Goal: Task Accomplishment & Management: Complete application form

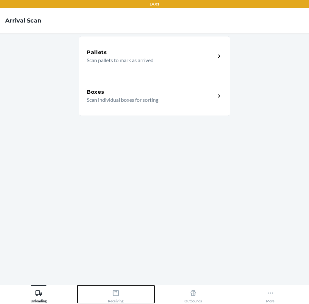
click at [116, 298] on div "Receiving" at bounding box center [115, 295] width 15 height 16
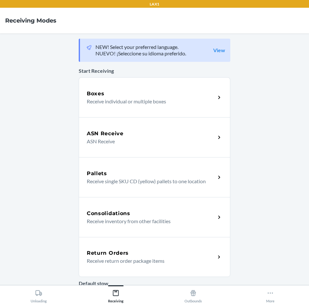
click at [181, 255] on div "Return Orders" at bounding box center [151, 254] width 129 height 8
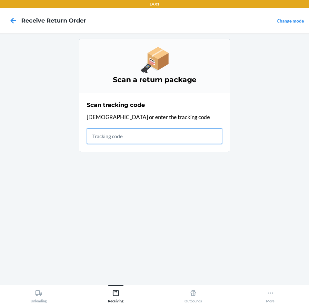
click at [131, 136] on input "text" at bounding box center [154, 136] width 135 height 15
type input "962200190000156947900047182400358"
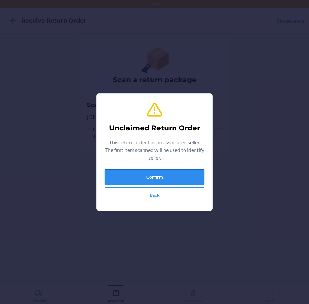
click at [168, 180] on button "Confirm" at bounding box center [154, 177] width 100 height 15
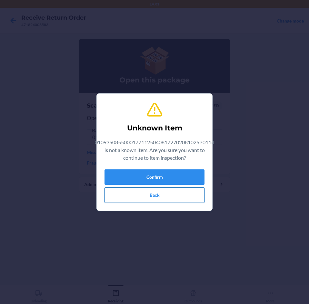
click at [160, 194] on button "Back" at bounding box center [154, 195] width 100 height 15
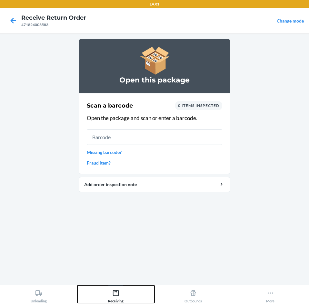
click at [120, 292] on div "Receiving" at bounding box center [115, 295] width 15 height 16
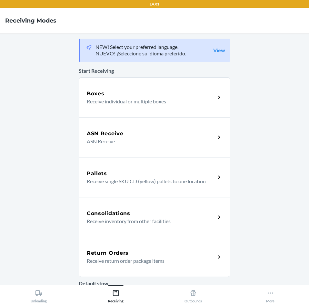
click at [165, 253] on div "Return Orders" at bounding box center [151, 254] width 129 height 8
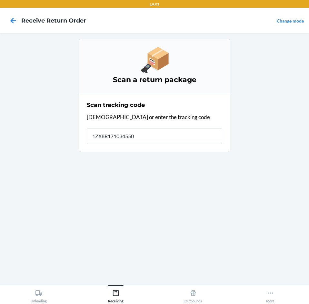
type input "1ZX8R1710345500"
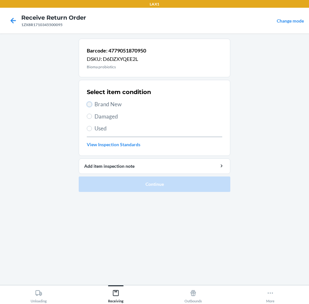
click at [92, 105] on input "Brand New" at bounding box center [89, 104] width 5 height 5
radio input "true"
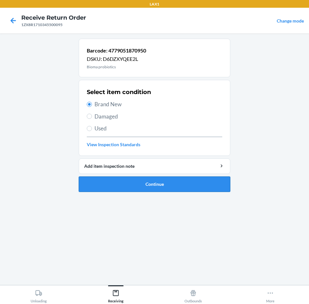
click at [214, 184] on button "Continue" at bounding box center [155, 184] width 152 height 15
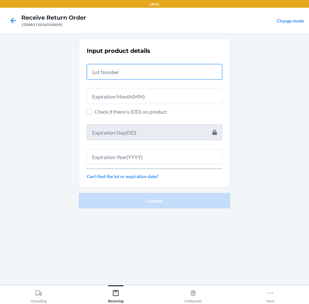
click at [180, 75] on input "text" at bounding box center [154, 71] width 135 height 15
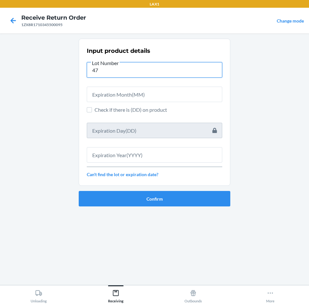
type input "4"
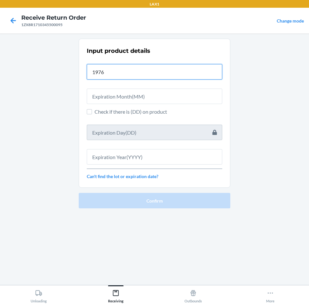
type input "19767"
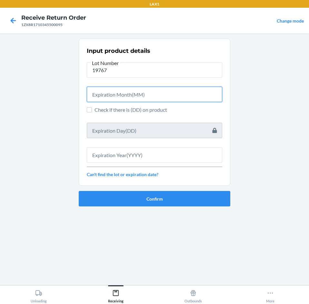
click at [160, 94] on input "text" at bounding box center [154, 94] width 135 height 15
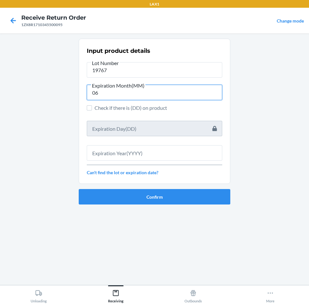
type input "06"
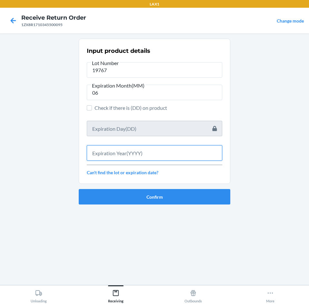
click at [146, 147] on input "text" at bounding box center [154, 152] width 135 height 15
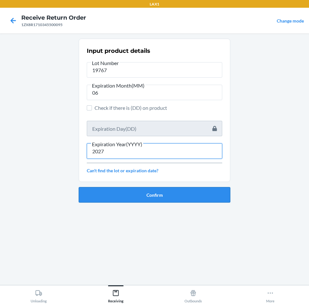
type input "2027"
click at [167, 196] on button "Confirm" at bounding box center [155, 194] width 152 height 15
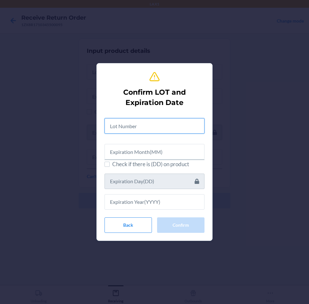
click at [168, 128] on input "text" at bounding box center [154, 125] width 100 height 15
type input "19767"
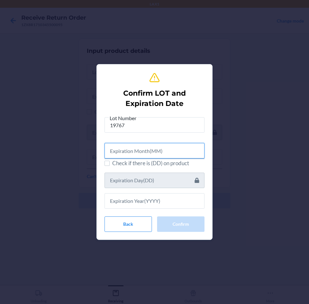
click at [168, 151] on input "text" at bounding box center [154, 150] width 100 height 15
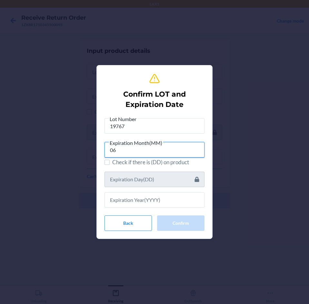
type input "06"
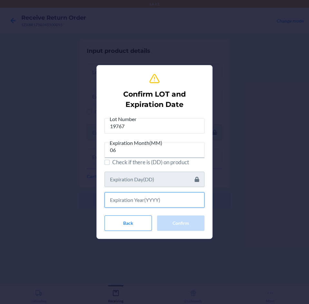
click at [158, 203] on input "text" at bounding box center [154, 200] width 100 height 15
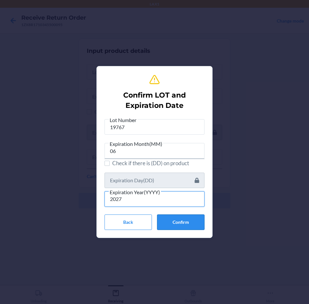
type input "2027"
click at [186, 224] on button "Confirm" at bounding box center [180, 222] width 47 height 15
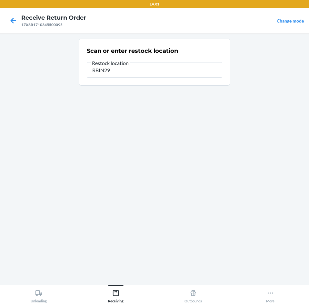
type input "RBIN292"
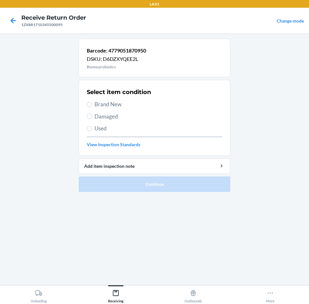
click at [92, 103] on label "Brand New" at bounding box center [154, 104] width 135 height 8
click at [92, 103] on input "Brand New" at bounding box center [89, 104] width 5 height 5
radio input "true"
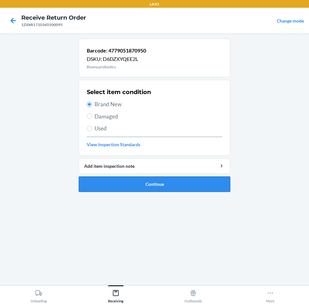
click at [193, 180] on button "Continue" at bounding box center [155, 184] width 152 height 15
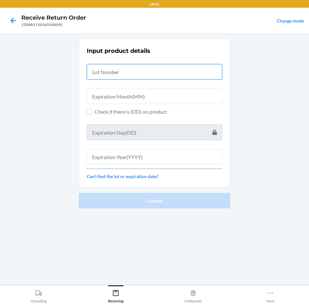
click at [185, 75] on input "text" at bounding box center [154, 71] width 135 height 15
type input "19767"
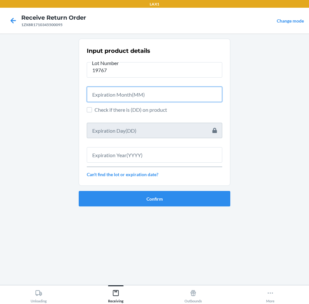
click at [172, 94] on input "text" at bounding box center [154, 94] width 135 height 15
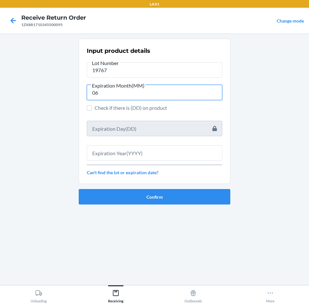
type input "06"
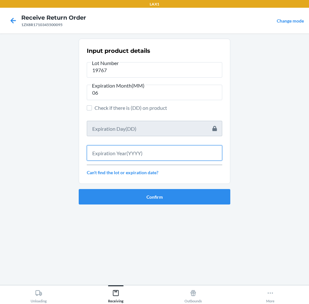
click at [168, 153] on input "text" at bounding box center [154, 152] width 135 height 15
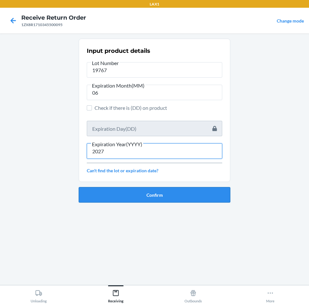
type input "2027"
click at [192, 193] on button "Confirm" at bounding box center [155, 194] width 152 height 15
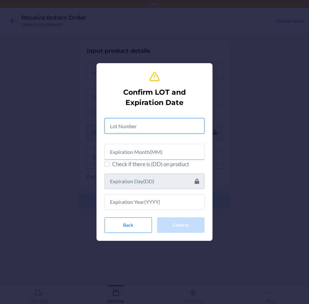
click at [185, 127] on input "text" at bounding box center [154, 125] width 100 height 15
type input "19767"
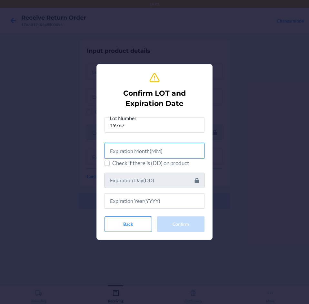
click at [178, 153] on input "text" at bounding box center [154, 150] width 100 height 15
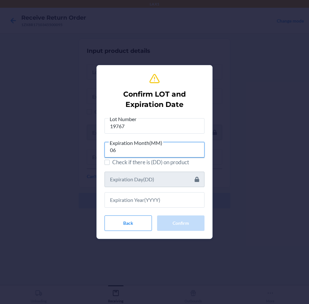
type input "06"
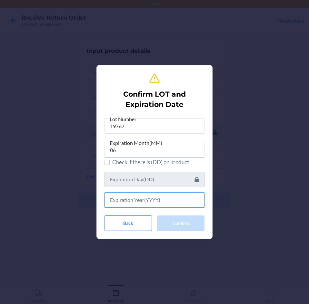
click at [168, 200] on input "text" at bounding box center [154, 200] width 100 height 15
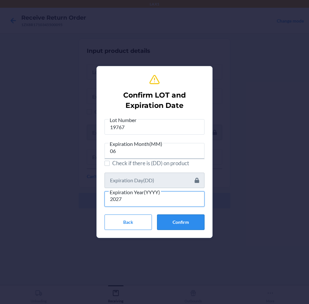
type input "2027"
click at [178, 219] on button "Confirm" at bounding box center [180, 222] width 47 height 15
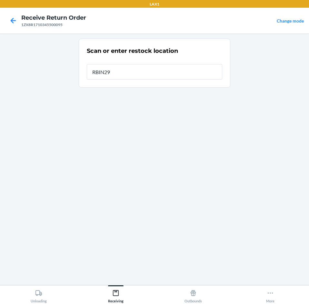
type input "RBIN292"
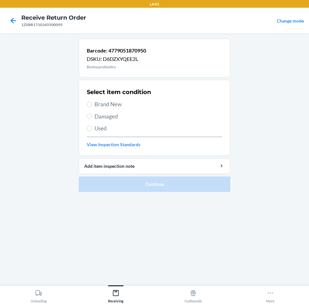
click at [92, 106] on label "Brand New" at bounding box center [154, 104] width 135 height 8
click at [92, 106] on input "Brand New" at bounding box center [89, 104] width 5 height 5
radio input "true"
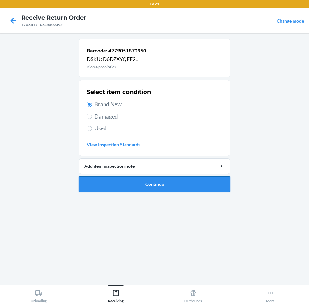
click at [185, 182] on button "Continue" at bounding box center [155, 184] width 152 height 15
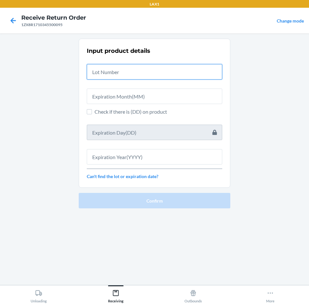
click at [185, 77] on input "text" at bounding box center [154, 71] width 135 height 15
type input "19767"
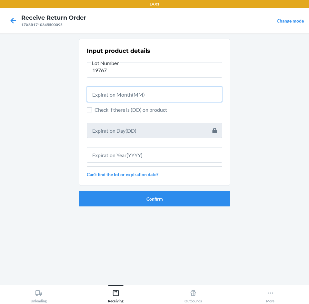
click at [179, 95] on input "text" at bounding box center [154, 94] width 135 height 15
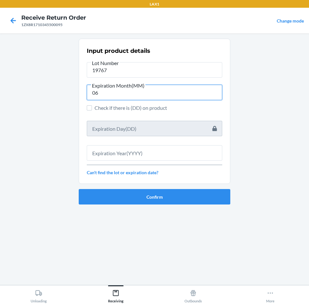
type input "06"
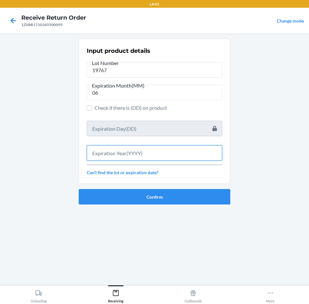
click at [165, 154] on input "text" at bounding box center [154, 152] width 135 height 15
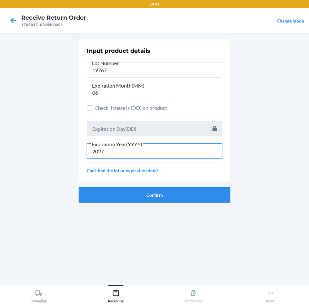
type input "2027"
click at [164, 190] on button "Confirm" at bounding box center [155, 194] width 152 height 15
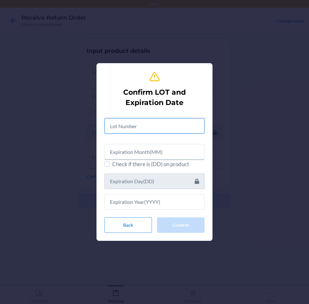
click at [164, 121] on input "text" at bounding box center [154, 125] width 100 height 15
type input "19767"
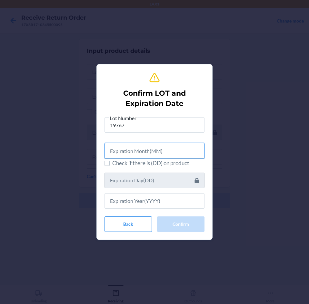
click at [169, 150] on input "text" at bounding box center [154, 150] width 100 height 15
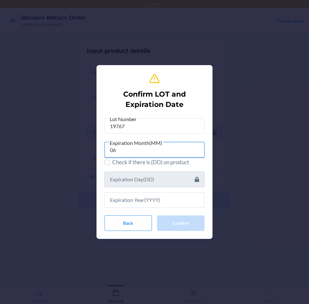
type input "06"
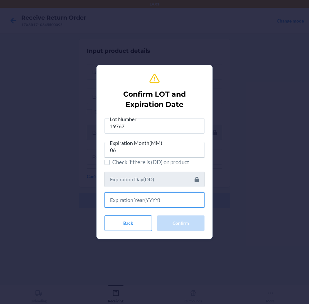
click at [172, 203] on input "text" at bounding box center [154, 200] width 100 height 15
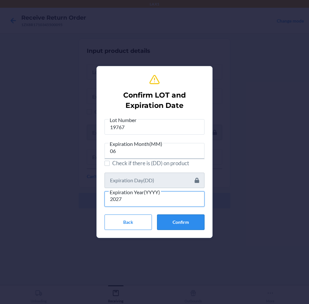
type input "2027"
click at [192, 218] on button "Confirm" at bounding box center [180, 222] width 47 height 15
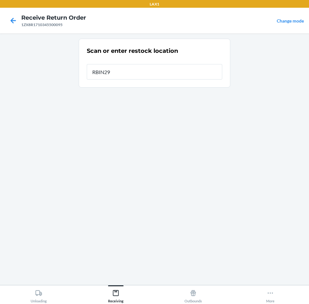
type input "RBIN292"
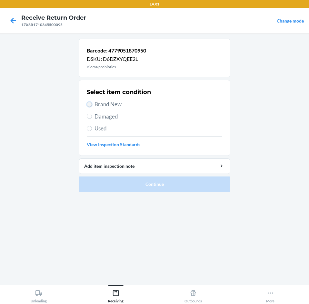
click at [87, 104] on input "Brand New" at bounding box center [89, 104] width 5 height 5
radio input "true"
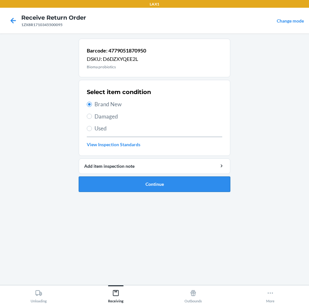
click at [185, 184] on button "Continue" at bounding box center [155, 184] width 152 height 15
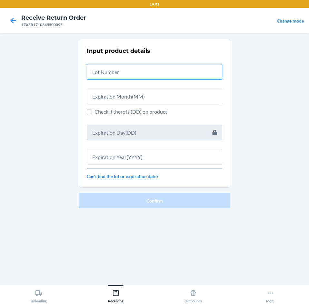
click at [184, 76] on input "text" at bounding box center [154, 71] width 135 height 15
type input "19767"
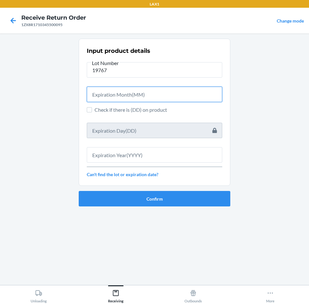
click at [179, 94] on input "text" at bounding box center [154, 94] width 135 height 15
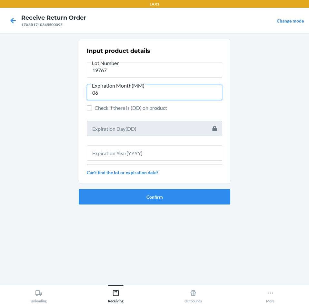
type input "06"
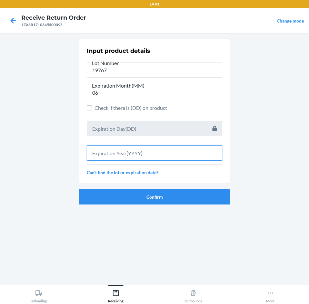
click at [183, 151] on input "text" at bounding box center [154, 152] width 135 height 15
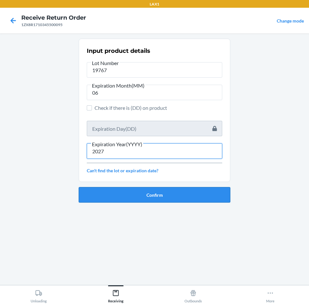
type input "2027"
click at [187, 193] on button "Confirm" at bounding box center [155, 194] width 152 height 15
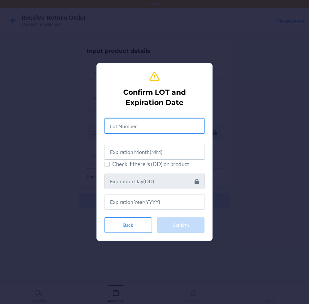
click at [160, 123] on input "text" at bounding box center [154, 125] width 100 height 15
type input "19767"
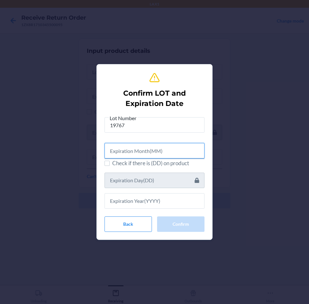
click at [151, 149] on input "text" at bounding box center [154, 150] width 100 height 15
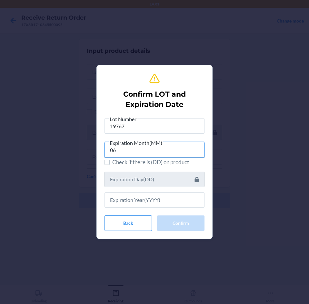
type input "06"
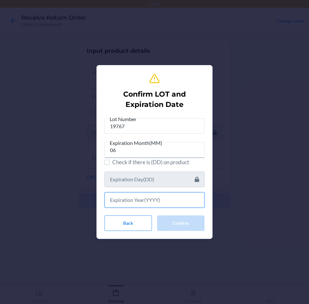
click at [141, 201] on input "text" at bounding box center [154, 200] width 100 height 15
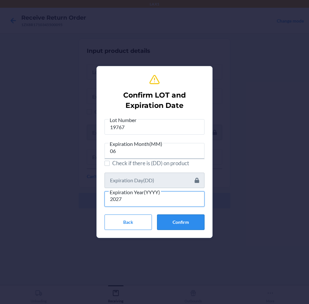
type input "2027"
click at [178, 221] on button "Confirm" at bounding box center [180, 222] width 47 height 15
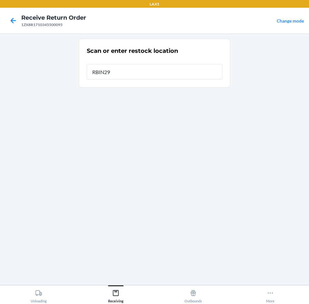
type input "RBIN292"
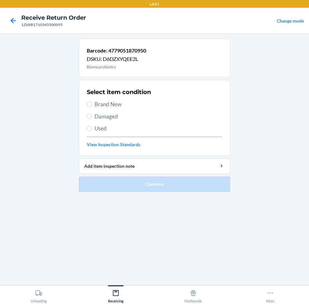
click at [86, 103] on section "Select item condition Brand New Damaged Used View Inspection Standards" at bounding box center [155, 118] width 152 height 76
click at [89, 103] on input "Brand New" at bounding box center [89, 104] width 5 height 5
radio input "true"
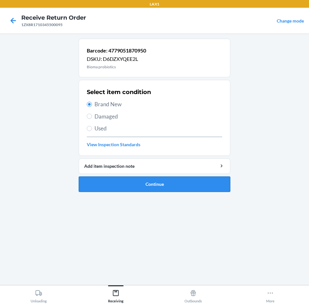
click at [191, 179] on button "Continue" at bounding box center [155, 184] width 152 height 15
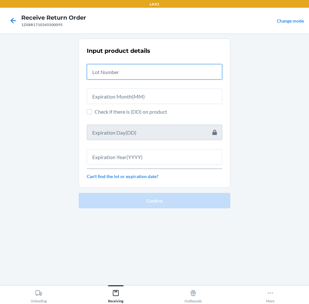
click at [192, 71] on input "text" at bounding box center [154, 71] width 135 height 15
type input "19767"
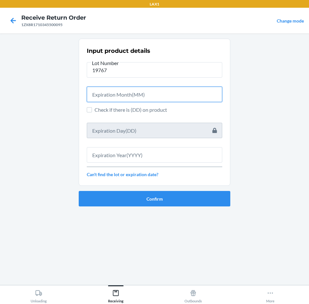
click at [181, 98] on input "text" at bounding box center [154, 94] width 135 height 15
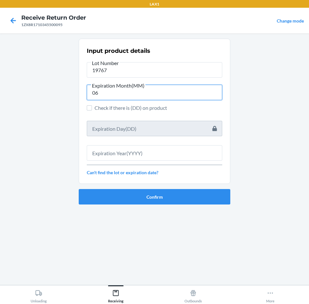
type input "06"
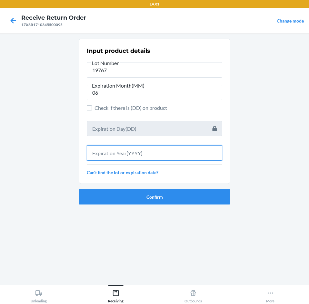
click at [164, 152] on input "text" at bounding box center [154, 152] width 135 height 15
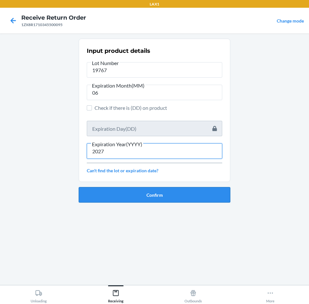
type input "2027"
click at [177, 194] on button "Confirm" at bounding box center [155, 194] width 152 height 15
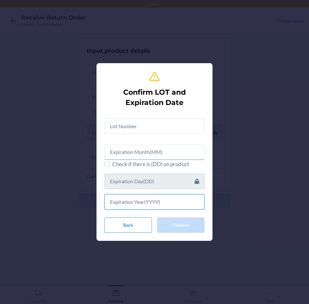
click at [148, 200] on input "text" at bounding box center [154, 201] width 100 height 15
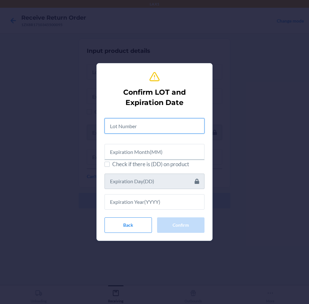
click at [159, 130] on input "text" at bounding box center [154, 125] width 100 height 15
type input "19767"
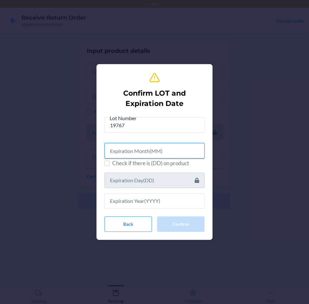
click at [158, 149] on input "text" at bounding box center [154, 150] width 100 height 15
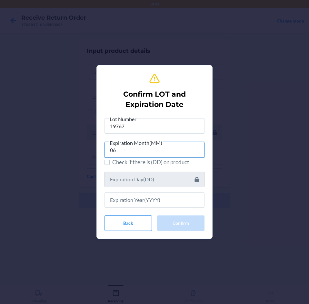
type input "06"
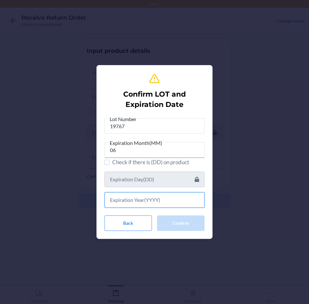
click at [170, 201] on input "text" at bounding box center [154, 200] width 100 height 15
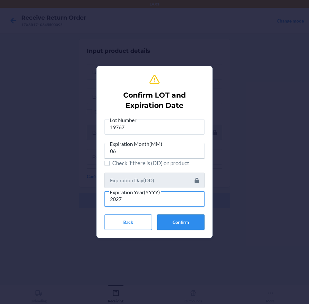
type input "2027"
click at [179, 217] on button "Confirm" at bounding box center [180, 222] width 47 height 15
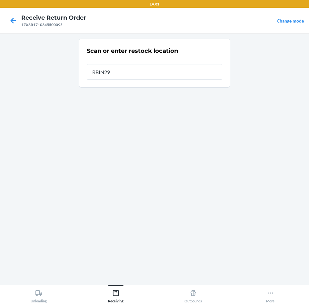
type input "RBIN292"
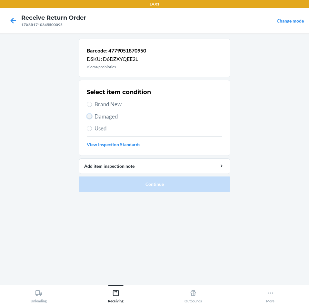
click at [91, 118] on input "Damaged" at bounding box center [89, 116] width 5 height 5
radio input "true"
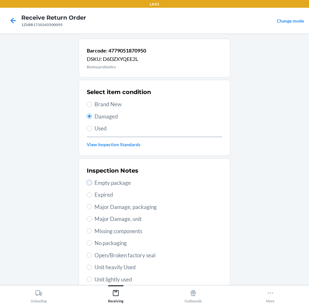
click at [88, 184] on input "Empty package" at bounding box center [89, 182] width 5 height 5
radio input "true"
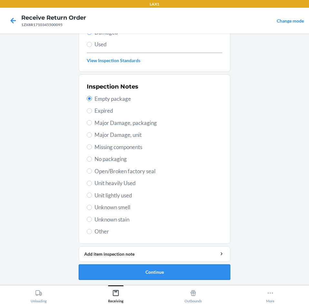
click at [156, 273] on button "Continue" at bounding box center [155, 272] width 152 height 15
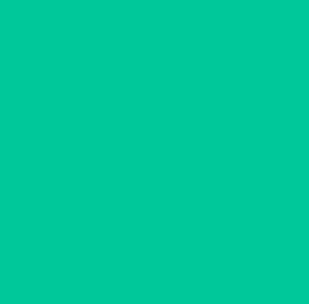
scroll to position [31, 0]
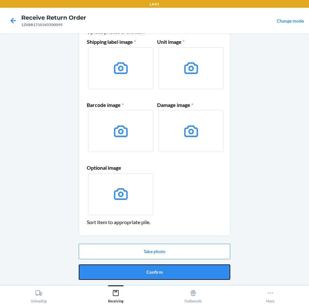
click at [156, 273] on button "Confirm" at bounding box center [155, 272] width 152 height 15
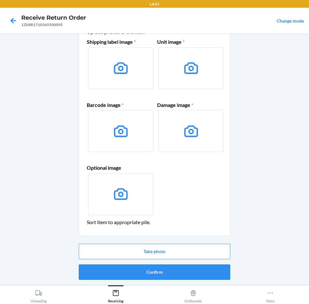
scroll to position [0, 0]
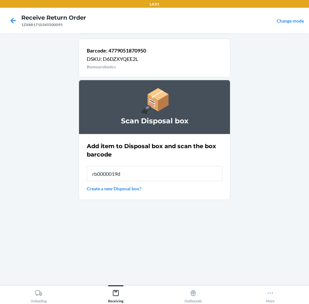
type input "rb0000019d0"
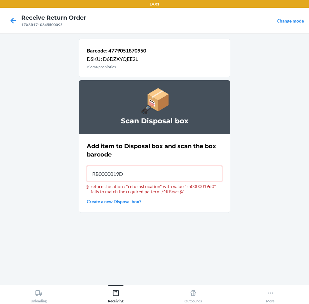
type input "RB0000019D0"
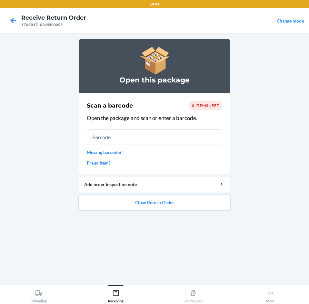
click at [184, 206] on button "Close Return Order" at bounding box center [155, 202] width 152 height 15
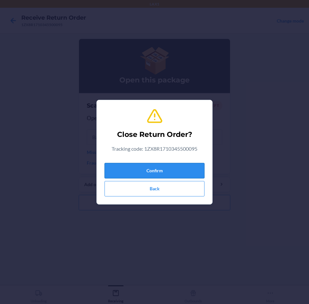
click at [184, 173] on button "Confirm" at bounding box center [154, 170] width 100 height 15
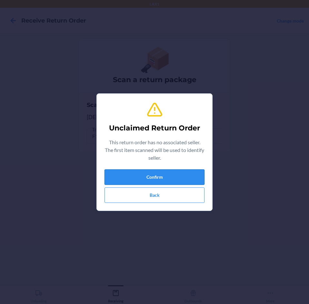
click at [185, 175] on button "Confirm" at bounding box center [154, 177] width 100 height 15
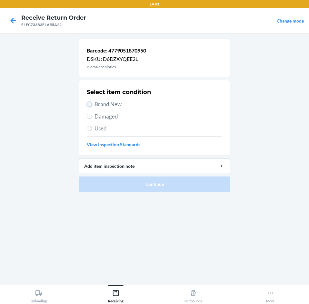
click at [91, 106] on input "Brand New" at bounding box center [89, 104] width 5 height 5
radio input "true"
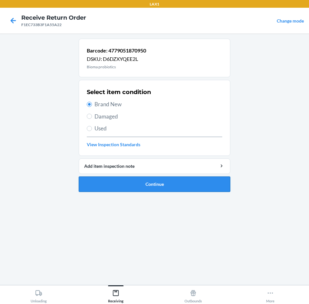
click at [180, 184] on button "Continue" at bounding box center [155, 184] width 152 height 15
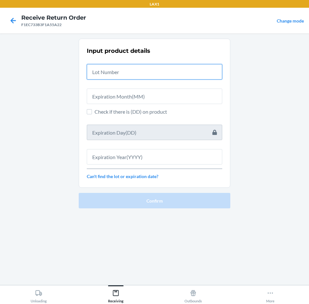
click at [168, 72] on input "text" at bounding box center [154, 71] width 135 height 15
type input "19767"
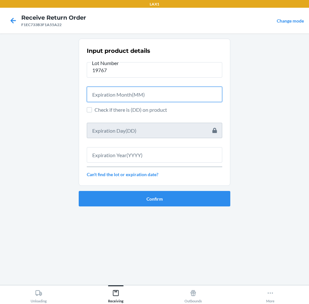
drag, startPoint x: 176, startPoint y: 97, endPoint x: 186, endPoint y: 114, distance: 19.3
click at [185, 111] on div "Input product details Lot Number 19767 Check if there is (DD) on product Can't …" at bounding box center [154, 112] width 135 height 135
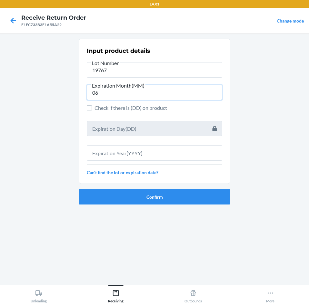
type input "06"
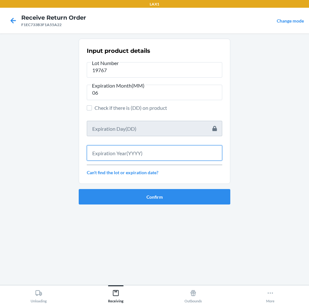
click at [176, 148] on input "text" at bounding box center [154, 152] width 135 height 15
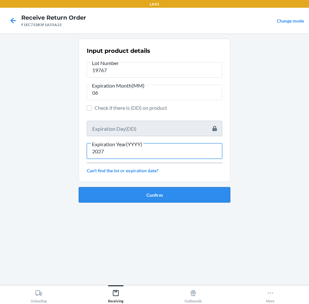
type input "2027"
click at [176, 193] on button "Confirm" at bounding box center [155, 194] width 152 height 15
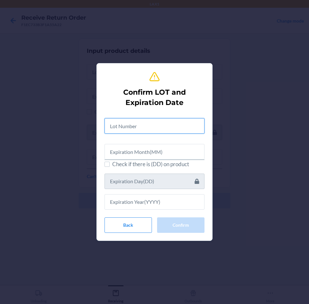
click at [168, 128] on input "text" at bounding box center [154, 125] width 100 height 15
type input "19767"
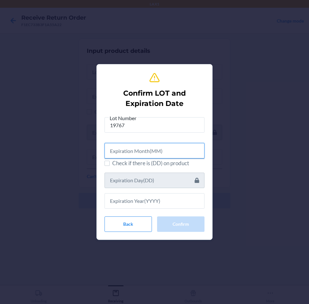
click at [159, 153] on input "text" at bounding box center [154, 150] width 100 height 15
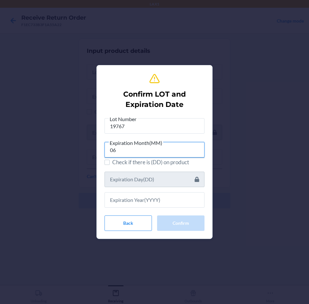
type input "06"
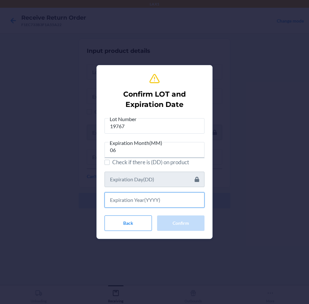
click at [160, 198] on input "text" at bounding box center [154, 200] width 100 height 15
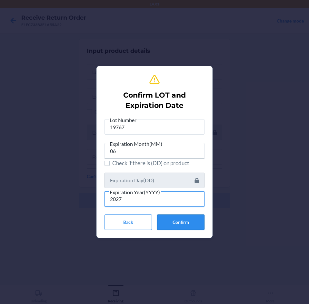
type input "2027"
click at [177, 218] on button "Confirm" at bounding box center [180, 222] width 47 height 15
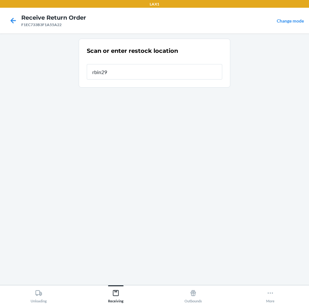
type input "rbin292"
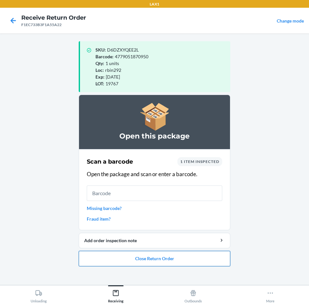
click at [183, 261] on button "Close Return Order" at bounding box center [155, 258] width 152 height 15
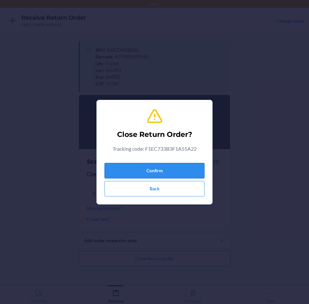
click at [185, 170] on button "Confirm" at bounding box center [154, 170] width 100 height 15
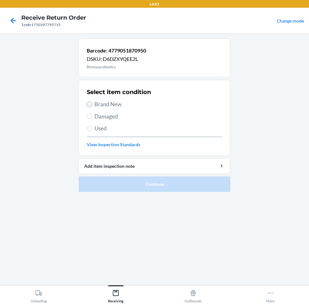
click at [88, 105] on input "Brand New" at bounding box center [89, 104] width 5 height 5
radio input "true"
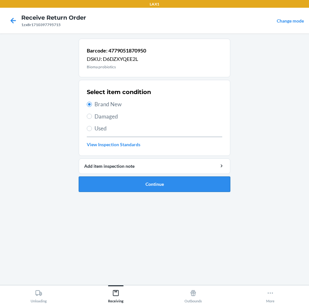
click at [194, 182] on button "Continue" at bounding box center [155, 184] width 152 height 15
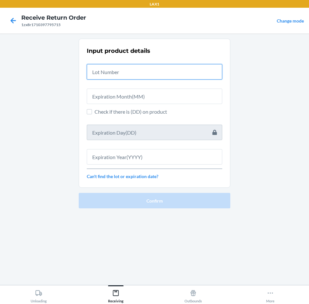
click at [177, 75] on input "text" at bounding box center [154, 71] width 135 height 15
type input "04222576"
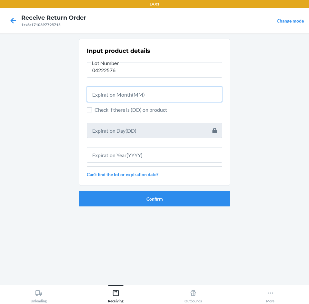
click at [171, 94] on input "text" at bounding box center [154, 94] width 135 height 15
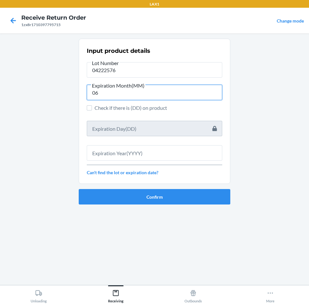
type input "06"
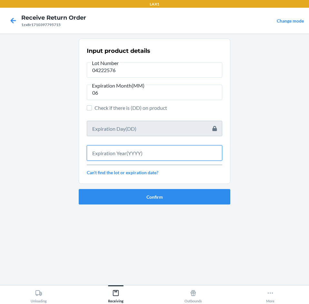
click at [173, 152] on input "text" at bounding box center [154, 152] width 135 height 15
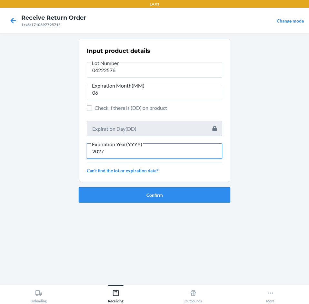
type input "2027"
click at [180, 193] on button "Confirm" at bounding box center [155, 194] width 152 height 15
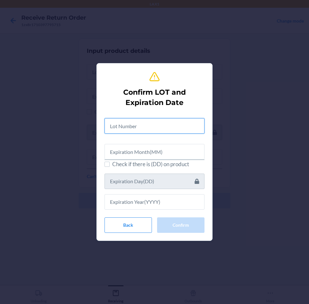
click at [166, 122] on input "text" at bounding box center [154, 125] width 100 height 15
type input "04222576"
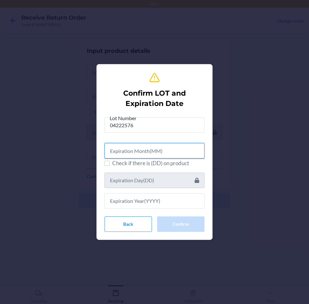
click at [163, 153] on input "text" at bounding box center [154, 150] width 100 height 15
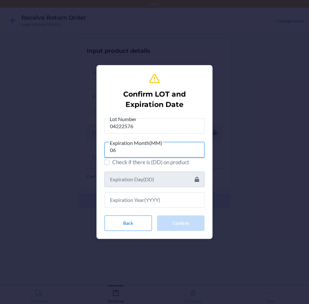
type input "06"
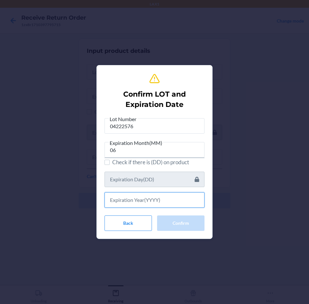
click at [155, 202] on input "text" at bounding box center [154, 200] width 100 height 15
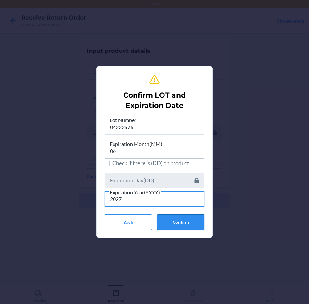
type input "2027"
click at [178, 219] on button "Confirm" at bounding box center [180, 222] width 47 height 15
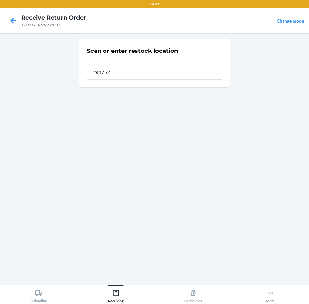
type input "rbin752"
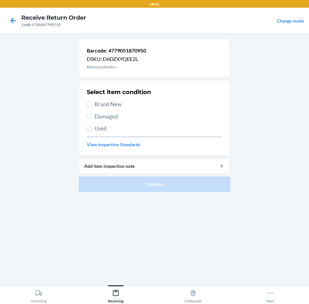
click at [93, 106] on label "Brand New" at bounding box center [154, 104] width 135 height 8
click at [92, 106] on input "Brand New" at bounding box center [89, 104] width 5 height 5
radio input "true"
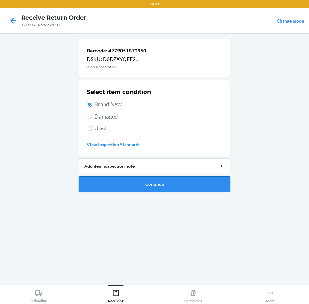
click at [171, 181] on button "Continue" at bounding box center [155, 184] width 152 height 15
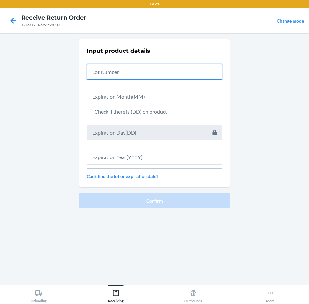
click at [173, 72] on input "text" at bounding box center [154, 71] width 135 height 15
type input "04222576"
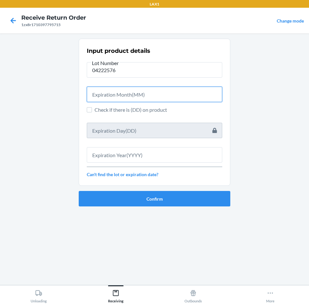
click at [205, 92] on input "text" at bounding box center [154, 94] width 135 height 15
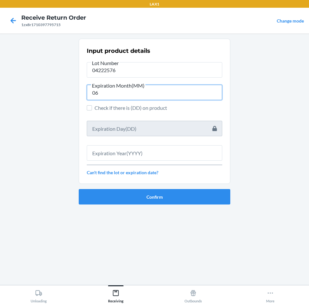
type input "06"
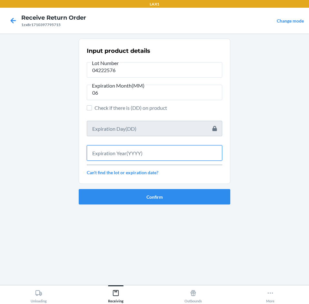
click at [192, 150] on input "text" at bounding box center [154, 152] width 135 height 15
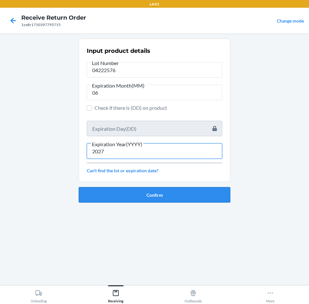
type input "2027"
click at [180, 195] on button "Confirm" at bounding box center [155, 194] width 152 height 15
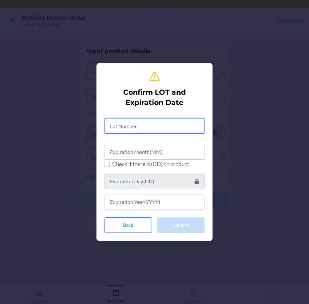
click at [179, 125] on input "text" at bounding box center [154, 125] width 100 height 15
type input "04222576"
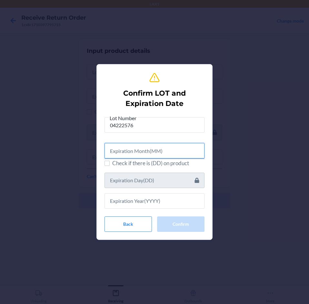
click at [179, 144] on input "text" at bounding box center [154, 150] width 100 height 15
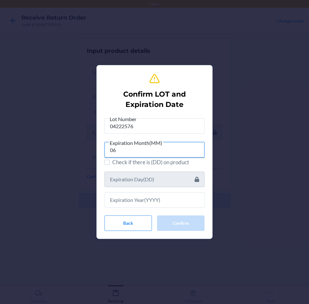
type input "06"
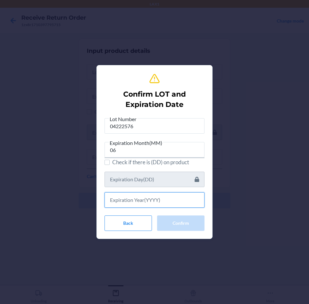
click at [180, 206] on input "text" at bounding box center [154, 200] width 100 height 15
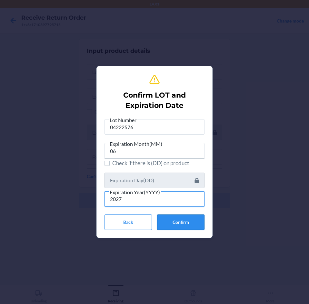
type input "2027"
click at [180, 219] on button "Confirm" at bounding box center [180, 222] width 47 height 15
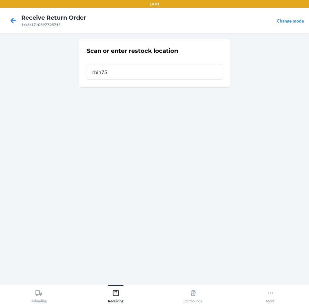
type input "rbin752"
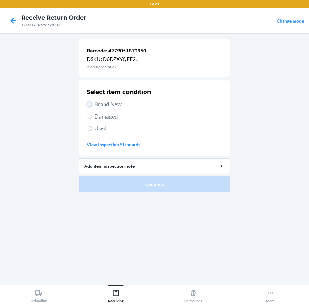
click at [88, 103] on input "Brand New" at bounding box center [89, 104] width 5 height 5
radio input "true"
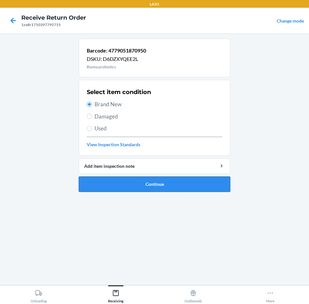
click at [195, 184] on button "Continue" at bounding box center [155, 184] width 152 height 15
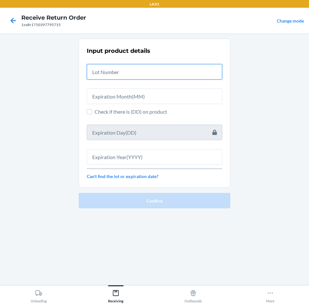
click at [199, 74] on input "text" at bounding box center [154, 71] width 135 height 15
type input "04222576"
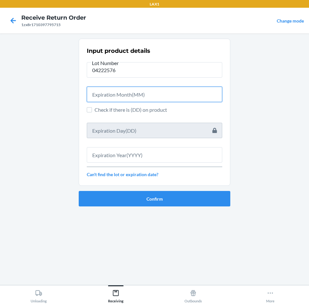
click at [181, 92] on input "text" at bounding box center [154, 94] width 135 height 15
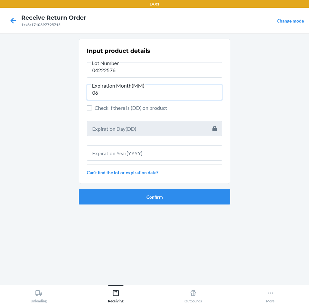
type input "06"
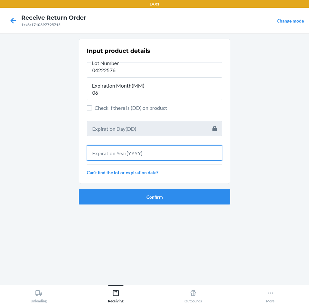
click at [178, 150] on input "text" at bounding box center [154, 152] width 135 height 15
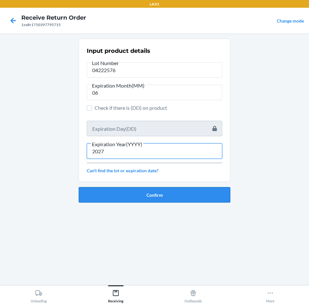
type input "2027"
click at [167, 190] on button "Confirm" at bounding box center [155, 194] width 152 height 15
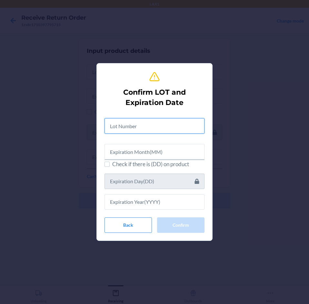
click at [167, 127] on input "text" at bounding box center [154, 125] width 100 height 15
type input "04222576"
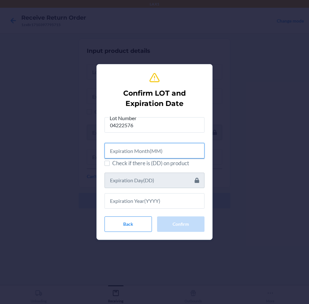
click at [163, 151] on input "text" at bounding box center [154, 150] width 100 height 15
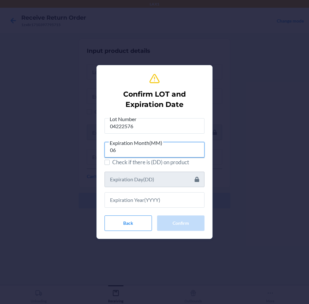
type input "06"
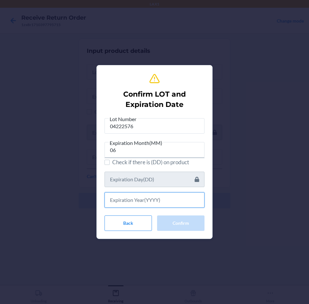
click at [161, 199] on input "text" at bounding box center [154, 200] width 100 height 15
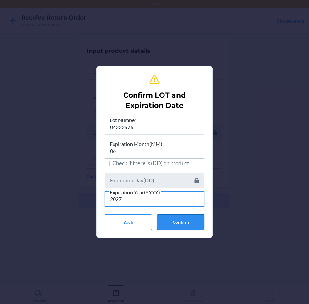
type input "2027"
click at [182, 220] on button "Confirm" at bounding box center [180, 222] width 47 height 15
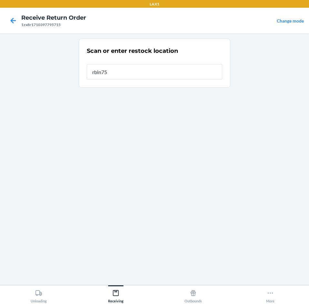
type input "rbin752"
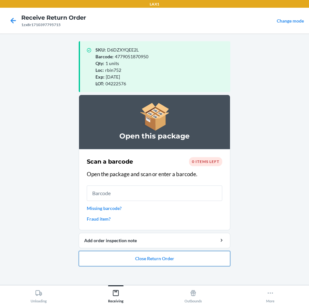
click at [203, 260] on button "Close Return Order" at bounding box center [155, 258] width 152 height 15
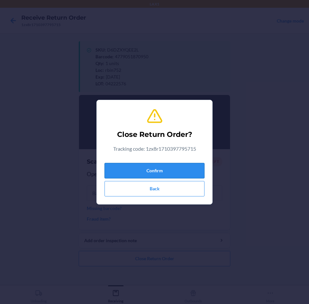
click at [189, 172] on button "Confirm" at bounding box center [154, 170] width 100 height 15
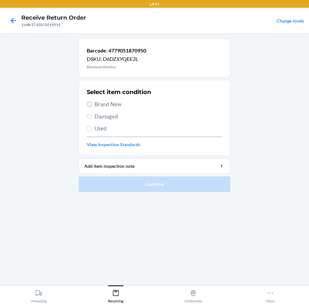
click at [89, 105] on input "Brand New" at bounding box center [89, 104] width 5 height 5
radio input "true"
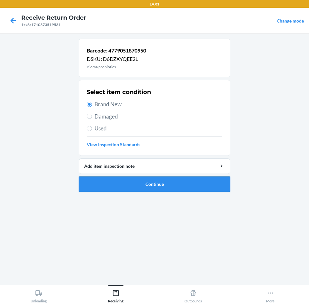
click at [174, 184] on button "Continue" at bounding box center [155, 184] width 152 height 15
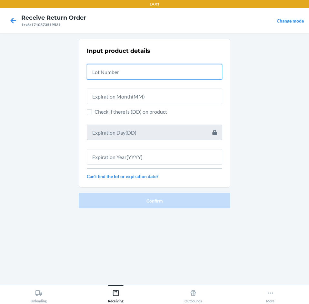
click at [166, 79] on input "text" at bounding box center [154, 71] width 135 height 15
type input "04222583"
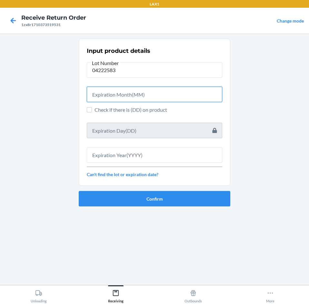
click at [172, 95] on input "text" at bounding box center [154, 94] width 135 height 15
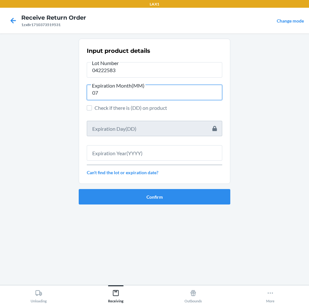
type input "07"
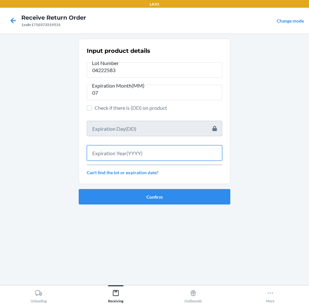
click at [183, 159] on input "text" at bounding box center [154, 152] width 135 height 15
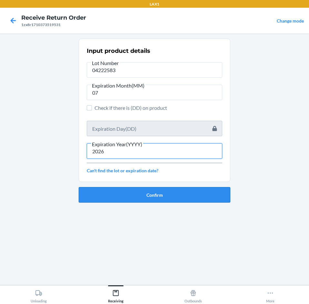
type input "2026"
click at [186, 191] on button "Confirm" at bounding box center [155, 194] width 152 height 15
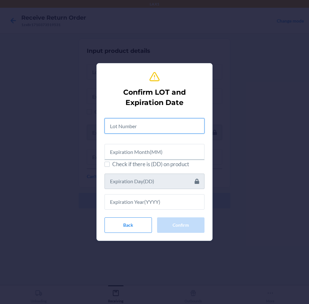
click at [184, 128] on input "text" at bounding box center [154, 125] width 100 height 15
type input "04222583"
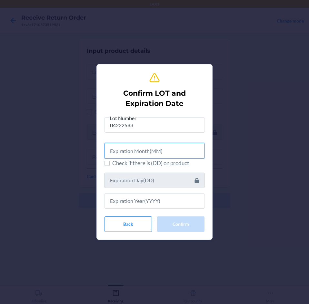
click at [197, 154] on input "text" at bounding box center [154, 150] width 100 height 15
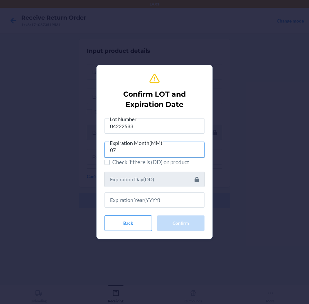
type input "07"
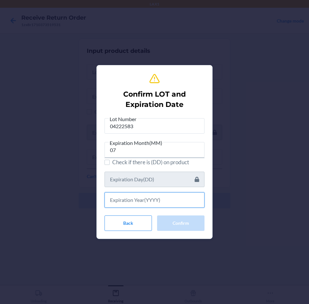
click at [190, 197] on input "text" at bounding box center [154, 200] width 100 height 15
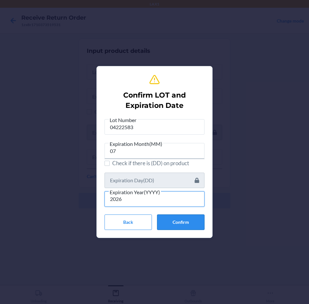
type input "2026"
click at [184, 219] on button "Confirm" at bounding box center [180, 222] width 47 height 15
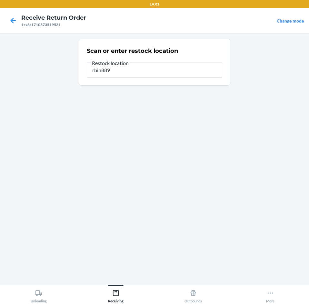
type input "rbin889"
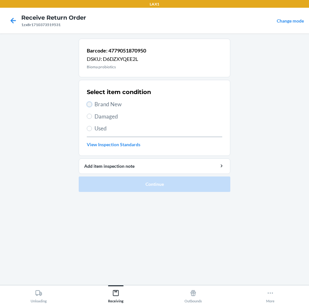
click at [89, 105] on input "Brand New" at bounding box center [89, 104] width 5 height 5
radio input "true"
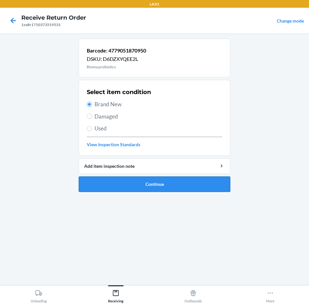
click at [179, 181] on button "Continue" at bounding box center [155, 184] width 152 height 15
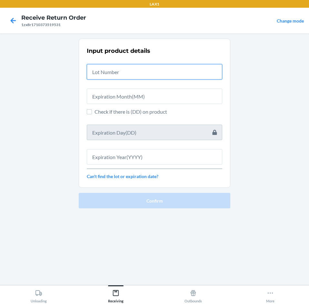
click at [184, 76] on input "text" at bounding box center [154, 71] width 135 height 15
type input "04222583"
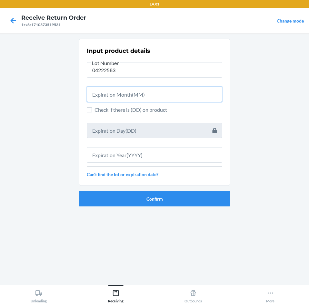
click at [178, 97] on input "text" at bounding box center [154, 94] width 135 height 15
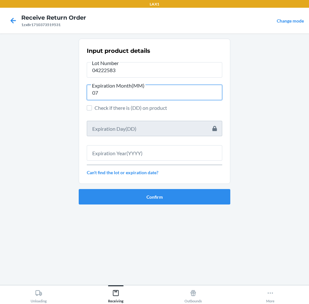
type input "07"
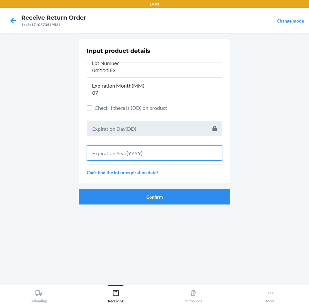
click at [166, 153] on input "text" at bounding box center [154, 152] width 135 height 15
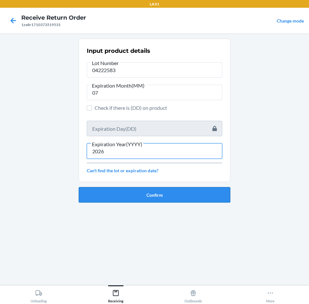
type input "2026"
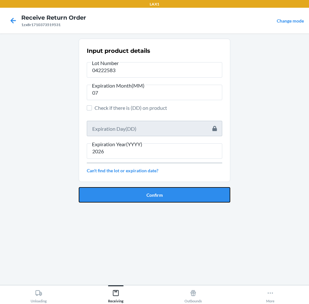
drag, startPoint x: 175, startPoint y: 196, endPoint x: 175, endPoint y: 188, distance: 8.4
click at [175, 191] on button "Confirm" at bounding box center [155, 194] width 152 height 15
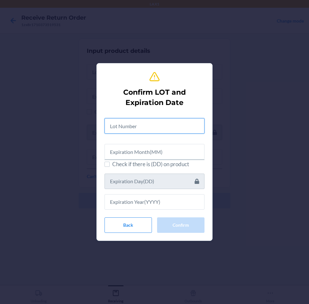
click at [181, 124] on input "text" at bounding box center [154, 125] width 100 height 15
type input "04222583"
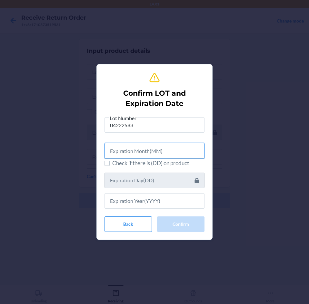
click at [171, 148] on input "text" at bounding box center [154, 150] width 100 height 15
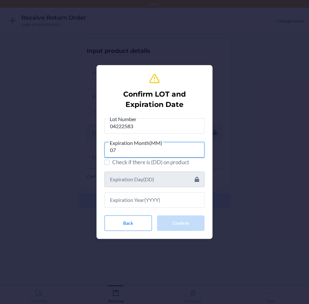
type input "07"
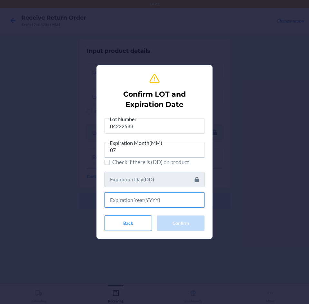
click at [160, 201] on input "text" at bounding box center [154, 200] width 100 height 15
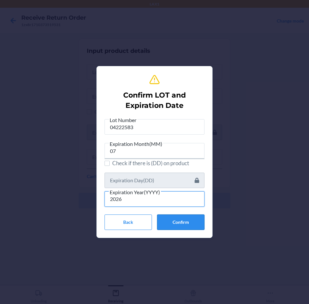
type input "2026"
click at [173, 223] on button "Confirm" at bounding box center [180, 222] width 47 height 15
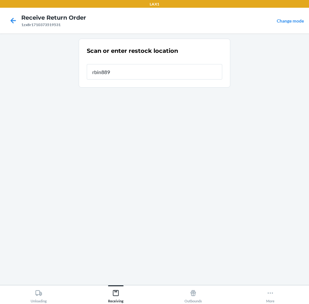
type input "rbin889"
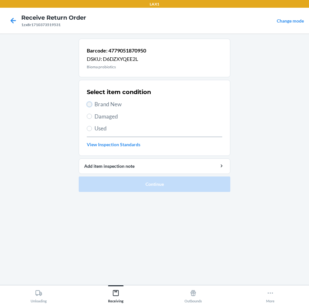
click at [89, 106] on input "Brand New" at bounding box center [89, 104] width 5 height 5
radio input "true"
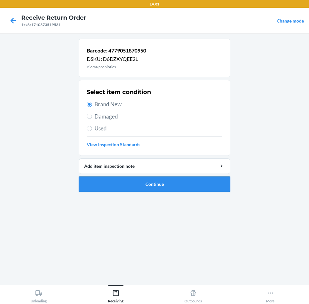
drag, startPoint x: 174, startPoint y: 183, endPoint x: 176, endPoint y: 180, distance: 3.6
click at [174, 183] on button "Continue" at bounding box center [155, 184] width 152 height 15
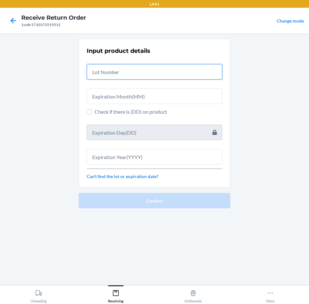
click at [192, 78] on input "text" at bounding box center [154, 71] width 135 height 15
type input "04222583"
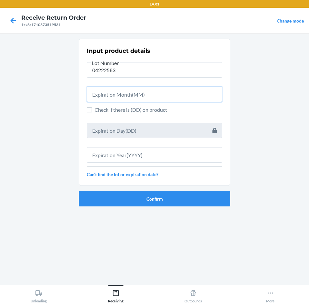
click at [183, 96] on input "text" at bounding box center [154, 94] width 135 height 15
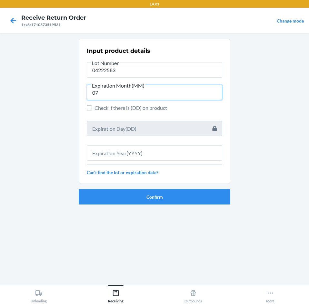
type input "07"
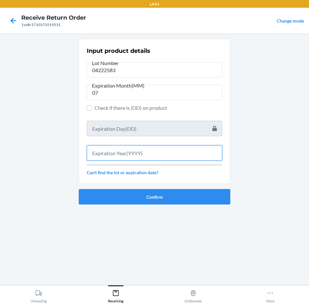
click at [177, 151] on input "text" at bounding box center [154, 152] width 135 height 15
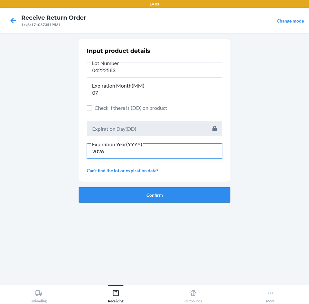
type input "2026"
click at [204, 195] on button "Confirm" at bounding box center [155, 194] width 152 height 15
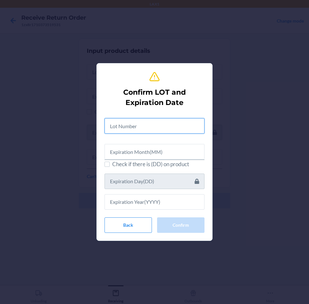
click at [184, 129] on input "text" at bounding box center [154, 125] width 100 height 15
type input "04222583"
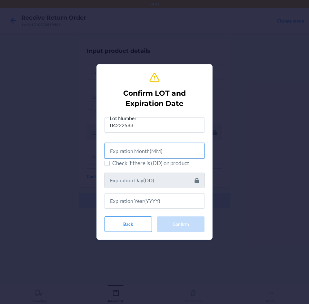
click at [179, 150] on input "text" at bounding box center [154, 150] width 100 height 15
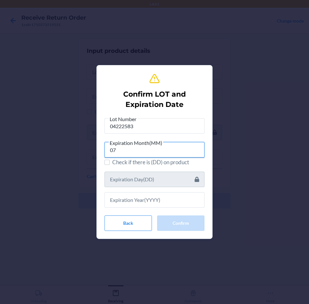
type input "07"
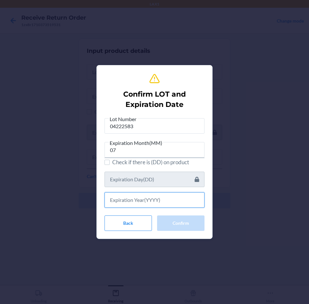
click at [160, 200] on input "text" at bounding box center [154, 200] width 100 height 15
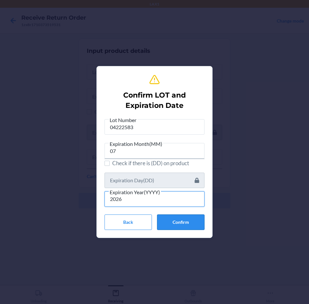
type input "2026"
click at [179, 223] on button "Confirm" at bounding box center [180, 222] width 47 height 15
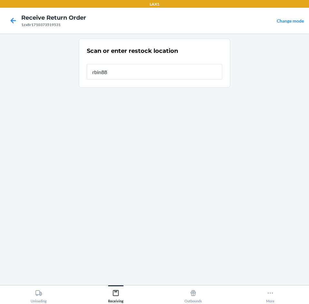
type input "rbin889"
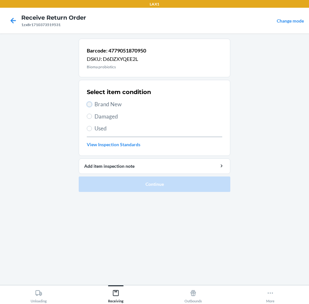
click at [89, 105] on input "Brand New" at bounding box center [89, 104] width 5 height 5
radio input "true"
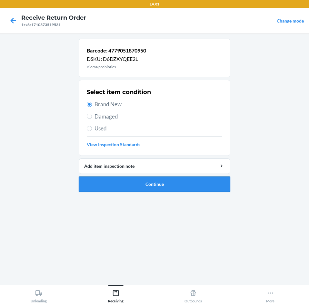
click at [184, 185] on button "Continue" at bounding box center [155, 184] width 152 height 15
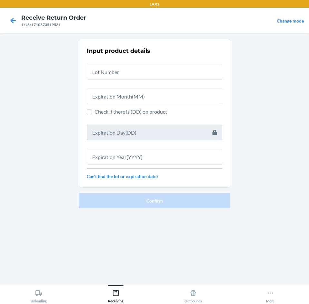
click at [173, 84] on div at bounding box center [154, 94] width 135 height 21
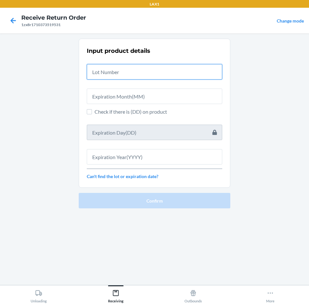
click at [166, 66] on input "text" at bounding box center [154, 71] width 135 height 15
type input "04222583"
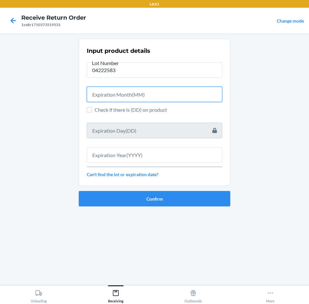
click at [168, 91] on input "text" at bounding box center [154, 94] width 135 height 15
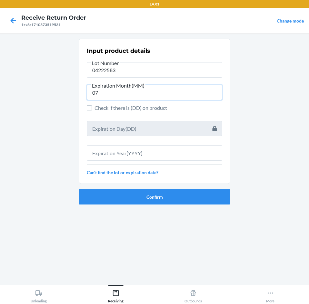
type input "07"
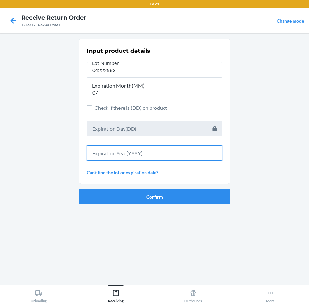
click at [203, 157] on input "text" at bounding box center [154, 152] width 135 height 15
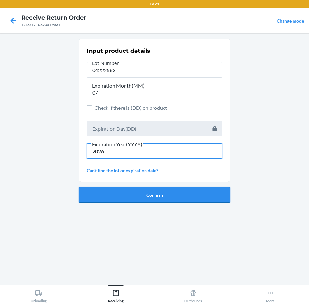
type input "2026"
click at [199, 191] on button "Confirm" at bounding box center [155, 194] width 152 height 15
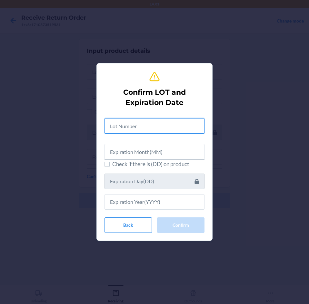
click at [177, 125] on input "text" at bounding box center [154, 125] width 100 height 15
type input "04222583"
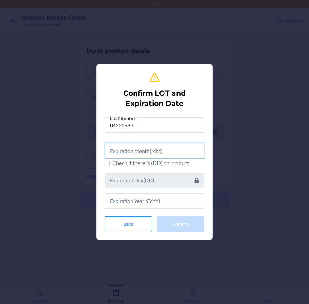
click at [170, 152] on input "text" at bounding box center [154, 150] width 100 height 15
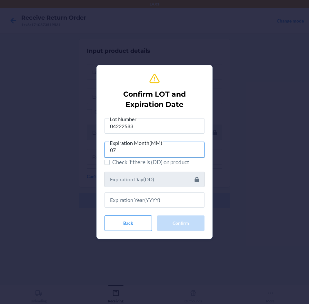
type input "07"
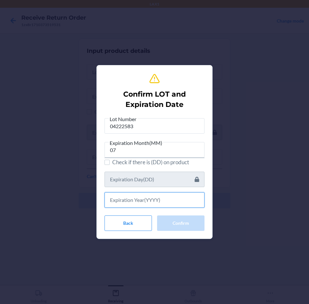
click at [163, 198] on input "text" at bounding box center [154, 200] width 100 height 15
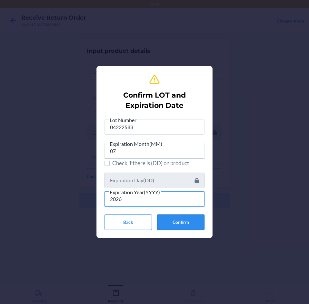
type input "2026"
click at [185, 220] on button "Confirm" at bounding box center [180, 222] width 47 height 15
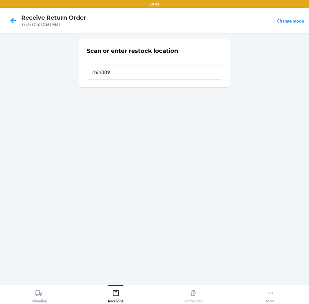
type input "rbin889"
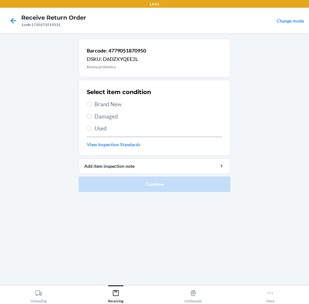
click at [95, 105] on span "Brand New" at bounding box center [158, 104] width 128 height 8
click at [92, 105] on input "Brand New" at bounding box center [89, 104] width 5 height 5
radio input "true"
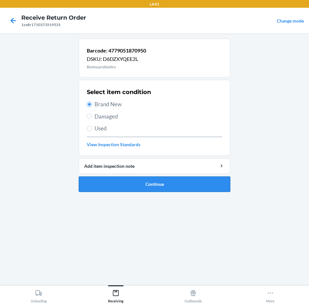
click at [180, 186] on button "Continue" at bounding box center [155, 184] width 152 height 15
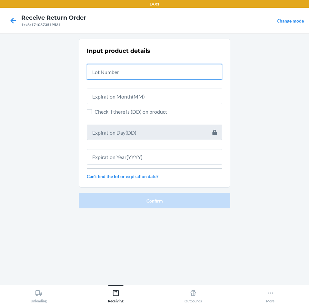
click at [128, 74] on input "text" at bounding box center [154, 71] width 135 height 15
type input "04222583"
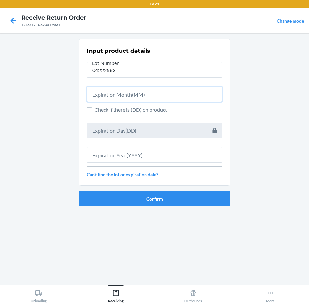
click at [147, 94] on input "text" at bounding box center [154, 94] width 135 height 15
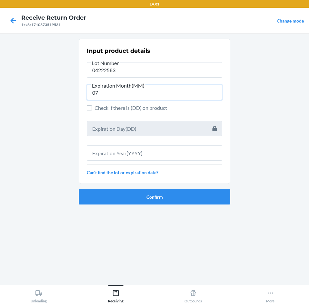
type input "07"
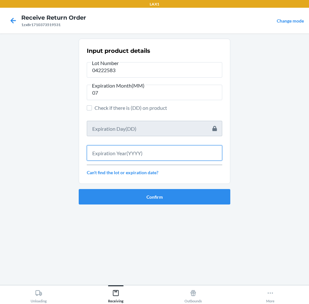
click at [153, 155] on input "text" at bounding box center [154, 152] width 135 height 15
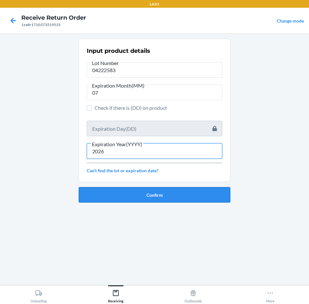
type input "2026"
click at [172, 196] on button "Confirm" at bounding box center [155, 194] width 152 height 15
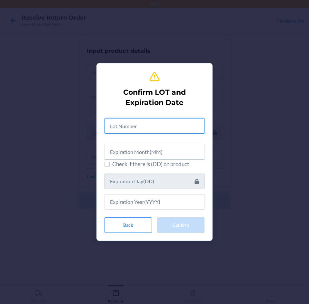
click at [166, 130] on input "text" at bounding box center [154, 125] width 100 height 15
type input "04222583"
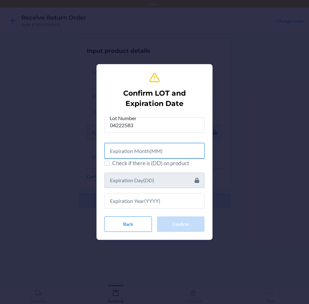
click at [164, 152] on input "text" at bounding box center [154, 150] width 100 height 15
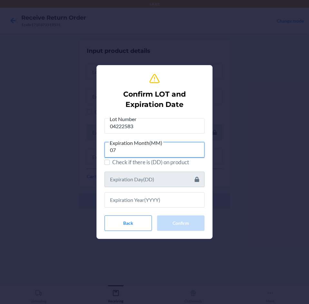
type input "07"
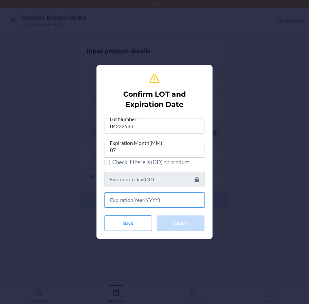
click at [171, 204] on input "text" at bounding box center [154, 200] width 100 height 15
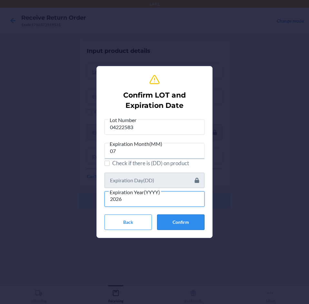
type input "2026"
click at [183, 221] on button "Confirm" at bounding box center [180, 222] width 47 height 15
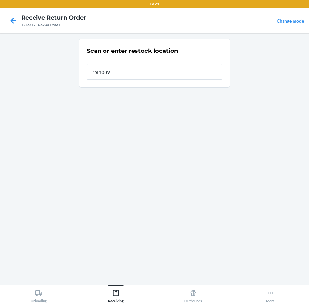
type input "rbin889"
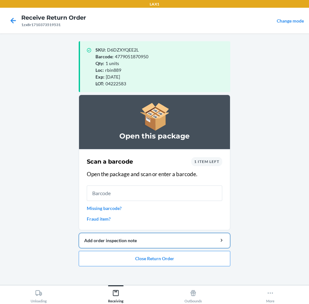
click at [148, 244] on div "Add order inspection note" at bounding box center [154, 240] width 141 height 7
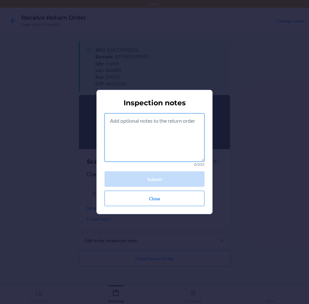
click at [165, 123] on textarea at bounding box center [154, 138] width 100 height 48
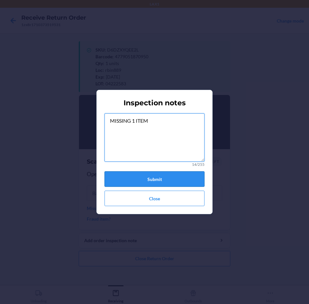
type textarea "MISSING 1 ITEM"
click at [171, 179] on button "Submit" at bounding box center [154, 179] width 100 height 15
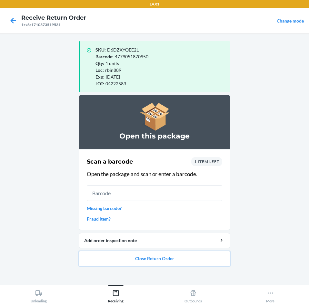
click at [190, 261] on button "Close Return Order" at bounding box center [155, 258] width 152 height 15
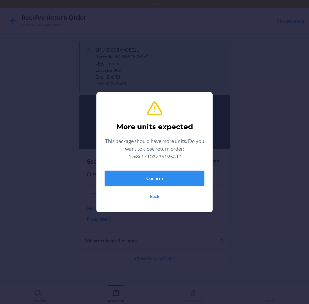
click at [183, 176] on button "Confirm" at bounding box center [154, 178] width 100 height 15
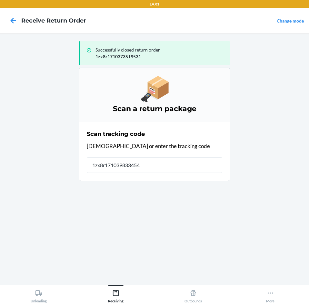
type input "1zx8r1710398334541"
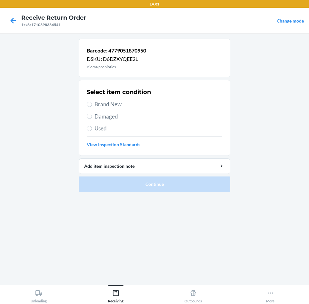
drag, startPoint x: 93, startPoint y: 104, endPoint x: 112, endPoint y: 127, distance: 29.3
click at [93, 105] on label "Brand New" at bounding box center [154, 104] width 135 height 8
click at [92, 105] on input "Brand New" at bounding box center [89, 104] width 5 height 5
radio input "true"
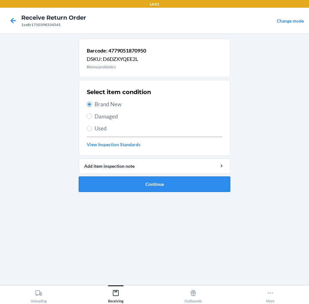
click at [173, 184] on button "Continue" at bounding box center [155, 184] width 152 height 15
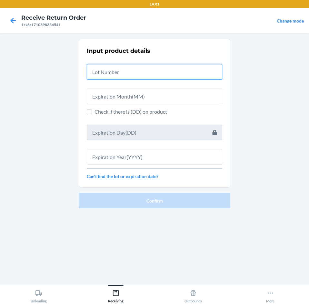
click at [155, 77] on input "text" at bounding box center [154, 71] width 135 height 15
type input "04222579"
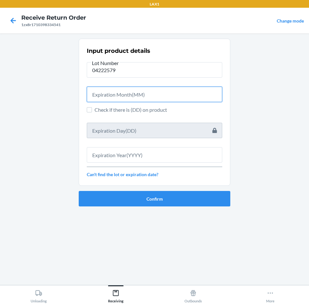
click at [162, 94] on input "text" at bounding box center [154, 94] width 135 height 15
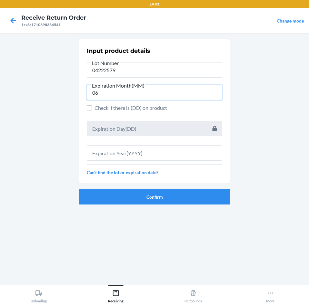
type input "06"
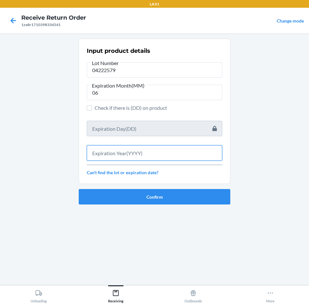
click at [173, 152] on input "text" at bounding box center [154, 152] width 135 height 15
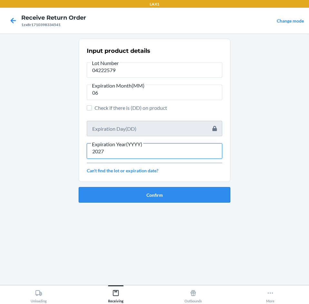
type input "2027"
click at [175, 192] on button "Confirm" at bounding box center [155, 194] width 152 height 15
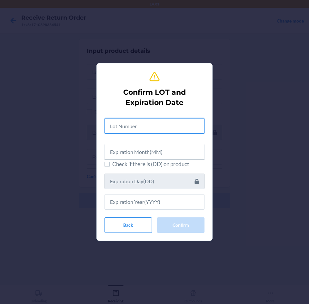
click at [178, 128] on input "text" at bounding box center [154, 125] width 100 height 15
type input "04222579"
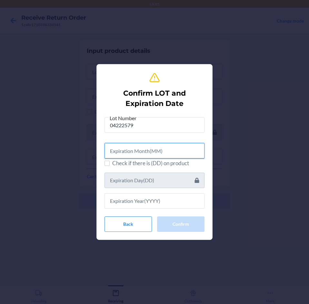
click at [183, 151] on input "text" at bounding box center [154, 150] width 100 height 15
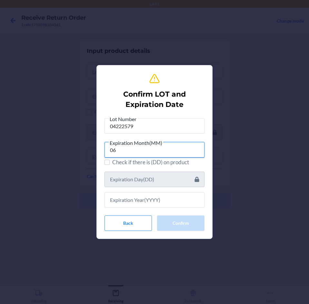
type input "06"
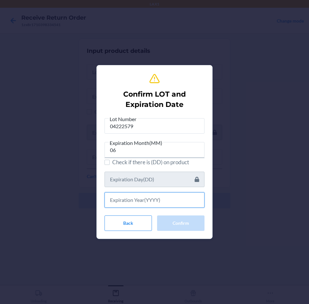
click at [165, 200] on input "text" at bounding box center [154, 200] width 100 height 15
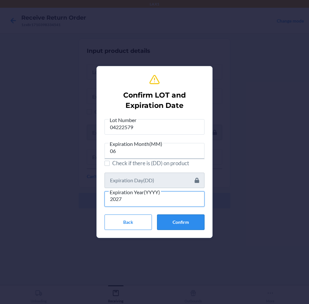
type input "2027"
click at [182, 220] on button "Confirm" at bounding box center [180, 222] width 47 height 15
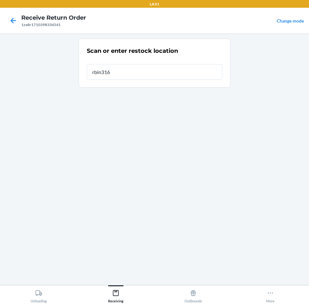
type input "rbin316"
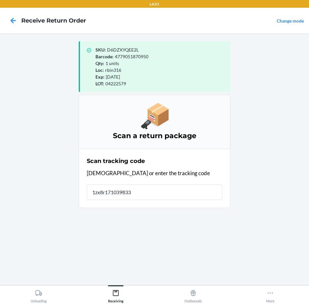
type input "1zx8r1710398334"
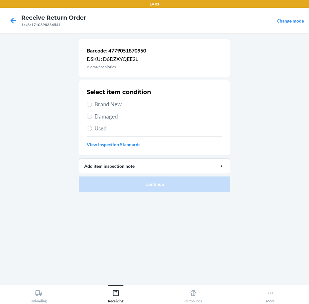
click at [90, 107] on label "Brand New" at bounding box center [154, 104] width 135 height 8
click at [90, 107] on input "Brand New" at bounding box center [89, 104] width 5 height 5
radio input "true"
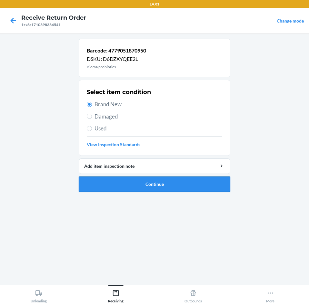
click at [147, 180] on button "Continue" at bounding box center [155, 184] width 152 height 15
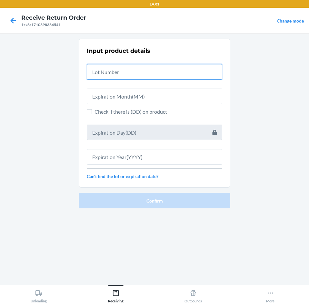
click at [173, 74] on input "text" at bounding box center [154, 71] width 135 height 15
type input "04222579"
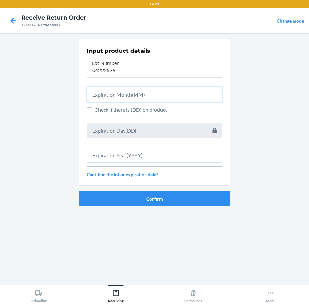
click at [173, 96] on input "text" at bounding box center [154, 94] width 135 height 15
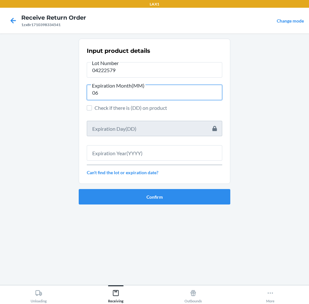
type input "06"
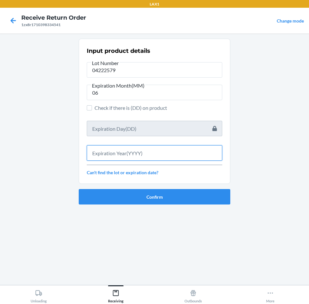
click at [179, 153] on input "text" at bounding box center [154, 152] width 135 height 15
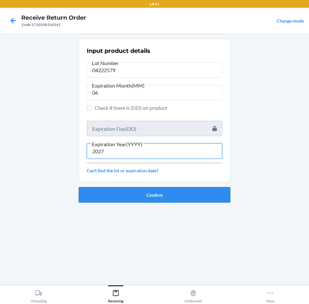
type input "2027"
click at [197, 194] on button "Confirm" at bounding box center [155, 194] width 152 height 15
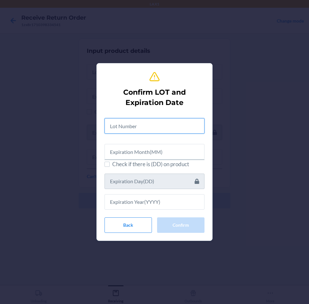
drag, startPoint x: 193, startPoint y: 128, endPoint x: 196, endPoint y: 130, distance: 3.6
click at [195, 129] on input "text" at bounding box center [154, 125] width 100 height 15
type input "04222579"
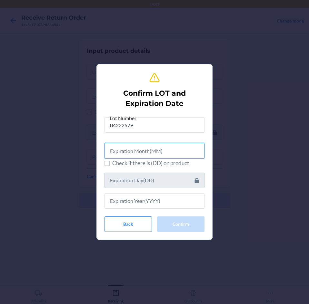
click at [184, 154] on input "text" at bounding box center [154, 150] width 100 height 15
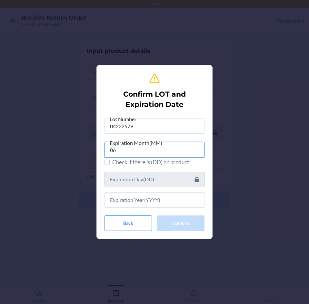
type input "06"
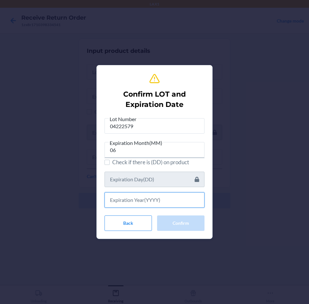
click at [175, 199] on input "text" at bounding box center [154, 200] width 100 height 15
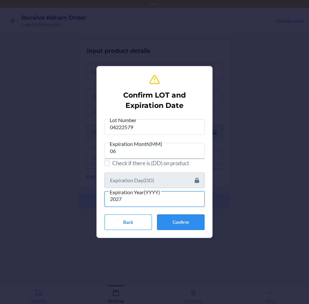
type input "2027"
click at [184, 222] on button "Confirm" at bounding box center [180, 222] width 47 height 15
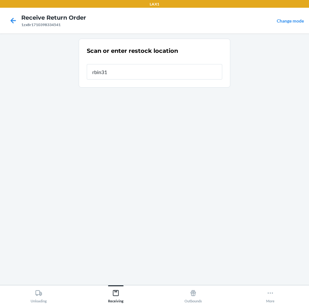
type input "rbin316"
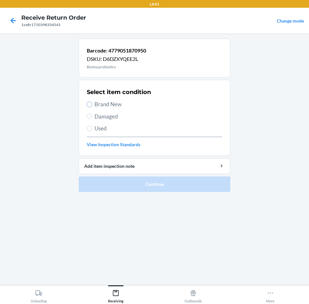
drag, startPoint x: 90, startPoint y: 104, endPoint x: 97, endPoint y: 130, distance: 26.2
click at [90, 106] on input "Brand New" at bounding box center [89, 104] width 5 height 5
radio input "true"
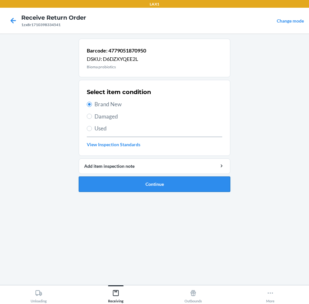
click at [154, 180] on button "Continue" at bounding box center [155, 184] width 152 height 15
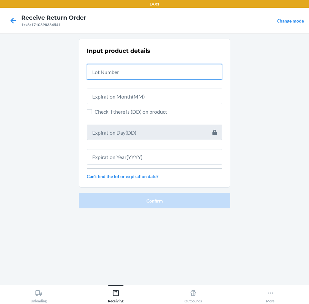
click at [138, 72] on input "text" at bounding box center [154, 71] width 135 height 15
type input "04222579"
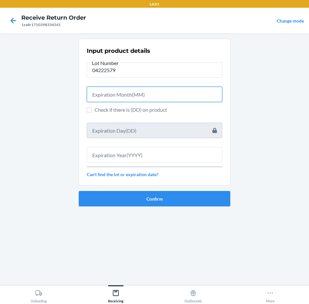
click at [144, 95] on input "text" at bounding box center [154, 94] width 135 height 15
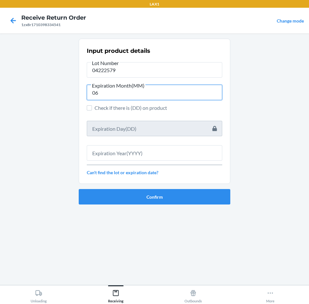
type input "06"
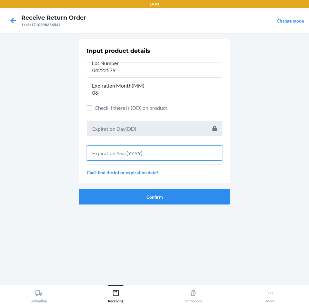
click at [143, 148] on input "text" at bounding box center [154, 152] width 135 height 15
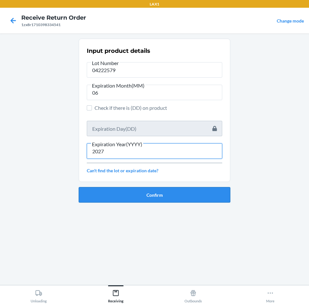
type input "2027"
click at [124, 193] on button "Confirm" at bounding box center [155, 194] width 152 height 15
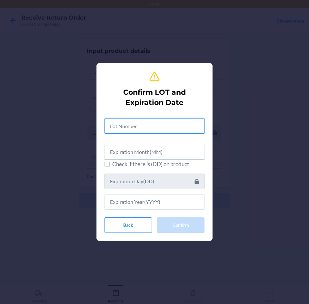
click at [132, 125] on input "text" at bounding box center [154, 125] width 100 height 15
type input "04222579"
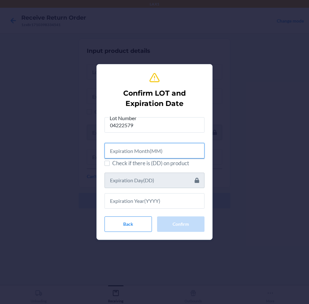
click at [145, 150] on input "text" at bounding box center [154, 150] width 100 height 15
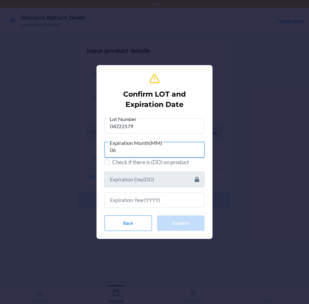
type input "06"
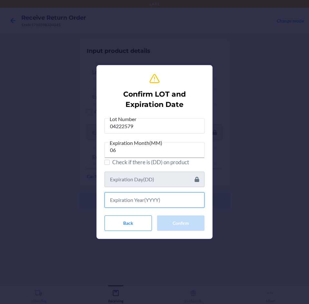
click at [142, 200] on input "text" at bounding box center [154, 200] width 100 height 15
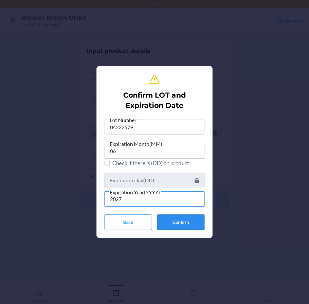
type input "2027"
click at [179, 219] on button "Confirm" at bounding box center [180, 222] width 47 height 15
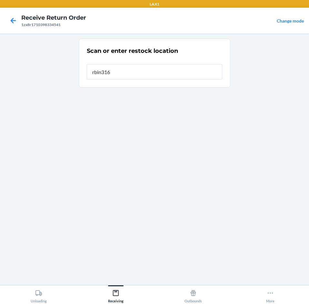
type input "rbin316"
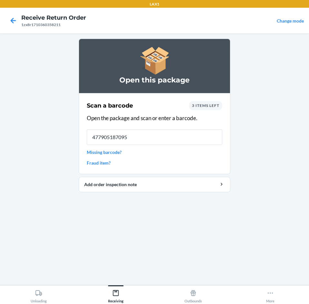
type input "4779051870950"
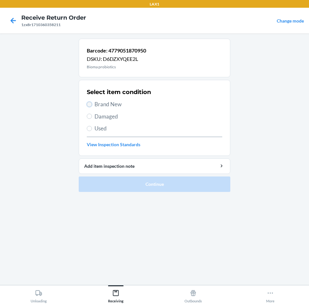
drag, startPoint x: 90, startPoint y: 102, endPoint x: 98, endPoint y: 120, distance: 19.6
click at [90, 102] on input "Brand New" at bounding box center [89, 104] width 5 height 5
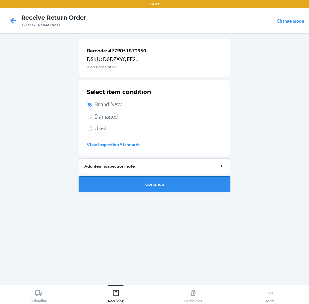
click at [178, 185] on button "Continue" at bounding box center [155, 184] width 152 height 15
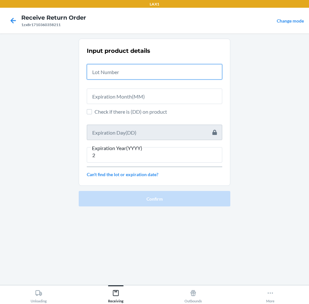
click at [148, 72] on input "text" at bounding box center [154, 71] width 135 height 15
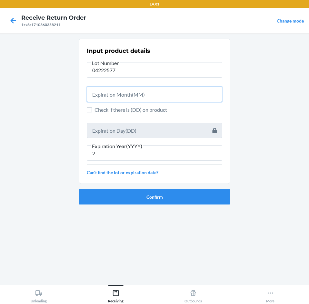
click at [149, 92] on input "text" at bounding box center [154, 94] width 135 height 15
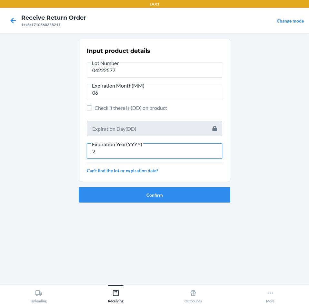
click at [103, 152] on input "2" at bounding box center [154, 150] width 135 height 15
click at [132, 194] on button "Confirm" at bounding box center [155, 194] width 152 height 15
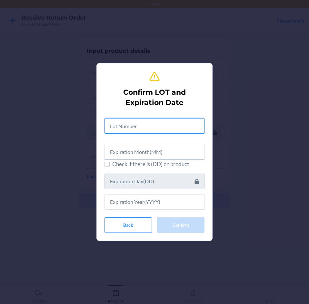
click at [161, 123] on input "text" at bounding box center [154, 125] width 100 height 15
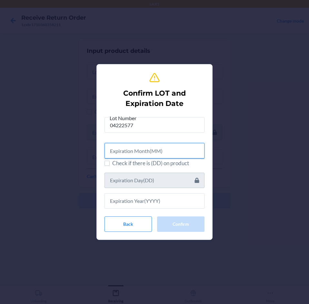
click at [154, 144] on input "text" at bounding box center [154, 150] width 100 height 15
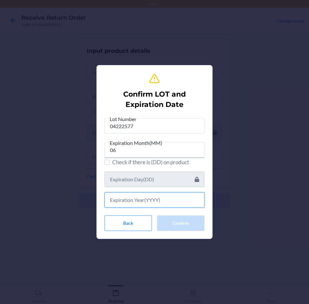
click at [158, 202] on input "text" at bounding box center [154, 200] width 100 height 15
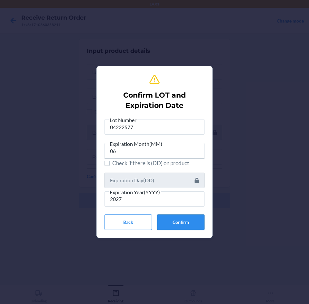
click at [182, 221] on button "Confirm" at bounding box center [180, 222] width 47 height 15
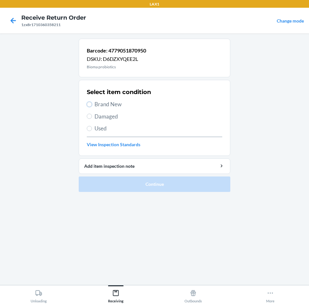
drag, startPoint x: 89, startPoint y: 104, endPoint x: 108, endPoint y: 128, distance: 30.3
click at [90, 105] on input "Brand New" at bounding box center [89, 104] width 5 height 5
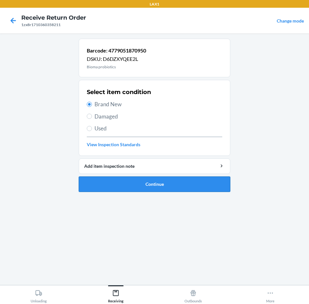
click at [190, 185] on button "Continue" at bounding box center [155, 184] width 152 height 15
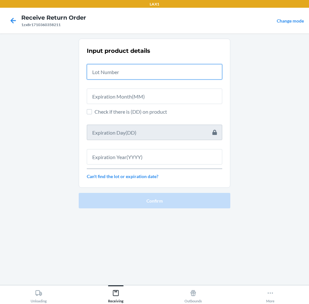
click at [187, 75] on input "text" at bounding box center [154, 71] width 135 height 15
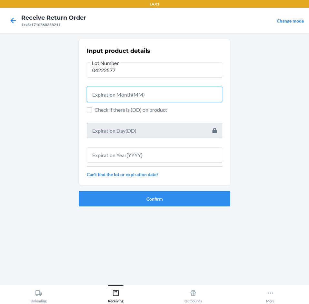
click at [182, 100] on input "text" at bounding box center [154, 94] width 135 height 15
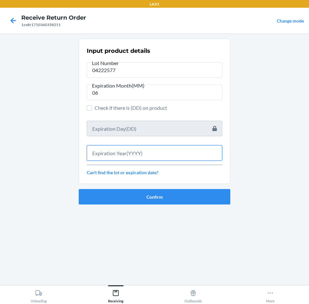
click at [180, 151] on input "text" at bounding box center [154, 152] width 135 height 15
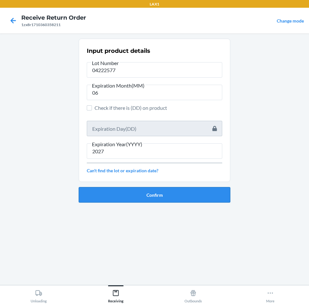
click at [195, 193] on button "Confirm" at bounding box center [155, 194] width 152 height 15
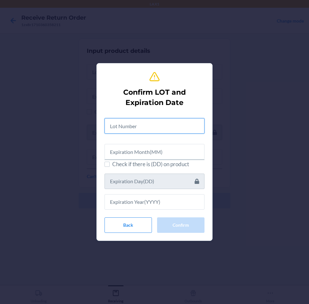
click at [182, 126] on input "text" at bounding box center [154, 125] width 100 height 15
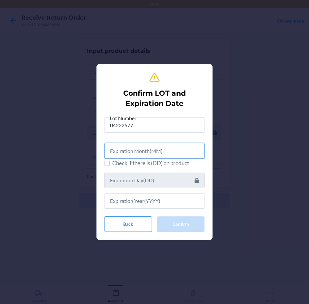
click at [188, 154] on input "text" at bounding box center [154, 150] width 100 height 15
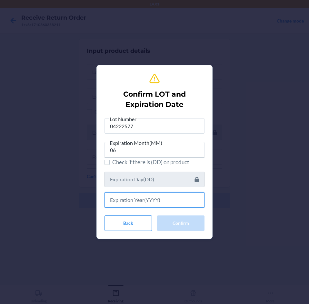
click at [190, 199] on input "text" at bounding box center [154, 200] width 100 height 15
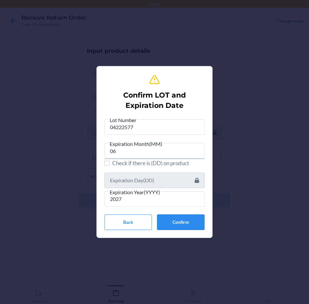
click at [188, 222] on button "Confirm" at bounding box center [180, 222] width 47 height 15
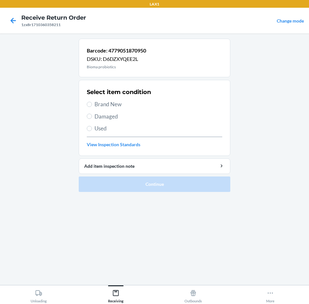
click at [93, 105] on label "Brand New" at bounding box center [154, 104] width 135 height 8
click at [92, 105] on input "Brand New" at bounding box center [89, 104] width 5 height 5
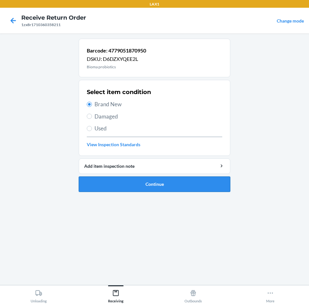
click at [186, 183] on button "Continue" at bounding box center [155, 184] width 152 height 15
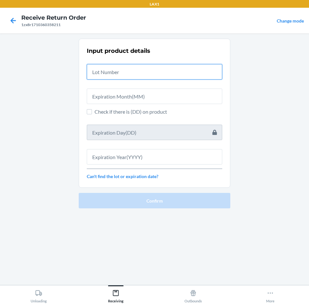
click at [170, 66] on input "text" at bounding box center [154, 71] width 135 height 15
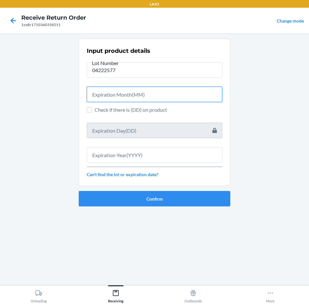
click at [169, 93] on input "text" at bounding box center [154, 94] width 135 height 15
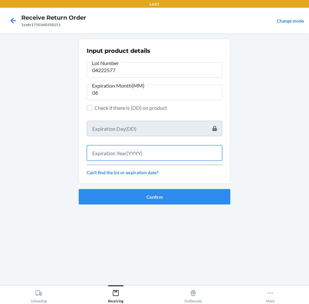
click at [160, 154] on input "text" at bounding box center [154, 152] width 135 height 15
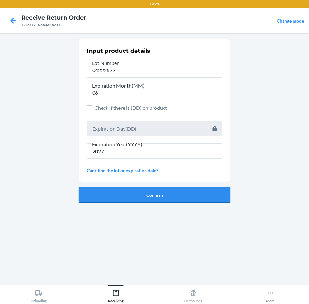
click at [183, 193] on button "Confirm" at bounding box center [155, 194] width 152 height 15
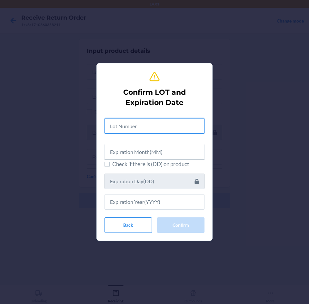
click at [176, 130] on input "text" at bounding box center [154, 125] width 100 height 15
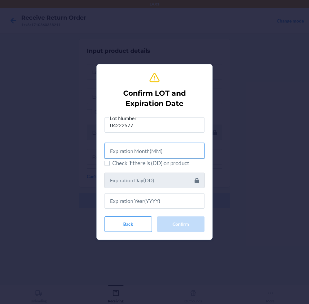
click at [163, 150] on input "text" at bounding box center [154, 150] width 100 height 15
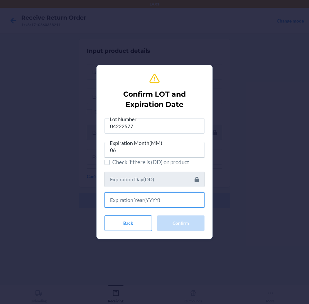
click at [152, 199] on input "text" at bounding box center [154, 200] width 100 height 15
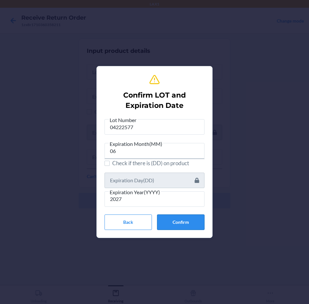
click at [180, 222] on button "Confirm" at bounding box center [180, 222] width 47 height 15
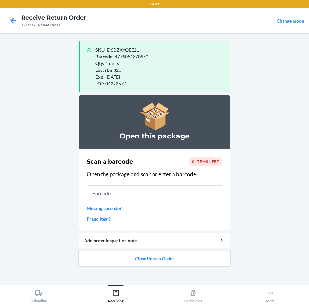
click at [193, 257] on button "Close Return Order" at bounding box center [155, 258] width 152 height 15
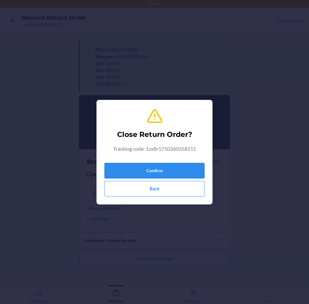
click at [184, 168] on button "Confirm" at bounding box center [154, 170] width 100 height 15
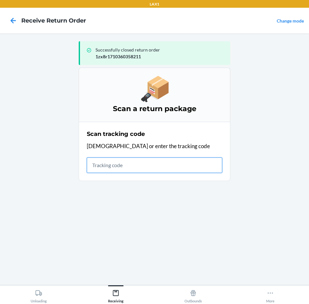
click at [101, 169] on input "text" at bounding box center [154, 165] width 135 height 15
click at [110, 168] on input "text" at bounding box center [154, 165] width 135 height 15
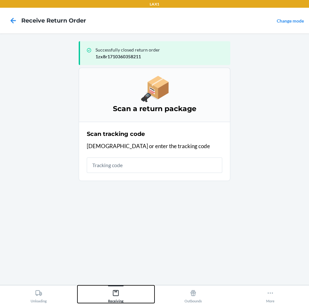
click at [114, 295] on icon at bounding box center [115, 293] width 7 height 7
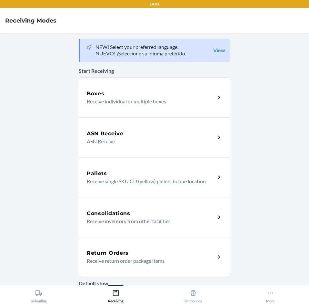
click at [157, 262] on p "Receive return order package items" at bounding box center [149, 261] width 124 height 8
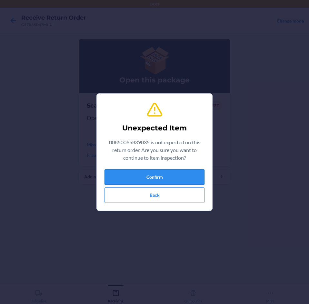
click at [161, 179] on button "Confirm" at bounding box center [154, 177] width 100 height 15
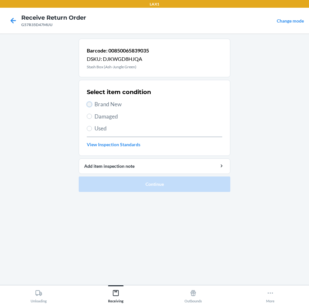
click at [90, 106] on input "Brand New" at bounding box center [89, 104] width 5 height 5
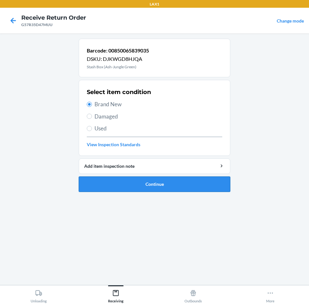
click at [212, 181] on button "Continue" at bounding box center [155, 184] width 152 height 15
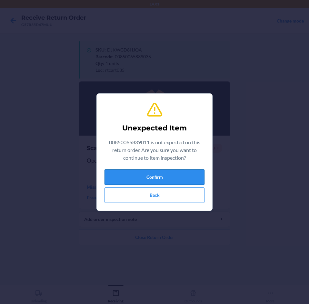
click at [150, 173] on button "Confirm" at bounding box center [154, 177] width 100 height 15
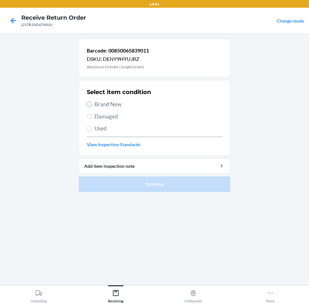
click at [88, 106] on input "Brand New" at bounding box center [89, 104] width 5 height 5
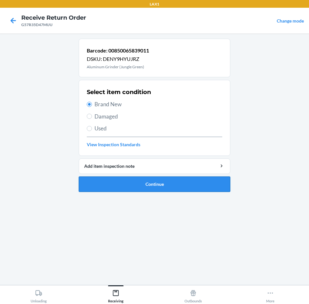
click at [158, 181] on button "Continue" at bounding box center [155, 184] width 152 height 15
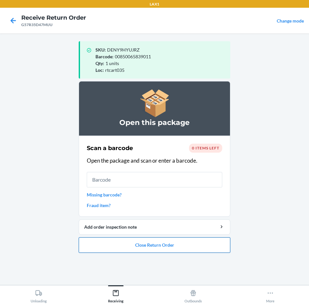
click at [176, 244] on button "Close Return Order" at bounding box center [155, 245] width 152 height 15
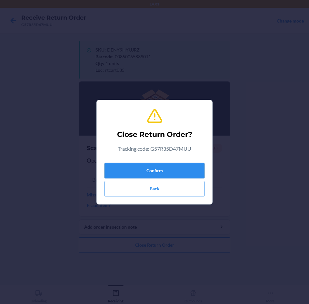
click at [191, 165] on button "Confirm" at bounding box center [154, 170] width 100 height 15
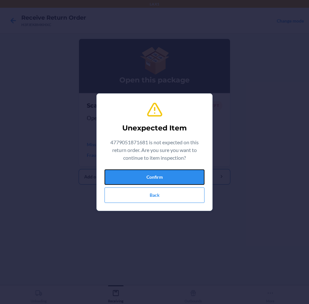
drag, startPoint x: 182, startPoint y: 173, endPoint x: 183, endPoint y: 177, distance: 4.3
click at [183, 176] on button "Confirm" at bounding box center [154, 177] width 100 height 15
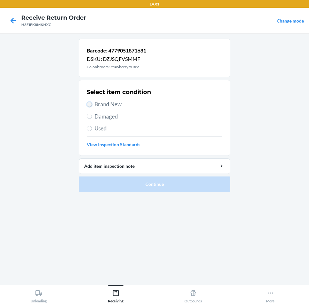
drag, startPoint x: 89, startPoint y: 106, endPoint x: 108, endPoint y: 166, distance: 62.5
click at [89, 109] on div "Select item condition Brand New Damaged Used View Inspection Standards" at bounding box center [154, 118] width 135 height 64
click at [89, 102] on input "Brand New" at bounding box center [89, 104] width 5 height 5
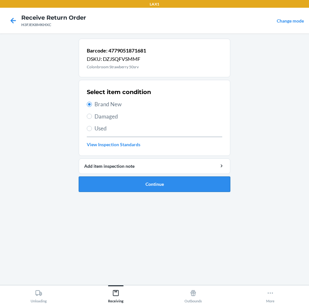
click at [178, 183] on button "Continue" at bounding box center [155, 184] width 152 height 15
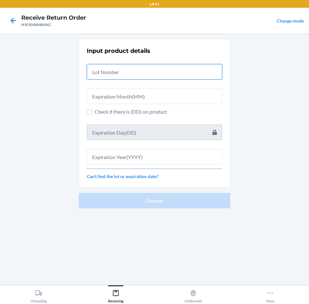
click at [175, 73] on input "text" at bounding box center [154, 71] width 135 height 15
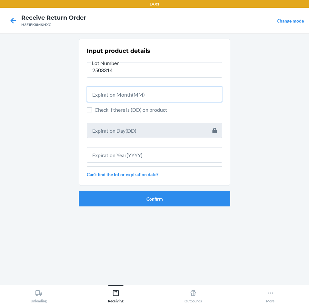
click at [162, 93] on input "text" at bounding box center [154, 94] width 135 height 15
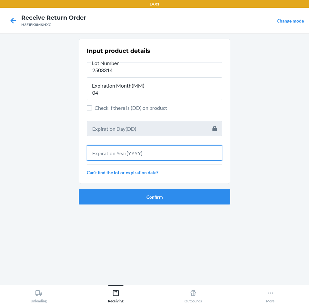
click at [163, 151] on input "text" at bounding box center [154, 152] width 135 height 15
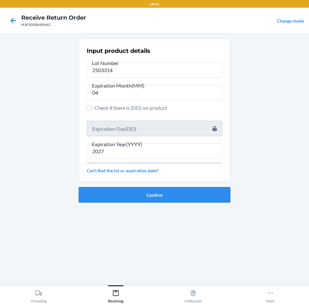
click at [166, 193] on button "Confirm" at bounding box center [155, 194] width 152 height 15
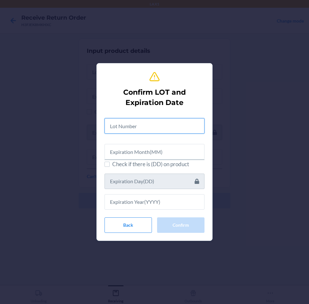
click at [166, 131] on input "text" at bounding box center [154, 125] width 100 height 15
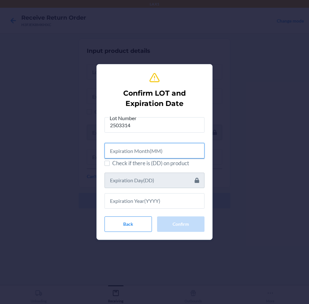
click at [163, 149] on input "text" at bounding box center [154, 150] width 100 height 15
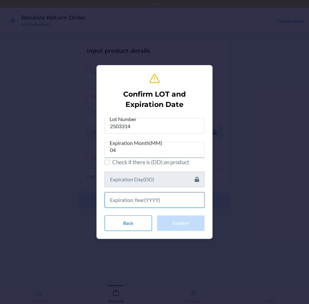
click at [161, 198] on input "text" at bounding box center [154, 200] width 100 height 15
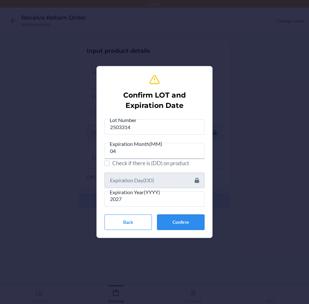
click at [180, 221] on button "Confirm" at bounding box center [180, 222] width 47 height 15
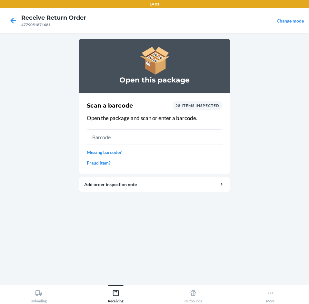
click at [169, 140] on input "text" at bounding box center [154, 137] width 135 height 15
click at [117, 298] on div "Receiving" at bounding box center [115, 295] width 15 height 16
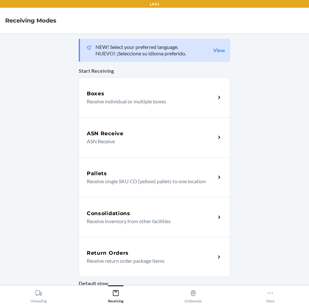
click at [141, 247] on div "Return Orders Receive return order package items" at bounding box center [155, 257] width 152 height 40
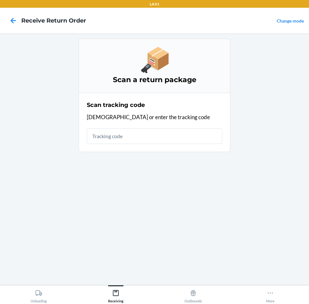
click at [163, 138] on input "text" at bounding box center [154, 136] width 135 height 15
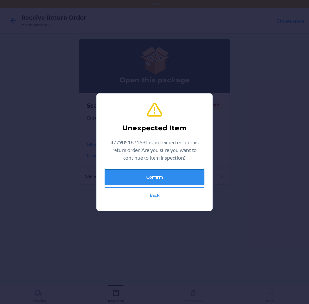
click at [169, 181] on button "Confirm" at bounding box center [154, 177] width 100 height 15
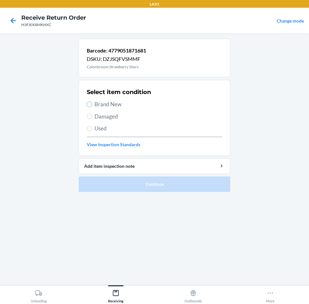
drag, startPoint x: 92, startPoint y: 104, endPoint x: 97, endPoint y: 112, distance: 9.2
click at [93, 106] on label "Brand New" at bounding box center [154, 104] width 135 height 8
click at [92, 106] on input "Brand New" at bounding box center [89, 104] width 5 height 5
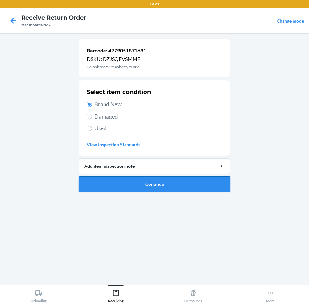
click at [184, 184] on button "Continue" at bounding box center [155, 184] width 152 height 15
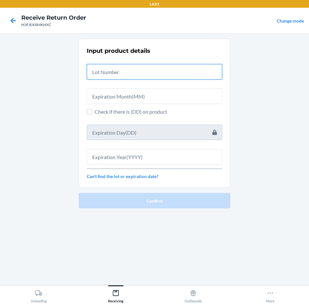
click at [173, 74] on input "text" at bounding box center [154, 71] width 135 height 15
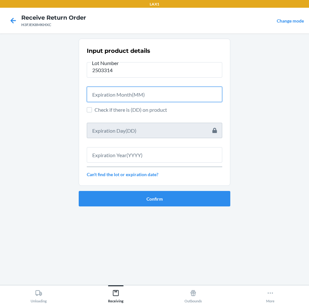
click at [173, 93] on input "text" at bounding box center [154, 94] width 135 height 15
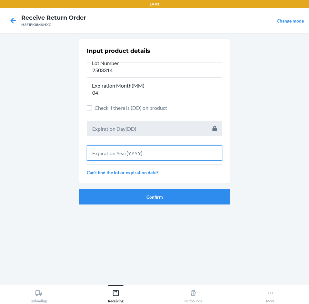
click at [171, 154] on input "text" at bounding box center [154, 152] width 135 height 15
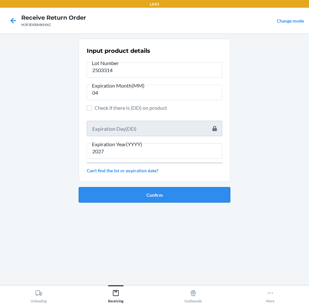
click at [179, 194] on button "Confirm" at bounding box center [155, 194] width 152 height 15
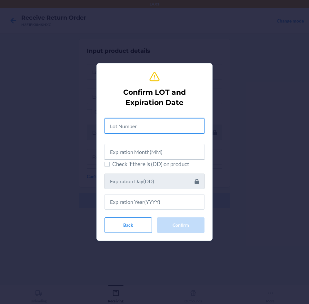
click at [176, 128] on input "text" at bounding box center [154, 125] width 100 height 15
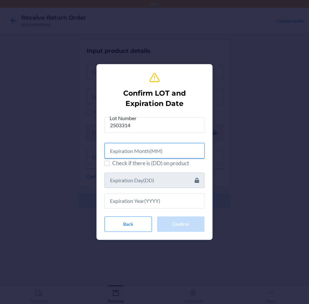
click at [175, 148] on input "text" at bounding box center [154, 150] width 100 height 15
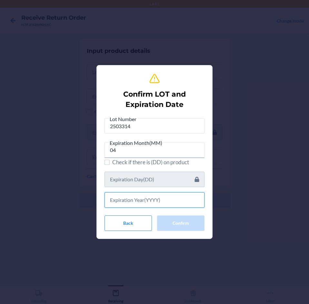
click at [168, 203] on input "text" at bounding box center [154, 200] width 100 height 15
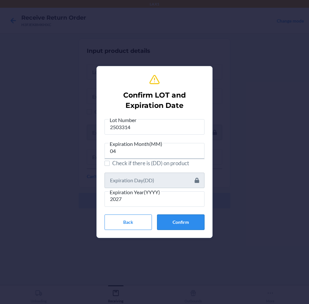
click at [185, 225] on button "Confirm" at bounding box center [180, 222] width 47 height 15
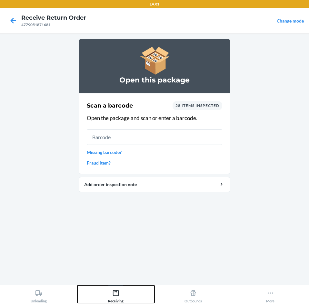
click at [113, 301] on div "Receiving" at bounding box center [115, 295] width 15 height 16
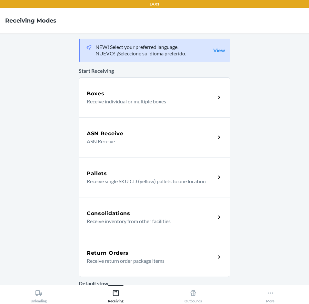
click at [141, 258] on p "Receive return order package items" at bounding box center [149, 261] width 124 height 8
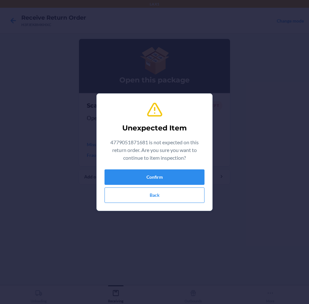
click at [160, 185] on div "Confirm Back" at bounding box center [154, 187] width 100 height 34
click at [159, 178] on button "Confirm" at bounding box center [154, 177] width 100 height 15
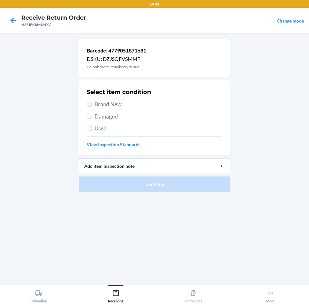
drag, startPoint x: 91, startPoint y: 106, endPoint x: 119, endPoint y: 136, distance: 40.6
click at [91, 106] on label "Brand New" at bounding box center [154, 104] width 135 height 8
click at [91, 106] on input "Brand New" at bounding box center [89, 104] width 5 height 5
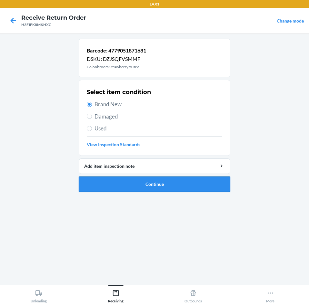
click at [190, 187] on button "Continue" at bounding box center [155, 184] width 152 height 15
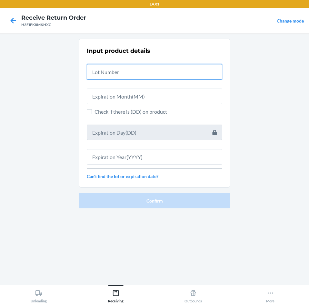
click at [154, 74] on input "text" at bounding box center [154, 71] width 135 height 15
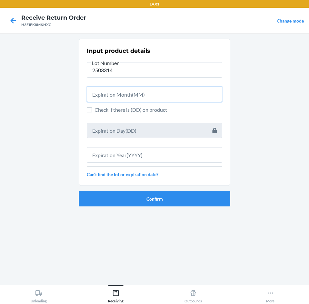
click at [167, 97] on input "text" at bounding box center [154, 94] width 135 height 15
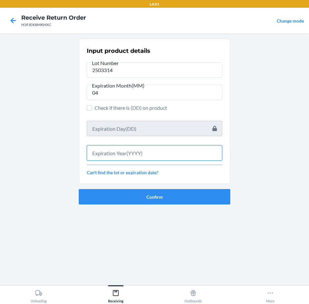
click at [147, 153] on input "text" at bounding box center [154, 152] width 135 height 15
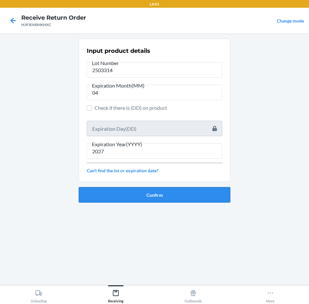
click at [159, 191] on button "Confirm" at bounding box center [155, 194] width 152 height 15
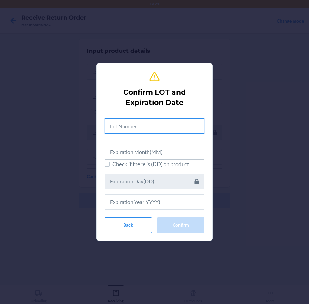
click at [159, 127] on input "text" at bounding box center [154, 125] width 100 height 15
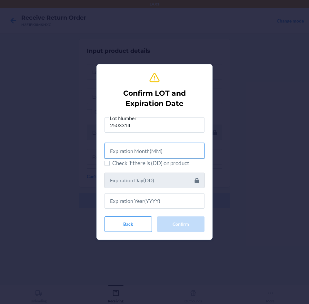
click at [157, 149] on input "text" at bounding box center [154, 150] width 100 height 15
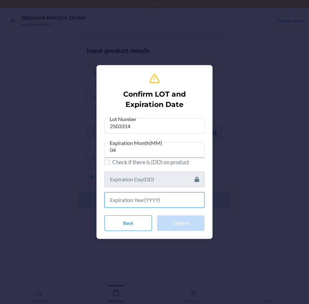
click at [158, 202] on input "text" at bounding box center [154, 200] width 100 height 15
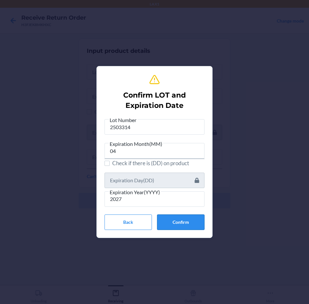
click at [174, 222] on button "Confirm" at bounding box center [180, 222] width 47 height 15
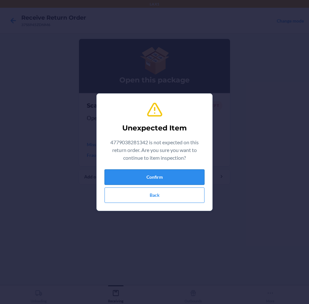
click at [160, 170] on button "Confirm" at bounding box center [154, 177] width 100 height 15
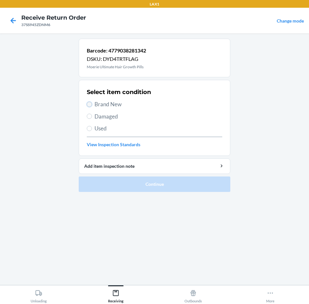
click at [89, 105] on input "Brand New" at bounding box center [89, 104] width 5 height 5
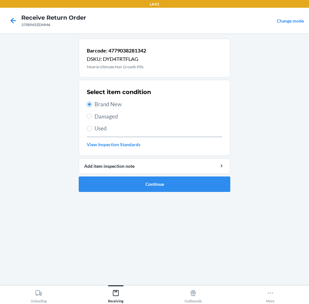
click at [151, 175] on li "Barcode: 4779038281342 DSKU: DYD4TRTFLAG Moerie Ultimate Hair Growth Pills Sele…" at bounding box center [155, 115] width 152 height 153
click at [152, 182] on button "Continue" at bounding box center [155, 184] width 152 height 15
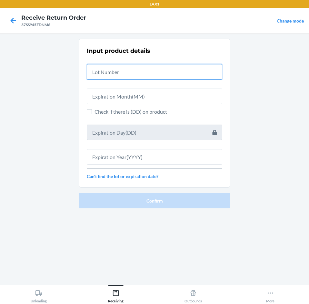
click at [163, 74] on input "text" at bounding box center [154, 71] width 135 height 15
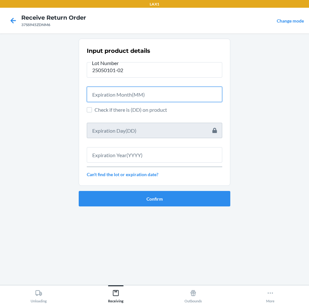
click at [161, 92] on input "text" at bounding box center [154, 94] width 135 height 15
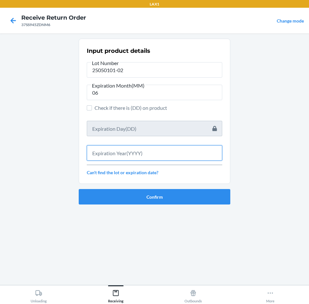
click at [166, 154] on input "text" at bounding box center [154, 152] width 135 height 15
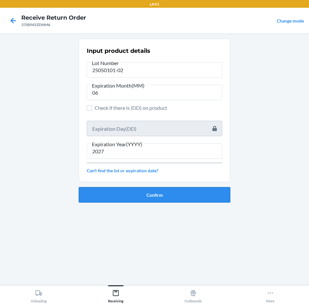
click at [173, 200] on button "Confirm" at bounding box center [155, 194] width 152 height 15
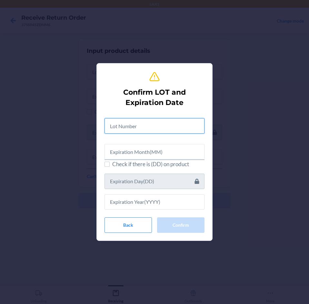
click at [161, 125] on input "text" at bounding box center [154, 125] width 100 height 15
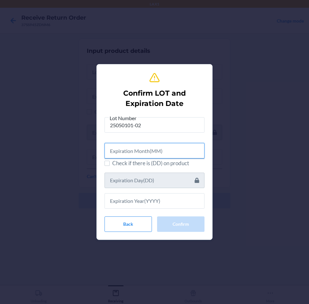
click at [175, 150] on input "text" at bounding box center [154, 150] width 100 height 15
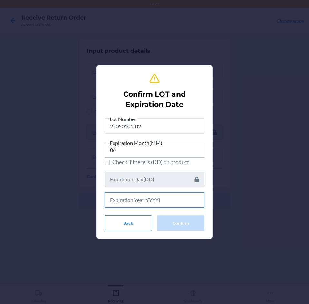
click at [173, 198] on input "text" at bounding box center [154, 200] width 100 height 15
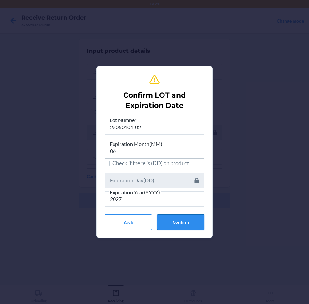
click at [186, 220] on button "Confirm" at bounding box center [180, 222] width 47 height 15
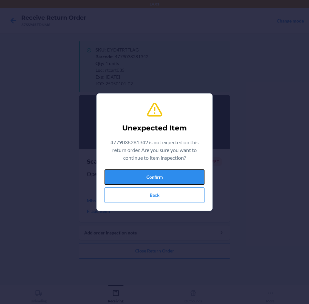
click at [187, 177] on button "Confirm" at bounding box center [154, 177] width 100 height 15
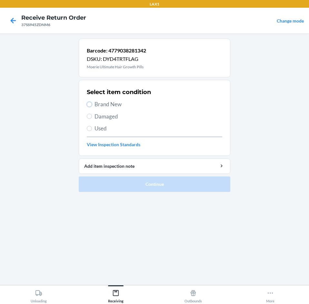
drag, startPoint x: 91, startPoint y: 105, endPoint x: 94, endPoint y: 114, distance: 9.4
click at [91, 105] on input "Brand New" at bounding box center [89, 104] width 5 height 5
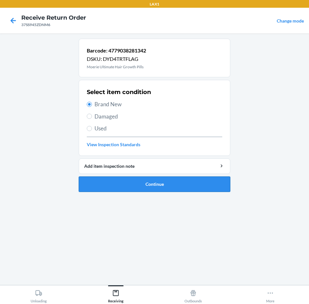
click at [162, 184] on button "Continue" at bounding box center [155, 184] width 152 height 15
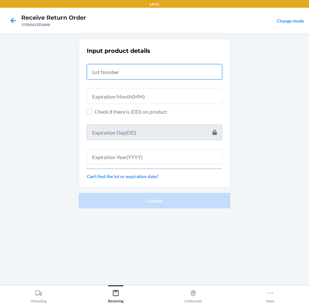
click at [159, 74] on input "text" at bounding box center [154, 71] width 135 height 15
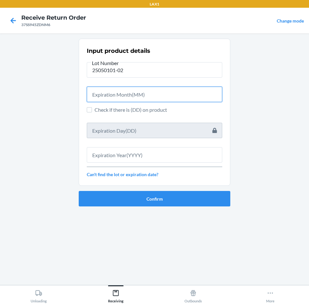
click at [162, 97] on input "text" at bounding box center [154, 94] width 135 height 15
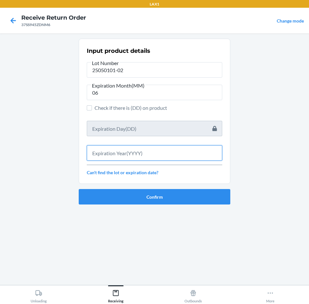
click at [172, 153] on input "text" at bounding box center [154, 152] width 135 height 15
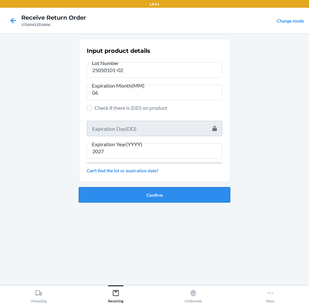
click at [188, 198] on button "Confirm" at bounding box center [155, 194] width 152 height 15
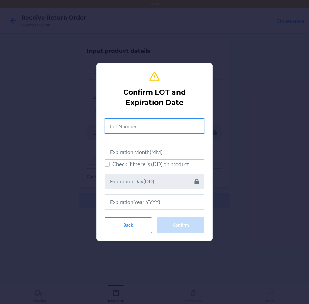
click at [146, 124] on input "text" at bounding box center [154, 125] width 100 height 15
click at [119, 125] on input "text" at bounding box center [154, 125] width 100 height 15
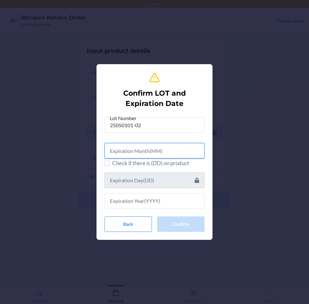
click at [127, 156] on input "text" at bounding box center [154, 150] width 100 height 15
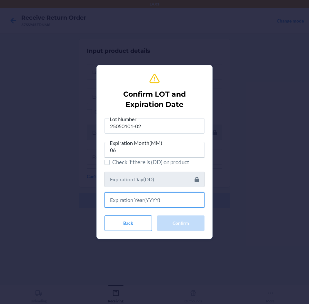
click at [134, 195] on input "text" at bounding box center [154, 200] width 100 height 15
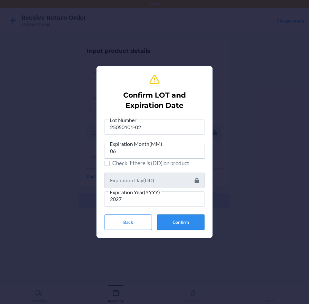
click at [175, 223] on button "Confirm" at bounding box center [180, 222] width 47 height 15
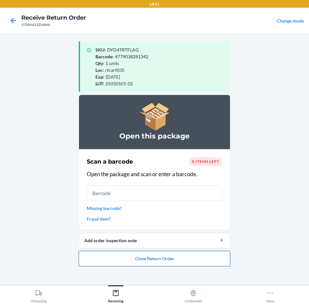
click at [173, 259] on button "Close Return Order" at bounding box center [155, 258] width 152 height 15
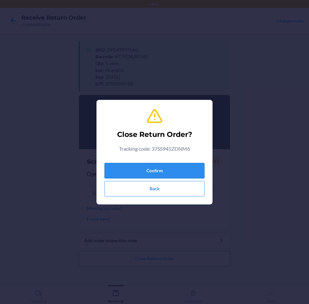
click at [181, 163] on button "Confirm" at bounding box center [154, 170] width 100 height 15
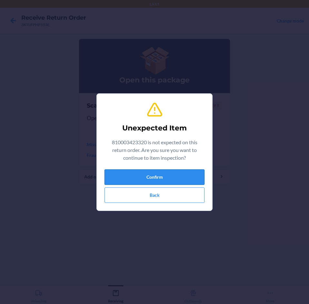
click at [181, 173] on button "Confirm" at bounding box center [154, 177] width 100 height 15
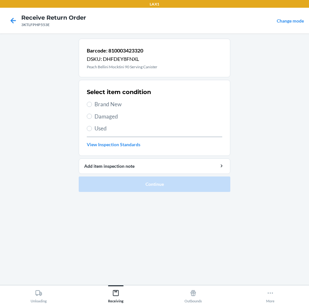
click at [88, 107] on label "Brand New" at bounding box center [154, 104] width 135 height 8
click at [88, 107] on input "Brand New" at bounding box center [89, 104] width 5 height 5
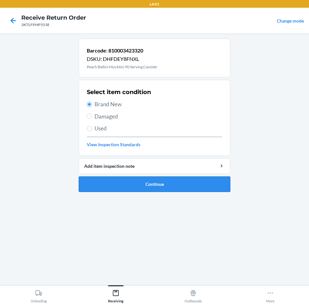
click at [160, 184] on button "Continue" at bounding box center [155, 184] width 152 height 15
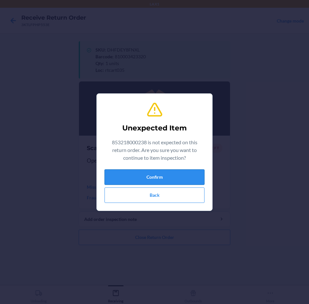
click at [163, 176] on button "Confirm" at bounding box center [154, 177] width 100 height 15
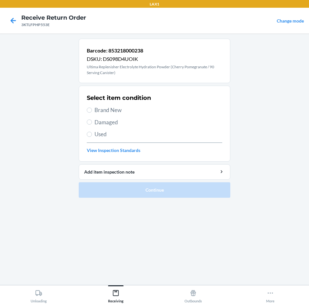
click at [93, 110] on label "Brand New" at bounding box center [154, 110] width 135 height 8
click at [92, 110] on input "Brand New" at bounding box center [89, 110] width 5 height 5
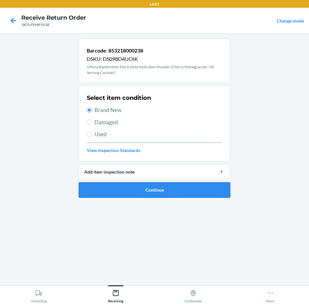
click at [179, 190] on button "Continue" at bounding box center [155, 190] width 152 height 15
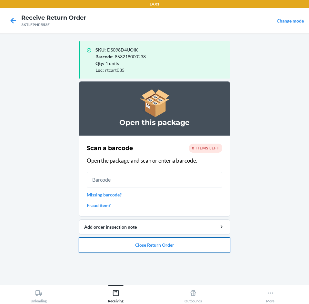
click at [176, 248] on button "Close Return Order" at bounding box center [155, 245] width 152 height 15
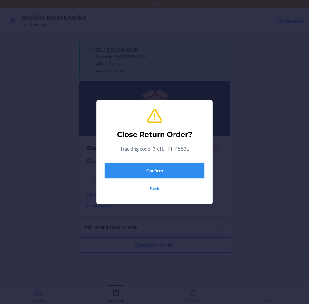
click at [172, 166] on button "Confirm" at bounding box center [154, 170] width 100 height 15
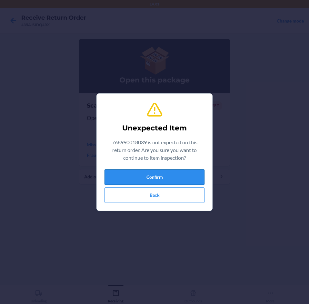
click at [170, 177] on button "Confirm" at bounding box center [154, 177] width 100 height 15
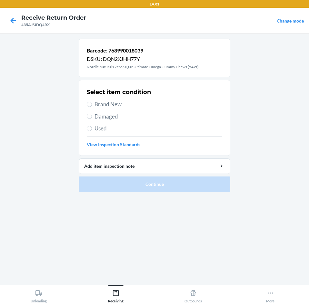
drag, startPoint x: 95, startPoint y: 106, endPoint x: 110, endPoint y: 131, distance: 29.5
click at [96, 106] on span "Brand New" at bounding box center [158, 104] width 128 height 8
click at [92, 106] on input "Brand New" at bounding box center [89, 104] width 5 height 5
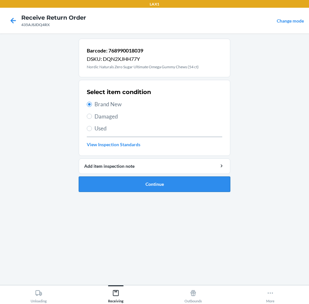
click at [168, 184] on button "Continue" at bounding box center [155, 184] width 152 height 15
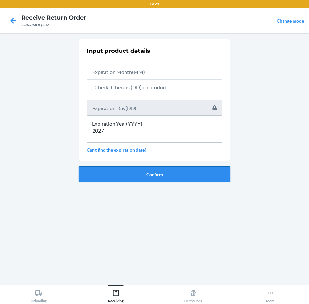
click at [188, 177] on button "Confirm" at bounding box center [155, 174] width 152 height 15
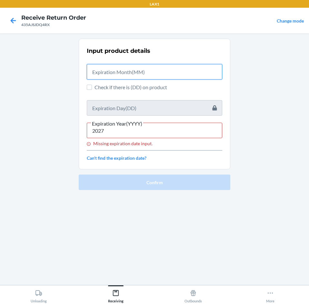
click at [143, 72] on input "text" at bounding box center [154, 71] width 135 height 15
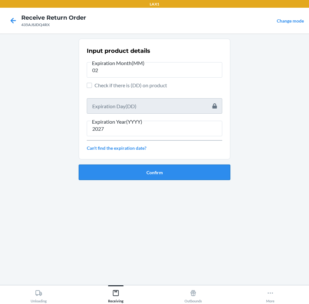
click at [183, 168] on button "Confirm" at bounding box center [155, 172] width 152 height 15
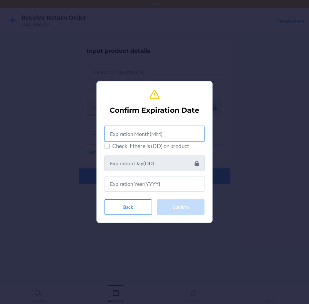
click at [178, 134] on input "text" at bounding box center [154, 133] width 100 height 15
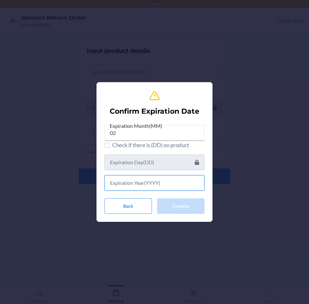
click at [161, 188] on input "text" at bounding box center [154, 182] width 100 height 15
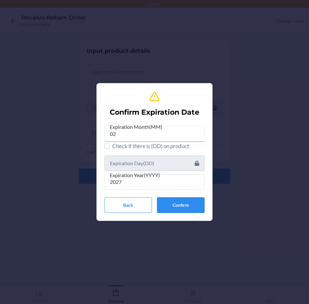
click at [191, 205] on button "Confirm" at bounding box center [180, 205] width 47 height 15
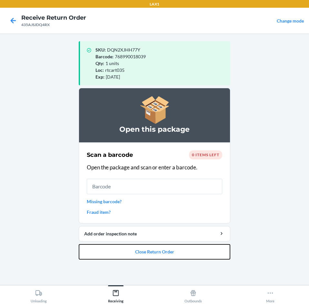
click at [183, 253] on button "Close Return Order" at bounding box center [155, 251] width 152 height 15
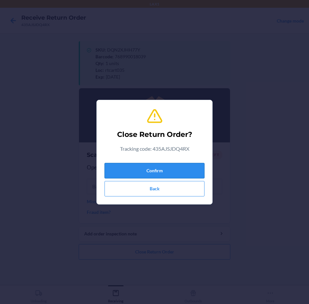
click at [185, 168] on button "Confirm" at bounding box center [154, 170] width 100 height 15
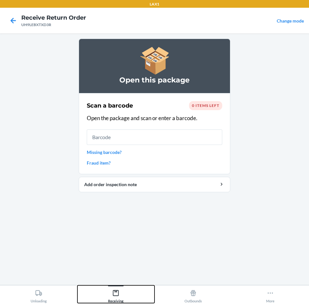
click at [121, 296] on div "Receiving" at bounding box center [115, 295] width 15 height 16
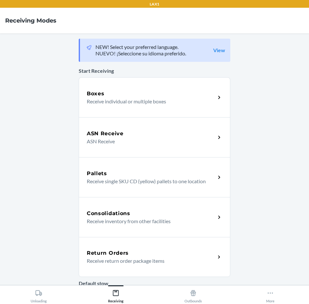
click at [136, 257] on div "Return Orders" at bounding box center [151, 254] width 129 height 8
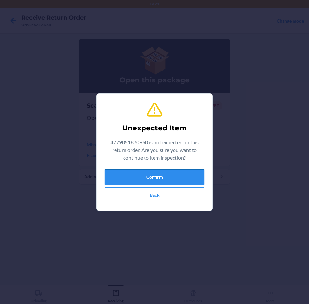
click at [167, 180] on button "Confirm" at bounding box center [154, 177] width 100 height 15
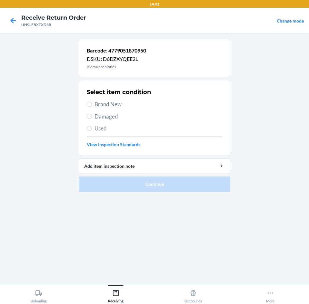
click at [92, 107] on label "Brand New" at bounding box center [154, 104] width 135 height 8
click at [92, 107] on input "Brand New" at bounding box center [89, 104] width 5 height 5
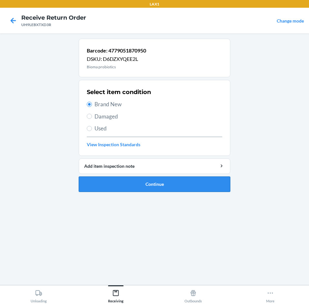
click at [204, 187] on button "Continue" at bounding box center [155, 184] width 152 height 15
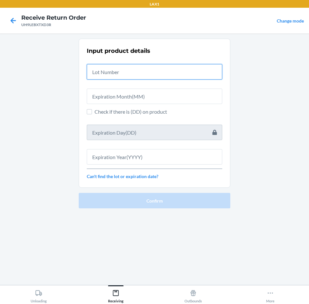
click at [152, 73] on input "text" at bounding box center [154, 71] width 135 height 15
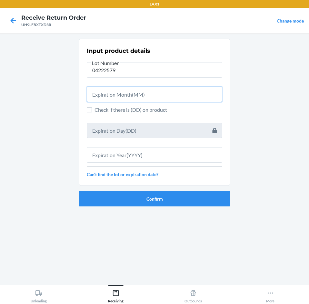
click at [151, 94] on input "text" at bounding box center [154, 94] width 135 height 15
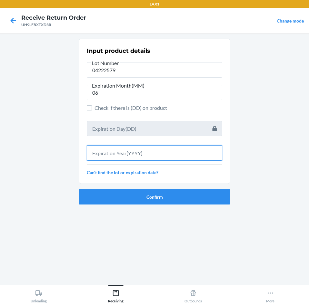
click at [162, 155] on input "text" at bounding box center [154, 152] width 135 height 15
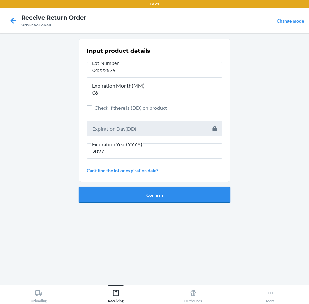
click at [164, 193] on button "Confirm" at bounding box center [155, 194] width 152 height 15
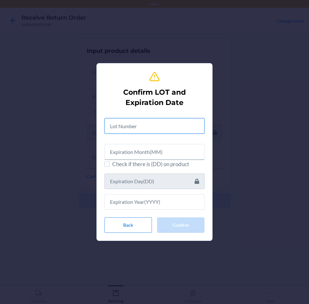
click at [172, 127] on input "text" at bounding box center [154, 125] width 100 height 15
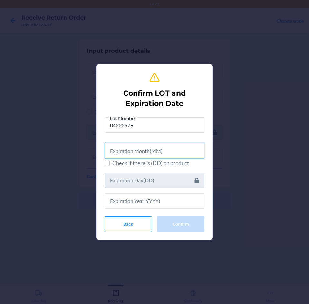
click at [178, 154] on input "text" at bounding box center [154, 150] width 100 height 15
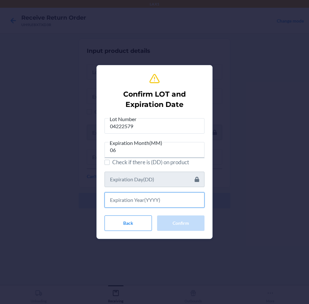
click at [176, 200] on input "text" at bounding box center [154, 200] width 100 height 15
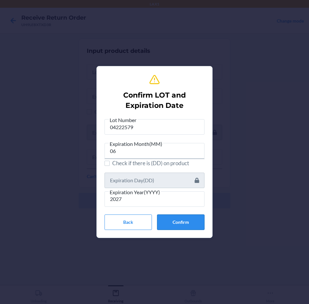
click at [196, 225] on button "Confirm" at bounding box center [180, 222] width 47 height 15
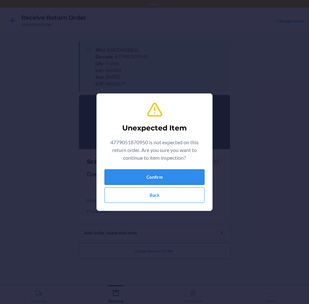
click at [187, 179] on button "Confirm" at bounding box center [154, 177] width 100 height 15
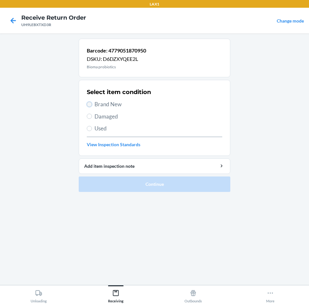
click at [90, 103] on input "Brand New" at bounding box center [89, 104] width 5 height 5
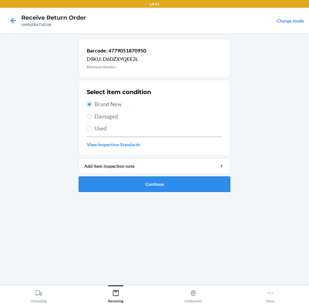
click at [158, 183] on button "Continue" at bounding box center [155, 184] width 152 height 15
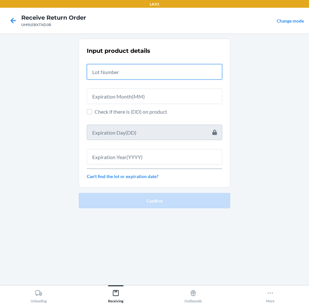
click at [122, 67] on input "text" at bounding box center [154, 71] width 135 height 15
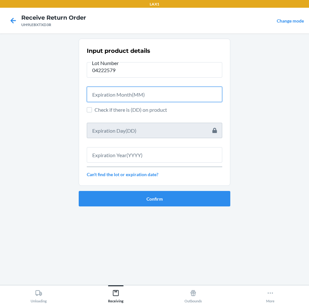
click at [129, 94] on input "text" at bounding box center [154, 94] width 135 height 15
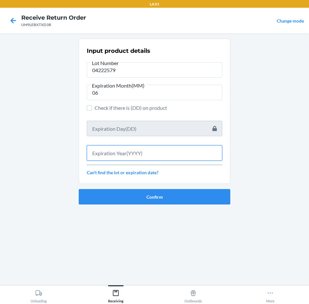
click at [156, 154] on input "text" at bounding box center [154, 152] width 135 height 15
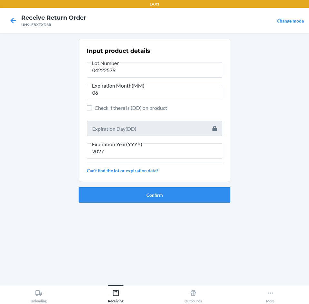
click at [181, 199] on button "Confirm" at bounding box center [155, 194] width 152 height 15
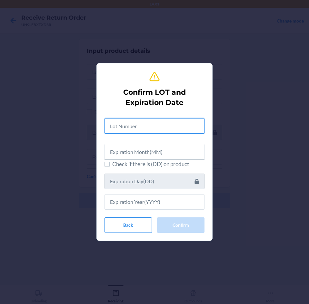
click at [192, 123] on input "text" at bounding box center [154, 125] width 100 height 15
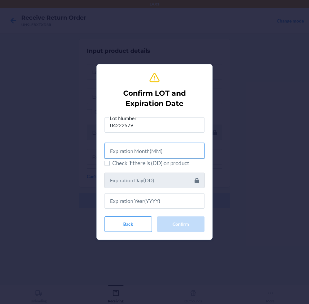
click at [184, 148] on input "text" at bounding box center [154, 150] width 100 height 15
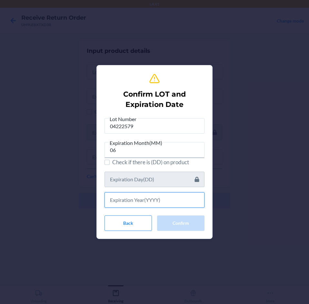
click at [185, 205] on input "text" at bounding box center [154, 200] width 100 height 15
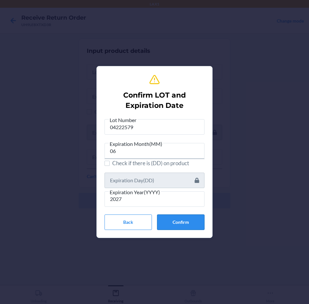
click at [201, 221] on button "Confirm" at bounding box center [180, 222] width 47 height 15
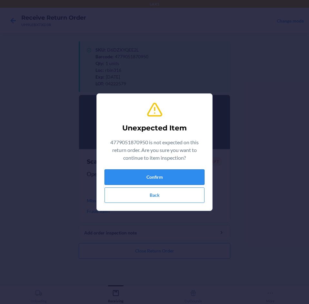
click at [191, 181] on button "Confirm" at bounding box center [154, 177] width 100 height 15
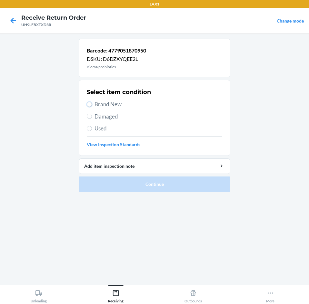
drag, startPoint x: 90, startPoint y: 103, endPoint x: 105, endPoint y: 131, distance: 32.5
click at [90, 103] on input "Brand New" at bounding box center [89, 104] width 5 height 5
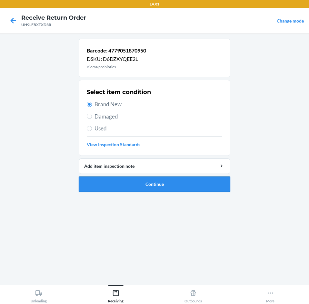
click at [177, 185] on button "Continue" at bounding box center [155, 184] width 152 height 15
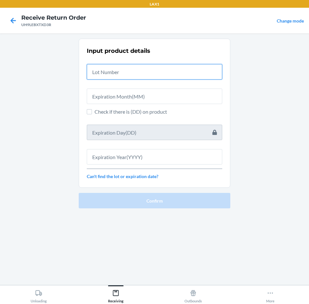
click at [163, 73] on input "text" at bounding box center [154, 71] width 135 height 15
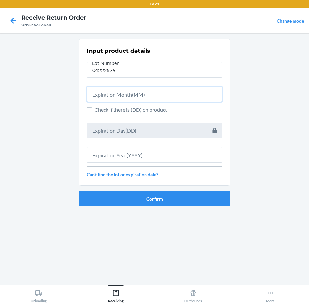
click at [160, 95] on input "text" at bounding box center [154, 94] width 135 height 15
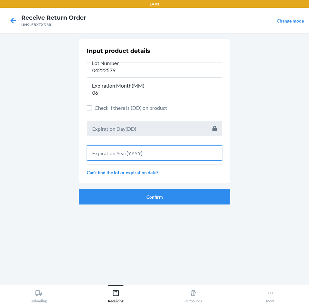
click at [170, 152] on input "text" at bounding box center [154, 152] width 135 height 15
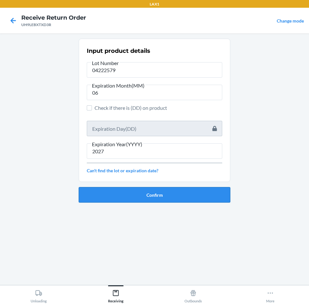
click at [181, 200] on button "Confirm" at bounding box center [155, 194] width 152 height 15
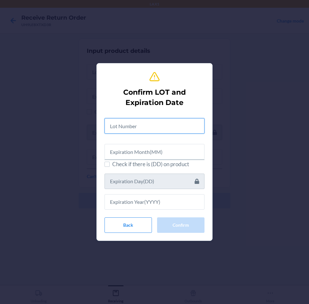
click at [136, 130] on input "text" at bounding box center [154, 125] width 100 height 15
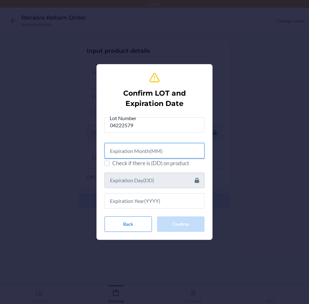
click at [130, 148] on input "text" at bounding box center [154, 150] width 100 height 15
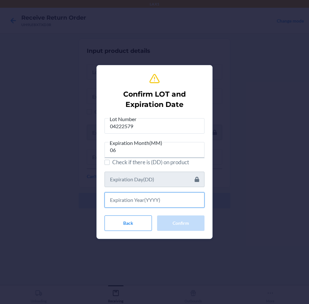
click at [135, 201] on input "text" at bounding box center [154, 200] width 100 height 15
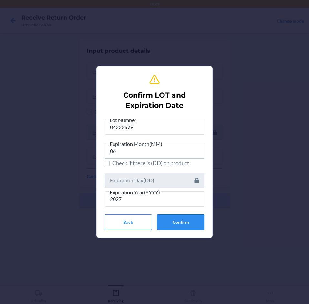
click at [181, 221] on button "Confirm" at bounding box center [180, 222] width 47 height 15
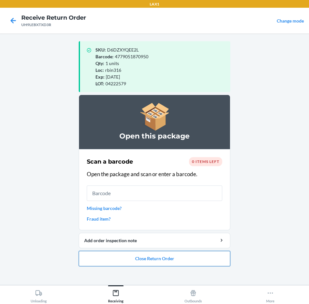
click at [173, 257] on button "Close Return Order" at bounding box center [155, 258] width 152 height 15
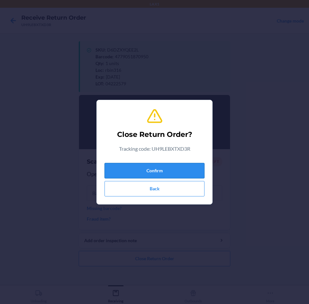
click at [176, 175] on button "Confirm" at bounding box center [154, 170] width 100 height 15
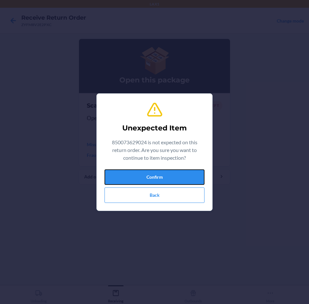
click at [176, 175] on button "Confirm" at bounding box center [154, 177] width 100 height 15
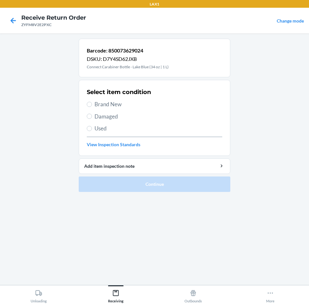
click at [89, 108] on label "Brand New" at bounding box center [154, 104] width 135 height 8
click at [89, 107] on input "Brand New" at bounding box center [89, 104] width 5 height 5
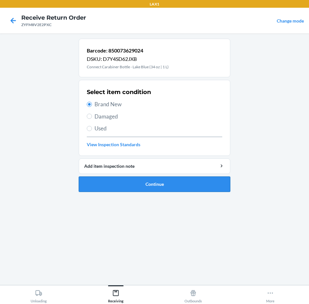
click at [189, 185] on button "Continue" at bounding box center [155, 184] width 152 height 15
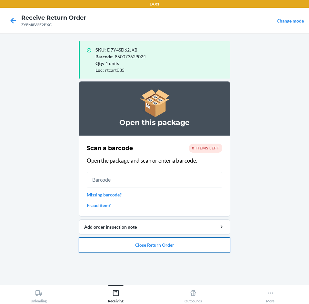
click at [161, 243] on button "Close Return Order" at bounding box center [155, 245] width 152 height 15
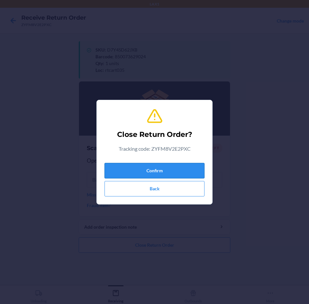
click at [167, 171] on button "Confirm" at bounding box center [154, 170] width 100 height 15
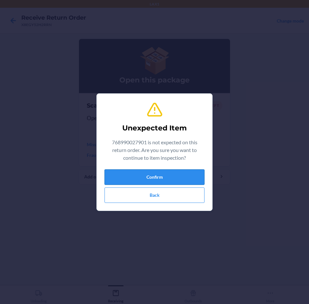
click at [166, 174] on button "Confirm" at bounding box center [154, 177] width 100 height 15
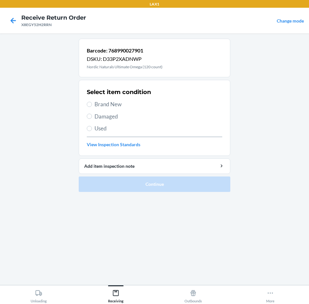
click at [92, 103] on label "Brand New" at bounding box center [154, 104] width 135 height 8
click at [92, 103] on input "Brand New" at bounding box center [89, 104] width 5 height 5
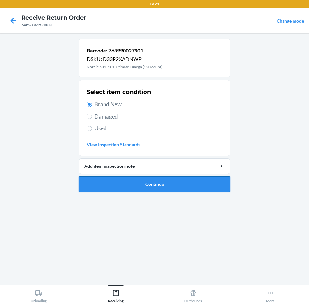
click at [185, 182] on button "Continue" at bounding box center [155, 184] width 152 height 15
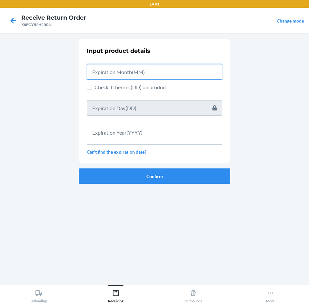
click at [157, 69] on input "text" at bounding box center [154, 71] width 135 height 15
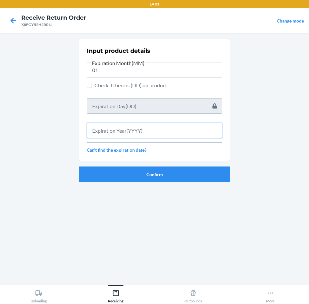
click at [158, 134] on input "text" at bounding box center [154, 130] width 135 height 15
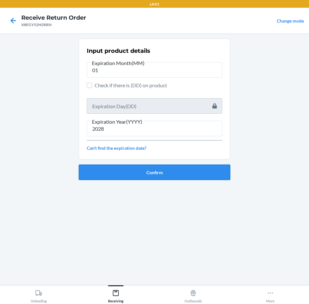
click at [168, 169] on button "Confirm" at bounding box center [155, 172] width 152 height 15
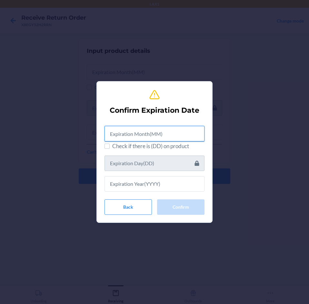
click at [173, 134] on input "text" at bounding box center [154, 133] width 100 height 15
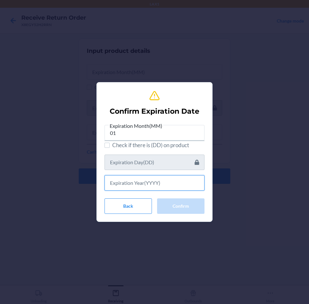
click at [165, 184] on input "text" at bounding box center [154, 182] width 100 height 15
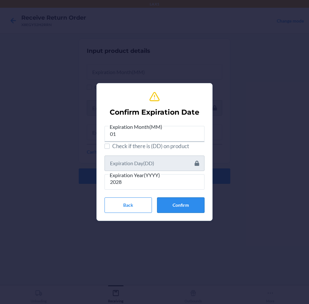
click at [179, 206] on button "Confirm" at bounding box center [180, 205] width 47 height 15
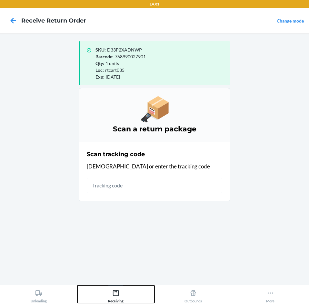
click at [115, 298] on div "Receiving" at bounding box center [115, 295] width 15 height 16
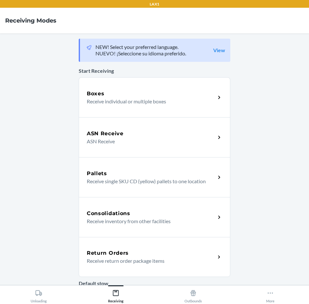
click at [146, 258] on p "Receive return order package items" at bounding box center [149, 261] width 124 height 8
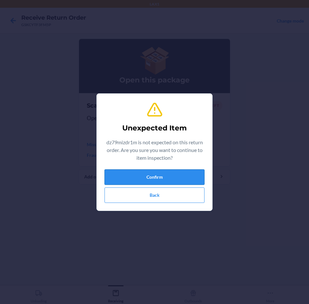
click at [183, 183] on button "Confirm" at bounding box center [154, 177] width 100 height 15
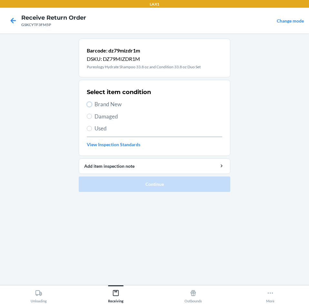
drag, startPoint x: 88, startPoint y: 104, endPoint x: 92, endPoint y: 114, distance: 10.8
click at [88, 106] on input "Brand New" at bounding box center [89, 104] width 5 height 5
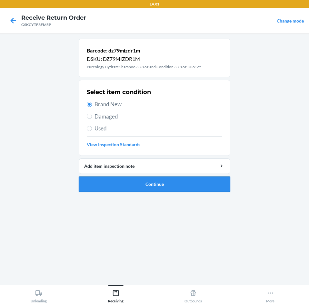
click at [209, 184] on button "Continue" at bounding box center [155, 184] width 152 height 15
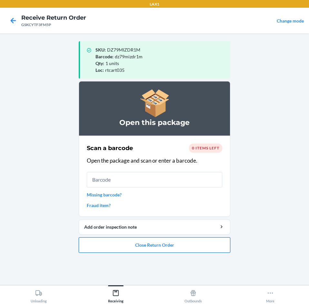
click at [205, 248] on button "Close Return Order" at bounding box center [155, 245] width 152 height 15
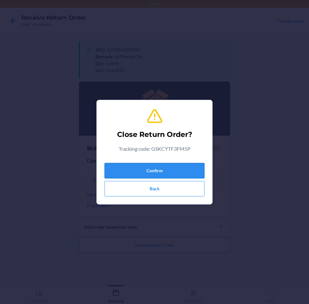
click at [187, 168] on button "Confirm" at bounding box center [154, 170] width 100 height 15
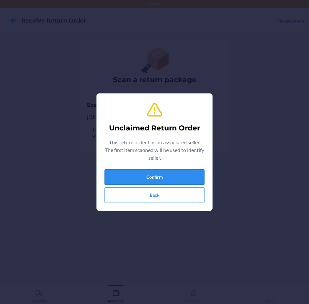
click at [184, 178] on button "Confirm" at bounding box center [154, 177] width 100 height 15
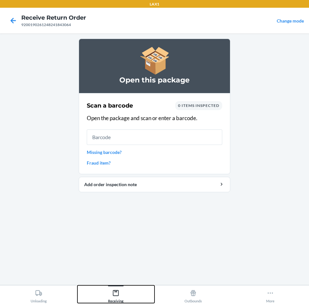
click at [117, 294] on icon at bounding box center [115, 293] width 7 height 7
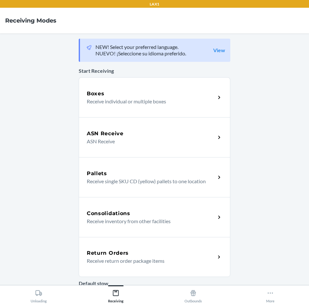
click at [158, 249] on div "Return Orders Receive return order package items" at bounding box center [155, 257] width 152 height 40
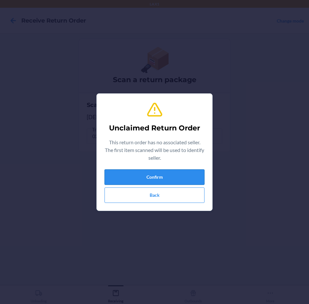
click at [179, 182] on button "Confirm" at bounding box center [154, 177] width 100 height 15
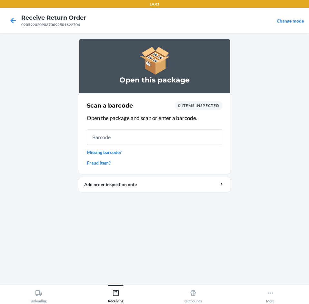
click at [111, 155] on link "Missing barcode?" at bounding box center [154, 152] width 135 height 7
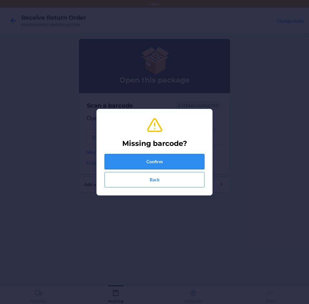
click at [155, 158] on button "Confirm" at bounding box center [154, 161] width 100 height 15
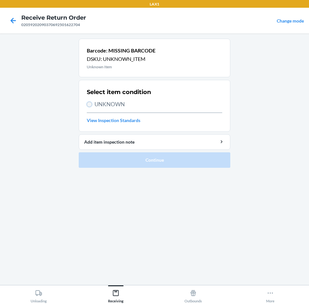
click at [89, 104] on input "UNKNOWN" at bounding box center [89, 104] width 5 height 5
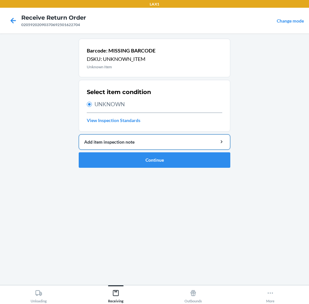
click at [131, 143] on div "Add item inspection note" at bounding box center [154, 142] width 141 height 7
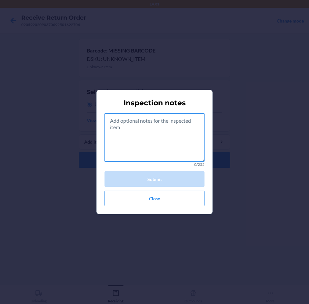
click at [136, 143] on textarea at bounding box center [154, 138] width 100 height 48
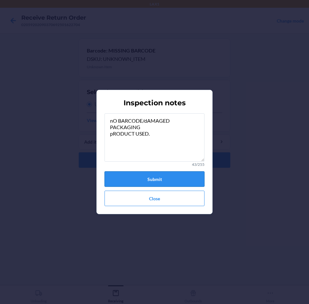
click at [176, 180] on button "Submit" at bounding box center [154, 179] width 100 height 15
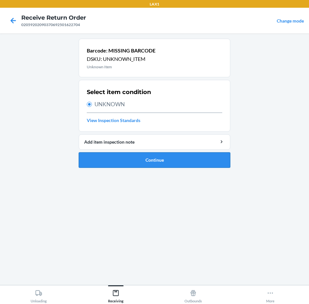
click at [151, 160] on button "Continue" at bounding box center [155, 160] width 152 height 15
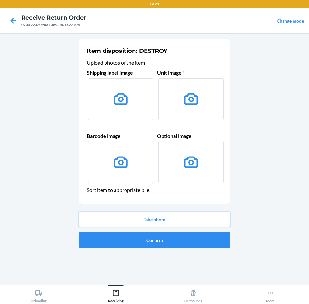
drag, startPoint x: 183, startPoint y: 220, endPoint x: 189, endPoint y: 216, distance: 7.4
click at [188, 217] on button "Take photo" at bounding box center [155, 219] width 152 height 15
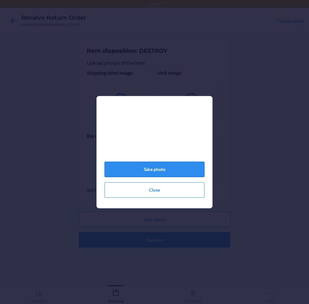
click at [155, 171] on button "Take photo" at bounding box center [154, 169] width 100 height 15
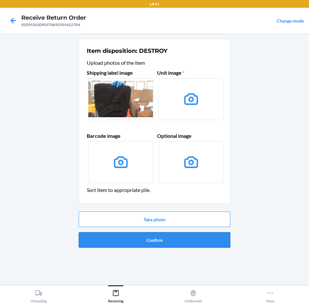
click at [176, 245] on button "Confirm" at bounding box center [155, 239] width 152 height 15
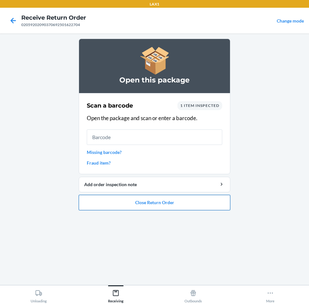
click at [194, 203] on button "Close Return Order" at bounding box center [155, 202] width 152 height 15
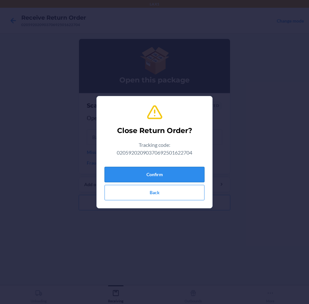
click at [178, 173] on button "Confirm" at bounding box center [154, 174] width 100 height 15
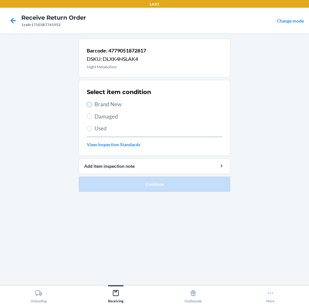
click at [87, 106] on input "Brand New" at bounding box center [89, 104] width 5 height 5
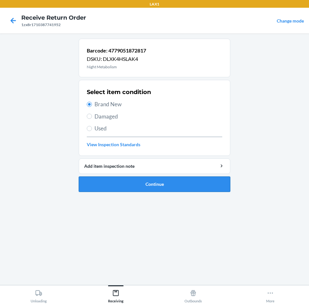
click at [184, 183] on button "Continue" at bounding box center [155, 184] width 152 height 15
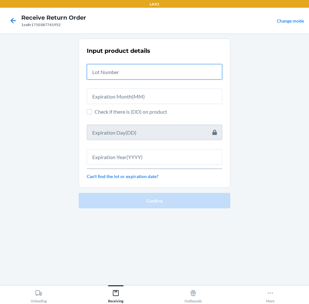
click at [164, 78] on input "text" at bounding box center [154, 71] width 135 height 15
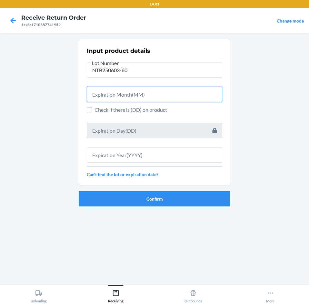
click at [152, 95] on input "text" at bounding box center [154, 94] width 135 height 15
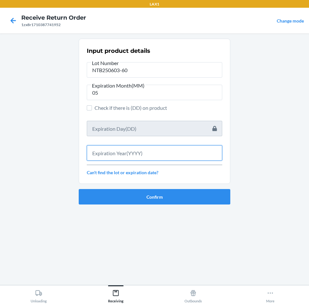
click at [140, 148] on input "text" at bounding box center [154, 152] width 135 height 15
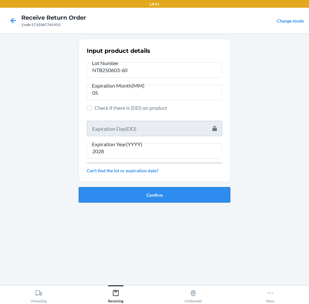
click at [148, 196] on button "Confirm" at bounding box center [155, 194] width 152 height 15
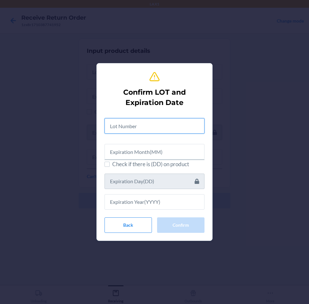
click at [168, 122] on input "text" at bounding box center [154, 125] width 100 height 15
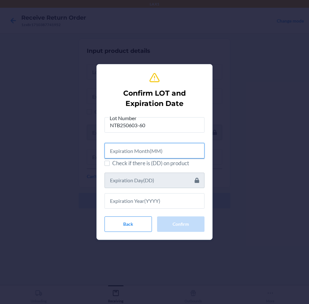
click at [170, 149] on input "text" at bounding box center [154, 150] width 100 height 15
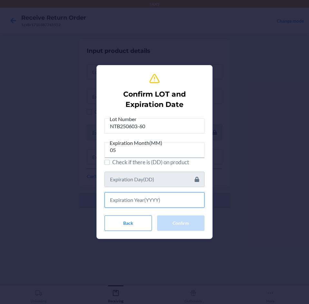
click at [169, 199] on input "text" at bounding box center [154, 200] width 100 height 15
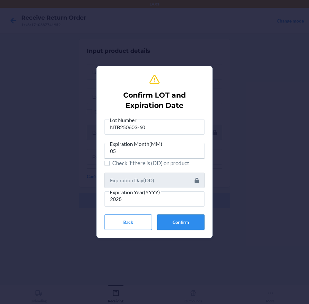
click at [189, 226] on button "Confirm" at bounding box center [180, 222] width 47 height 15
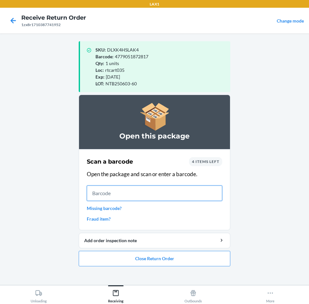
click at [117, 193] on input "text" at bounding box center [154, 193] width 135 height 15
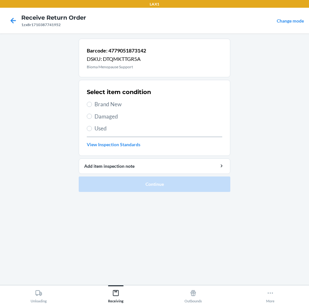
click at [87, 101] on label "Brand New" at bounding box center [154, 104] width 135 height 8
click at [87, 102] on input "Brand New" at bounding box center [89, 104] width 5 height 5
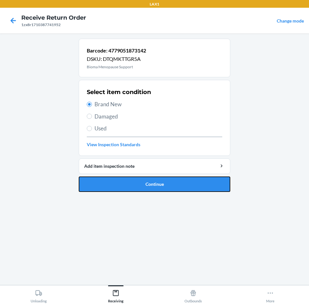
drag, startPoint x: 166, startPoint y: 185, endPoint x: 167, endPoint y: 179, distance: 6.3
click at [166, 183] on button "Continue" at bounding box center [155, 184] width 152 height 15
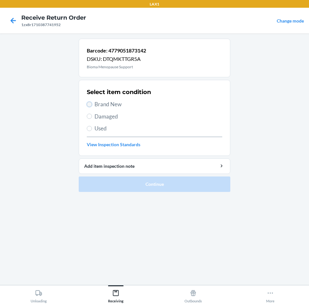
click at [87, 103] on input "Brand New" at bounding box center [89, 104] width 5 height 5
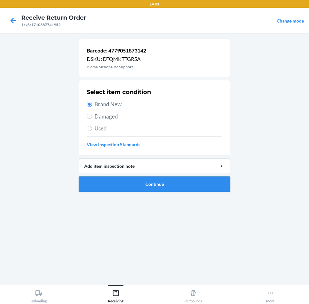
click at [177, 184] on button "Continue" at bounding box center [155, 184] width 152 height 15
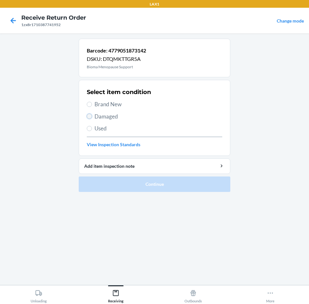
click at [91, 117] on input "Damaged" at bounding box center [89, 116] width 5 height 5
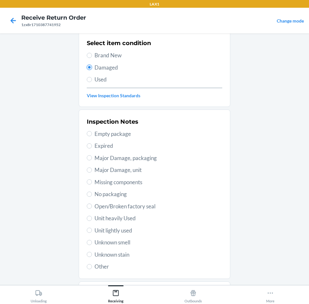
scroll to position [64, 0]
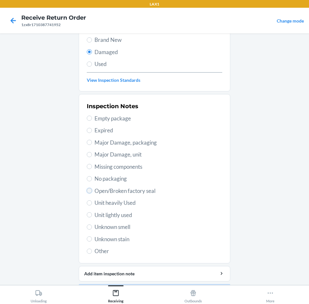
click at [89, 193] on input "Open/Broken factory seal" at bounding box center [89, 190] width 5 height 5
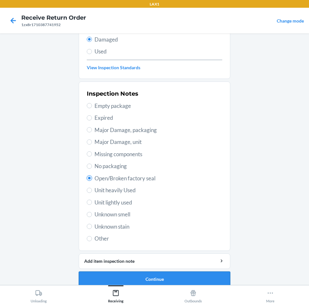
scroll to position [84, 0]
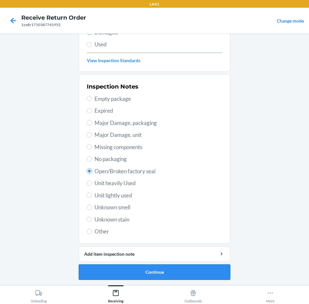
click at [198, 276] on button "Continue" at bounding box center [155, 272] width 152 height 15
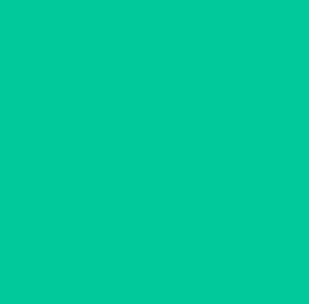
scroll to position [31, 0]
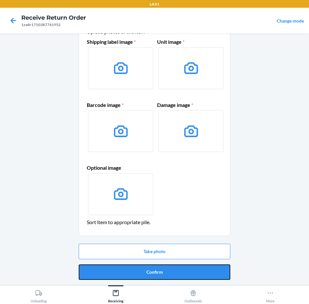
click at [198, 276] on button "Confirm" at bounding box center [155, 272] width 152 height 15
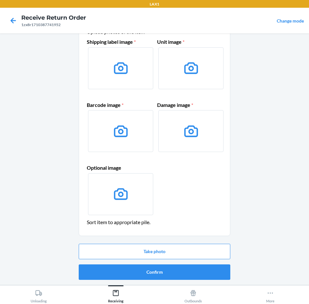
scroll to position [0, 0]
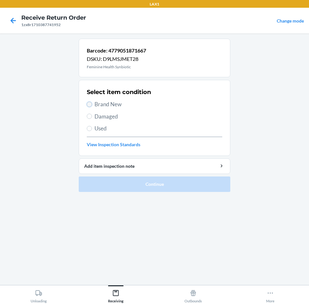
click at [89, 105] on input "Brand New" at bounding box center [89, 104] width 5 height 5
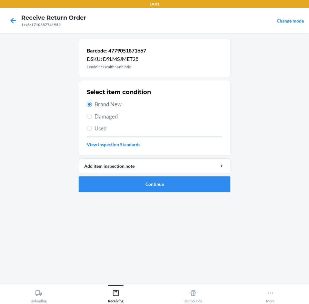
click at [143, 186] on button "Continue" at bounding box center [155, 184] width 152 height 15
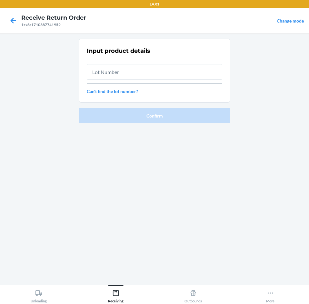
click at [158, 76] on input "text" at bounding box center [154, 71] width 135 height 15
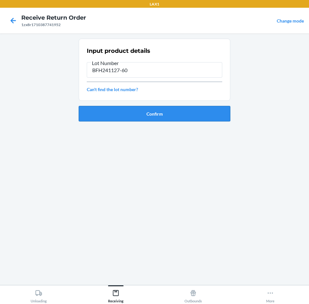
click at [158, 114] on button "Confirm" at bounding box center [155, 113] width 152 height 15
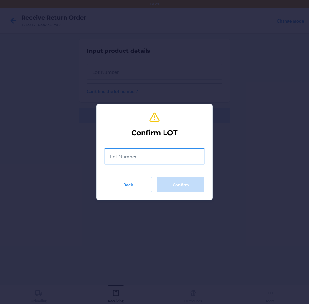
click at [154, 156] on input "text" at bounding box center [154, 156] width 100 height 15
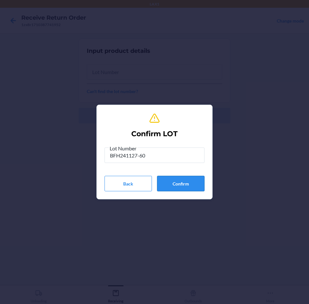
click at [182, 183] on button "Confirm" at bounding box center [180, 183] width 47 height 15
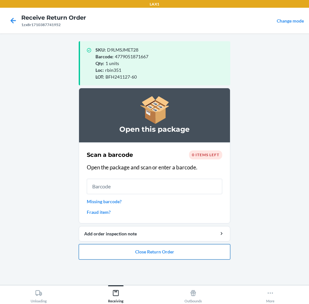
click at [170, 256] on button "Close Return Order" at bounding box center [155, 251] width 152 height 15
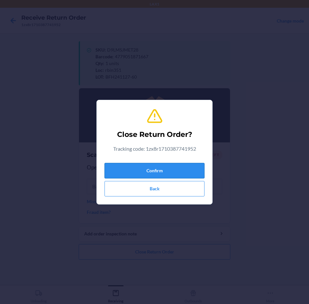
click at [178, 174] on button "Confirm" at bounding box center [154, 170] width 100 height 15
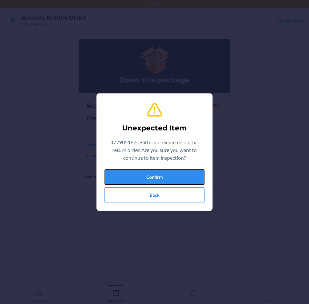
click at [178, 174] on button "Confirm" at bounding box center [154, 177] width 100 height 15
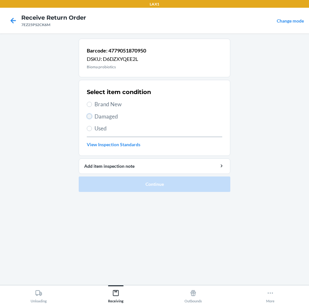
click at [90, 115] on input "Damaged" at bounding box center [89, 116] width 5 height 5
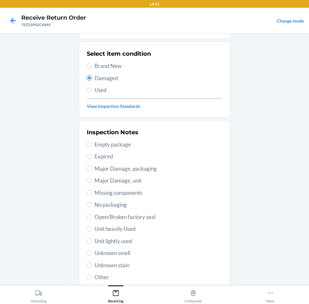
scroll to position [84, 0]
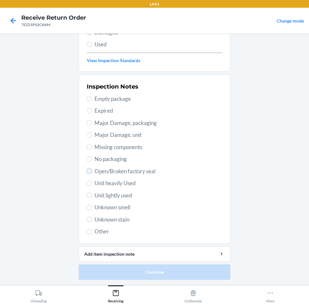
click at [87, 173] on input "Open/Broken factory seal" at bounding box center [89, 171] width 5 height 5
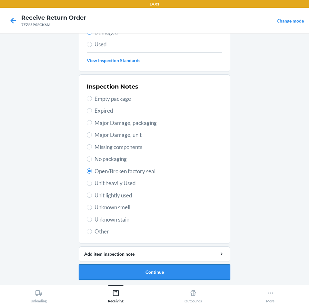
click at [182, 274] on button "Continue" at bounding box center [155, 272] width 152 height 15
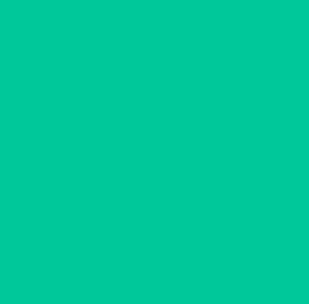
scroll to position [31, 0]
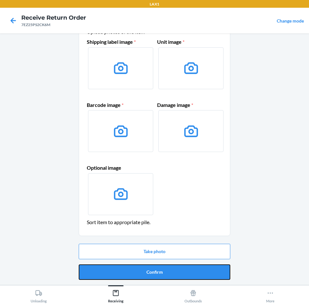
click at [182, 274] on button "Confirm" at bounding box center [155, 272] width 152 height 15
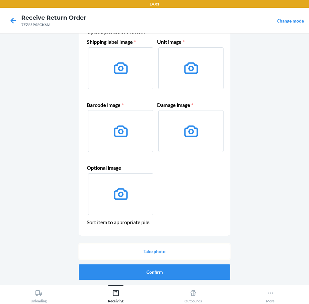
scroll to position [0, 0]
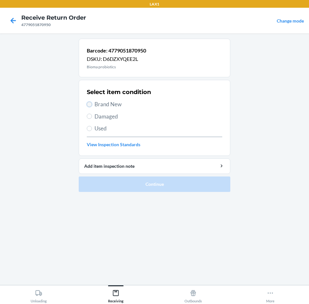
click at [91, 106] on input "Brand New" at bounding box center [89, 104] width 5 height 5
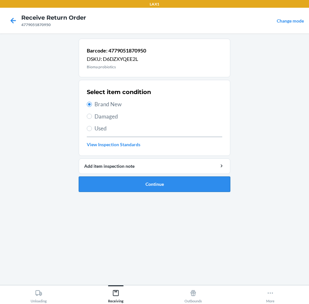
click at [165, 182] on button "Continue" at bounding box center [155, 184] width 152 height 15
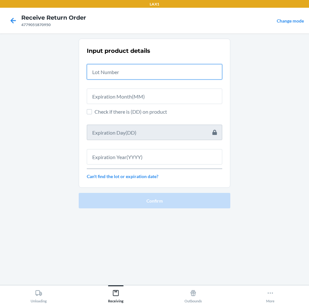
click at [154, 74] on input "text" at bounding box center [154, 71] width 135 height 15
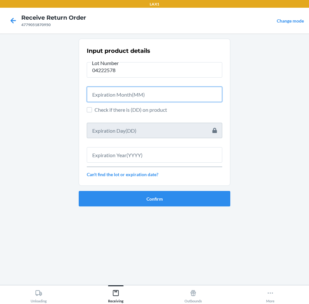
click at [198, 98] on input "text" at bounding box center [154, 94] width 135 height 15
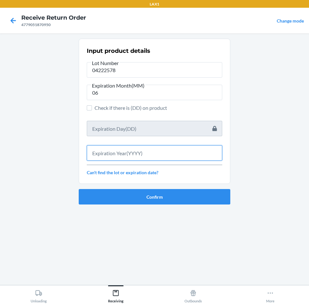
click at [203, 154] on input "text" at bounding box center [154, 152] width 135 height 15
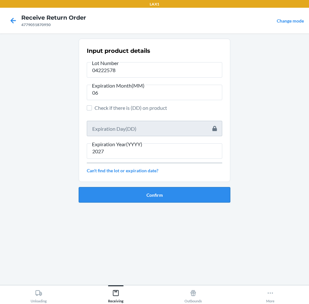
click at [213, 199] on button "Confirm" at bounding box center [155, 194] width 152 height 15
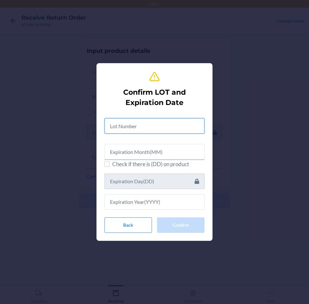
click at [170, 124] on input "text" at bounding box center [154, 125] width 100 height 15
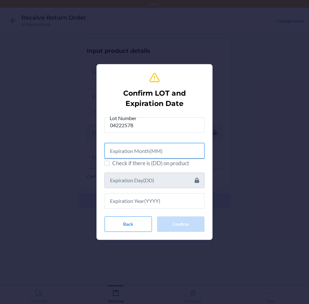
click at [165, 153] on input "text" at bounding box center [154, 150] width 100 height 15
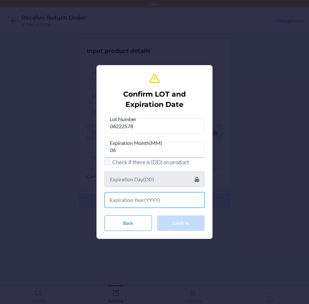
click at [156, 203] on input "text" at bounding box center [154, 200] width 100 height 15
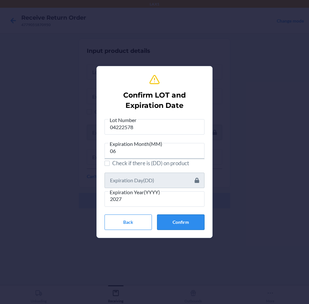
click at [177, 222] on button "Confirm" at bounding box center [180, 222] width 47 height 15
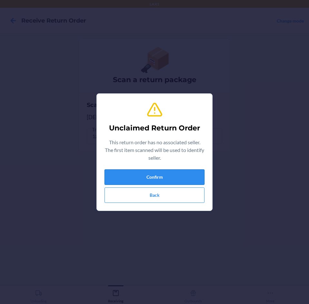
click at [176, 179] on button "Confirm" at bounding box center [154, 177] width 100 height 15
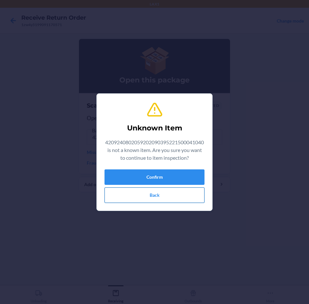
click at [176, 192] on button "Back" at bounding box center [154, 195] width 100 height 15
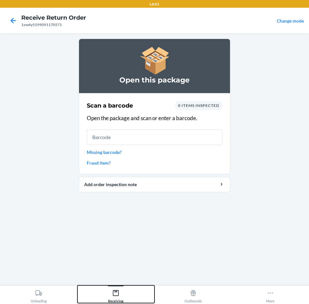
drag, startPoint x: 119, startPoint y: 296, endPoint x: 120, endPoint y: 291, distance: 4.9
click at [120, 293] on div "Receiving" at bounding box center [115, 295] width 15 height 16
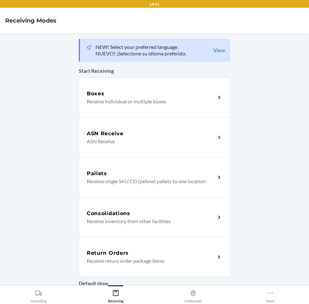
click at [148, 258] on p "Receive return order package items" at bounding box center [149, 261] width 124 height 8
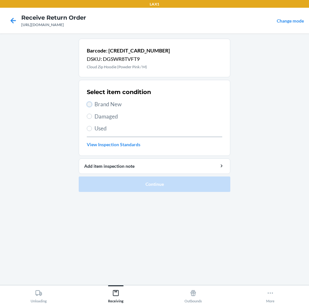
click at [91, 106] on input "Brand New" at bounding box center [89, 104] width 5 height 5
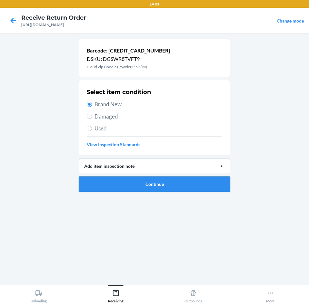
click at [189, 186] on button "Continue" at bounding box center [155, 184] width 152 height 15
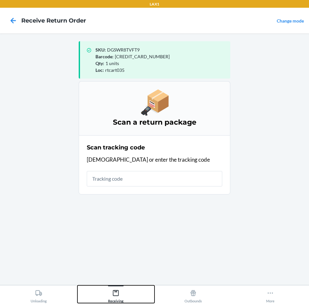
click at [115, 297] on icon at bounding box center [115, 293] width 7 height 7
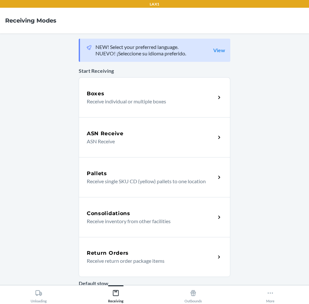
click at [131, 256] on div "Return Orders" at bounding box center [151, 254] width 129 height 8
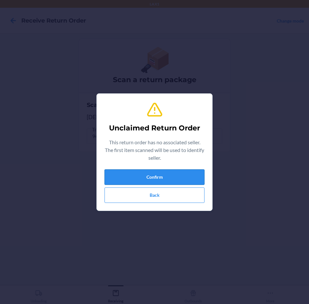
click at [155, 178] on button "Confirm" at bounding box center [154, 177] width 100 height 15
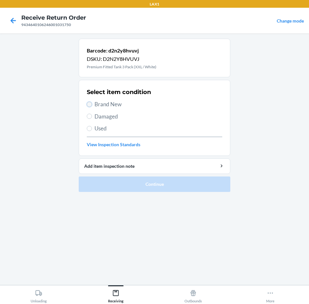
click at [89, 105] on input "Brand New" at bounding box center [89, 104] width 5 height 5
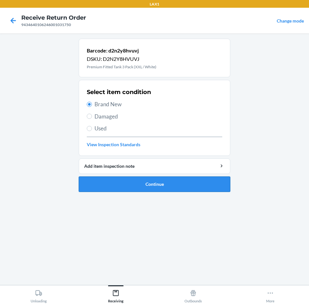
click at [186, 182] on button "Continue" at bounding box center [155, 184] width 152 height 15
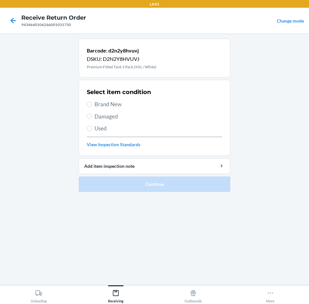
click at [95, 106] on span "Brand New" at bounding box center [158, 104] width 128 height 8
click at [92, 106] on input "Brand New" at bounding box center [89, 104] width 5 height 5
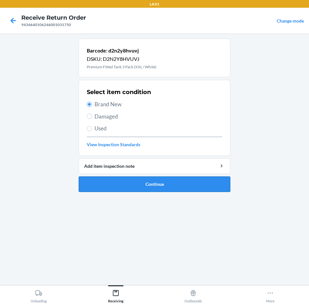
click at [189, 182] on button "Continue" at bounding box center [155, 184] width 152 height 15
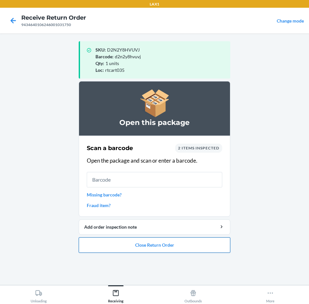
click at [178, 246] on button "Close Return Order" at bounding box center [155, 245] width 152 height 15
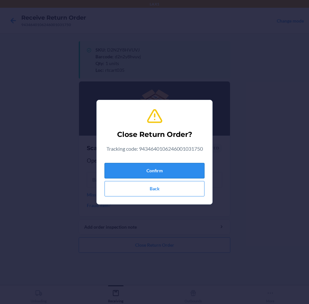
click at [176, 172] on button "Confirm" at bounding box center [154, 170] width 100 height 15
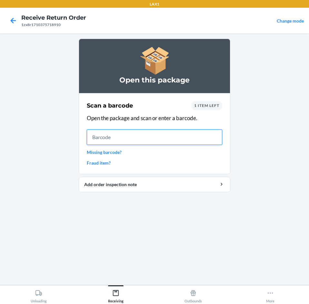
click at [136, 137] on input "text" at bounding box center [154, 137] width 135 height 15
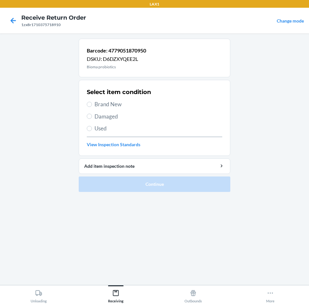
click at [96, 104] on span "Brand New" at bounding box center [158, 104] width 128 height 8
click at [92, 104] on input "Brand New" at bounding box center [89, 104] width 5 height 5
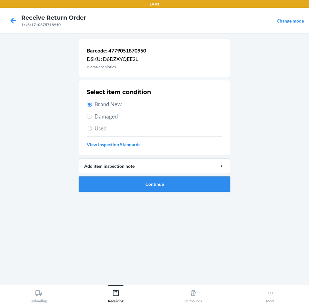
drag, startPoint x: 180, startPoint y: 181, endPoint x: 181, endPoint y: 177, distance: 4.2
click at [181, 178] on button "Continue" at bounding box center [155, 184] width 152 height 15
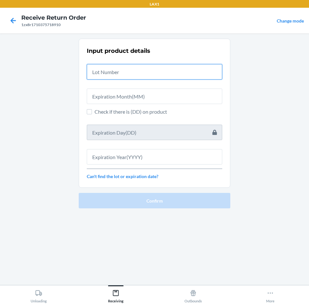
click at [180, 75] on input "text" at bounding box center [154, 71] width 135 height 15
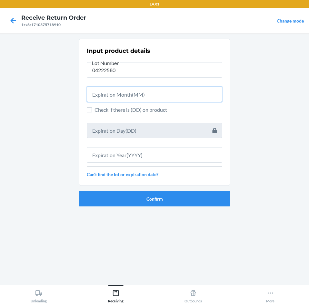
click at [157, 90] on input "text" at bounding box center [154, 94] width 135 height 15
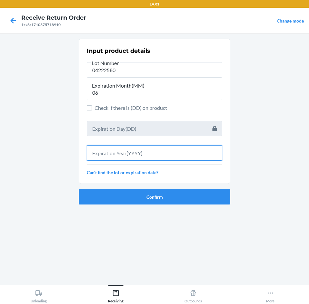
click at [166, 153] on input "text" at bounding box center [154, 152] width 135 height 15
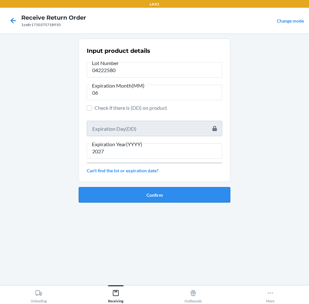
click at [173, 190] on button "Confirm" at bounding box center [155, 194] width 152 height 15
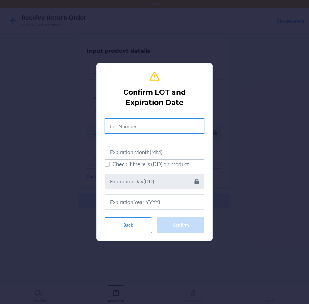
click at [172, 130] on input "text" at bounding box center [154, 125] width 100 height 15
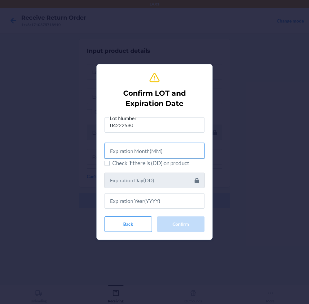
click at [166, 151] on input "text" at bounding box center [154, 150] width 100 height 15
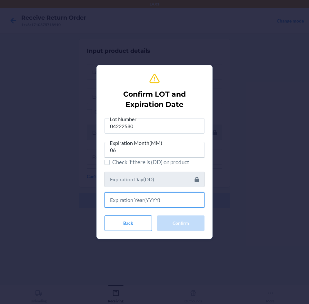
click at [163, 199] on input "text" at bounding box center [154, 200] width 100 height 15
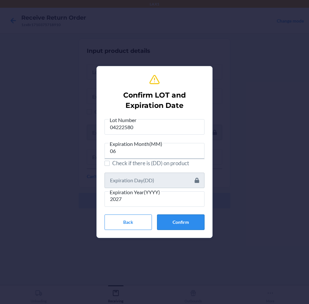
click at [175, 224] on button "Confirm" at bounding box center [180, 222] width 47 height 15
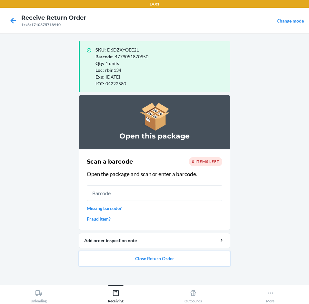
click at [179, 256] on button "Close Return Order" at bounding box center [155, 258] width 152 height 15
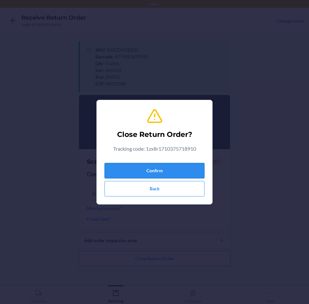
click at [185, 168] on button "Confirm" at bounding box center [154, 170] width 100 height 15
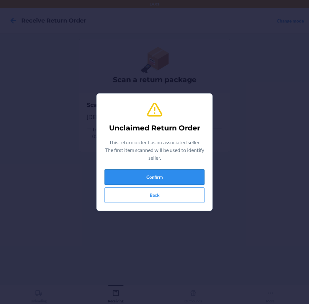
click at [181, 179] on button "Confirm" at bounding box center [154, 177] width 100 height 15
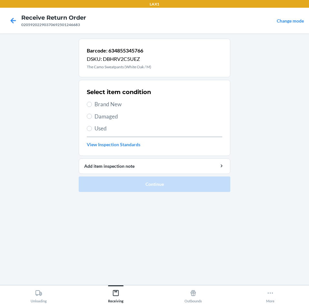
click at [92, 116] on label "Damaged" at bounding box center [154, 117] width 135 height 8
click at [92, 116] on input "Damaged" at bounding box center [89, 116] width 5 height 5
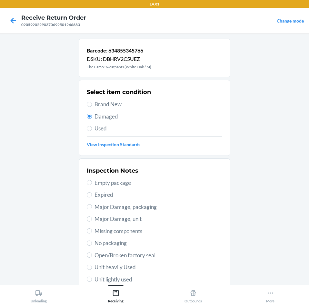
drag, startPoint x: 92, startPoint y: 206, endPoint x: 92, endPoint y: 212, distance: 5.8
click at [94, 211] on span "Major Damage, packaging" at bounding box center [158, 207] width 128 height 8
click at [92, 210] on input "Major Damage, packaging" at bounding box center [89, 206] width 5 height 5
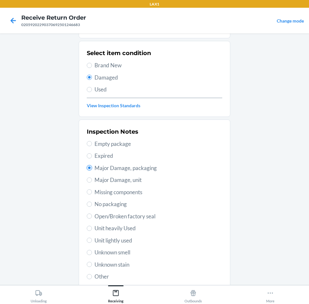
scroll to position [84, 0]
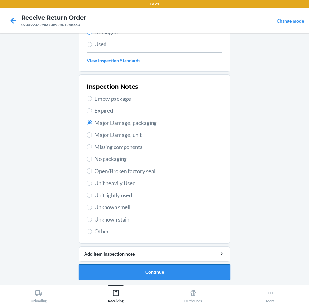
click at [188, 271] on button "Continue" at bounding box center [155, 272] width 152 height 15
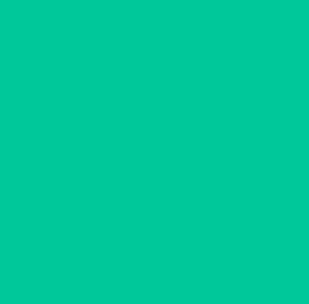
scroll to position [31, 0]
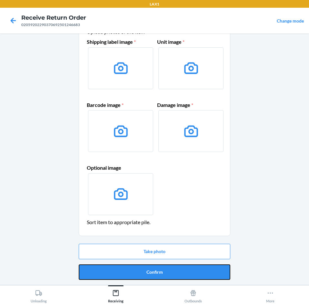
click at [188, 271] on button "Confirm" at bounding box center [155, 272] width 152 height 15
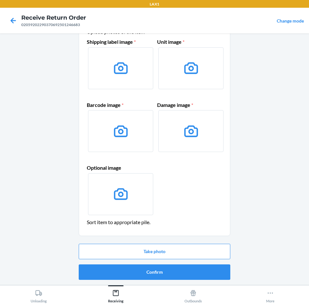
scroll to position [0, 0]
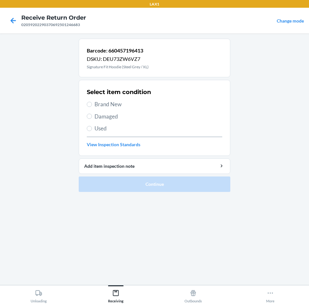
click at [90, 107] on label "Brand New" at bounding box center [154, 104] width 135 height 8
click at [90, 107] on input "Brand New" at bounding box center [89, 104] width 5 height 5
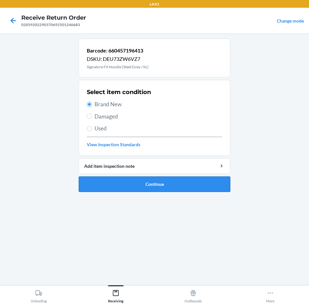
click at [175, 185] on button "Continue" at bounding box center [155, 184] width 152 height 15
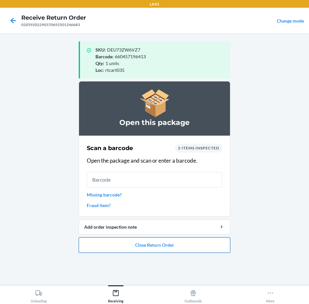
click at [172, 243] on button "Close Return Order" at bounding box center [155, 245] width 152 height 15
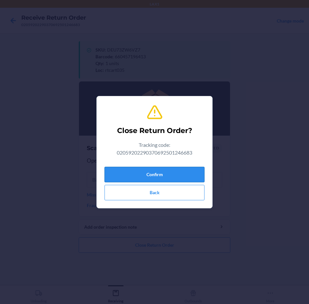
click at [182, 176] on button "Confirm" at bounding box center [154, 174] width 100 height 15
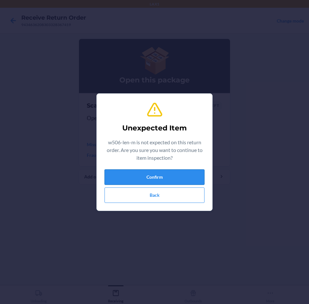
click at [182, 177] on button "Confirm" at bounding box center [154, 177] width 100 height 15
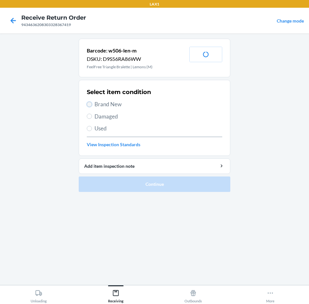
click at [88, 105] on input "Brand New" at bounding box center [89, 104] width 5 height 5
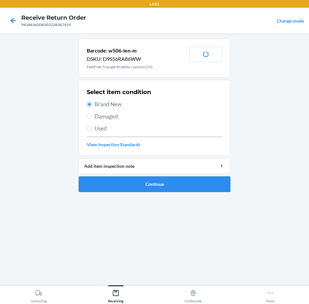
click at [187, 180] on button "Continue" at bounding box center [155, 184] width 152 height 15
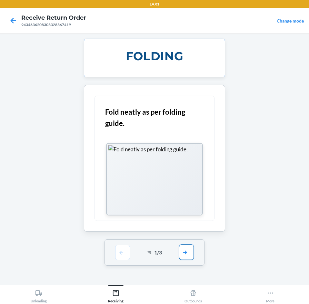
click at [188, 256] on button "button" at bounding box center [186, 252] width 15 height 15
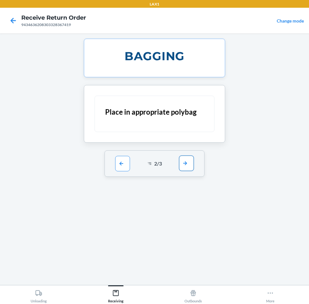
click at [186, 162] on button "button" at bounding box center [186, 163] width 15 height 15
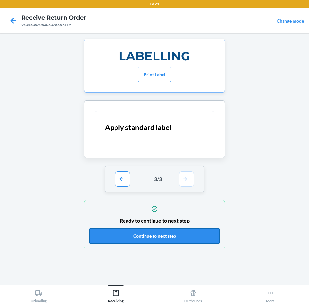
click at [208, 238] on button "Continue to next step" at bounding box center [154, 236] width 130 height 15
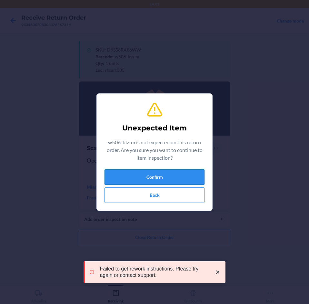
click at [186, 173] on button "Confirm" at bounding box center [154, 177] width 100 height 15
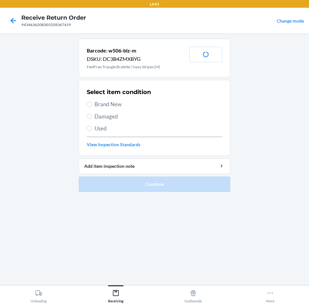
click at [88, 102] on label "Brand New" at bounding box center [154, 104] width 135 height 8
click at [88, 102] on input "Brand New" at bounding box center [89, 104] width 5 height 5
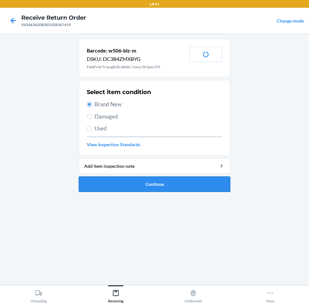
click at [183, 184] on button "Continue" at bounding box center [155, 184] width 152 height 15
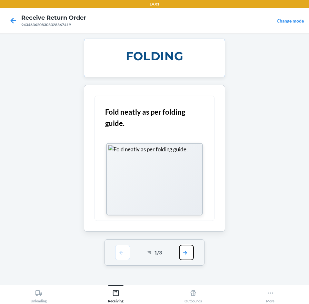
drag, startPoint x: 189, startPoint y: 255, endPoint x: 191, endPoint y: 225, distance: 30.1
click at [190, 252] on button "button" at bounding box center [186, 252] width 15 height 15
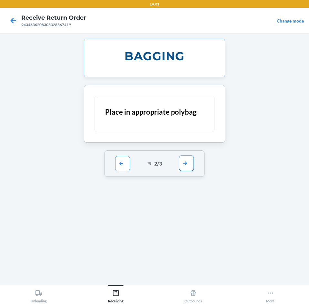
click at [188, 167] on button "button" at bounding box center [186, 163] width 15 height 15
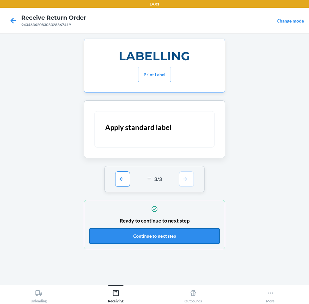
click at [209, 234] on button "Continue to next step" at bounding box center [154, 236] width 130 height 15
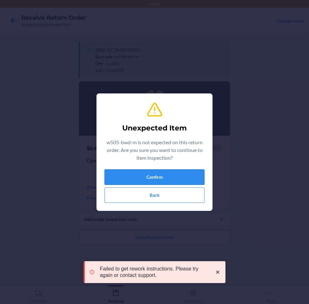
drag, startPoint x: 164, startPoint y: 171, endPoint x: 165, endPoint y: 176, distance: 4.6
click at [165, 176] on button "Confirm" at bounding box center [154, 177] width 100 height 15
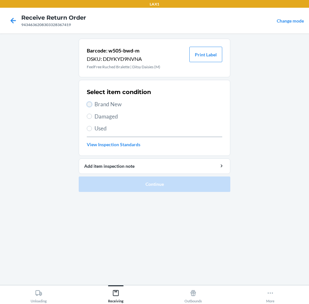
click at [89, 104] on input "Brand New" at bounding box center [89, 104] width 5 height 5
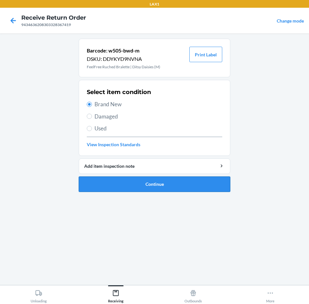
click at [157, 184] on button "Continue" at bounding box center [155, 184] width 152 height 15
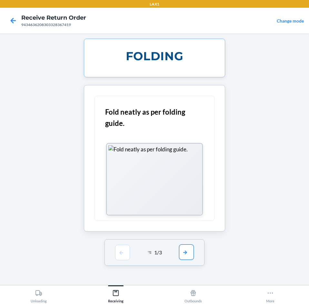
click at [191, 252] on button "button" at bounding box center [186, 252] width 15 height 15
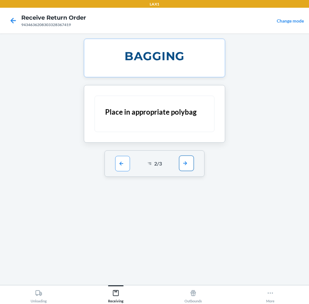
click at [186, 166] on button "button" at bounding box center [186, 163] width 15 height 15
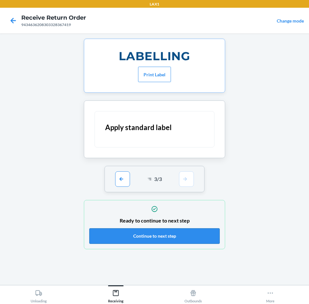
click at [185, 235] on button "Continue to next step" at bounding box center [154, 236] width 130 height 15
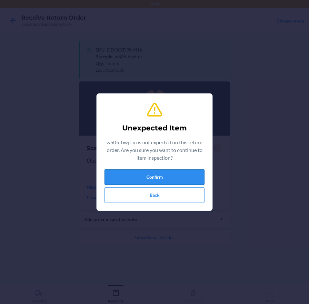
click at [171, 181] on button "Confirm" at bounding box center [154, 177] width 100 height 15
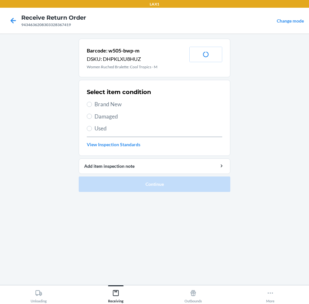
click at [92, 103] on label "Brand New" at bounding box center [154, 104] width 135 height 8
click at [92, 103] on input "Brand New" at bounding box center [89, 104] width 5 height 5
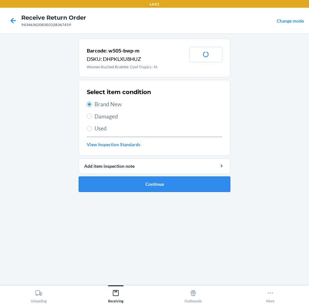
click at [198, 185] on button "Continue" at bounding box center [155, 184] width 152 height 15
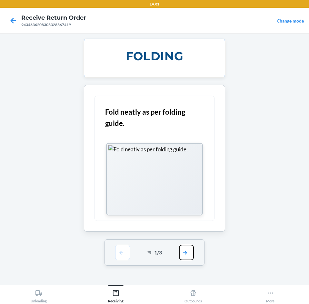
drag, startPoint x: 187, startPoint y: 248, endPoint x: 191, endPoint y: 215, distance: 33.1
click at [187, 247] on button "button" at bounding box center [186, 252] width 15 height 15
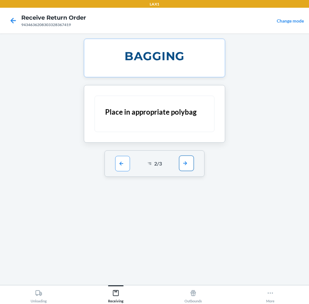
click at [186, 166] on button "button" at bounding box center [186, 163] width 15 height 15
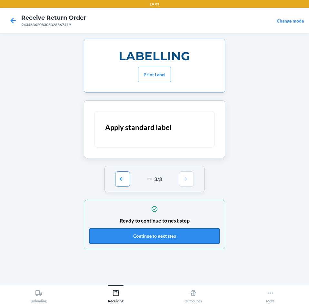
click at [208, 238] on button "Continue to next step" at bounding box center [154, 236] width 130 height 15
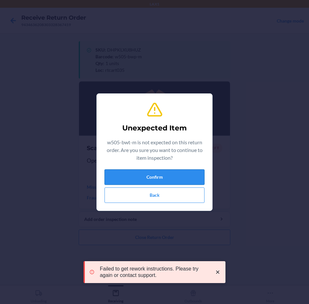
click at [190, 183] on button "Confirm" at bounding box center [154, 177] width 100 height 15
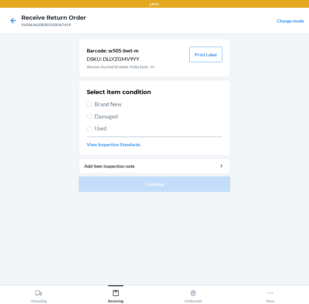
click at [94, 128] on label "Used" at bounding box center [154, 128] width 135 height 8
click at [92, 128] on input "Used" at bounding box center [89, 128] width 5 height 5
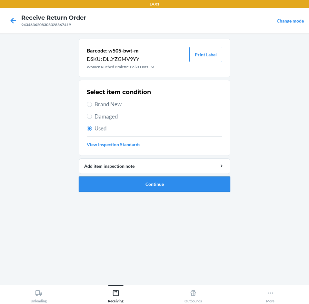
click at [189, 183] on button "Continue" at bounding box center [155, 184] width 152 height 15
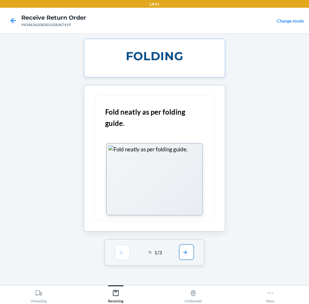
click at [189, 255] on button "button" at bounding box center [186, 252] width 15 height 15
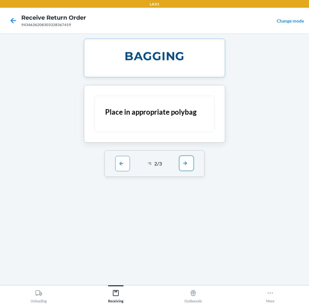
click at [188, 166] on button "button" at bounding box center [186, 163] width 15 height 15
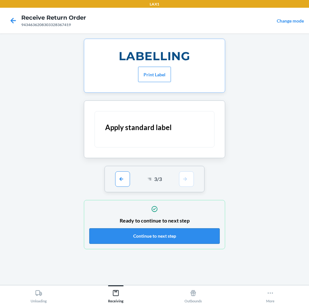
click at [200, 233] on button "Continue to next step" at bounding box center [154, 236] width 130 height 15
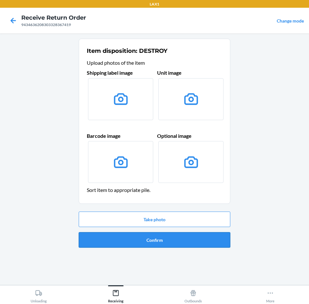
click at [201, 241] on button "Confirm" at bounding box center [155, 239] width 152 height 15
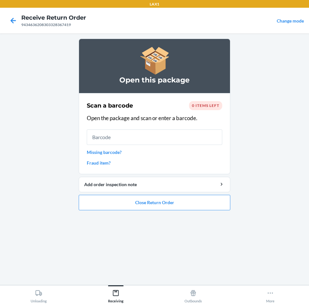
click at [118, 154] on link "Missing barcode?" at bounding box center [154, 152] width 135 height 7
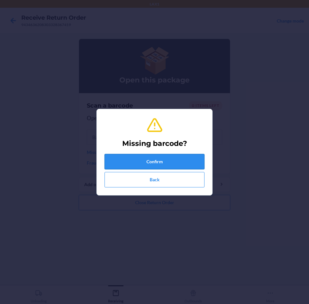
click at [173, 163] on button "Confirm" at bounding box center [154, 161] width 100 height 15
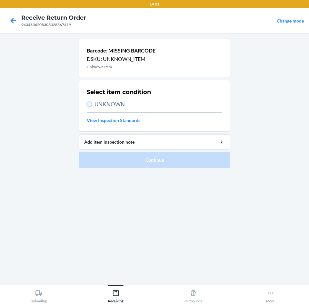
click at [91, 103] on input "UNKNOWN" at bounding box center [89, 104] width 5 height 5
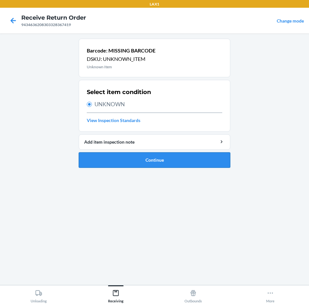
click at [160, 156] on button "Continue" at bounding box center [155, 160] width 152 height 15
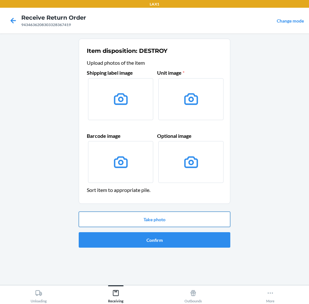
click at [188, 219] on button "Take photo" at bounding box center [155, 219] width 152 height 15
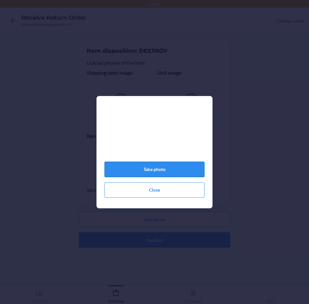
click at [167, 171] on button "Take photo" at bounding box center [154, 169] width 100 height 15
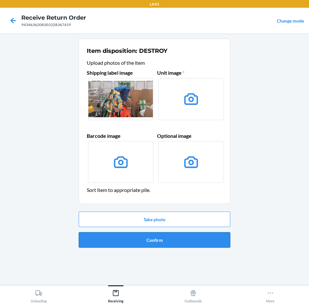
click at [157, 239] on button "Confirm" at bounding box center [155, 239] width 152 height 15
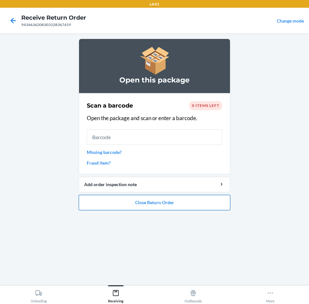
click at [171, 207] on button "Close Return Order" at bounding box center [155, 202] width 152 height 15
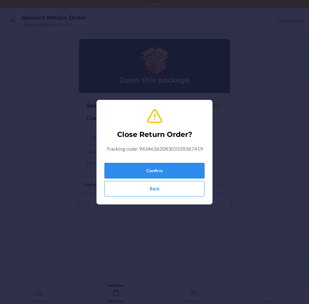
click at [176, 168] on button "Confirm" at bounding box center [154, 170] width 100 height 15
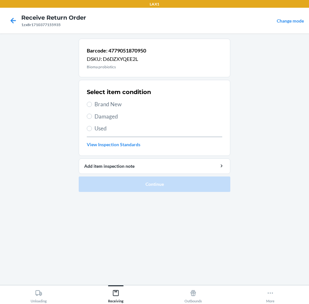
click at [90, 107] on label "Brand New" at bounding box center [154, 104] width 135 height 8
click at [90, 107] on input "Brand New" at bounding box center [89, 104] width 5 height 5
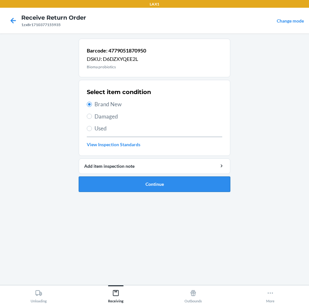
click at [198, 187] on button "Continue" at bounding box center [155, 184] width 152 height 15
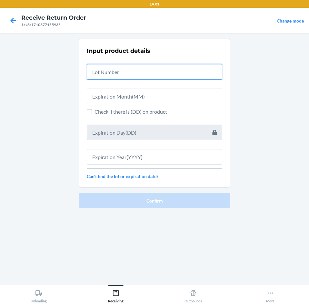
click at [189, 67] on input "text" at bounding box center [154, 71] width 135 height 15
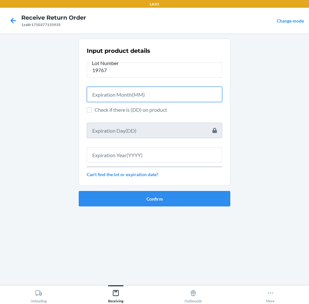
click at [162, 96] on input "text" at bounding box center [154, 94] width 135 height 15
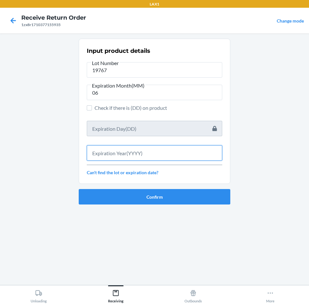
click at [164, 153] on input "text" at bounding box center [154, 152] width 135 height 15
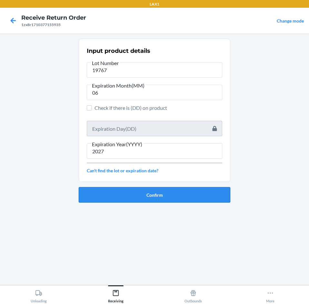
click at [167, 190] on button "Confirm" at bounding box center [155, 194] width 152 height 15
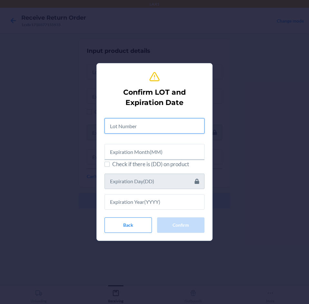
click at [148, 126] on input "text" at bounding box center [154, 125] width 100 height 15
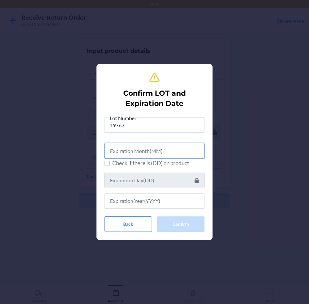
click at [144, 152] on input "text" at bounding box center [154, 150] width 100 height 15
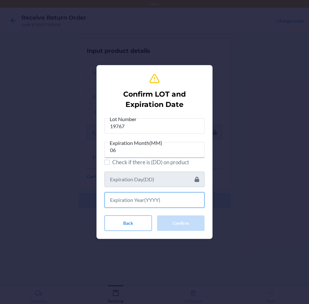
click at [134, 202] on input "text" at bounding box center [154, 200] width 100 height 15
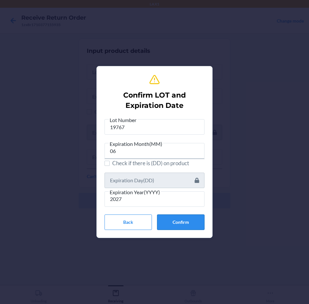
click at [173, 219] on button "Confirm" at bounding box center [180, 222] width 47 height 15
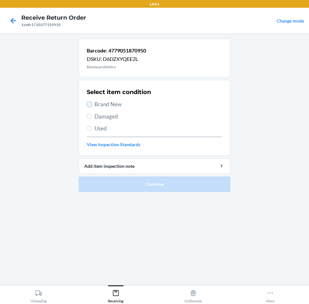
click at [90, 103] on input "Brand New" at bounding box center [89, 104] width 5 height 5
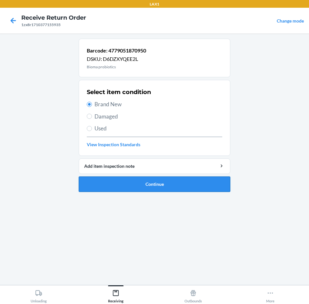
click at [182, 184] on button "Continue" at bounding box center [155, 184] width 152 height 15
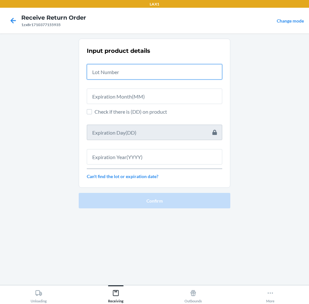
click at [147, 72] on input "text" at bounding box center [154, 71] width 135 height 15
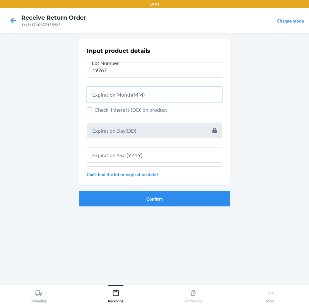
click at [145, 97] on input "text" at bounding box center [154, 94] width 135 height 15
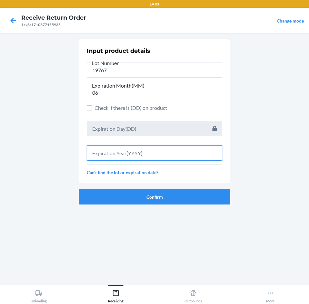
click at [157, 152] on input "text" at bounding box center [154, 152] width 135 height 15
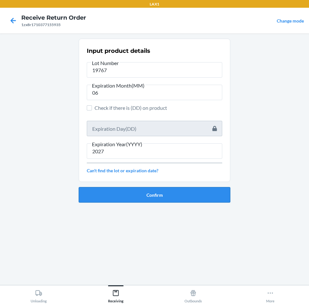
click at [166, 195] on button "Confirm" at bounding box center [155, 194] width 152 height 15
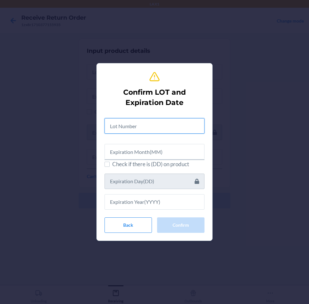
click at [171, 127] on input "text" at bounding box center [154, 125] width 100 height 15
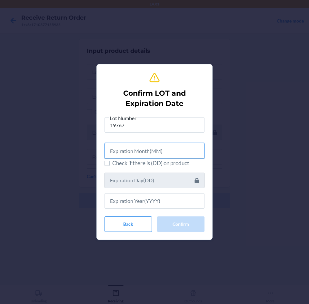
drag, startPoint x: 167, startPoint y: 153, endPoint x: 169, endPoint y: 146, distance: 7.0
click at [167, 153] on input "text" at bounding box center [154, 150] width 100 height 15
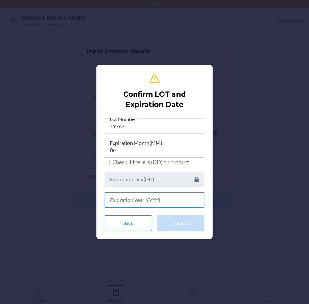
click at [169, 201] on input "text" at bounding box center [154, 200] width 100 height 15
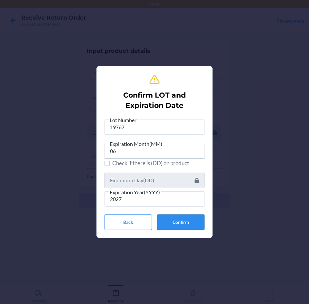
click at [184, 223] on button "Confirm" at bounding box center [180, 222] width 47 height 15
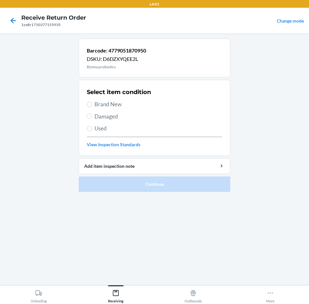
click at [91, 107] on label "Brand New" at bounding box center [154, 104] width 135 height 8
click at [91, 107] on input "Brand New" at bounding box center [89, 104] width 5 height 5
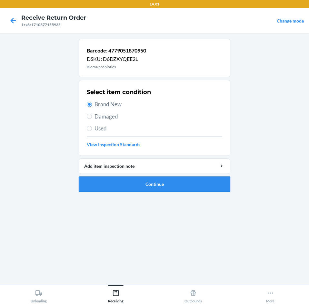
click at [170, 181] on button "Continue" at bounding box center [155, 184] width 152 height 15
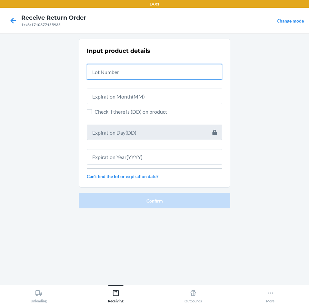
click at [166, 70] on input "text" at bounding box center [154, 71] width 135 height 15
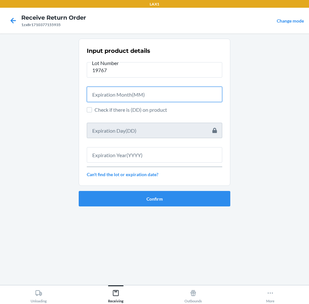
click at [173, 94] on input "text" at bounding box center [154, 94] width 135 height 15
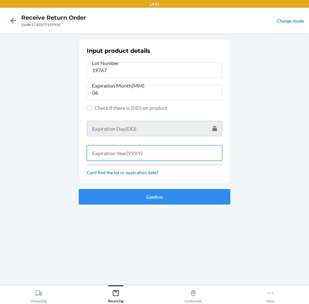
click at [170, 150] on input "text" at bounding box center [154, 152] width 135 height 15
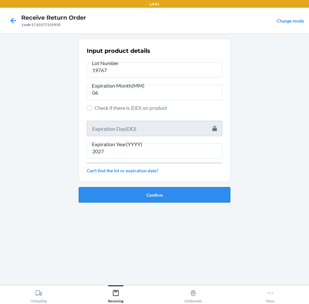
click at [184, 195] on button "Confirm" at bounding box center [155, 194] width 152 height 15
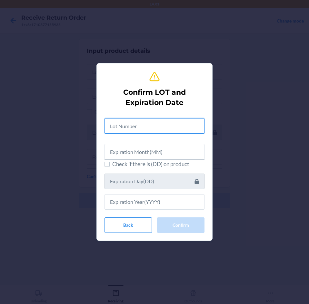
click at [159, 121] on input "text" at bounding box center [154, 125] width 100 height 15
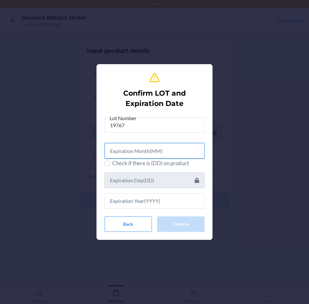
click at [160, 150] on input "text" at bounding box center [154, 150] width 100 height 15
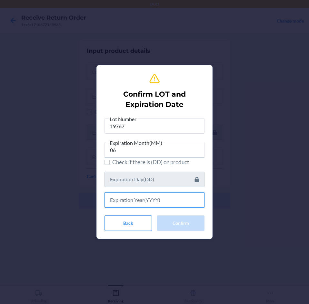
click at [159, 203] on input "text" at bounding box center [154, 200] width 100 height 15
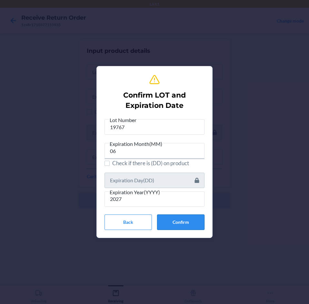
click at [185, 221] on button "Confirm" at bounding box center [180, 222] width 47 height 15
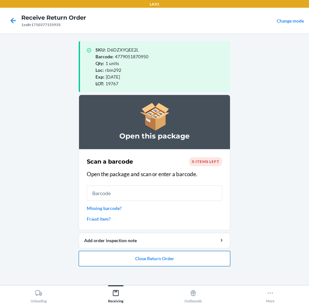
drag, startPoint x: 189, startPoint y: 260, endPoint x: 187, endPoint y: 252, distance: 8.7
click at [188, 254] on button "Close Return Order" at bounding box center [155, 258] width 152 height 15
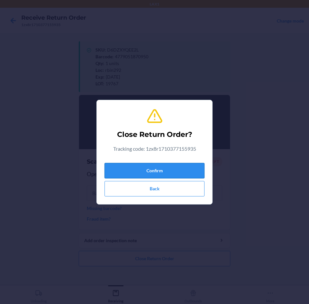
click at [172, 175] on button "Confirm" at bounding box center [154, 170] width 100 height 15
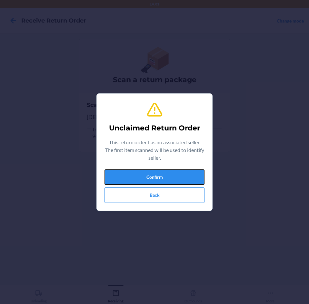
click at [172, 175] on button "Confirm" at bounding box center [154, 177] width 100 height 15
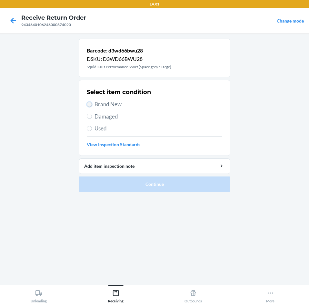
click at [90, 104] on input "Brand New" at bounding box center [89, 104] width 5 height 5
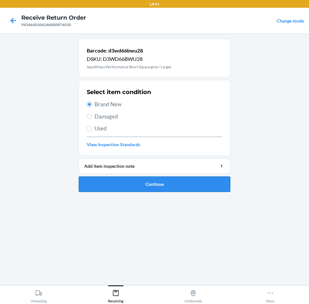
click at [182, 184] on button "Continue" at bounding box center [155, 184] width 152 height 15
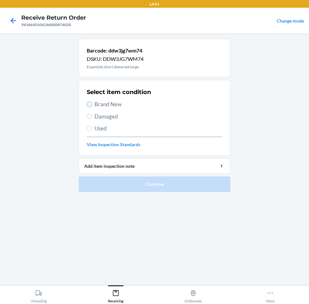
click at [90, 104] on input "Brand New" at bounding box center [89, 104] width 5 height 5
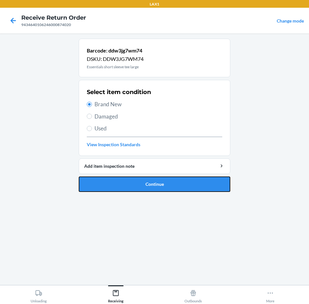
click at [171, 188] on button "Continue" at bounding box center [155, 184] width 152 height 15
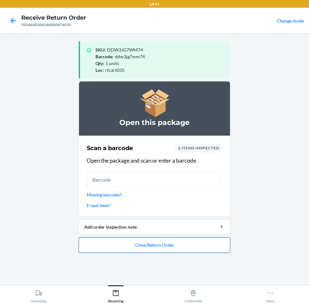
click at [163, 246] on button "Close Return Order" at bounding box center [155, 245] width 152 height 15
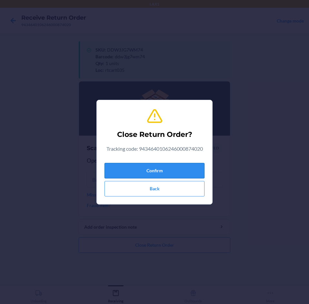
click at [174, 169] on button "Confirm" at bounding box center [154, 170] width 100 height 15
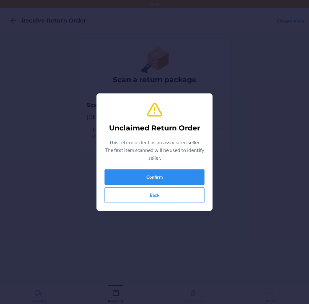
click at [174, 169] on div "Unclaimed Return Order This return order has no associated seller. The first it…" at bounding box center [154, 152] width 100 height 107
click at [184, 170] on button "Confirm" at bounding box center [154, 177] width 100 height 15
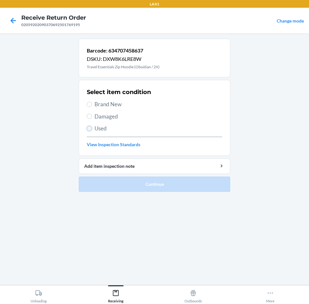
click at [88, 129] on input "Used" at bounding box center [89, 128] width 5 height 5
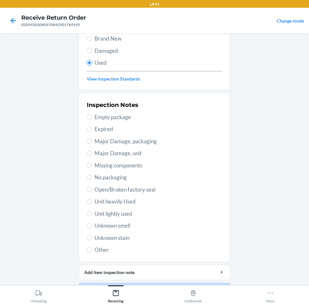
scroll to position [84, 0]
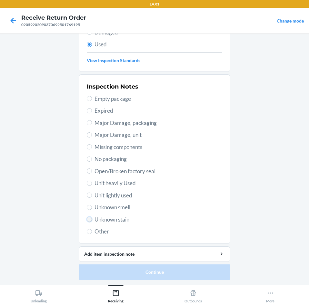
click at [88, 219] on input "Unknown stain" at bounding box center [89, 219] width 5 height 5
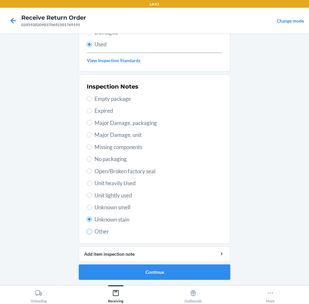
click at [87, 232] on input "Other" at bounding box center [89, 231] width 5 height 5
click at [175, 274] on button "Continue" at bounding box center [155, 272] width 152 height 15
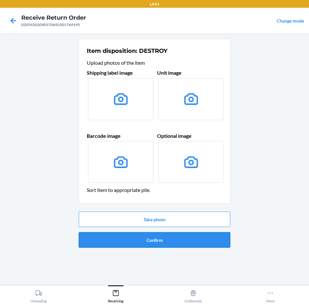
click at [172, 244] on button "Confirm" at bounding box center [155, 239] width 152 height 15
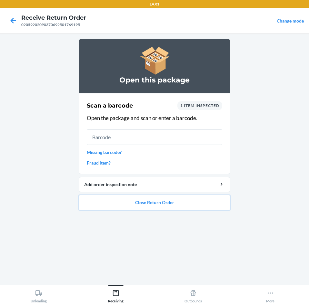
click at [171, 204] on button "Close Return Order" at bounding box center [155, 202] width 152 height 15
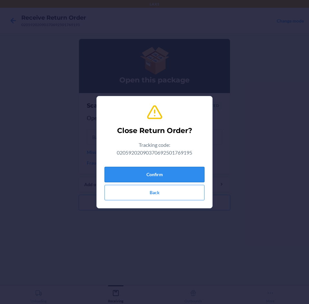
click at [168, 171] on button "Confirm" at bounding box center [154, 174] width 100 height 15
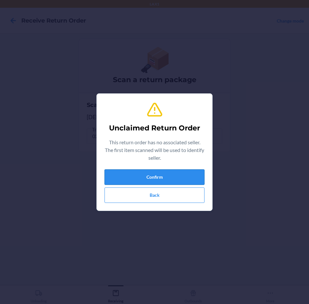
click at [162, 178] on button "Confirm" at bounding box center [154, 177] width 100 height 15
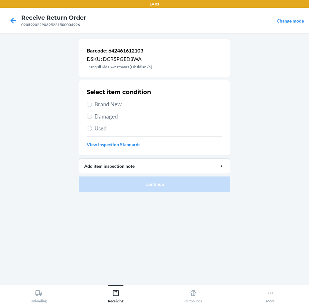
drag, startPoint x: 92, startPoint y: 109, endPoint x: 95, endPoint y: 114, distance: 5.2
click at [95, 114] on div "Select item condition Brand New Damaged Used View Inspection Standards" at bounding box center [154, 118] width 135 height 64
drag, startPoint x: 89, startPoint y: 104, endPoint x: 116, endPoint y: 140, distance: 45.6
click at [89, 104] on input "Brand New" at bounding box center [89, 104] width 5 height 5
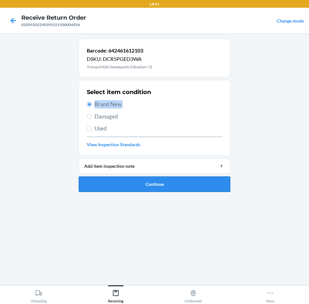
click at [201, 181] on button "Continue" at bounding box center [155, 184] width 152 height 15
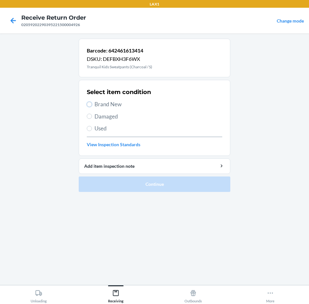
drag, startPoint x: 91, startPoint y: 103, endPoint x: 103, endPoint y: 134, distance: 32.6
click at [91, 105] on input "Brand New" at bounding box center [89, 104] width 5 height 5
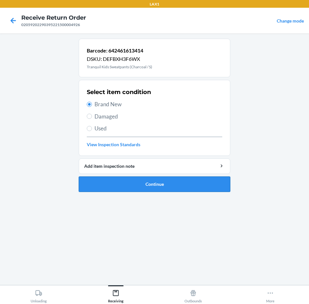
click at [193, 181] on button "Continue" at bounding box center [155, 184] width 152 height 15
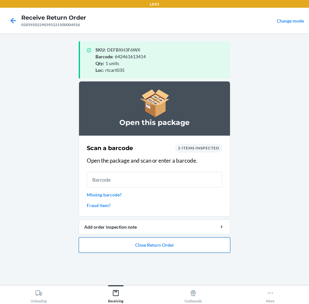
click at [197, 242] on button "Close Return Order" at bounding box center [155, 245] width 152 height 15
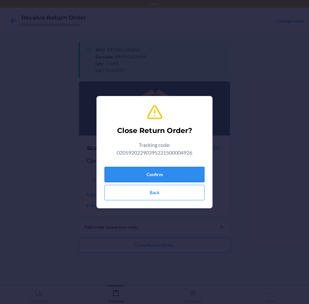
click at [195, 176] on button "Confirm" at bounding box center [154, 174] width 100 height 15
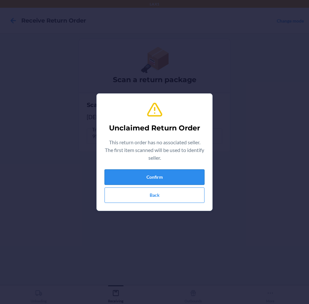
click at [193, 176] on button "Confirm" at bounding box center [154, 177] width 100 height 15
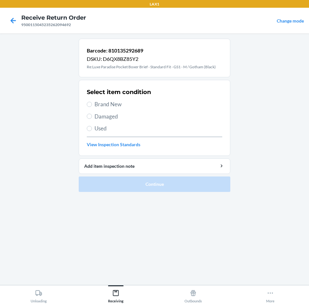
click at [92, 117] on label "Damaged" at bounding box center [154, 117] width 135 height 8
click at [92, 117] on input "Damaged" at bounding box center [89, 116] width 5 height 5
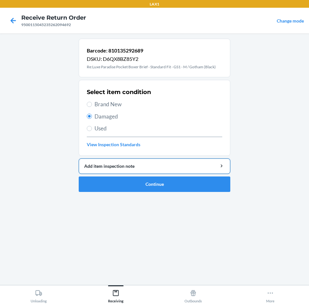
click at [138, 167] on div "Add item inspection note" at bounding box center [154, 166] width 141 height 7
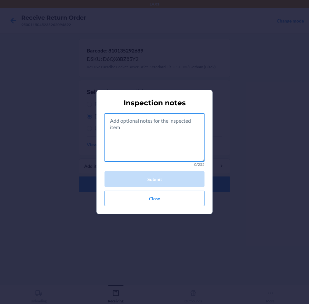
click at [149, 135] on textarea at bounding box center [154, 138] width 100 height 48
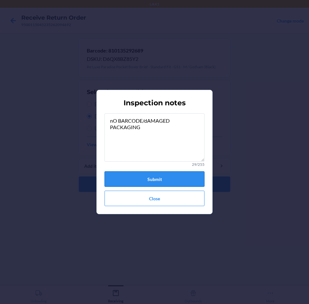
click at [159, 179] on button "Submit" at bounding box center [154, 179] width 100 height 15
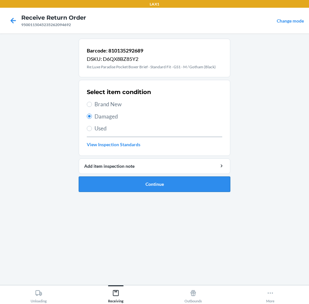
click at [158, 181] on button "Continue" at bounding box center [155, 184] width 152 height 15
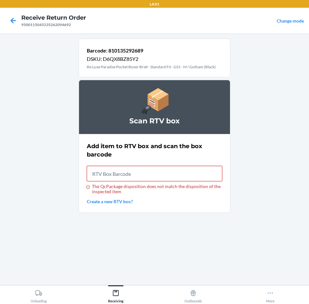
click at [135, 176] on input "The QcPackage disposition does not match the disposition of the inspected item" at bounding box center [154, 173] width 135 height 15
click at [118, 202] on link "Create a new RTV box?" at bounding box center [154, 201] width 135 height 7
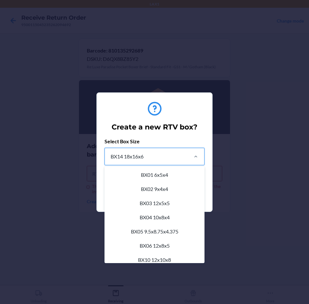
scroll to position [65, 0]
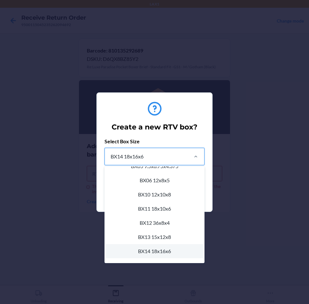
click at [158, 157] on div "BX14 18x16x6" at bounding box center [146, 156] width 83 height 17
click at [111, 157] on input "option BX14 18x16x6 focused, 11 of 22. 22 results available. Use Up and Down to…" at bounding box center [110, 157] width 1 height 8
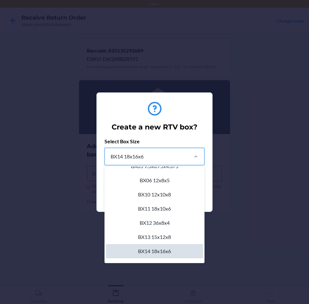
scroll to position [130, 0]
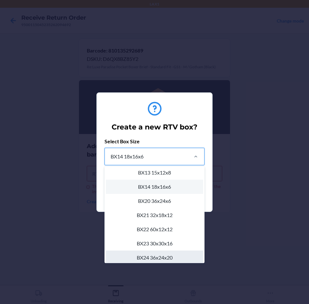
click at [162, 258] on div "BX24 36x24x20" at bounding box center [154, 258] width 97 height 14
click at [111, 161] on input "option BX24 36x24x20 focused, 16 of 22. 22 results available. Use Up and Down t…" at bounding box center [110, 157] width 1 height 8
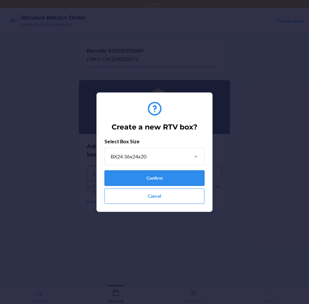
click at [177, 176] on button "Confirm" at bounding box center [154, 178] width 100 height 15
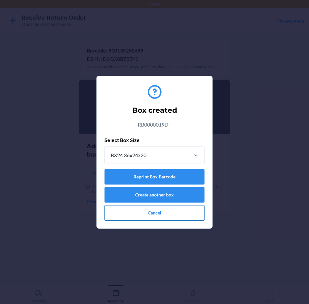
click at [160, 213] on button "Cancel" at bounding box center [154, 212] width 100 height 15
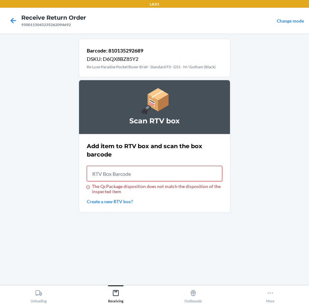
click at [154, 176] on input "The QcPackage disposition does not match the disposition of the inspected item" at bounding box center [154, 173] width 135 height 15
click at [137, 174] on input "returnsLocation : "returnsLocation" with value "rb0000019df" fails to match the…" at bounding box center [154, 173] width 135 height 15
click at [134, 175] on input "returnsLocation : "returnsLocation" with value "rb0000019df" fails to match the…" at bounding box center [154, 173] width 135 height 15
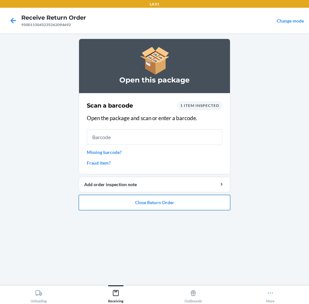
click at [173, 203] on button "Close Return Order" at bounding box center [155, 202] width 152 height 15
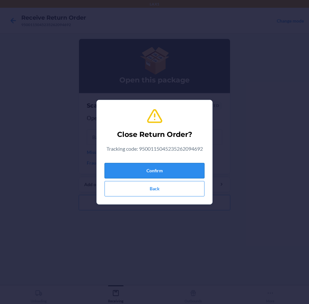
click at [181, 172] on button "Confirm" at bounding box center [154, 170] width 100 height 15
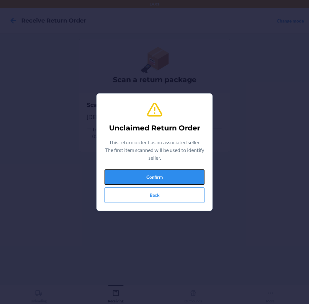
click at [181, 172] on button "Confirm" at bounding box center [154, 177] width 100 height 15
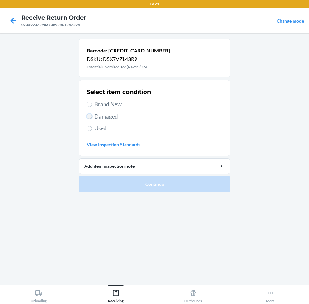
click at [88, 116] on input "Damaged" at bounding box center [89, 116] width 5 height 5
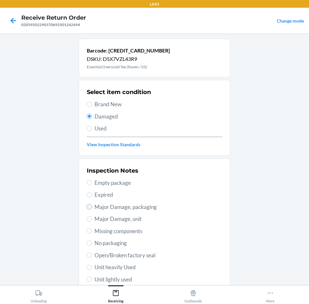
click at [87, 208] on input "Major Damage, packaging" at bounding box center [89, 206] width 5 height 5
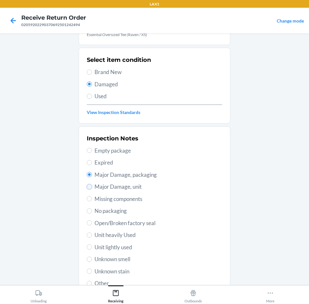
click at [88, 188] on input "Major Damage, unit" at bounding box center [89, 186] width 5 height 5
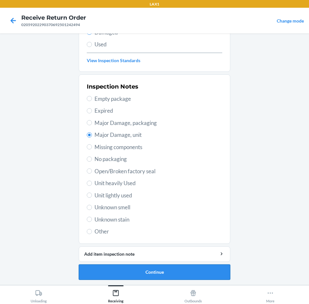
click at [183, 270] on button "Continue" at bounding box center [155, 272] width 152 height 15
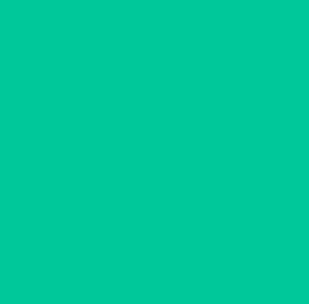
scroll to position [31, 0]
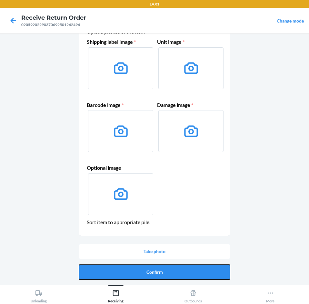
click at [183, 270] on button "Confirm" at bounding box center [155, 272] width 152 height 15
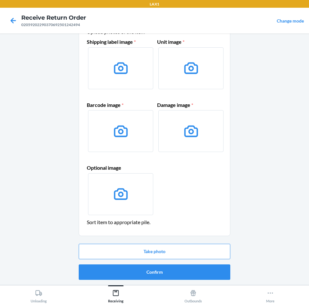
scroll to position [0, 0]
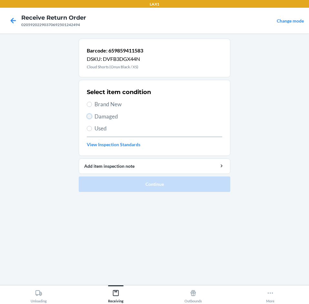
click at [91, 118] on input "Damaged" at bounding box center [89, 116] width 5 height 5
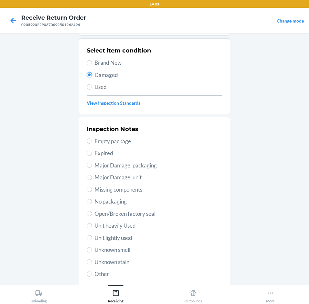
scroll to position [84, 0]
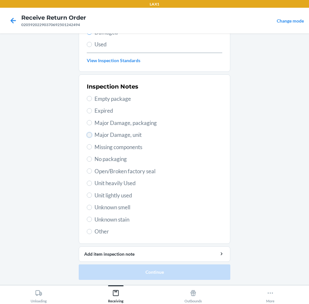
click at [87, 134] on input "Major Damage, unit" at bounding box center [89, 135] width 5 height 5
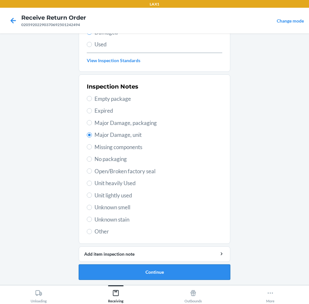
click at [182, 271] on button "Continue" at bounding box center [155, 272] width 152 height 15
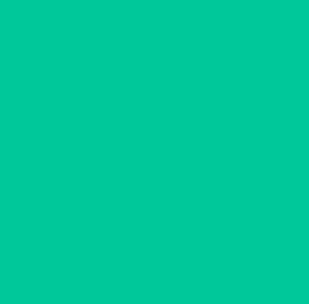
scroll to position [31, 0]
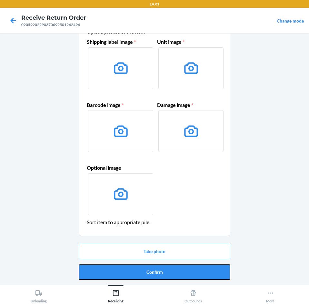
click at [182, 271] on button "Confirm" at bounding box center [155, 272] width 152 height 15
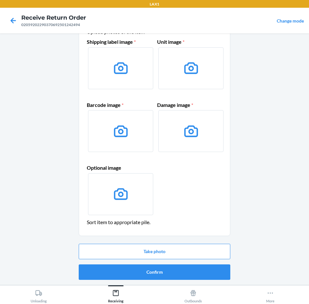
scroll to position [0, 0]
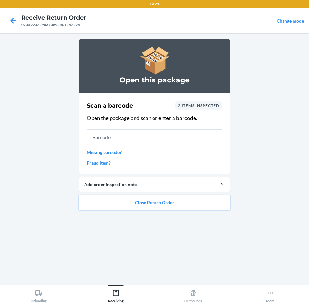
click at [175, 205] on button "Close Return Order" at bounding box center [155, 202] width 152 height 15
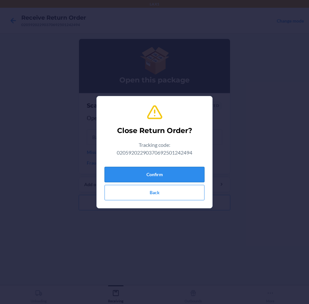
click at [176, 177] on button "Confirm" at bounding box center [154, 174] width 100 height 15
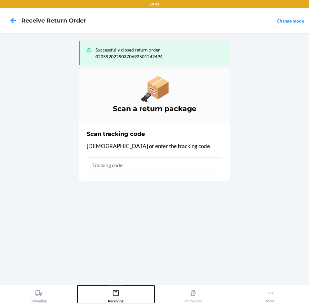
click at [114, 296] on icon at bounding box center [115, 293] width 7 height 7
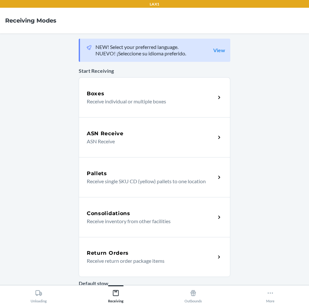
click at [137, 258] on p "Receive return order package items" at bounding box center [149, 261] width 124 height 8
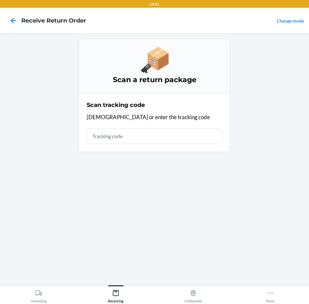
click at [133, 135] on input "text" at bounding box center [154, 136] width 135 height 15
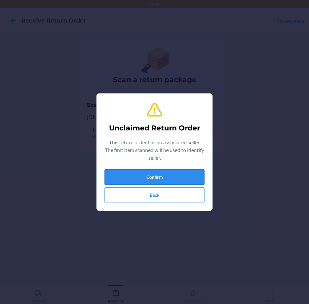
click at [153, 177] on button "Confirm" at bounding box center [154, 177] width 100 height 15
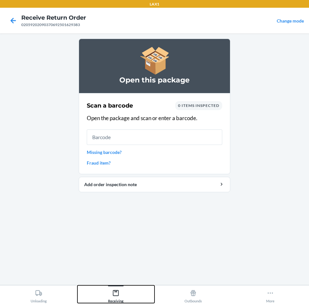
click at [114, 294] on icon at bounding box center [115, 293] width 7 height 7
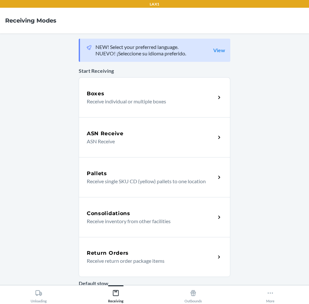
click at [172, 260] on p "Receive return order package items" at bounding box center [149, 261] width 124 height 8
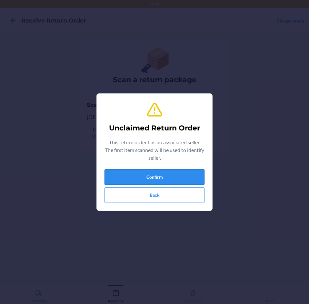
click at [169, 175] on button "Confirm" at bounding box center [154, 177] width 100 height 15
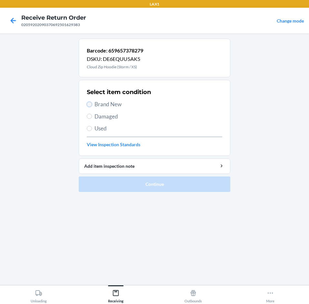
click at [91, 104] on input "Brand New" at bounding box center [89, 104] width 5 height 5
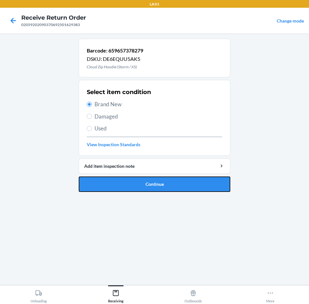
drag, startPoint x: 208, startPoint y: 183, endPoint x: 211, endPoint y: 182, distance: 3.4
click at [209, 183] on button "Continue" at bounding box center [155, 184] width 152 height 15
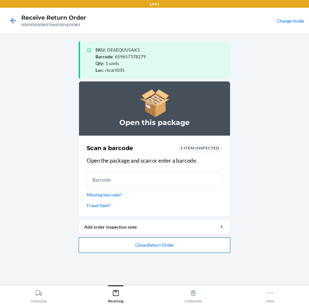
click at [188, 248] on button "Close Return Order" at bounding box center [155, 245] width 152 height 15
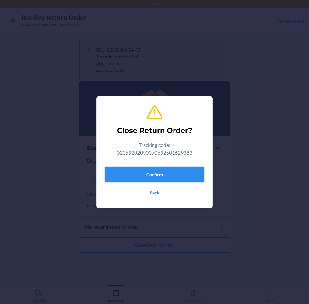
click at [184, 173] on button "Confirm" at bounding box center [154, 174] width 100 height 15
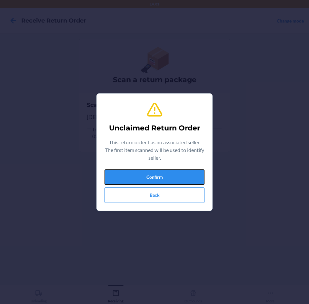
click at [184, 173] on button "Confirm" at bounding box center [154, 177] width 100 height 15
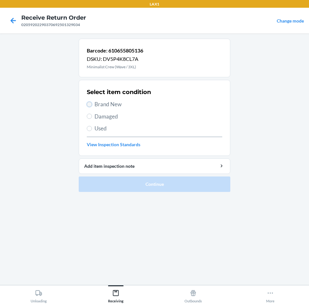
drag, startPoint x: 90, startPoint y: 105, endPoint x: 122, endPoint y: 146, distance: 51.9
click at [91, 106] on input "Brand New" at bounding box center [89, 104] width 5 height 5
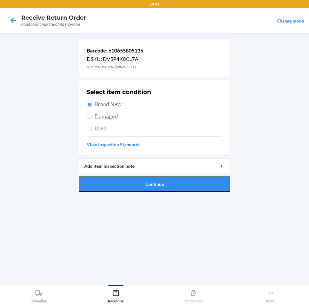
drag, startPoint x: 181, startPoint y: 184, endPoint x: 184, endPoint y: 184, distance: 3.5
click at [184, 184] on button "Continue" at bounding box center [155, 184] width 152 height 15
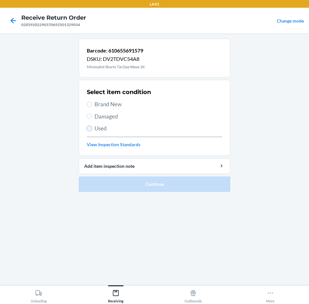
click at [89, 128] on input "Used" at bounding box center [89, 128] width 5 height 5
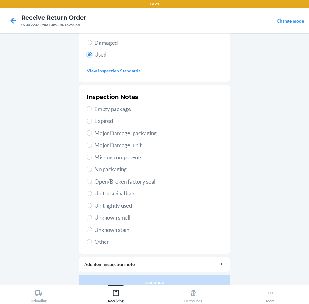
scroll to position [84, 0]
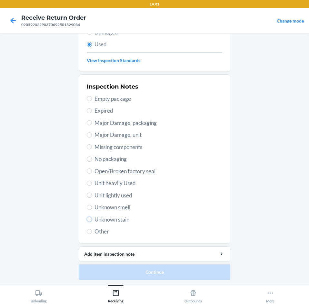
drag, startPoint x: 86, startPoint y: 219, endPoint x: 90, endPoint y: 223, distance: 5.5
click at [88, 221] on input "Unknown stain" at bounding box center [89, 219] width 5 height 5
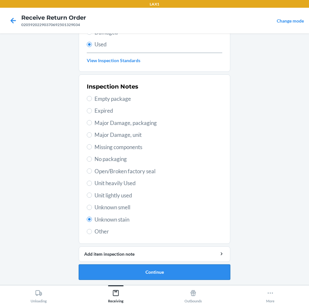
click at [188, 273] on button "Continue" at bounding box center [155, 272] width 152 height 15
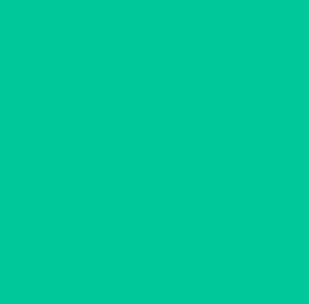
scroll to position [0, 0]
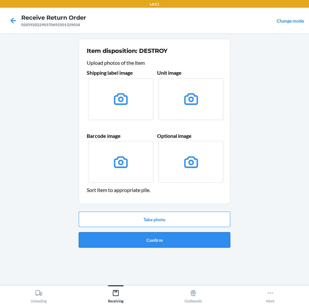
click at [179, 242] on button "Confirm" at bounding box center [155, 239] width 152 height 15
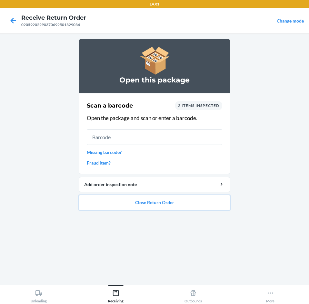
click at [172, 204] on button "Close Return Order" at bounding box center [155, 202] width 152 height 15
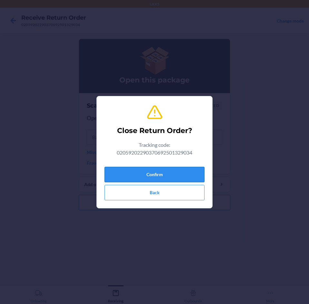
click at [177, 175] on button "Confirm" at bounding box center [154, 174] width 100 height 15
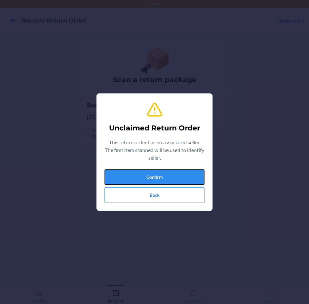
click at [177, 175] on button "Confirm" at bounding box center [154, 177] width 100 height 15
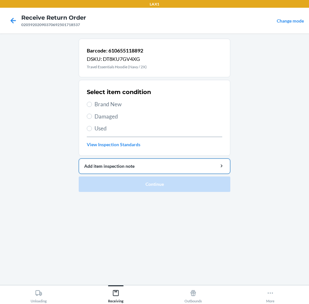
click at [150, 164] on div "Add item inspection note" at bounding box center [154, 166] width 141 height 7
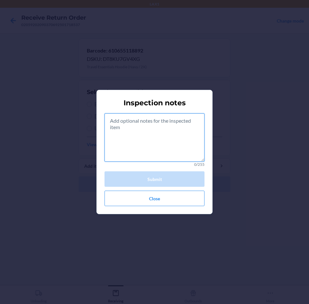
click at [163, 130] on textarea at bounding box center [154, 138] width 100 height 48
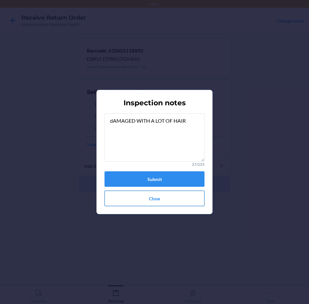
click at [162, 200] on button "Close" at bounding box center [154, 198] width 100 height 15
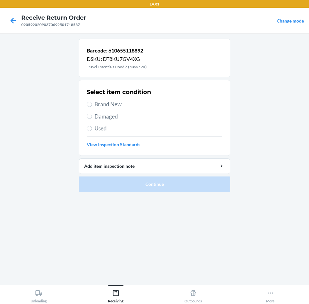
click at [94, 129] on label "Used" at bounding box center [154, 128] width 135 height 8
click at [92, 129] on input "Used" at bounding box center [89, 128] width 5 height 5
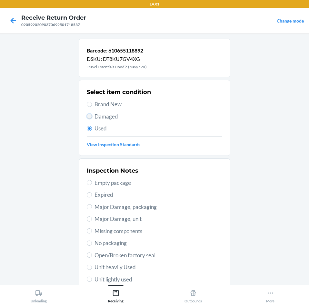
click at [87, 117] on input "Damaged" at bounding box center [89, 116] width 5 height 5
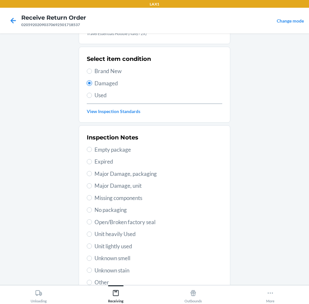
scroll to position [84, 0]
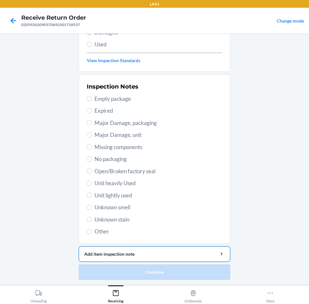
click at [154, 257] on div "Add item inspection note" at bounding box center [154, 254] width 141 height 7
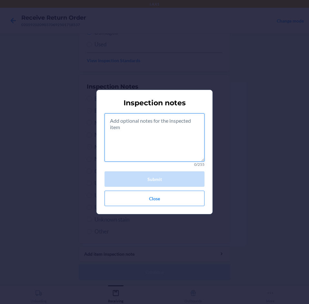
click at [154, 134] on textarea at bounding box center [154, 138] width 100 height 48
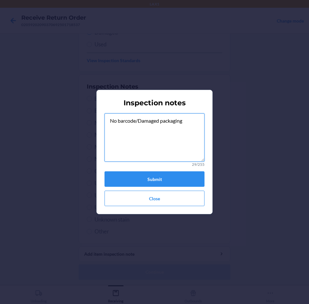
click at [186, 121] on textarea "No barcode/Damaged packaging" at bounding box center [154, 138] width 100 height 48
click at [192, 182] on button "Submit" at bounding box center [154, 179] width 100 height 15
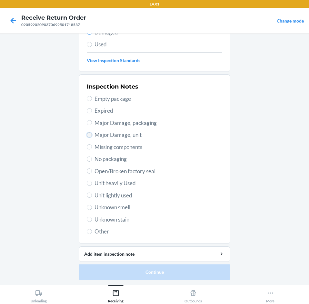
click at [87, 135] on input "Major Damage, unit" at bounding box center [89, 135] width 5 height 5
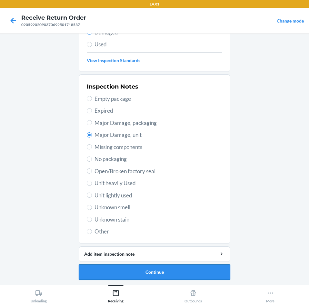
click at [196, 273] on button "Continue" at bounding box center [155, 272] width 152 height 15
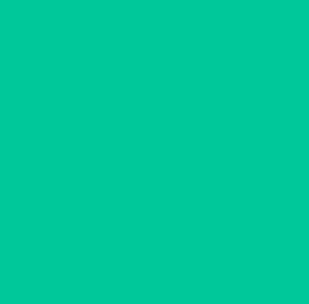
scroll to position [31, 0]
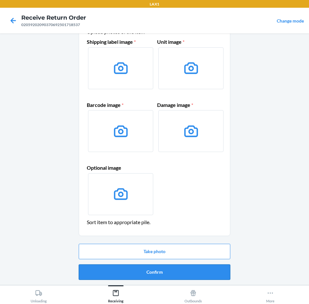
click at [197, 272] on button "Confirm" at bounding box center [155, 272] width 152 height 15
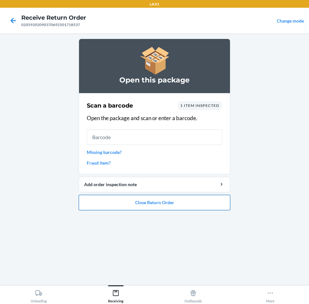
click at [199, 202] on button "Close Return Order" at bounding box center [155, 202] width 152 height 15
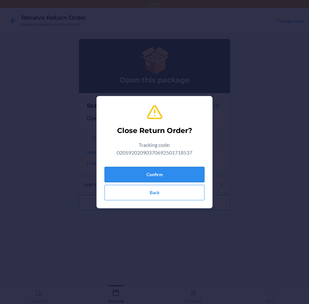
click at [190, 174] on button "Confirm" at bounding box center [154, 174] width 100 height 15
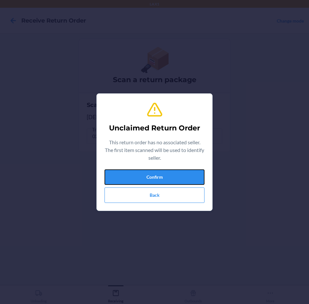
click at [190, 174] on button "Confirm" at bounding box center [154, 177] width 100 height 15
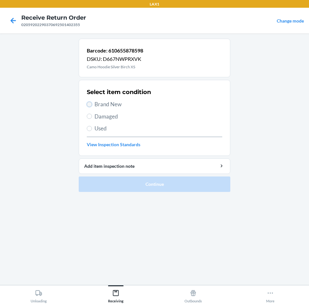
click at [87, 103] on input "Brand New" at bounding box center [89, 104] width 5 height 5
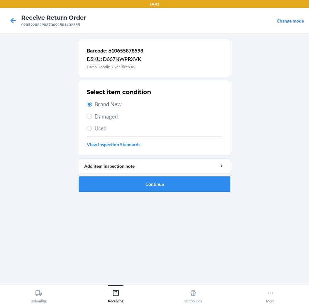
click at [177, 181] on button "Continue" at bounding box center [155, 184] width 152 height 15
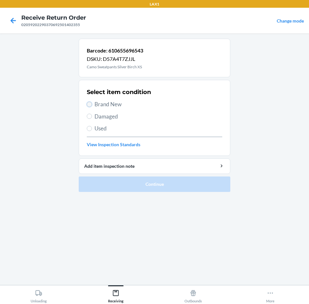
click at [89, 104] on input "Brand New" at bounding box center [89, 104] width 5 height 5
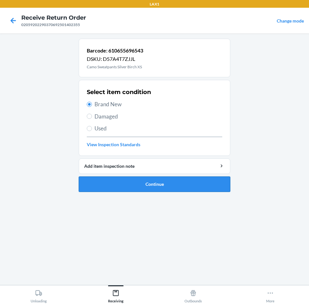
click at [178, 184] on button "Continue" at bounding box center [155, 184] width 152 height 15
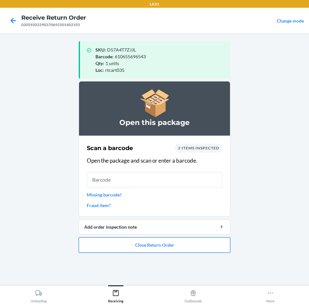
click at [174, 242] on button "Close Return Order" at bounding box center [155, 245] width 152 height 15
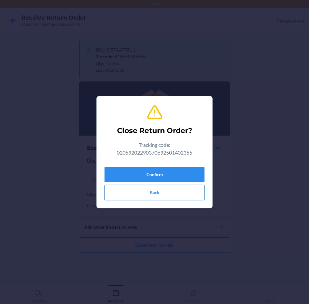
click at [178, 200] on button "Back" at bounding box center [154, 192] width 100 height 15
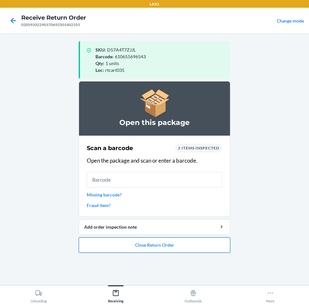
click at [186, 248] on button "Close Return Order" at bounding box center [155, 245] width 152 height 15
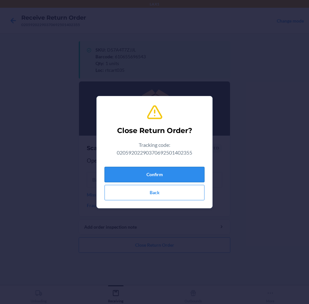
click at [187, 174] on button "Confirm" at bounding box center [154, 174] width 100 height 15
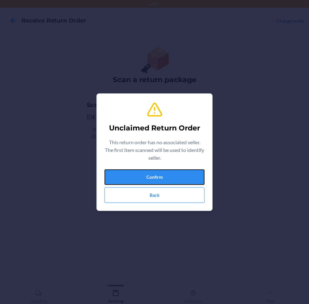
click at [187, 174] on button "Confirm" at bounding box center [154, 177] width 100 height 15
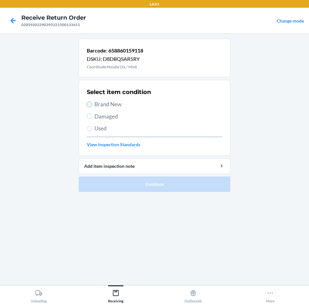
click at [90, 103] on input "Brand New" at bounding box center [89, 104] width 5 height 5
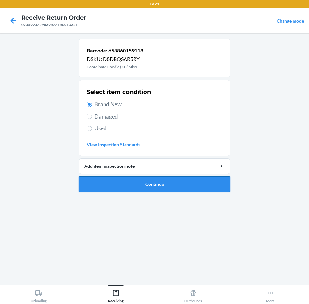
click at [180, 182] on button "Continue" at bounding box center [155, 184] width 152 height 15
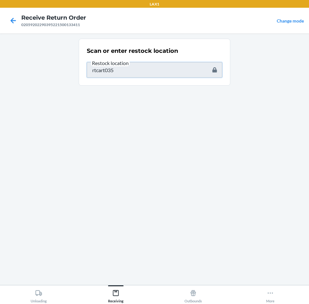
click at [134, 70] on input "rtcart035" at bounding box center [154, 69] width 135 height 15
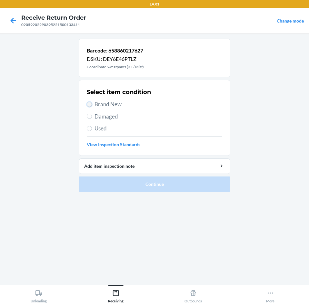
click at [91, 104] on input "Brand New" at bounding box center [89, 104] width 5 height 5
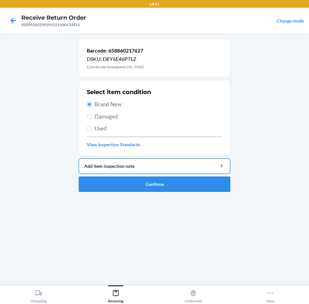
click at [193, 170] on button "Add item inspection note" at bounding box center [155, 166] width 152 height 15
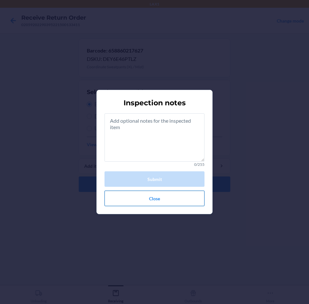
click at [174, 196] on button "Close" at bounding box center [154, 198] width 100 height 15
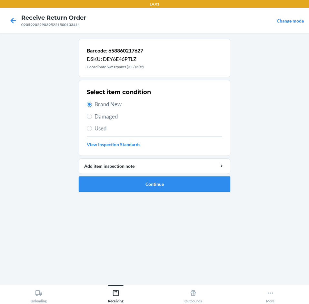
click at [156, 184] on button "Continue" at bounding box center [155, 184] width 152 height 15
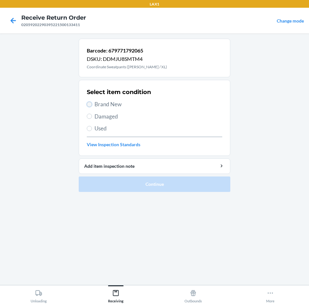
click at [91, 105] on input "Brand New" at bounding box center [89, 104] width 5 height 5
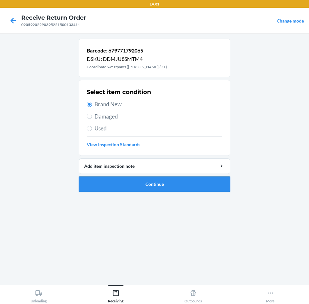
click at [164, 182] on button "Continue" at bounding box center [155, 184] width 152 height 15
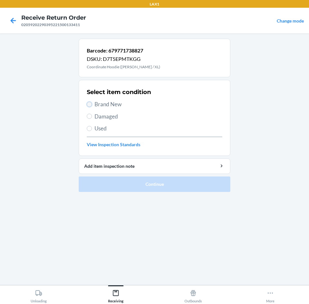
click at [88, 103] on input "Brand New" at bounding box center [89, 104] width 5 height 5
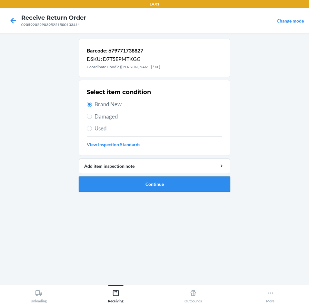
click at [173, 183] on button "Continue" at bounding box center [155, 184] width 152 height 15
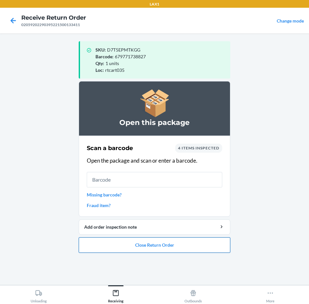
click at [183, 248] on button "Close Return Order" at bounding box center [155, 245] width 152 height 15
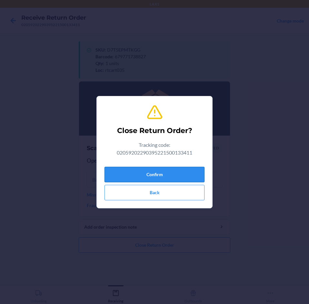
click at [173, 175] on button "Confirm" at bounding box center [154, 174] width 100 height 15
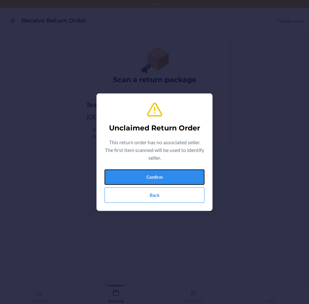
click at [173, 175] on button "Confirm" at bounding box center [154, 177] width 100 height 15
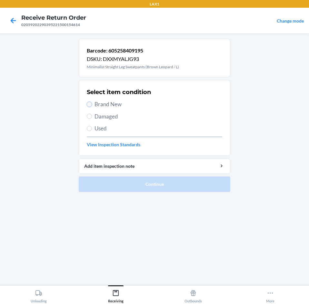
click at [90, 105] on input "Brand New" at bounding box center [89, 104] width 5 height 5
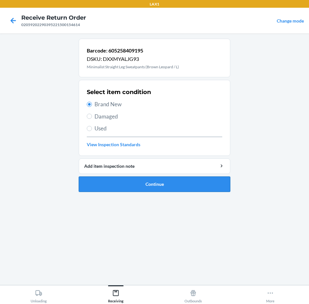
click at [175, 182] on button "Continue" at bounding box center [155, 184] width 152 height 15
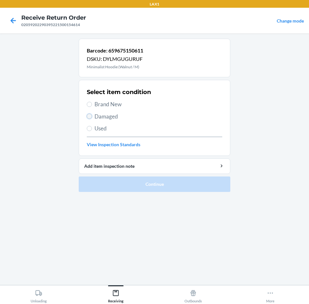
drag, startPoint x: 88, startPoint y: 117, endPoint x: 95, endPoint y: 126, distance: 11.9
click at [91, 120] on label "Damaged" at bounding box center [154, 117] width 135 height 8
click at [91, 119] on input "Damaged" at bounding box center [89, 116] width 5 height 5
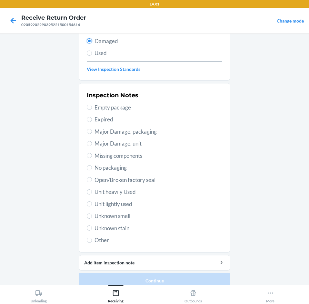
scroll to position [84, 0]
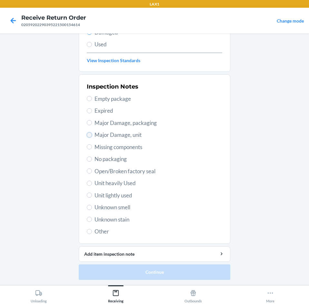
drag, startPoint x: 86, startPoint y: 135, endPoint x: 91, endPoint y: 140, distance: 7.5
click at [87, 136] on input "Major Damage, unit" at bounding box center [89, 135] width 5 height 5
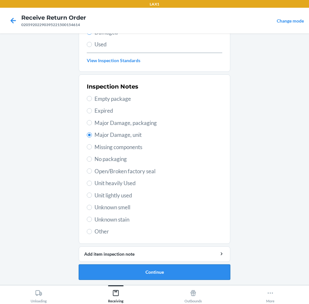
click at [198, 271] on button "Continue" at bounding box center [155, 272] width 152 height 15
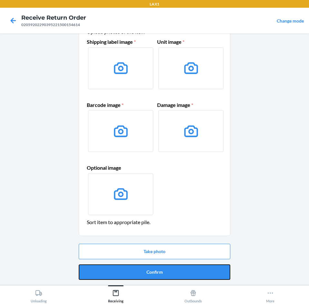
click at [198, 271] on button "Confirm" at bounding box center [155, 272] width 152 height 15
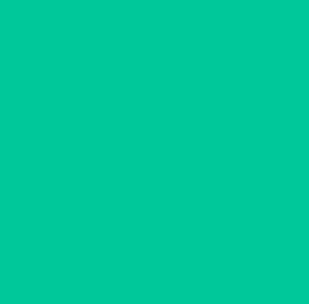
scroll to position [0, 0]
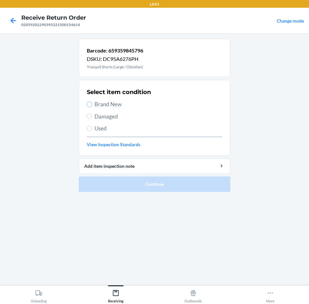
drag, startPoint x: 89, startPoint y: 104, endPoint x: 114, endPoint y: 142, distance: 45.6
click at [90, 105] on input "Brand New" at bounding box center [89, 104] width 5 height 5
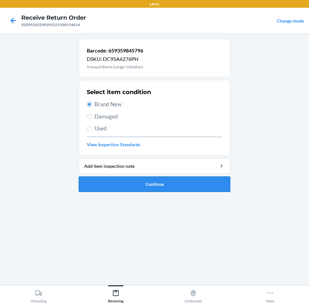
click at [188, 183] on button "Continue" at bounding box center [155, 184] width 152 height 15
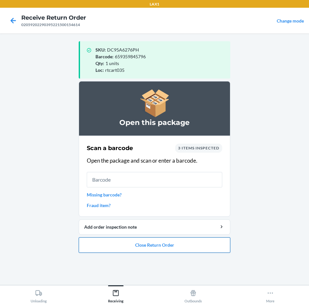
click at [179, 243] on button "Close Return Order" at bounding box center [155, 245] width 152 height 15
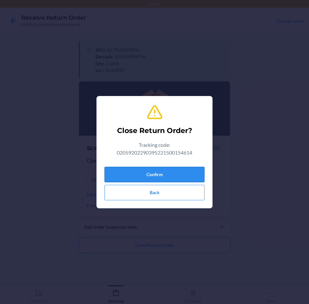
click at [176, 171] on button "Confirm" at bounding box center [154, 174] width 100 height 15
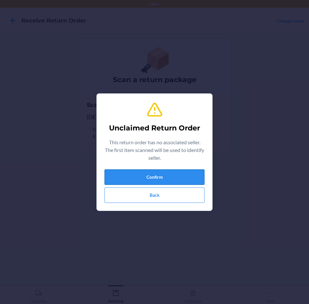
drag, startPoint x: 176, startPoint y: 171, endPoint x: 174, endPoint y: 179, distance: 8.0
click at [174, 179] on button "Confirm" at bounding box center [154, 177] width 100 height 15
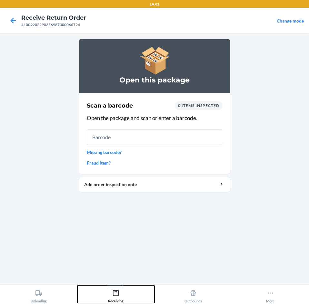
click at [116, 294] on icon at bounding box center [115, 293] width 7 height 7
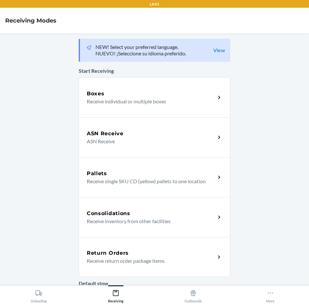
click at [132, 262] on p "Receive return order package items" at bounding box center [149, 261] width 124 height 8
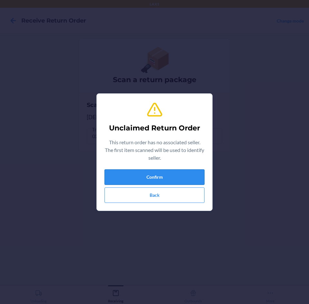
click at [134, 181] on button "Confirm" at bounding box center [154, 177] width 100 height 15
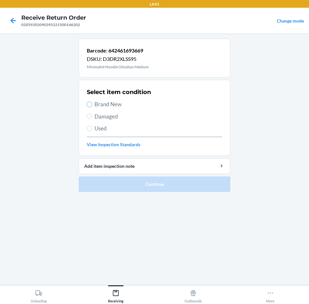
drag, startPoint x: 87, startPoint y: 103, endPoint x: 116, endPoint y: 151, distance: 56.1
click at [88, 104] on input "Brand New" at bounding box center [89, 104] width 5 height 5
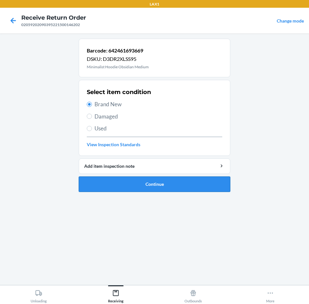
click at [164, 189] on button "Continue" at bounding box center [155, 184] width 152 height 15
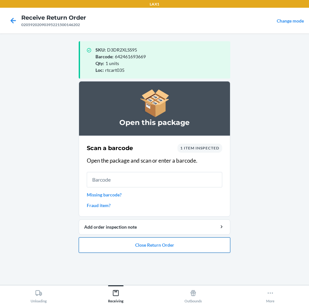
click at [163, 244] on button "Close Return Order" at bounding box center [155, 245] width 152 height 15
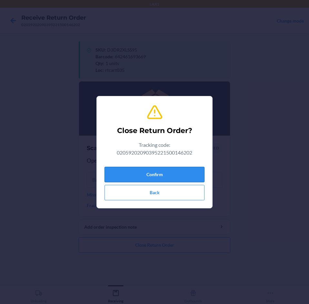
click at [170, 177] on button "Confirm" at bounding box center [154, 174] width 100 height 15
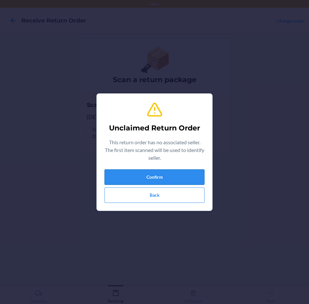
click at [169, 177] on button "Confirm" at bounding box center [154, 177] width 100 height 15
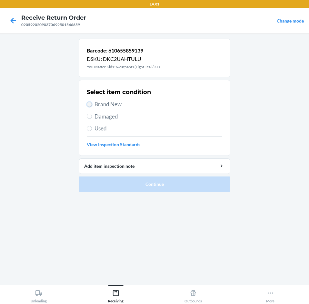
click at [90, 105] on input "Brand New" at bounding box center [89, 104] width 5 height 5
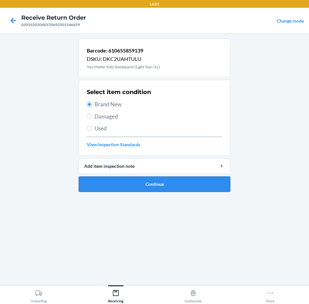
click at [199, 182] on button "Continue" at bounding box center [155, 184] width 152 height 15
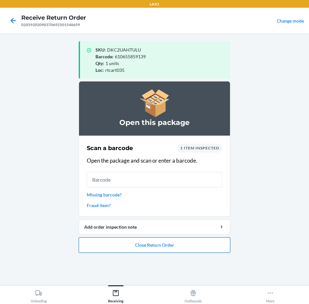
click at [178, 241] on button "Close Return Order" at bounding box center [155, 245] width 152 height 15
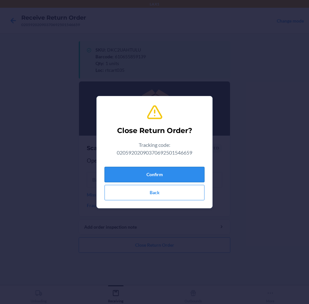
click at [182, 177] on button "Confirm" at bounding box center [154, 174] width 100 height 15
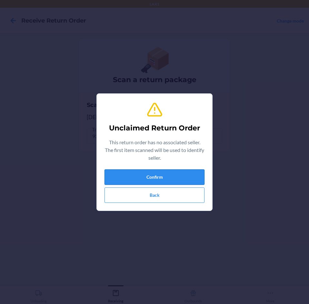
click at [179, 177] on button "Confirm" at bounding box center [154, 177] width 100 height 15
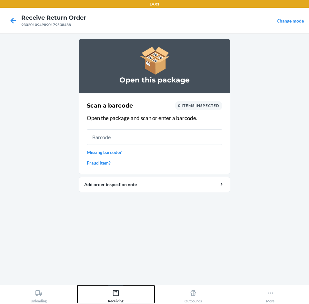
click at [115, 292] on icon at bounding box center [116, 294] width 6 height 6
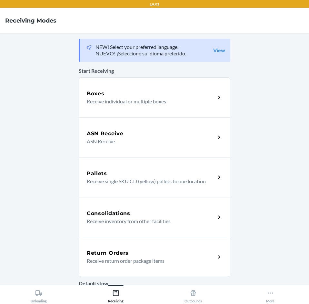
click at [154, 262] on p "Receive return order package items" at bounding box center [149, 261] width 124 height 8
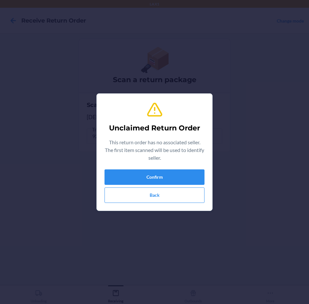
click at [154, 262] on div "Unclaimed Return Order This return order has no associated seller. The first it…" at bounding box center [154, 152] width 309 height 304
click at [193, 180] on button "Confirm" at bounding box center [154, 177] width 100 height 15
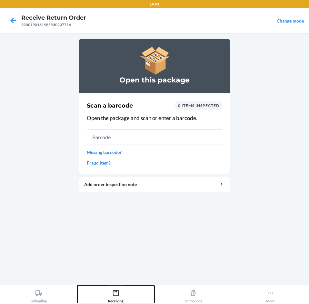
click at [116, 293] on icon at bounding box center [115, 293] width 7 height 7
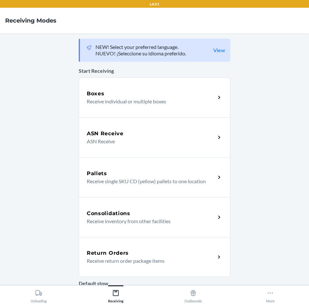
click at [146, 251] on div "Return Orders" at bounding box center [151, 254] width 129 height 8
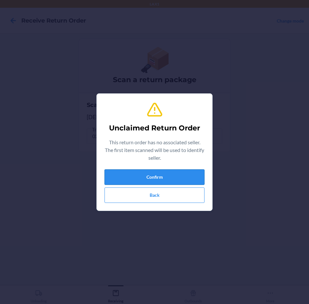
click at [163, 174] on button "Confirm" at bounding box center [154, 177] width 100 height 15
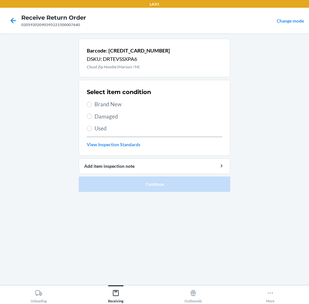
click at [94, 107] on label "Brand New" at bounding box center [154, 104] width 135 height 8
click at [92, 107] on input "Brand New" at bounding box center [89, 104] width 5 height 5
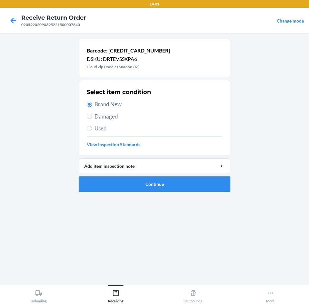
click at [196, 184] on button "Continue" at bounding box center [155, 184] width 152 height 15
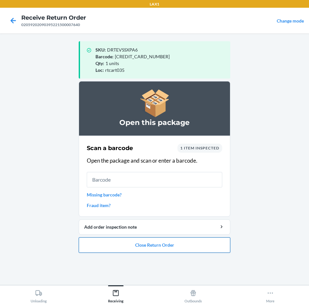
click at [196, 248] on button "Close Return Order" at bounding box center [155, 245] width 152 height 15
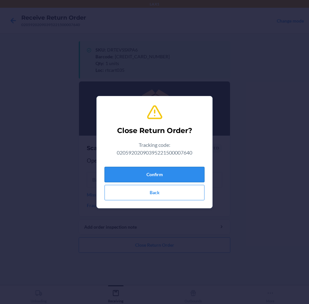
click at [183, 175] on button "Confirm" at bounding box center [154, 174] width 100 height 15
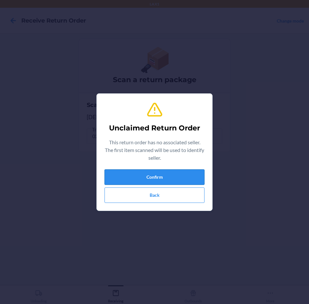
click at [181, 176] on button "Confirm" at bounding box center [154, 177] width 100 height 15
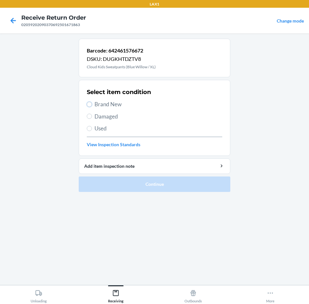
drag, startPoint x: 91, startPoint y: 105, endPoint x: 114, endPoint y: 137, distance: 39.1
click at [92, 106] on label "Brand New" at bounding box center [154, 104] width 135 height 8
click at [92, 106] on input "Brand New" at bounding box center [89, 104] width 5 height 5
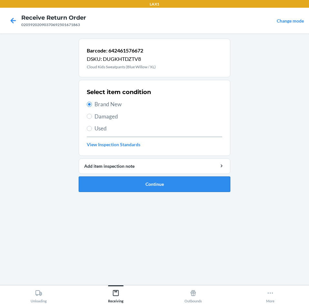
click at [176, 182] on button "Continue" at bounding box center [155, 184] width 152 height 15
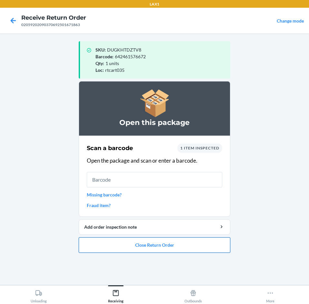
click at [205, 247] on button "Close Return Order" at bounding box center [155, 245] width 152 height 15
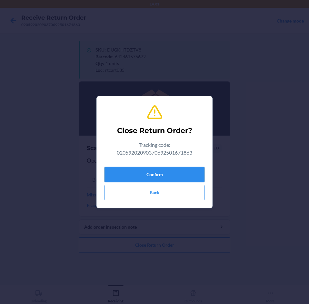
click at [177, 172] on button "Confirm" at bounding box center [154, 174] width 100 height 15
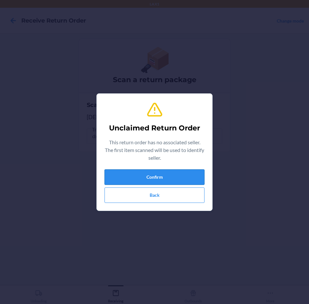
click at [177, 174] on button "Confirm" at bounding box center [154, 177] width 100 height 15
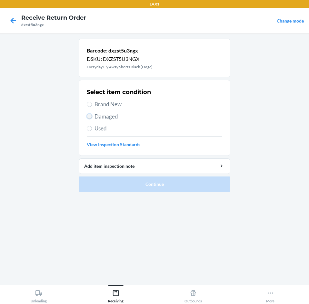
click at [90, 118] on input "Damaged" at bounding box center [89, 116] width 5 height 5
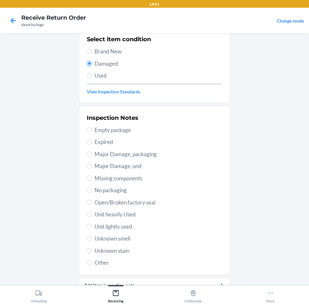
scroll to position [64, 0]
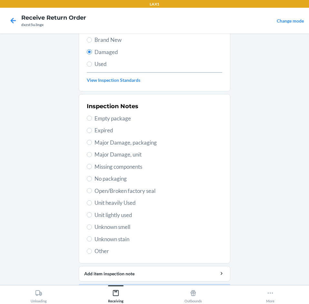
click at [89, 145] on label "Major Damage, packaging" at bounding box center [154, 143] width 135 height 8
click at [89, 145] on input "Major Damage, packaging" at bounding box center [89, 142] width 5 height 5
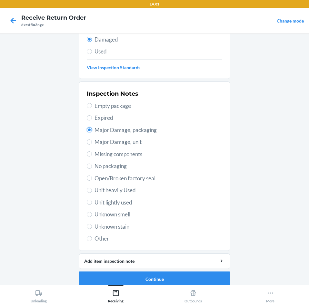
scroll to position [84, 0]
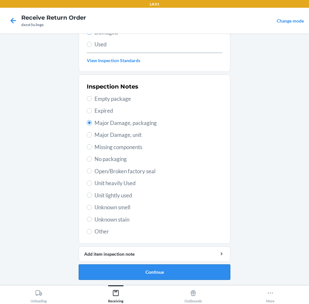
click at [201, 265] on button "Continue" at bounding box center [155, 272] width 152 height 15
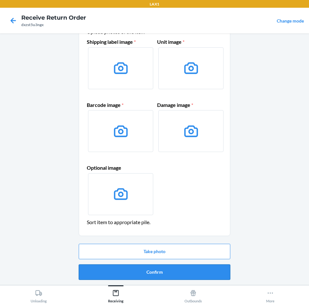
click at [200, 268] on button "Confirm" at bounding box center [155, 272] width 152 height 15
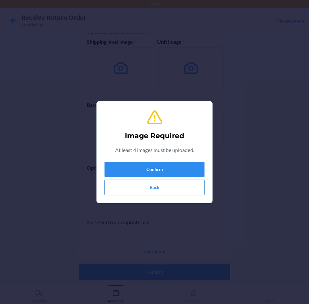
click at [173, 188] on button "Back" at bounding box center [154, 187] width 100 height 15
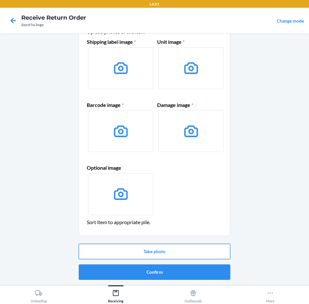
click at [191, 251] on button "Take photo" at bounding box center [155, 251] width 152 height 15
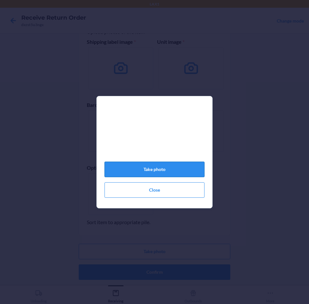
click at [157, 172] on button "Take photo" at bounding box center [154, 169] width 100 height 15
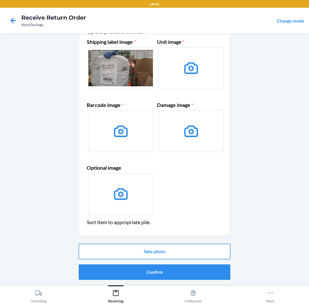
click at [179, 253] on button "Take photo" at bounding box center [155, 251] width 152 height 15
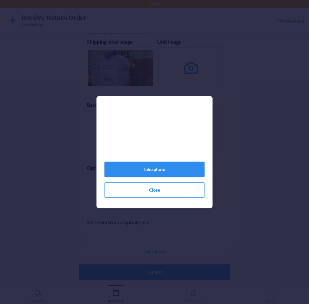
click at [161, 172] on button "Take photo" at bounding box center [154, 169] width 100 height 15
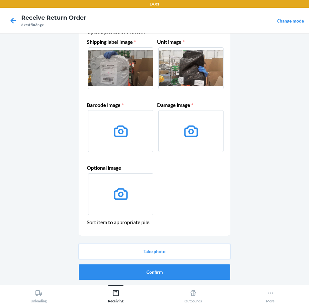
click at [181, 253] on button "Take photo" at bounding box center [155, 251] width 152 height 15
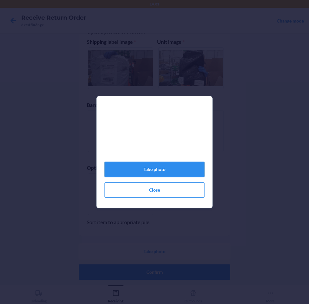
click at [163, 172] on button "Take photo" at bounding box center [154, 169] width 100 height 15
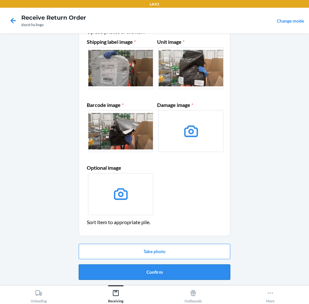
click at [191, 270] on button "Confirm" at bounding box center [155, 272] width 152 height 15
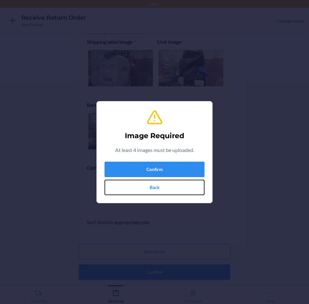
click at [172, 189] on button "Back" at bounding box center [154, 187] width 100 height 15
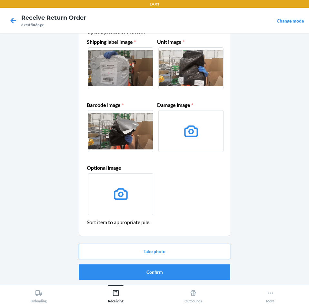
click at [174, 251] on button "Take photo" at bounding box center [155, 251] width 152 height 15
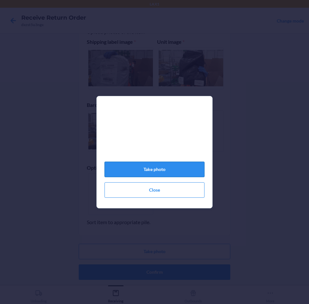
click at [183, 173] on button "Take photo" at bounding box center [154, 169] width 100 height 15
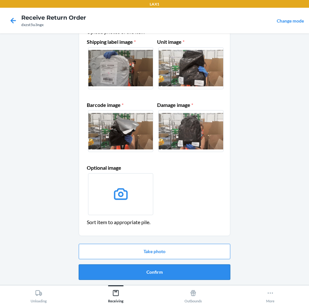
click at [203, 272] on button "Confirm" at bounding box center [155, 272] width 152 height 15
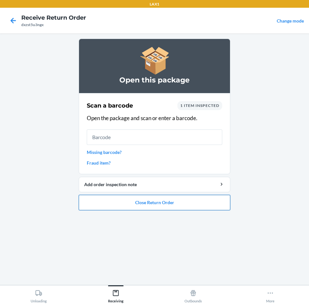
click at [176, 206] on button "Close Return Order" at bounding box center [155, 202] width 152 height 15
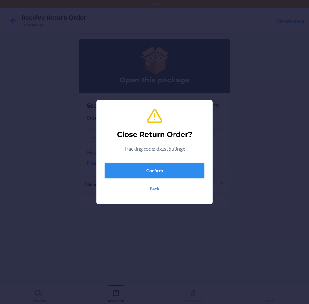
click at [175, 173] on button "Confirm" at bounding box center [154, 170] width 100 height 15
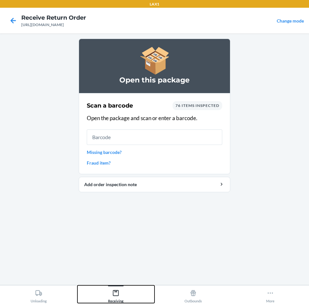
click at [111, 293] on div "Receiving" at bounding box center [115, 295] width 15 height 16
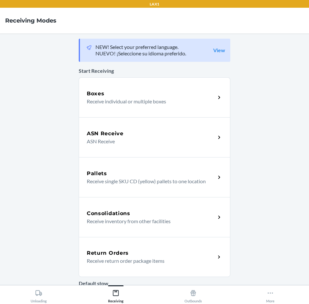
click at [134, 256] on div "Return Orders" at bounding box center [151, 254] width 129 height 8
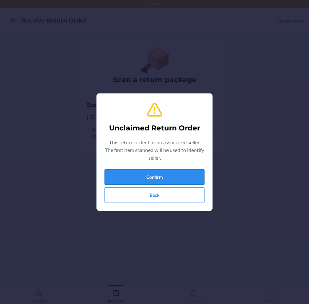
click at [162, 176] on button "Confirm" at bounding box center [154, 177] width 100 height 15
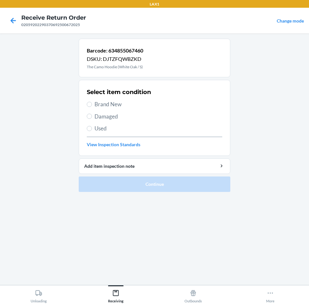
click at [89, 107] on label "Brand New" at bounding box center [154, 104] width 135 height 8
click at [89, 107] on input "Brand New" at bounding box center [89, 104] width 5 height 5
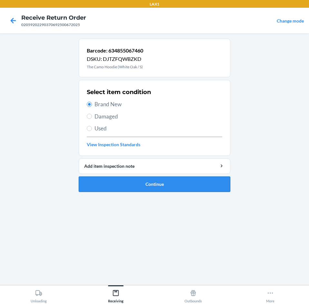
click at [175, 181] on button "Continue" at bounding box center [155, 184] width 152 height 15
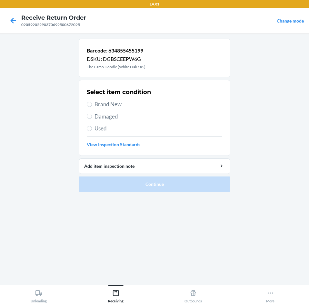
click at [92, 108] on label "Brand New" at bounding box center [154, 104] width 135 height 8
click at [92, 107] on input "Brand New" at bounding box center [89, 104] width 5 height 5
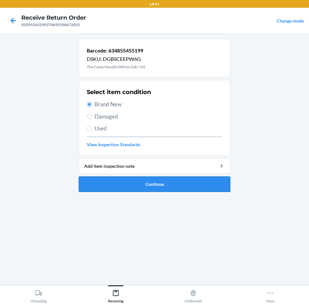
click at [163, 185] on button "Continue" at bounding box center [155, 184] width 152 height 15
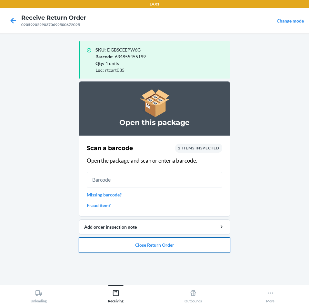
click at [171, 246] on button "Close Return Order" at bounding box center [155, 245] width 152 height 15
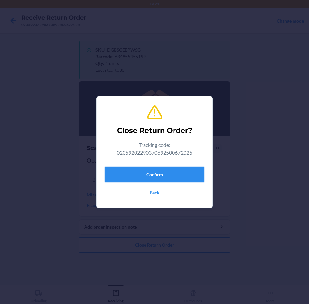
click at [187, 174] on button "Confirm" at bounding box center [154, 174] width 100 height 15
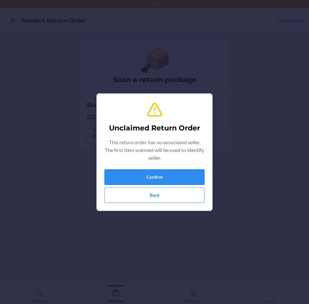
click at [179, 176] on button "Confirm" at bounding box center [154, 177] width 100 height 15
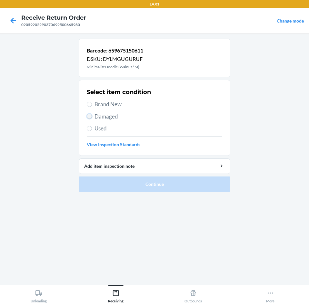
click at [89, 116] on input "Damaged" at bounding box center [89, 116] width 5 height 5
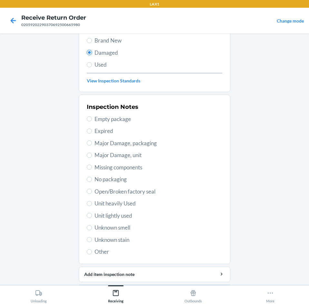
scroll to position [64, 0]
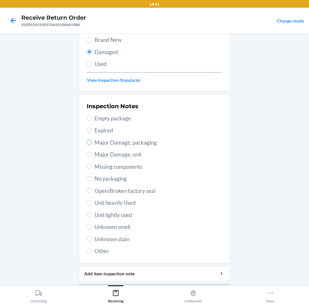
click at [89, 142] on input "Major Damage, packaging" at bounding box center [89, 142] width 5 height 5
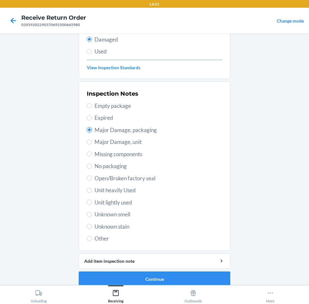
scroll to position [84, 0]
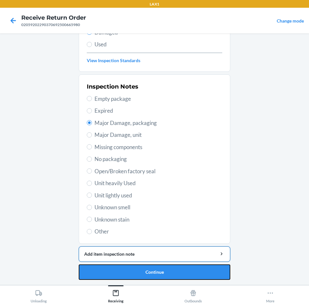
drag, startPoint x: 190, startPoint y: 270, endPoint x: 196, endPoint y: 260, distance: 12.2
click at [196, 264] on li "Barcode: 659675150611 DSKU: DYLMGUGURUF Minimalist Hoodie (Walnut / M) Select i…" at bounding box center [155, 118] width 152 height 326
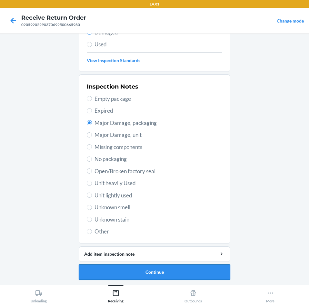
click at [198, 269] on button "Continue" at bounding box center [155, 272] width 152 height 15
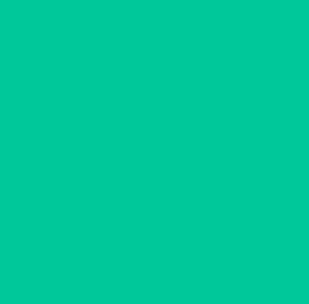
scroll to position [31, 0]
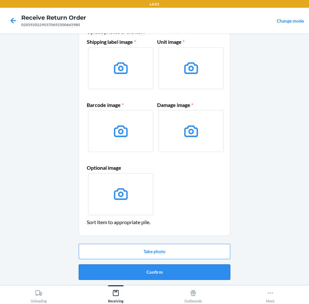
click at [198, 268] on button "Confirm" at bounding box center [155, 272] width 152 height 15
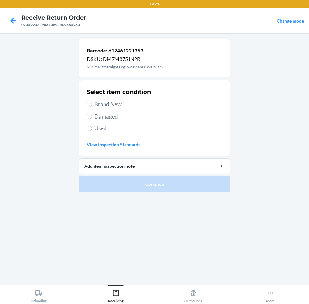
click at [92, 103] on label "Brand New" at bounding box center [154, 104] width 135 height 8
click at [92, 103] on input "Brand New" at bounding box center [89, 104] width 5 height 5
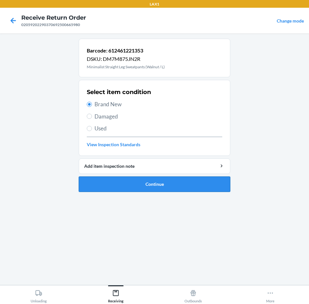
click at [198, 185] on button "Continue" at bounding box center [155, 184] width 152 height 15
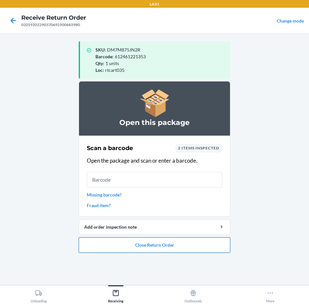
click at [207, 242] on button "Close Return Order" at bounding box center [155, 245] width 152 height 15
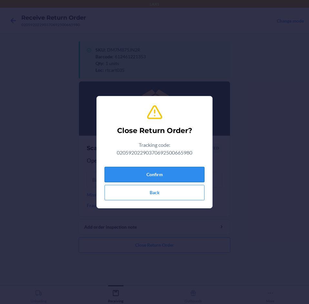
click at [191, 176] on button "Confirm" at bounding box center [154, 174] width 100 height 15
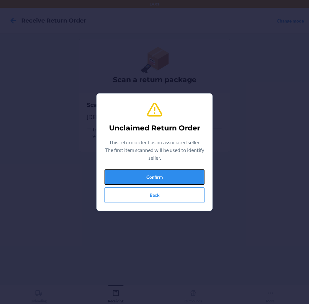
click at [191, 176] on button "Confirm" at bounding box center [154, 177] width 100 height 15
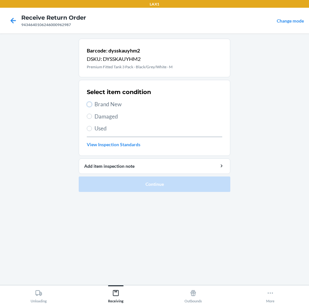
drag, startPoint x: 88, startPoint y: 104, endPoint x: 90, endPoint y: 108, distance: 4.4
click at [89, 106] on input "Brand New" at bounding box center [89, 104] width 5 height 5
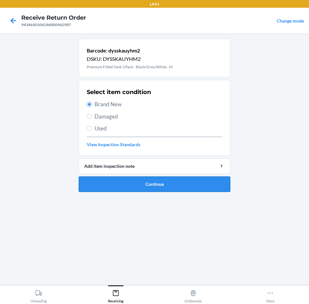
click at [179, 184] on button "Continue" at bounding box center [155, 184] width 152 height 15
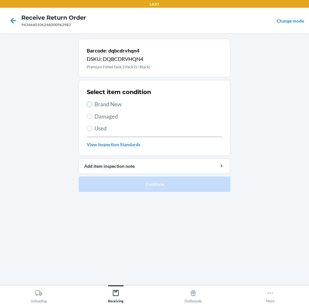
drag, startPoint x: 89, startPoint y: 104, endPoint x: 106, endPoint y: 124, distance: 26.8
click at [94, 110] on div "Select item condition Brand New Damaged Used View Inspection Standards" at bounding box center [154, 118] width 135 height 64
click at [90, 104] on input "Brand New" at bounding box center [89, 104] width 5 height 5
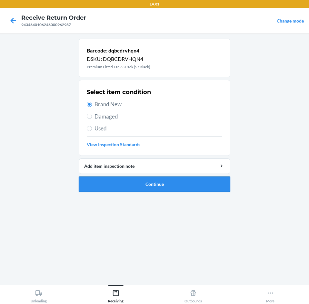
click at [206, 182] on button "Continue" at bounding box center [155, 184] width 152 height 15
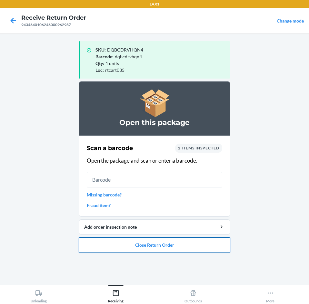
click at [207, 245] on button "Close Return Order" at bounding box center [155, 245] width 152 height 15
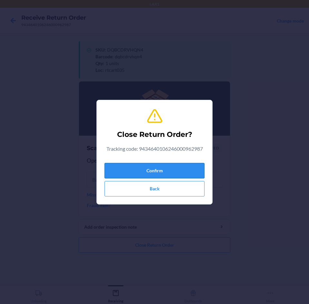
click at [179, 172] on button "Confirm" at bounding box center [154, 170] width 100 height 15
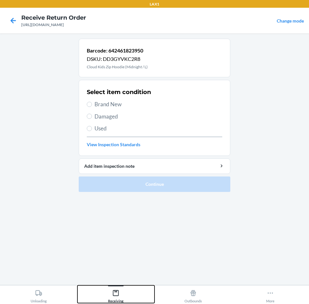
click at [115, 291] on icon at bounding box center [115, 293] width 7 height 7
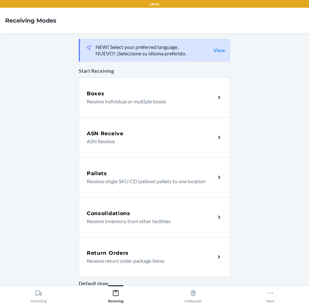
click at [141, 258] on p "Receive return order package items" at bounding box center [149, 261] width 124 height 8
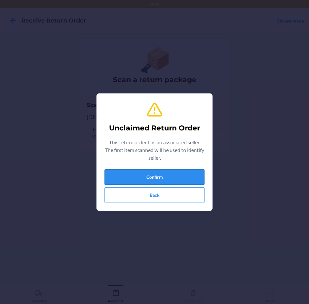
click at [171, 174] on button "Confirm" at bounding box center [154, 177] width 100 height 15
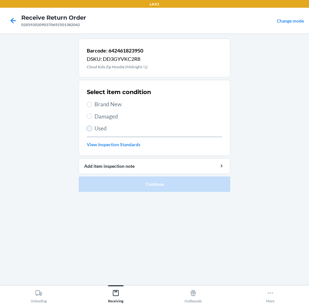
click at [89, 129] on input "Used" at bounding box center [89, 128] width 5 height 5
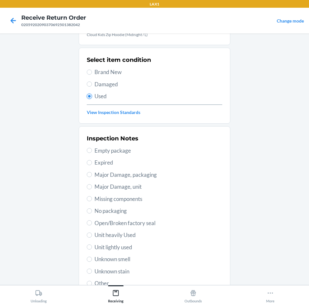
scroll to position [64, 0]
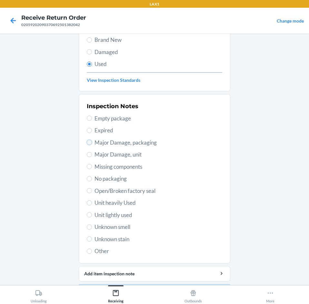
click at [87, 142] on input "Major Damage, packaging" at bounding box center [89, 142] width 5 height 5
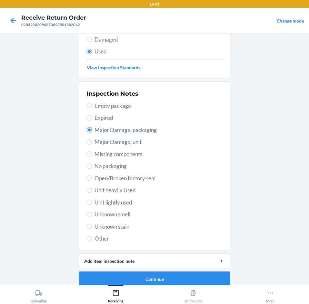
scroll to position [84, 0]
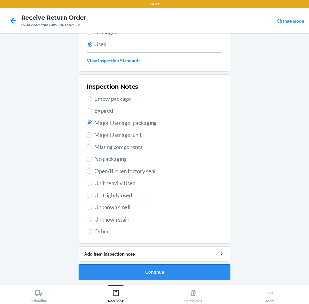
click at [182, 269] on button "Continue" at bounding box center [155, 272] width 152 height 15
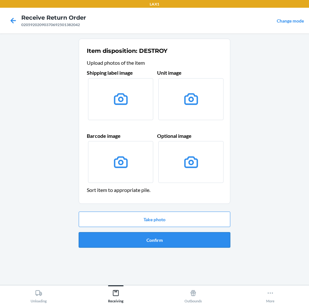
click at [182, 241] on button "Confirm" at bounding box center [155, 239] width 152 height 15
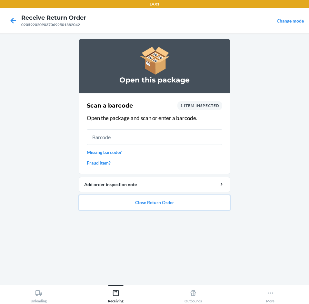
click at [161, 204] on button "Close Return Order" at bounding box center [155, 202] width 152 height 15
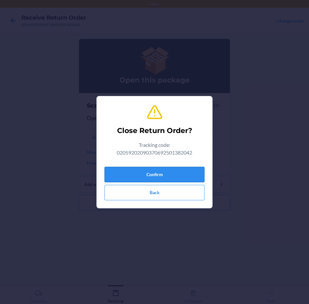
click at [160, 172] on button "Confirm" at bounding box center [154, 174] width 100 height 15
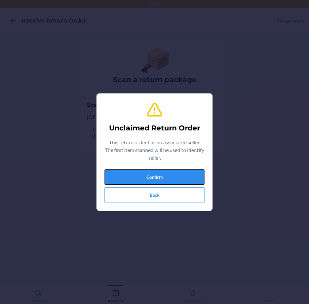
click at [160, 172] on button "Confirm" at bounding box center [154, 177] width 100 height 15
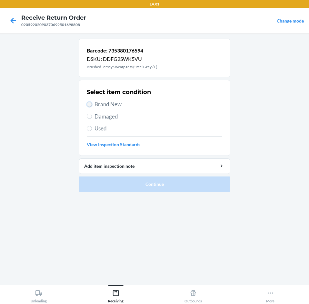
click at [87, 104] on input "Brand New" at bounding box center [89, 104] width 5 height 5
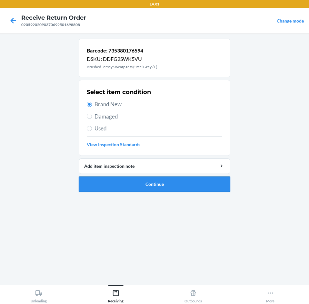
click at [180, 183] on button "Continue" at bounding box center [155, 184] width 152 height 15
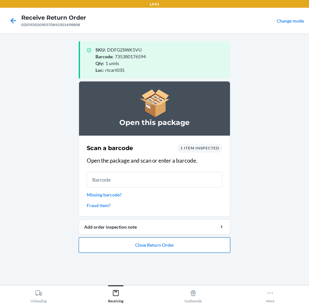
drag, startPoint x: 197, startPoint y: 244, endPoint x: 197, endPoint y: 239, distance: 5.5
click at [197, 240] on button "Close Return Order" at bounding box center [155, 245] width 152 height 15
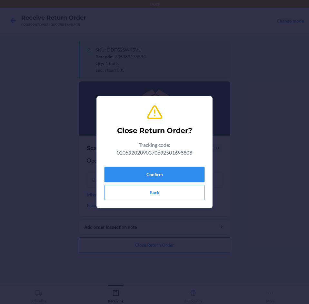
click at [192, 174] on button "Confirm" at bounding box center [154, 174] width 100 height 15
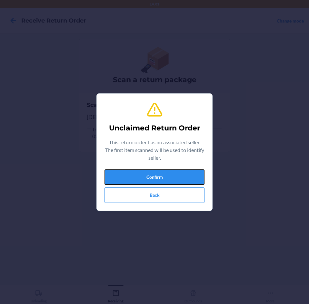
click at [192, 174] on button "Confirm" at bounding box center [154, 177] width 100 height 15
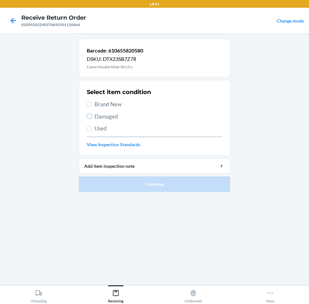
click at [91, 117] on input "Damaged" at bounding box center [89, 116] width 5 height 5
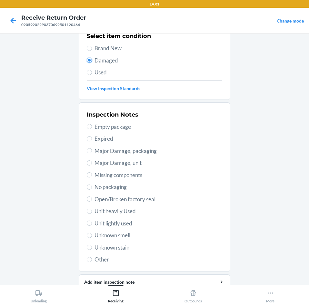
scroll to position [64, 0]
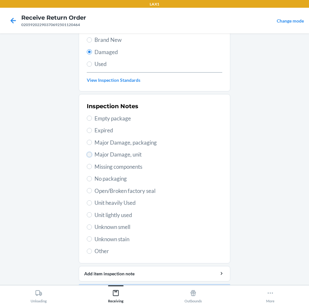
click at [89, 153] on input "Major Damage, unit" at bounding box center [89, 154] width 5 height 5
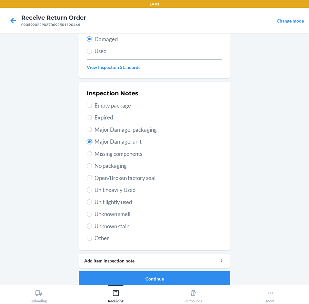
scroll to position [84, 0]
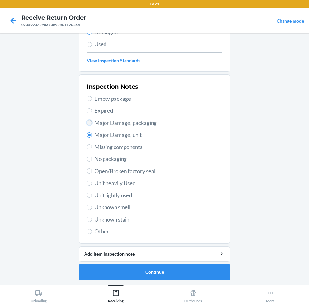
click at [87, 124] on input "Major Damage, packaging" at bounding box center [89, 122] width 5 height 5
click at [191, 269] on button "Continue" at bounding box center [155, 272] width 152 height 15
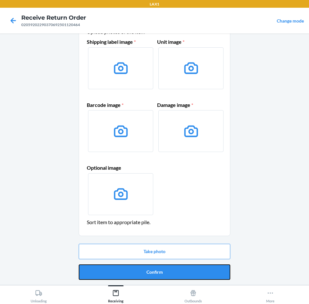
click at [191, 269] on button "Confirm" at bounding box center [155, 272] width 152 height 15
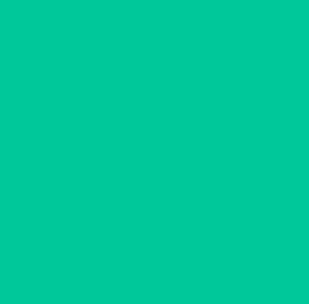
scroll to position [0, 0]
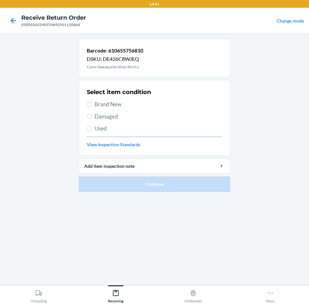
click at [93, 104] on label "Brand New" at bounding box center [154, 104] width 135 height 8
click at [92, 104] on input "Brand New" at bounding box center [89, 104] width 5 height 5
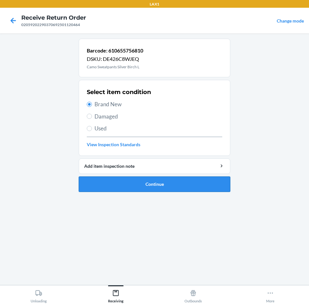
click at [186, 179] on button "Continue" at bounding box center [155, 184] width 152 height 15
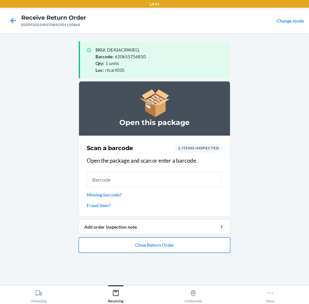
click at [191, 247] on button "Close Return Order" at bounding box center [155, 245] width 152 height 15
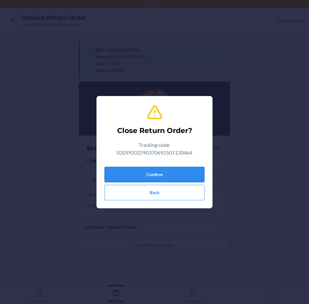
click at [183, 175] on button "Confirm" at bounding box center [154, 174] width 100 height 15
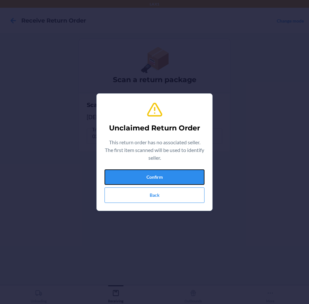
click at [183, 175] on button "Confirm" at bounding box center [154, 177] width 100 height 15
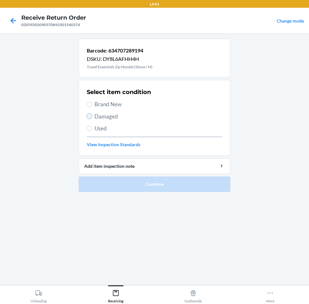
click at [91, 117] on input "Damaged" at bounding box center [89, 116] width 5 height 5
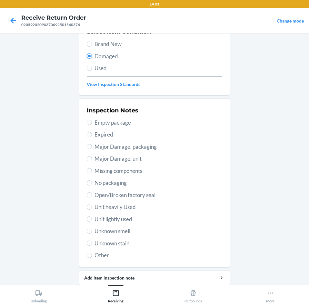
scroll to position [64, 0]
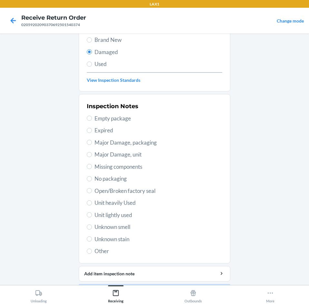
click at [89, 157] on label "Major Damage, unit" at bounding box center [154, 155] width 135 height 8
click at [89, 157] on input "Major Damage, unit" at bounding box center [89, 154] width 5 height 5
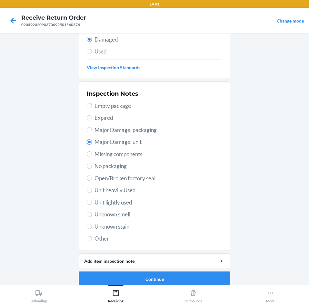
scroll to position [84, 0]
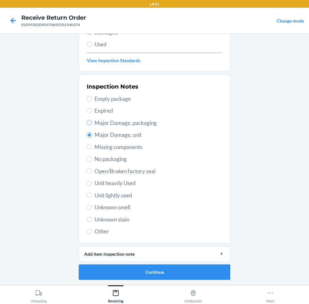
click at [87, 122] on input "Major Damage, packaging" at bounding box center [89, 122] width 5 height 5
click at [197, 268] on button "Continue" at bounding box center [155, 272] width 152 height 15
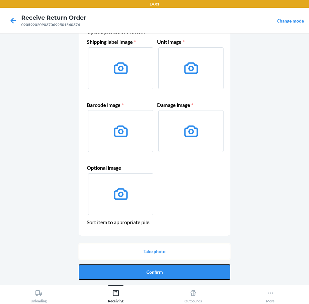
click at [197, 268] on button "Confirm" at bounding box center [155, 272] width 152 height 15
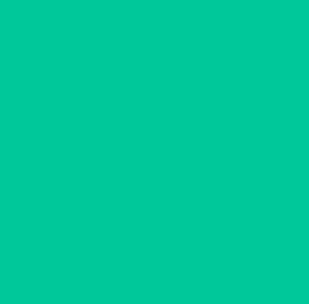
scroll to position [0, 0]
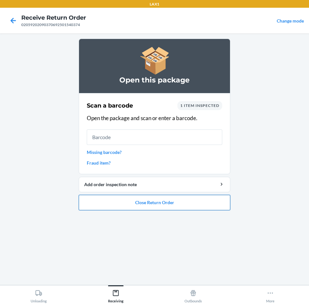
click at [163, 203] on button "Close Return Order" at bounding box center [155, 202] width 152 height 15
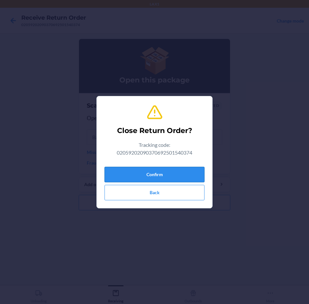
click at [164, 177] on button "Confirm" at bounding box center [154, 174] width 100 height 15
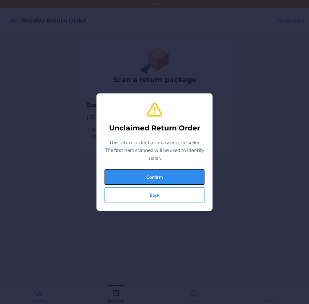
click at [164, 177] on button "Confirm" at bounding box center [154, 177] width 100 height 15
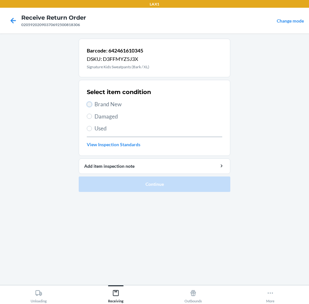
click at [90, 104] on input "Brand New" at bounding box center [89, 104] width 5 height 5
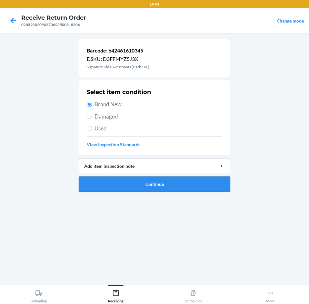
click at [175, 182] on button "Continue" at bounding box center [155, 184] width 152 height 15
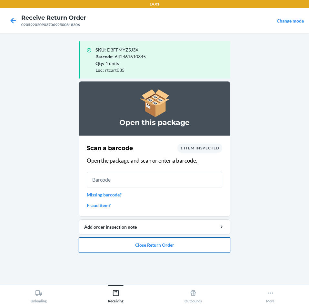
click at [190, 245] on button "Close Return Order" at bounding box center [155, 245] width 152 height 15
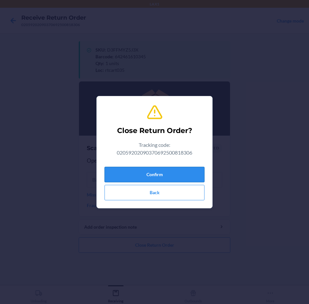
click at [172, 177] on button "Confirm" at bounding box center [154, 174] width 100 height 15
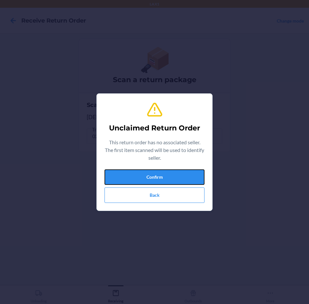
click at [172, 177] on button "Confirm" at bounding box center [154, 177] width 100 height 15
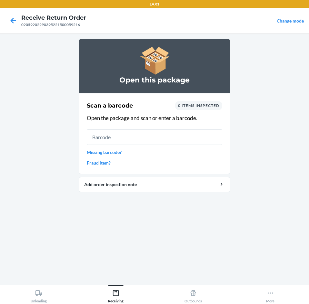
click at [118, 153] on link "Missing barcode?" at bounding box center [154, 152] width 135 height 7
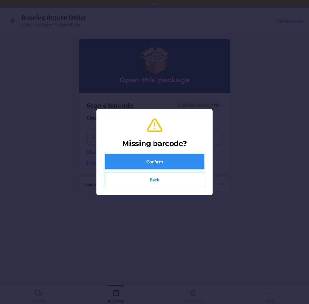
click at [165, 160] on button "Confirm" at bounding box center [154, 161] width 100 height 15
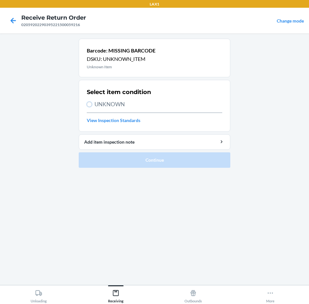
click at [92, 108] on label "UNKNOWN" at bounding box center [154, 104] width 135 height 8
click at [92, 107] on input "UNKNOWN" at bounding box center [89, 104] width 5 height 5
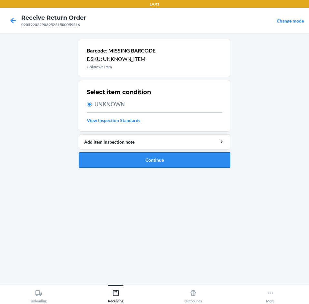
click at [166, 161] on button "Continue" at bounding box center [155, 160] width 152 height 15
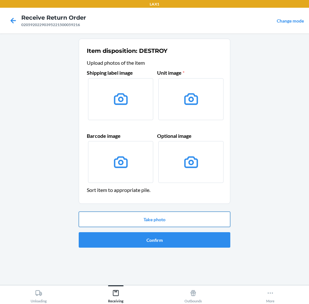
click at [191, 216] on button "Take photo" at bounding box center [155, 219] width 152 height 15
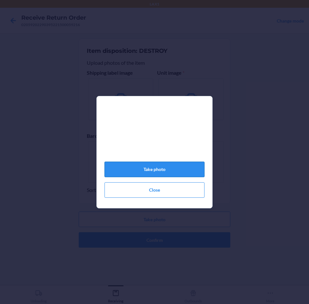
click at [181, 172] on button "Take photo" at bounding box center [154, 169] width 100 height 15
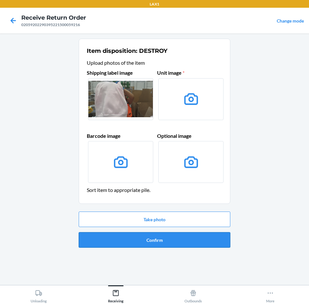
click at [194, 241] on button "Confirm" at bounding box center [155, 239] width 152 height 15
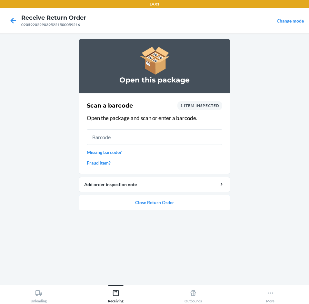
click at [108, 154] on link "Missing barcode?" at bounding box center [154, 152] width 135 height 7
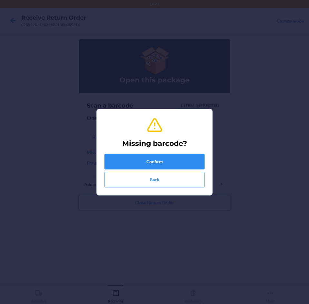
click at [145, 158] on button "Confirm" at bounding box center [154, 161] width 100 height 15
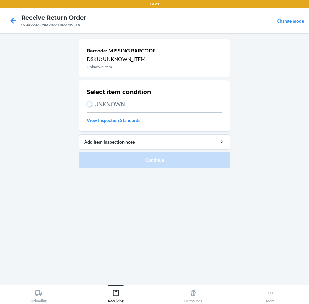
drag, startPoint x: 90, startPoint y: 105, endPoint x: 120, endPoint y: 126, distance: 37.3
click at [90, 105] on input "UNKNOWN" at bounding box center [89, 104] width 5 height 5
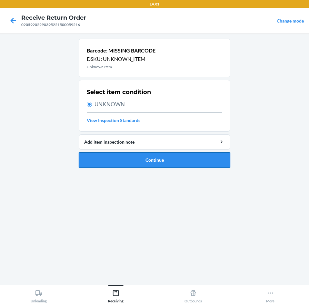
click at [153, 158] on button "Continue" at bounding box center [155, 160] width 152 height 15
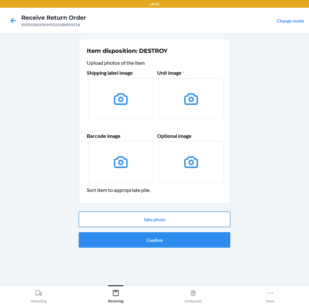
click at [179, 220] on button "Take photo" at bounding box center [155, 219] width 152 height 15
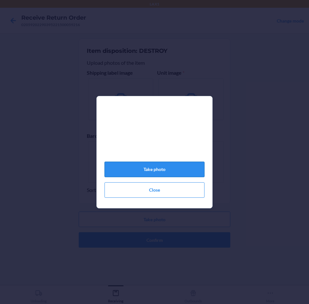
click at [161, 172] on button "Take photo" at bounding box center [154, 169] width 100 height 15
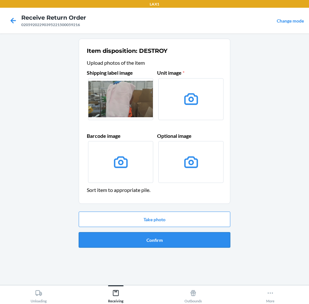
click at [170, 240] on button "Confirm" at bounding box center [155, 239] width 152 height 15
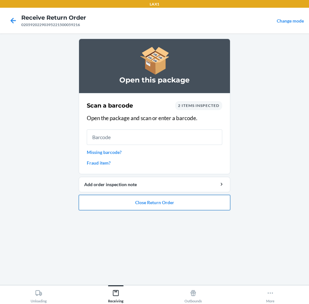
click at [184, 204] on button "Close Return Order" at bounding box center [155, 202] width 152 height 15
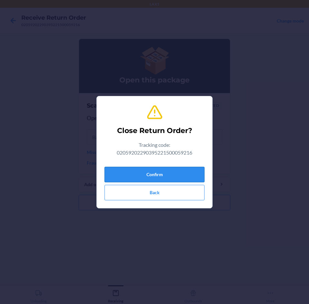
click at [177, 177] on button "Confirm" at bounding box center [154, 174] width 100 height 15
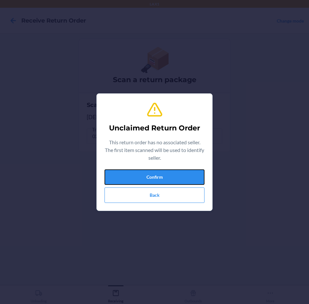
click at [177, 177] on button "Confirm" at bounding box center [154, 177] width 100 height 15
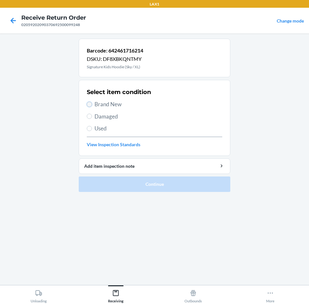
click at [89, 104] on input "Brand New" at bounding box center [89, 104] width 5 height 5
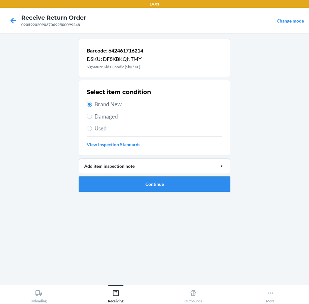
click at [161, 181] on button "Continue" at bounding box center [155, 184] width 152 height 15
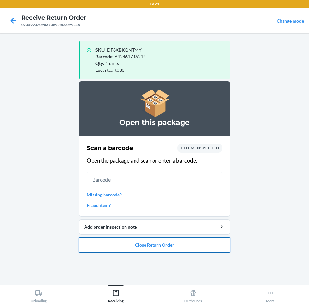
click at [168, 244] on button "Close Return Order" at bounding box center [155, 245] width 152 height 15
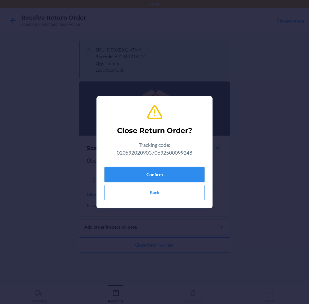
click at [167, 174] on button "Confirm" at bounding box center [154, 174] width 100 height 15
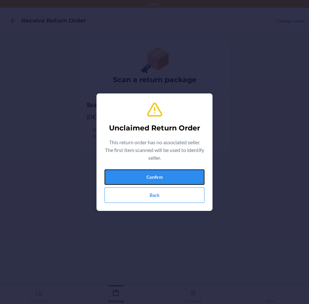
click at [167, 174] on button "Confirm" at bounding box center [154, 177] width 100 height 15
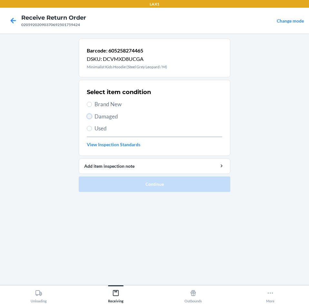
click at [91, 116] on input "Damaged" at bounding box center [89, 116] width 5 height 5
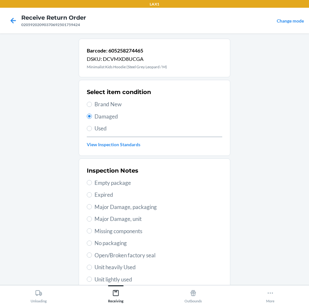
click at [90, 206] on label "Major Damage, packaging" at bounding box center [154, 207] width 135 height 8
click at [90, 206] on input "Major Damage, packaging" at bounding box center [89, 206] width 5 height 5
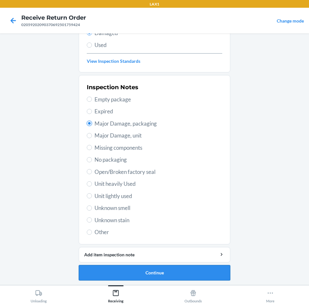
scroll to position [84, 0]
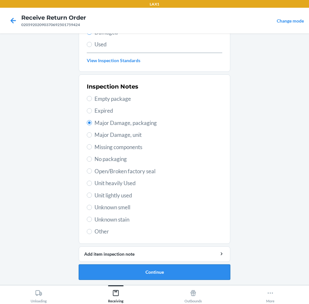
click at [169, 268] on button "Continue" at bounding box center [155, 272] width 152 height 15
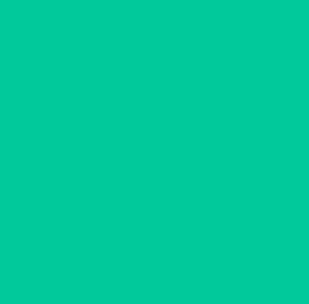
scroll to position [31, 0]
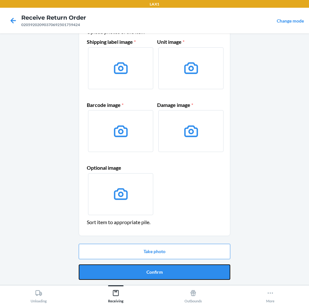
click at [169, 268] on button "Confirm" at bounding box center [155, 272] width 152 height 15
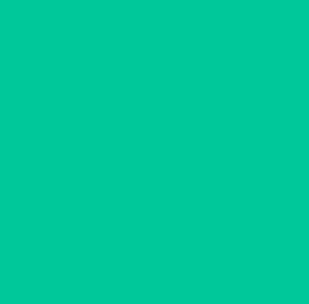
scroll to position [0, 0]
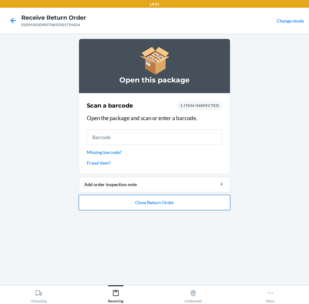
click at [175, 206] on button "Close Return Order" at bounding box center [155, 202] width 152 height 15
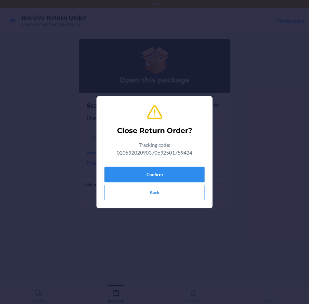
click at [177, 179] on button "Confirm" at bounding box center [154, 174] width 100 height 15
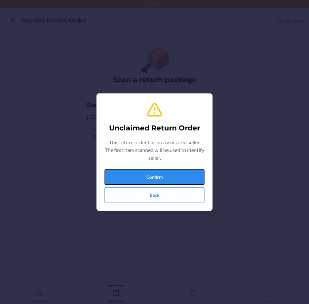
click at [177, 176] on button "Confirm" at bounding box center [154, 177] width 100 height 15
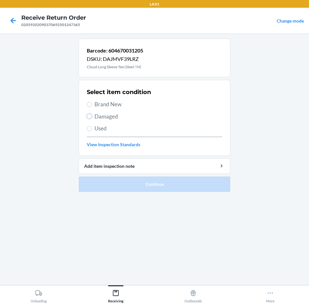
click at [89, 118] on input "Damaged" at bounding box center [89, 116] width 5 height 5
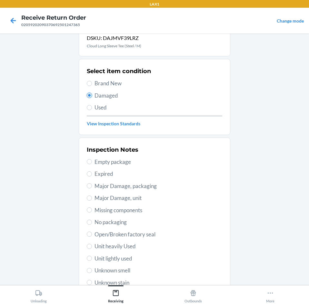
scroll to position [32, 0]
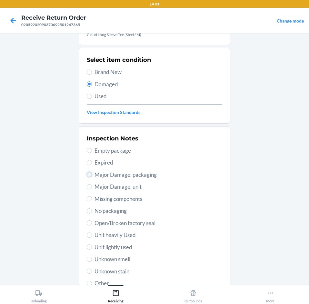
click at [88, 176] on input "Major Damage, packaging" at bounding box center [89, 174] width 5 height 5
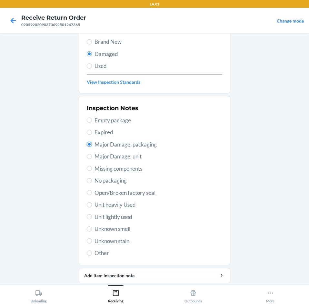
scroll to position [84, 0]
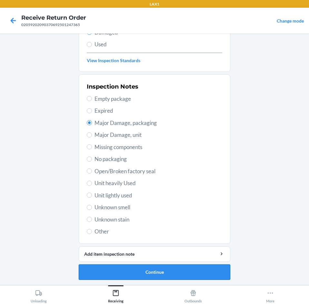
click at [189, 272] on button "Continue" at bounding box center [155, 272] width 152 height 15
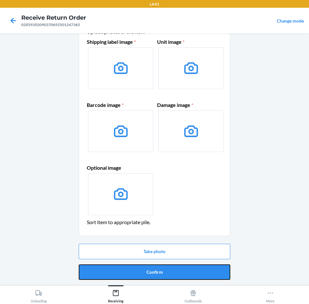
click at [189, 272] on button "Confirm" at bounding box center [155, 272] width 152 height 15
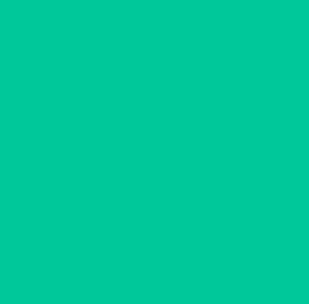
scroll to position [0, 0]
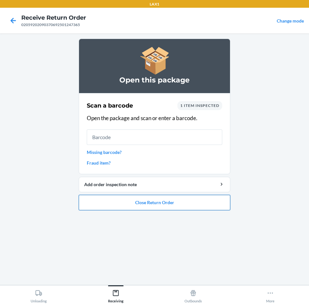
click at [193, 203] on button "Close Return Order" at bounding box center [155, 202] width 152 height 15
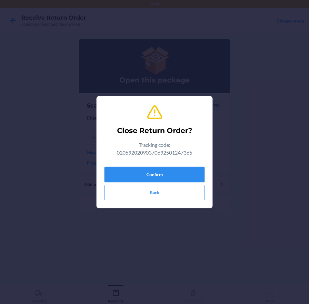
click at [179, 175] on button "Confirm" at bounding box center [154, 174] width 100 height 15
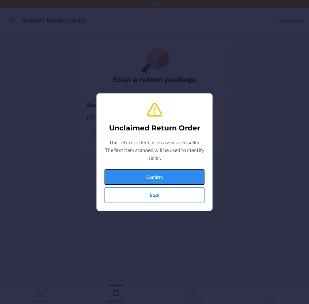
click at [179, 175] on button "Confirm" at bounding box center [154, 177] width 100 height 15
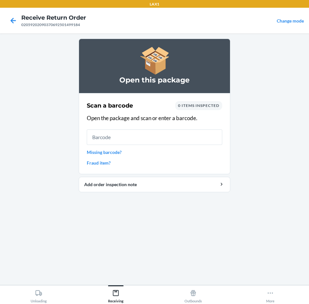
click at [123, 155] on link "Missing barcode?" at bounding box center [154, 152] width 135 height 7
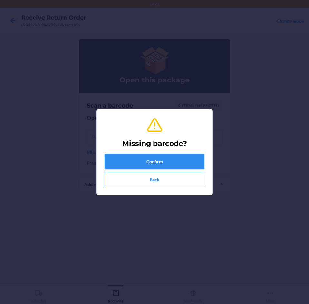
click at [173, 161] on button "Confirm" at bounding box center [154, 161] width 100 height 15
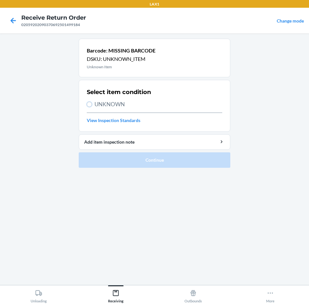
drag, startPoint x: 89, startPoint y: 105, endPoint x: 94, endPoint y: 108, distance: 5.8
click at [90, 106] on input "UNKNOWN" at bounding box center [89, 104] width 5 height 5
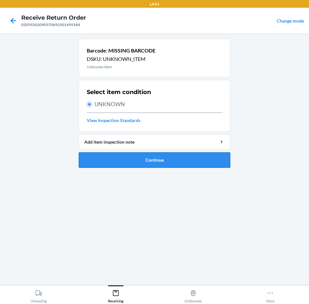
click at [178, 163] on button "Continue" at bounding box center [155, 160] width 152 height 15
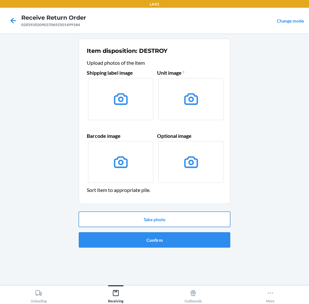
click at [192, 218] on button "Take photo" at bounding box center [155, 219] width 152 height 15
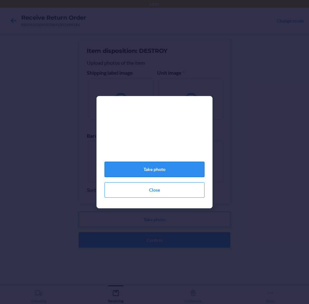
click at [158, 173] on button "Take photo" at bounding box center [154, 169] width 100 height 15
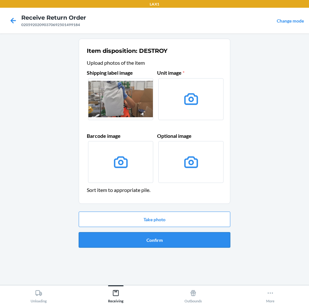
click at [176, 237] on button "Confirm" at bounding box center [155, 239] width 152 height 15
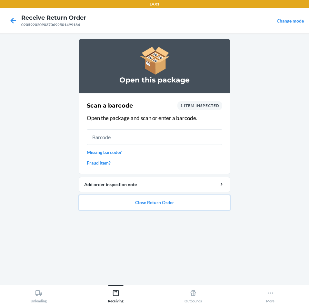
click at [189, 201] on button "Close Return Order" at bounding box center [155, 202] width 152 height 15
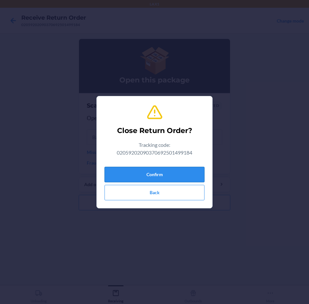
drag, startPoint x: 175, startPoint y: 170, endPoint x: 178, endPoint y: 170, distance: 3.3
click at [177, 170] on button "Confirm" at bounding box center [154, 174] width 100 height 15
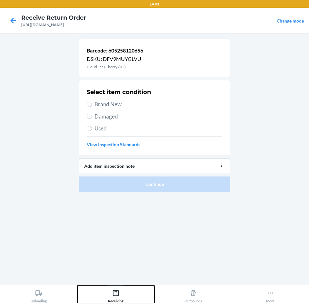
click at [115, 295] on icon at bounding box center [115, 293] width 7 height 7
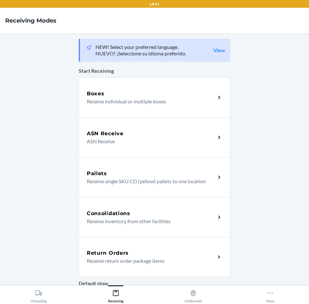
click at [148, 258] on p "Receive return order package items" at bounding box center [149, 261] width 124 height 8
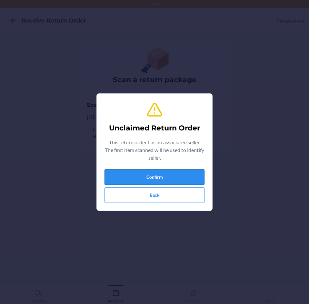
click at [164, 182] on button "Confirm" at bounding box center [154, 177] width 100 height 15
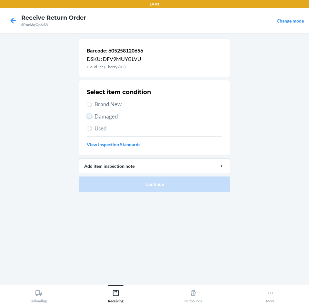
click at [87, 115] on input "Damaged" at bounding box center [89, 116] width 5 height 5
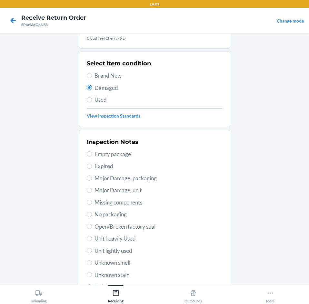
scroll to position [84, 0]
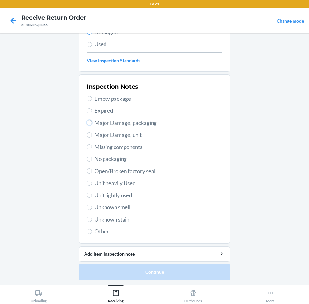
click at [87, 124] on input "Major Damage, packaging" at bounding box center [89, 122] width 5 height 5
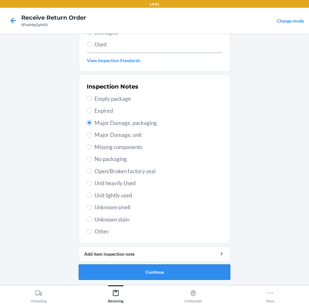
click at [182, 273] on button "Continue" at bounding box center [155, 272] width 152 height 15
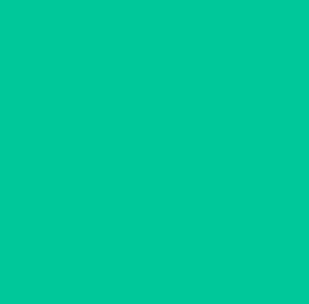
scroll to position [31, 0]
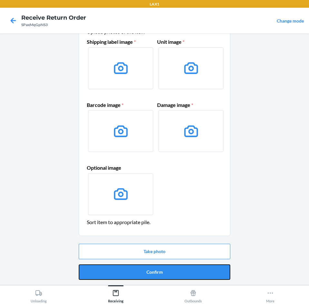
click at [182, 273] on button "Confirm" at bounding box center [155, 272] width 152 height 15
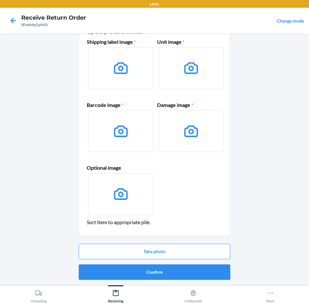
scroll to position [0, 0]
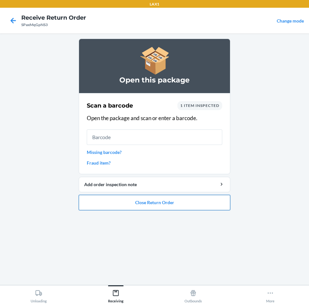
click at [201, 209] on button "Close Return Order" at bounding box center [155, 202] width 152 height 15
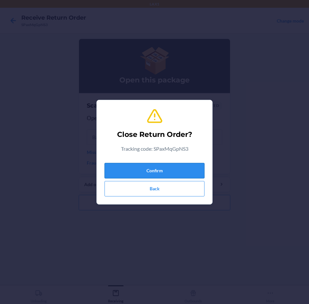
click at [188, 176] on button "Confirm" at bounding box center [154, 170] width 100 height 15
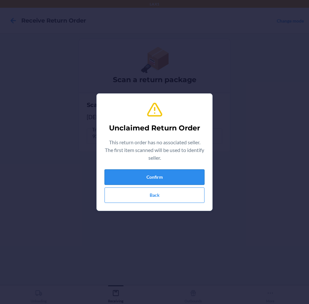
click at [189, 179] on button "Confirm" at bounding box center [154, 177] width 100 height 15
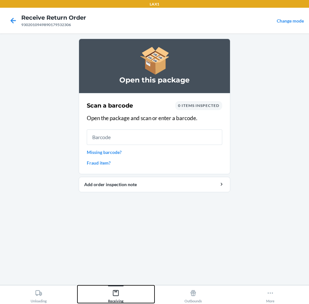
drag, startPoint x: 117, startPoint y: 292, endPoint x: 121, endPoint y: 286, distance: 7.4
click at [118, 291] on icon at bounding box center [115, 293] width 7 height 7
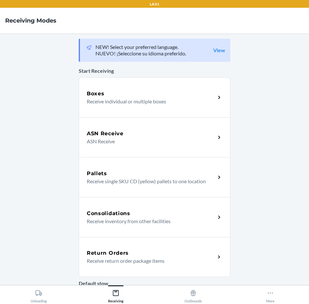
click at [136, 254] on div "Return Orders" at bounding box center [151, 254] width 129 height 8
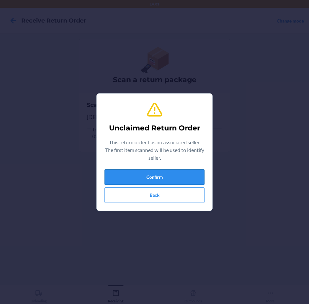
click at [168, 181] on button "Confirm" at bounding box center [154, 177] width 100 height 15
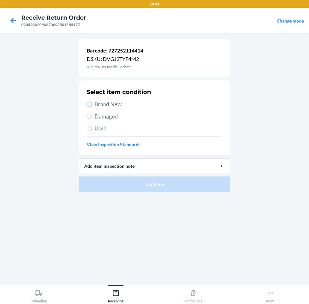
drag, startPoint x: 90, startPoint y: 103, endPoint x: 120, endPoint y: 135, distance: 44.5
click at [92, 105] on label "Brand New" at bounding box center [154, 104] width 135 height 8
click at [92, 105] on input "Brand New" at bounding box center [89, 104] width 5 height 5
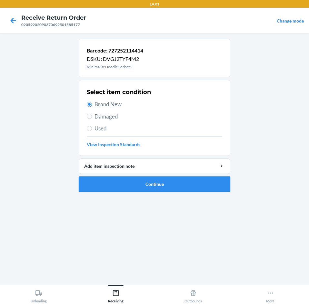
click at [195, 181] on button "Continue" at bounding box center [155, 184] width 152 height 15
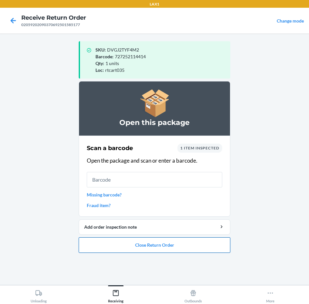
drag, startPoint x: 172, startPoint y: 248, endPoint x: 172, endPoint y: 244, distance: 3.9
click at [172, 244] on button "Close Return Order" at bounding box center [155, 245] width 152 height 15
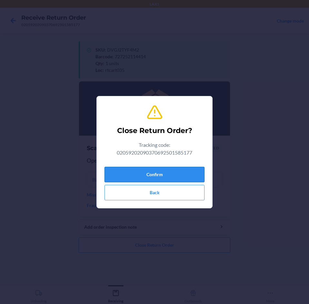
click at [173, 174] on button "Confirm" at bounding box center [154, 174] width 100 height 15
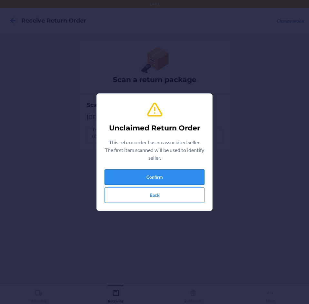
click at [173, 173] on button "Confirm" at bounding box center [154, 177] width 100 height 15
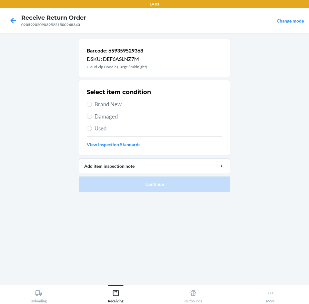
click at [92, 120] on label "Damaged" at bounding box center [154, 117] width 135 height 8
click at [92, 119] on input "Damaged" at bounding box center [89, 116] width 5 height 5
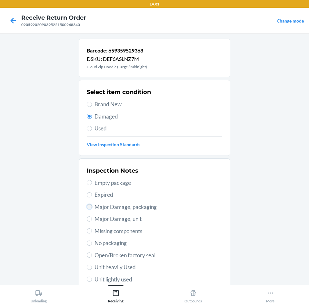
click at [89, 205] on input "Major Damage, packaging" at bounding box center [89, 206] width 5 height 5
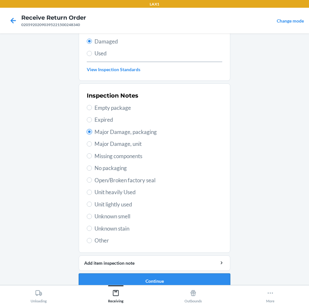
scroll to position [84, 0]
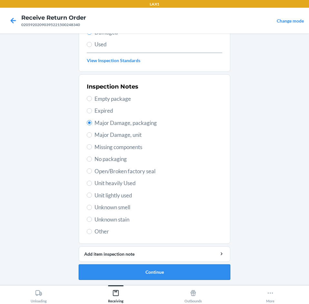
click at [163, 270] on button "Continue" at bounding box center [155, 272] width 152 height 15
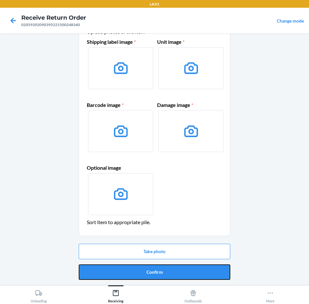
click at [160, 270] on button "Confirm" at bounding box center [155, 272] width 152 height 15
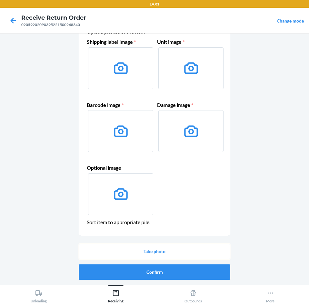
scroll to position [0, 0]
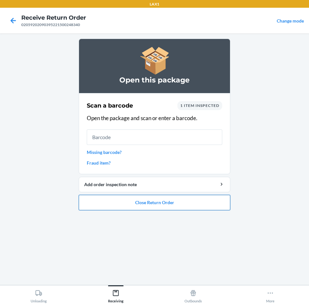
click at [168, 205] on button "Close Return Order" at bounding box center [155, 202] width 152 height 15
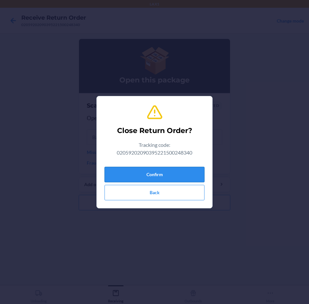
click at [168, 174] on button "Confirm" at bounding box center [154, 174] width 100 height 15
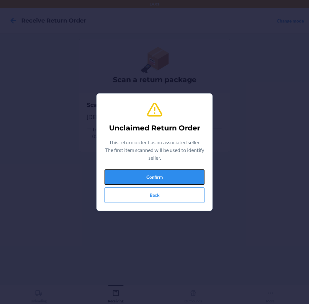
click at [168, 174] on button "Confirm" at bounding box center [154, 177] width 100 height 15
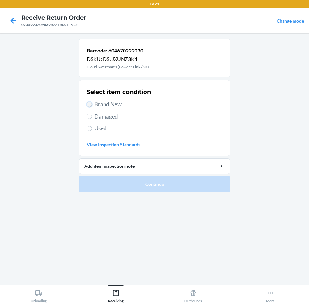
click at [91, 105] on input "Brand New" at bounding box center [89, 104] width 5 height 5
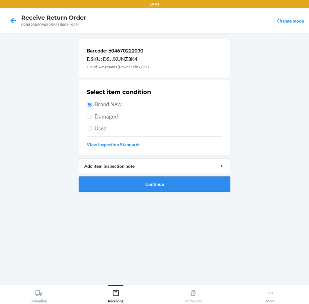
click at [218, 181] on button "Continue" at bounding box center [155, 184] width 152 height 15
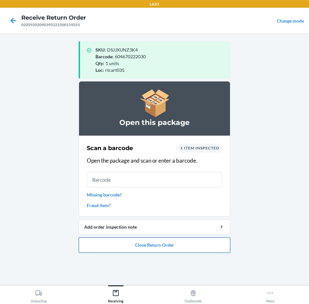
click at [202, 243] on button "Close Return Order" at bounding box center [155, 245] width 152 height 15
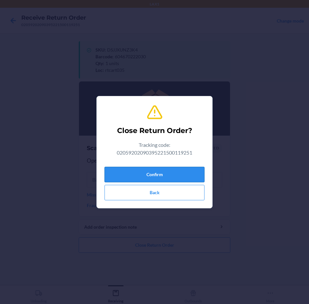
click at [186, 174] on button "Confirm" at bounding box center [154, 174] width 100 height 15
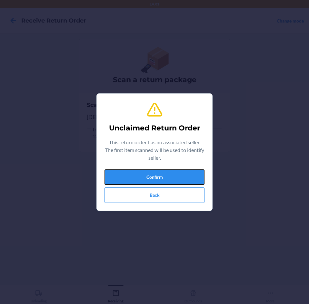
click at [186, 174] on button "Confirm" at bounding box center [154, 177] width 100 height 15
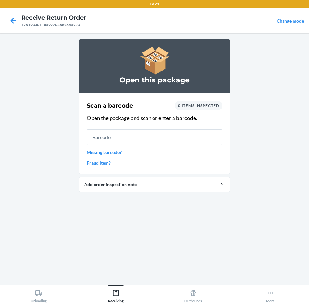
click at [113, 152] on link "Missing barcode?" at bounding box center [154, 152] width 135 height 7
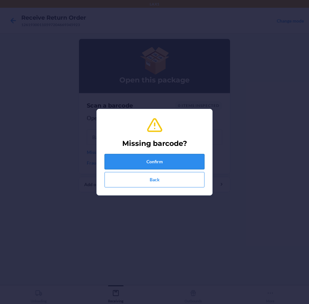
click at [163, 163] on button "Confirm" at bounding box center [154, 161] width 100 height 15
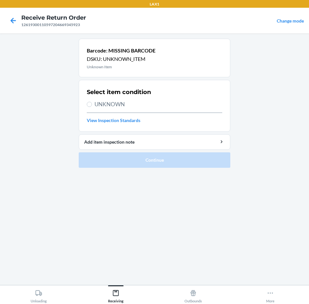
drag, startPoint x: 86, startPoint y: 104, endPoint x: 109, endPoint y: 120, distance: 27.7
click at [90, 107] on section "Select item condition UNKNOWN View Inspection Standards" at bounding box center [155, 106] width 152 height 52
click at [91, 105] on input "UNKNOWN" at bounding box center [89, 104] width 5 height 5
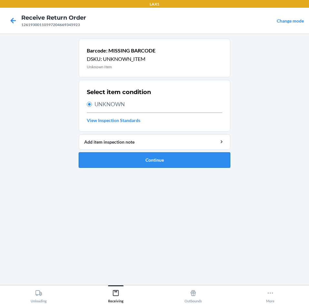
click at [176, 158] on button "Continue" at bounding box center [155, 160] width 152 height 15
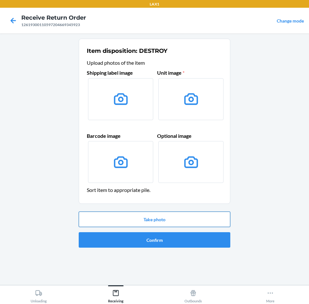
click at [199, 222] on button "Take photo" at bounding box center [155, 219] width 152 height 15
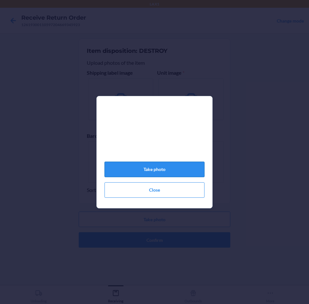
click at [172, 169] on button "Take photo" at bounding box center [154, 169] width 100 height 15
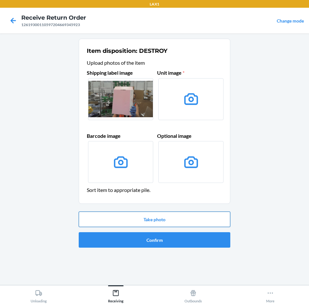
click at [165, 219] on button "Take photo" at bounding box center [155, 219] width 152 height 15
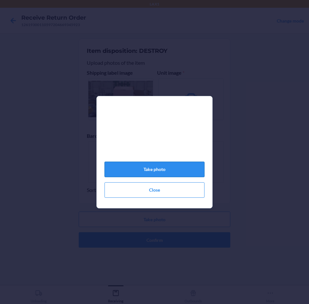
click at [182, 174] on button "Take photo" at bounding box center [154, 169] width 100 height 15
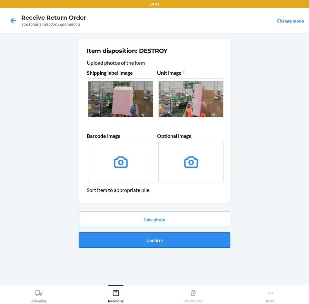
click at [191, 241] on button "Confirm" at bounding box center [155, 239] width 152 height 15
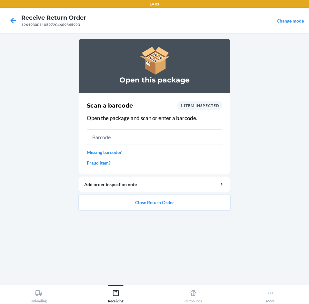
click at [199, 204] on button "Close Return Order" at bounding box center [155, 202] width 152 height 15
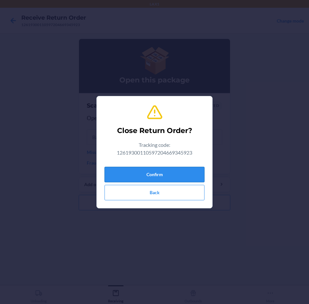
click at [178, 175] on button "Confirm" at bounding box center [154, 174] width 100 height 15
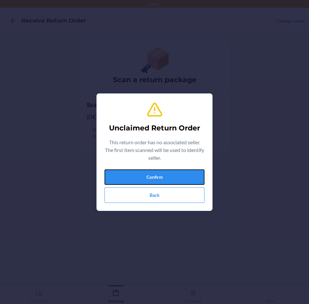
click at [178, 175] on button "Confirm" at bounding box center [154, 177] width 100 height 15
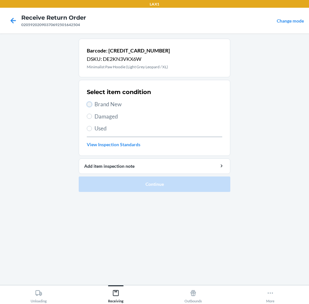
click at [90, 104] on input "Brand New" at bounding box center [89, 104] width 5 height 5
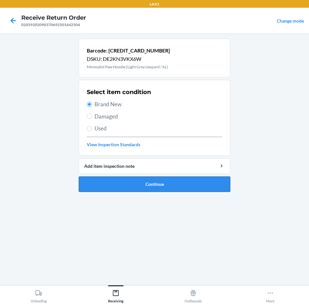
click at [170, 181] on button "Continue" at bounding box center [155, 184] width 152 height 15
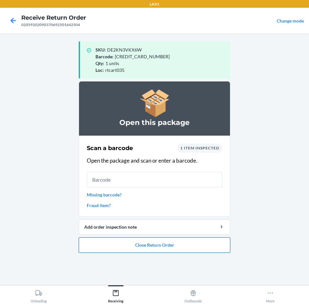
drag, startPoint x: 177, startPoint y: 246, endPoint x: 177, endPoint y: 239, distance: 6.5
click at [177, 242] on button "Close Return Order" at bounding box center [155, 245] width 152 height 15
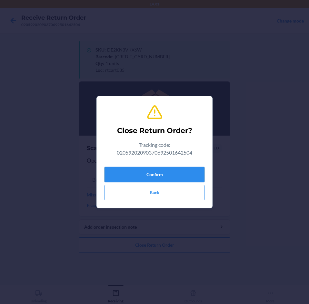
click at [186, 179] on button "Confirm" at bounding box center [154, 174] width 100 height 15
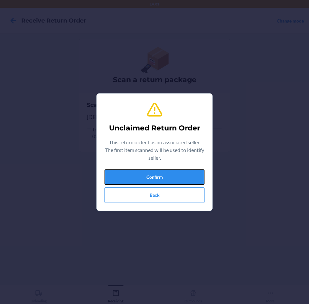
click at [186, 179] on button "Confirm" at bounding box center [154, 177] width 100 height 15
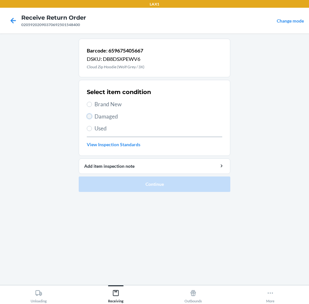
click at [88, 116] on input "Damaged" at bounding box center [89, 116] width 5 height 5
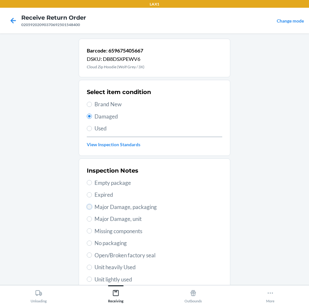
click at [87, 207] on input "Major Damage, packaging" at bounding box center [89, 206] width 5 height 5
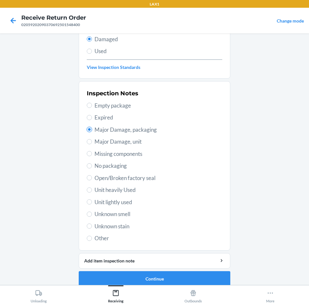
scroll to position [84, 0]
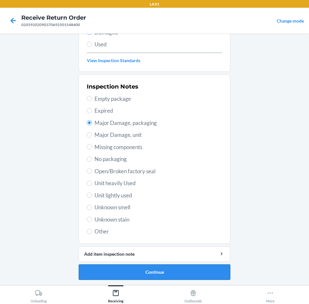
click at [153, 270] on button "Continue" at bounding box center [155, 272] width 152 height 15
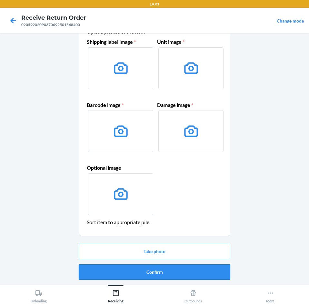
click at [154, 269] on button "Confirm" at bounding box center [155, 272] width 152 height 15
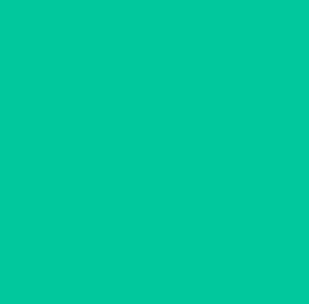
scroll to position [0, 0]
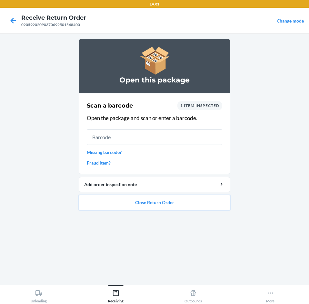
click at [196, 204] on button "Close Return Order" at bounding box center [155, 202] width 152 height 15
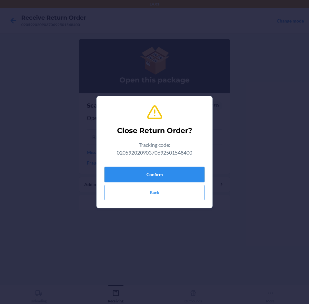
click at [193, 172] on button "Confirm" at bounding box center [154, 174] width 100 height 15
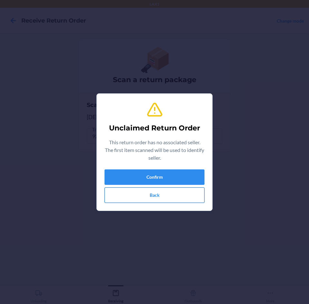
click at [167, 195] on button "Back" at bounding box center [154, 195] width 100 height 15
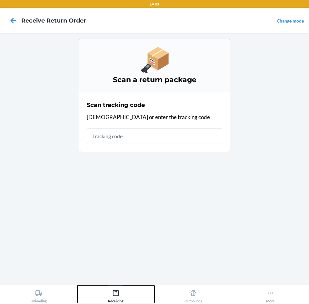
click at [114, 293] on icon at bounding box center [115, 293] width 7 height 7
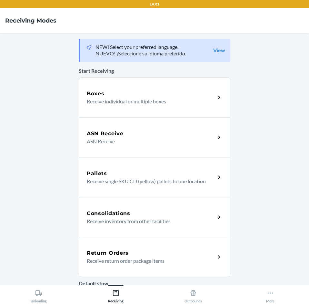
click at [155, 264] on p "Receive return order package items" at bounding box center [149, 261] width 124 height 8
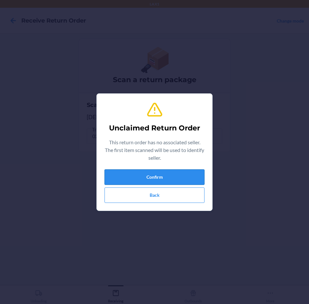
click at [145, 183] on button "Confirm" at bounding box center [154, 177] width 100 height 15
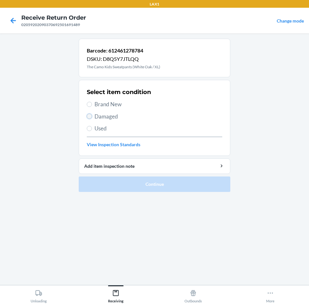
click at [89, 117] on input "Damaged" at bounding box center [89, 116] width 5 height 5
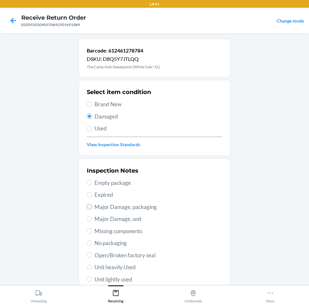
click at [88, 206] on input "Major Damage, packaging" at bounding box center [89, 206] width 5 height 5
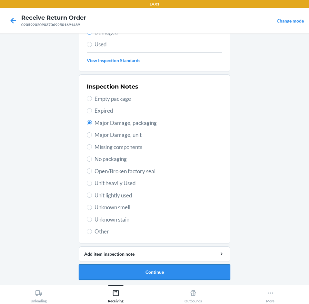
click at [160, 271] on button "Continue" at bounding box center [155, 272] width 152 height 15
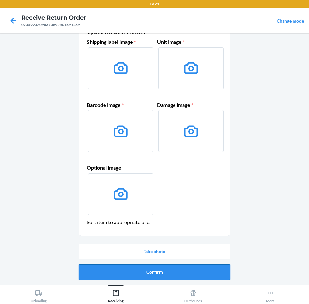
click at [161, 270] on button "Confirm" at bounding box center [155, 272] width 152 height 15
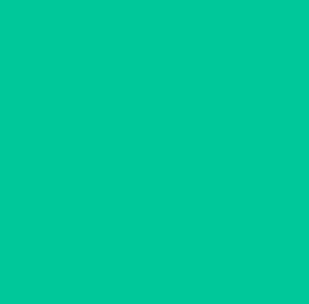
scroll to position [0, 0]
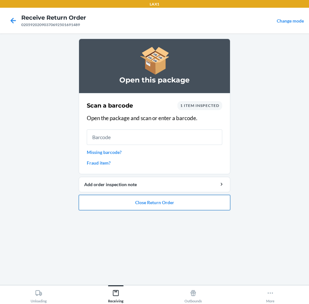
click at [182, 200] on button "Close Return Order" at bounding box center [155, 202] width 152 height 15
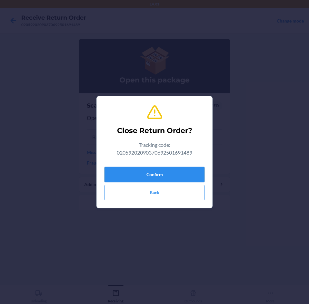
click at [182, 170] on button "Confirm" at bounding box center [154, 174] width 100 height 15
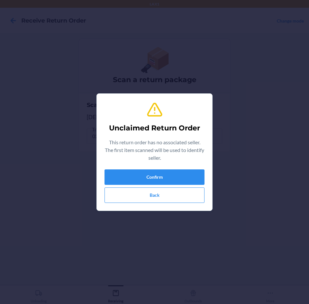
click at [182, 169] on div "Unclaimed Return Order This return order has no associated seller. The first it…" at bounding box center [154, 152] width 100 height 107
click at [181, 174] on button "Confirm" at bounding box center [154, 177] width 100 height 15
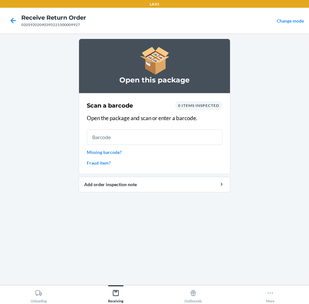
click at [117, 153] on link "Missing barcode?" at bounding box center [154, 152] width 135 height 7
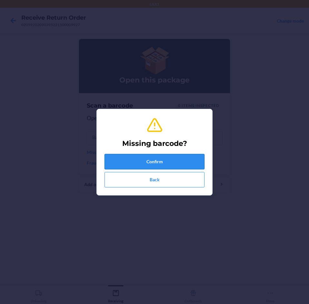
click at [136, 156] on button "Confirm" at bounding box center [154, 161] width 100 height 15
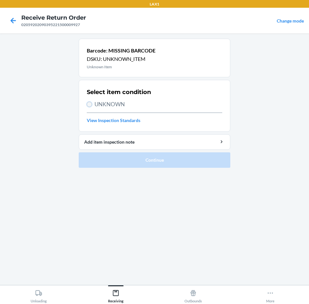
click at [91, 104] on input "UNKNOWN" at bounding box center [89, 104] width 5 height 5
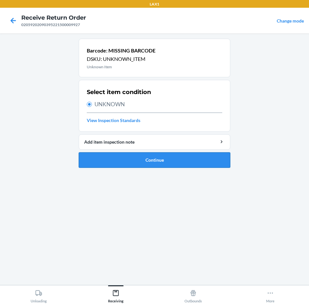
click at [189, 162] on button "Continue" at bounding box center [155, 160] width 152 height 15
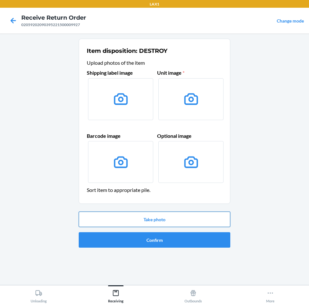
click at [187, 216] on button "Take photo" at bounding box center [155, 219] width 152 height 15
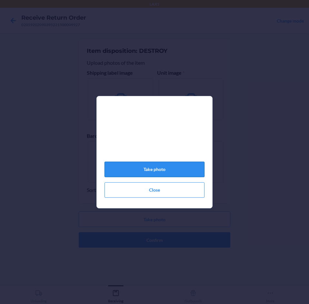
click at [175, 172] on button "Take photo" at bounding box center [154, 169] width 100 height 15
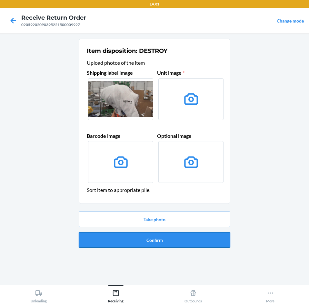
click at [199, 237] on button "Confirm" at bounding box center [155, 239] width 152 height 15
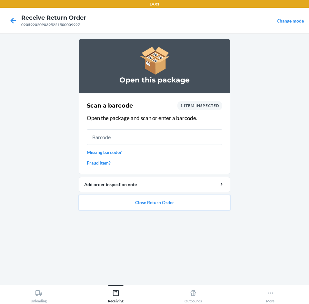
click at [163, 204] on button "Close Return Order" at bounding box center [155, 202] width 152 height 15
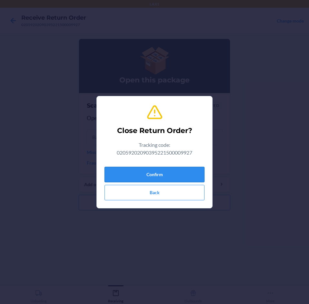
click at [163, 172] on button "Confirm" at bounding box center [154, 174] width 100 height 15
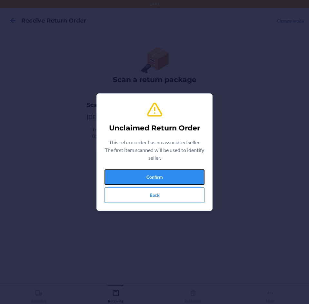
click at [163, 172] on button "Confirm" at bounding box center [154, 177] width 100 height 15
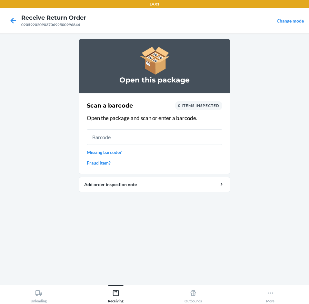
click at [113, 153] on link "Missing barcode?" at bounding box center [154, 152] width 135 height 7
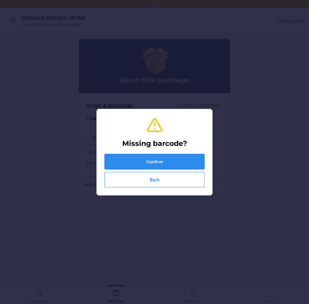
click at [165, 161] on button "Confirm" at bounding box center [154, 161] width 100 height 15
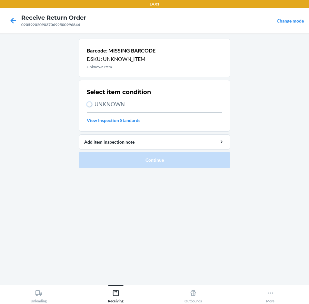
drag, startPoint x: 88, startPoint y: 105, endPoint x: 93, endPoint y: 110, distance: 6.8
click at [91, 108] on label "UNKNOWN" at bounding box center [154, 104] width 135 height 8
click at [91, 107] on input "UNKNOWN" at bounding box center [89, 104] width 5 height 5
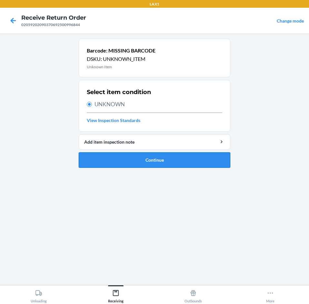
click at [176, 163] on button "Continue" at bounding box center [155, 160] width 152 height 15
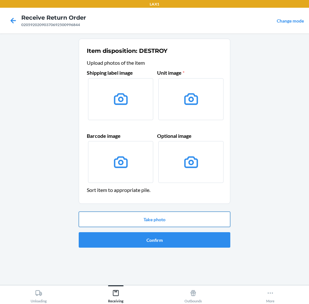
click at [201, 223] on button "Take photo" at bounding box center [155, 219] width 152 height 15
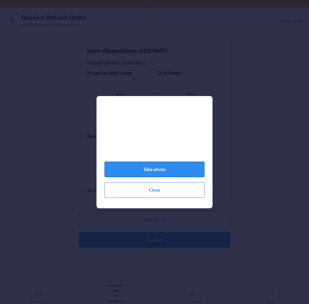
click at [168, 172] on button "Take photo" at bounding box center [154, 169] width 100 height 15
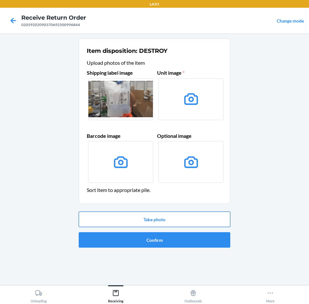
click at [190, 219] on button "Take photo" at bounding box center [155, 219] width 152 height 15
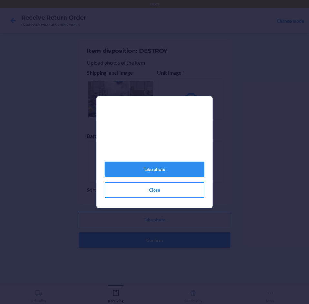
click at [171, 170] on button "Take photo" at bounding box center [154, 169] width 100 height 15
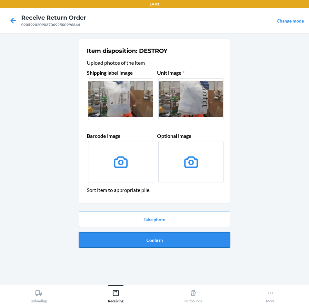
click at [193, 237] on button "Confirm" at bounding box center [155, 239] width 152 height 15
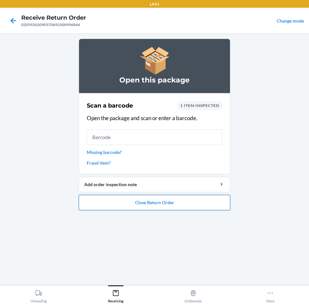
click at [179, 208] on button "Close Return Order" at bounding box center [155, 202] width 152 height 15
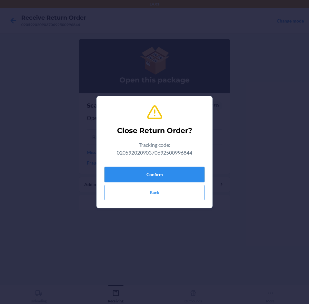
click at [171, 176] on button "Confirm" at bounding box center [154, 174] width 100 height 15
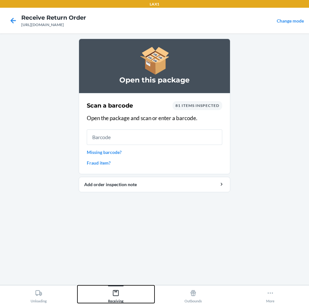
click at [115, 297] on icon at bounding box center [115, 293] width 7 height 7
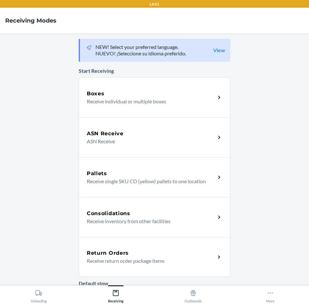
click at [137, 256] on div "Return Orders" at bounding box center [151, 254] width 129 height 8
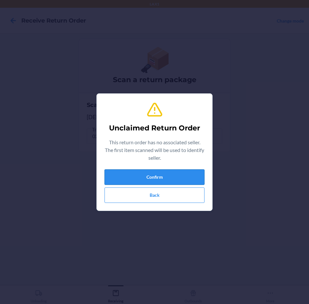
click at [178, 177] on button "Confirm" at bounding box center [154, 177] width 100 height 15
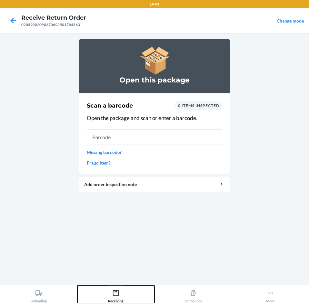
click at [114, 297] on icon at bounding box center [115, 293] width 7 height 7
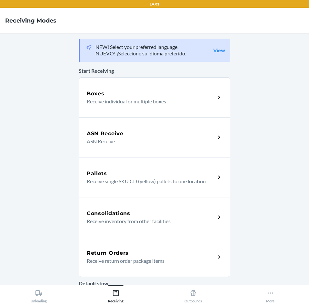
click at [136, 258] on p "Receive return order package items" at bounding box center [149, 261] width 124 height 8
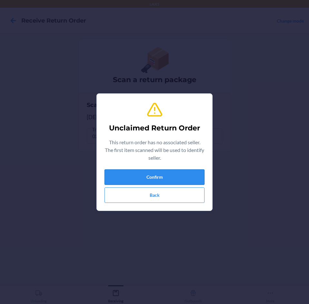
click at [159, 181] on button "Confirm" at bounding box center [154, 177] width 100 height 15
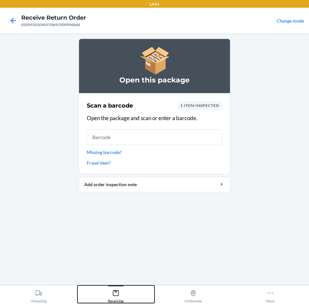
click at [118, 295] on icon at bounding box center [115, 293] width 7 height 7
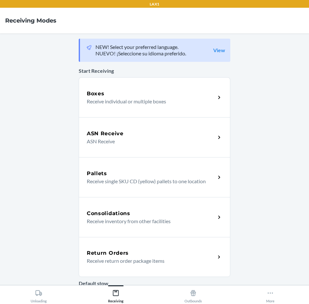
click at [140, 258] on p "Receive return order package items" at bounding box center [149, 261] width 124 height 8
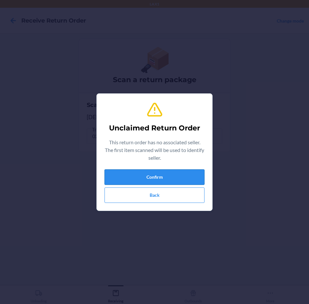
click at [152, 175] on button "Confirm" at bounding box center [154, 177] width 100 height 15
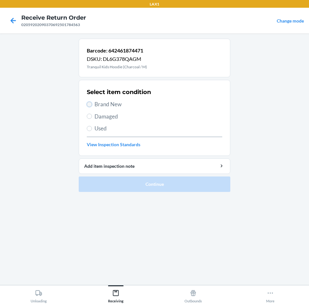
click at [90, 105] on input "Brand New" at bounding box center [89, 104] width 5 height 5
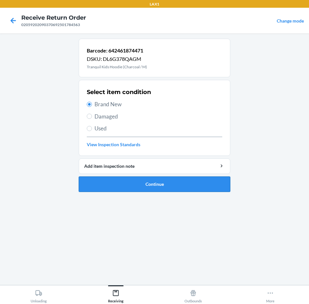
click at [186, 184] on button "Continue" at bounding box center [155, 184] width 152 height 15
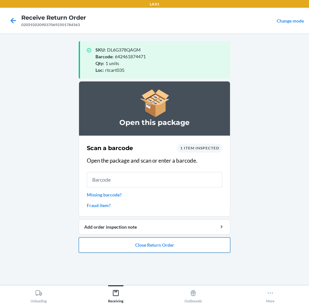
drag, startPoint x: 183, startPoint y: 249, endPoint x: 182, endPoint y: 244, distance: 4.6
click at [183, 246] on button "Close Return Order" at bounding box center [155, 245] width 152 height 15
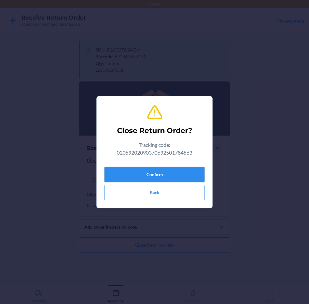
click at [168, 172] on button "Confirm" at bounding box center [154, 174] width 100 height 15
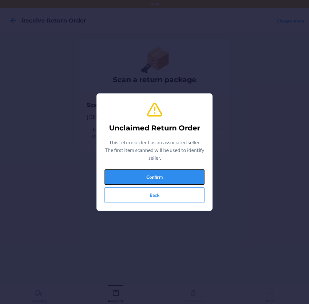
click at [168, 172] on button "Confirm" at bounding box center [154, 177] width 100 height 15
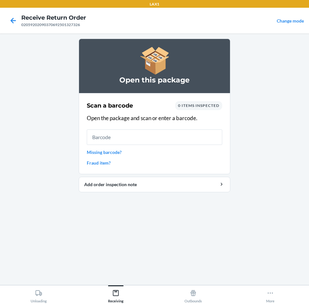
click at [114, 155] on link "Missing barcode?" at bounding box center [154, 152] width 135 height 7
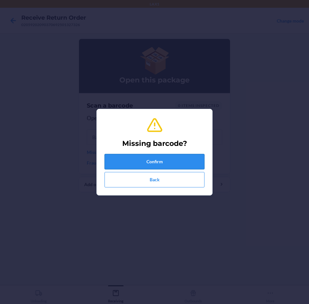
click at [160, 157] on button "Confirm" at bounding box center [154, 161] width 100 height 15
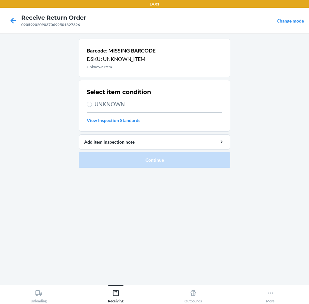
click at [92, 101] on label "UNKNOWN" at bounding box center [154, 104] width 135 height 8
click at [92, 102] on input "UNKNOWN" at bounding box center [89, 104] width 5 height 5
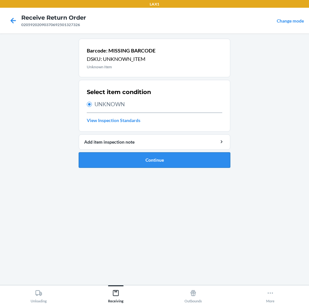
click at [199, 163] on button "Continue" at bounding box center [155, 160] width 152 height 15
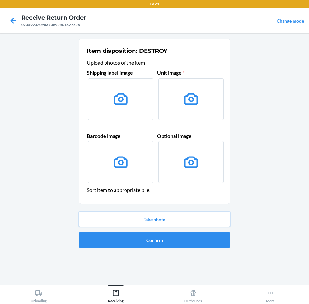
click at [198, 219] on button "Take photo" at bounding box center [155, 219] width 152 height 15
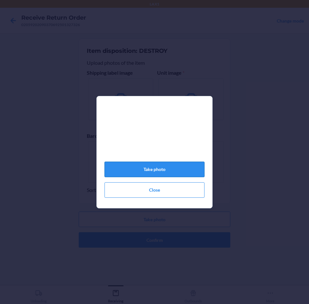
click at [179, 171] on button "Take photo" at bounding box center [154, 169] width 100 height 15
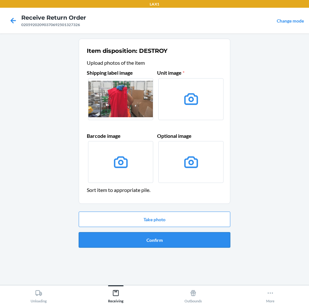
click at [187, 240] on button "Confirm" at bounding box center [155, 239] width 152 height 15
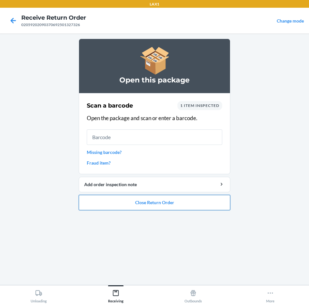
click at [191, 204] on button "Close Return Order" at bounding box center [155, 202] width 152 height 15
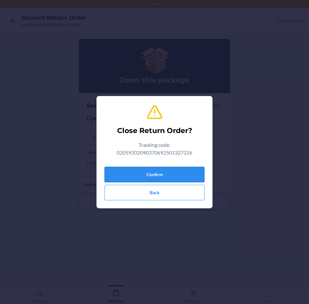
click at [188, 174] on button "Confirm" at bounding box center [154, 174] width 100 height 15
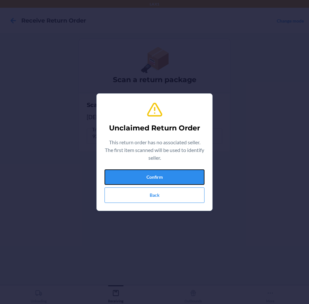
click at [188, 174] on button "Confirm" at bounding box center [154, 177] width 100 height 15
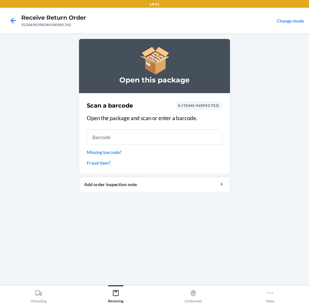
click at [103, 151] on link "Missing barcode?" at bounding box center [154, 152] width 135 height 7
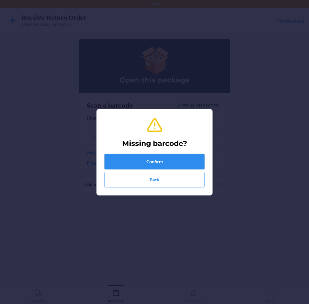
click at [158, 158] on button "Confirm" at bounding box center [154, 161] width 100 height 15
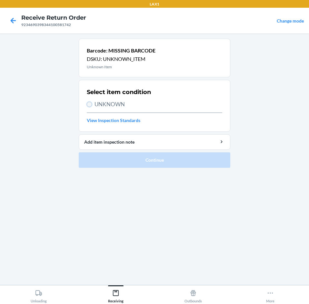
click at [90, 106] on input "UNKNOWN" at bounding box center [89, 104] width 5 height 5
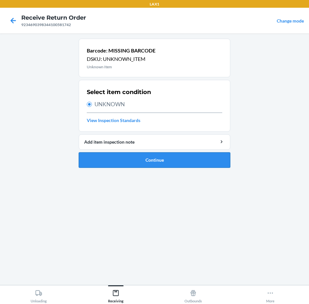
click at [174, 159] on button "Continue" at bounding box center [155, 160] width 152 height 15
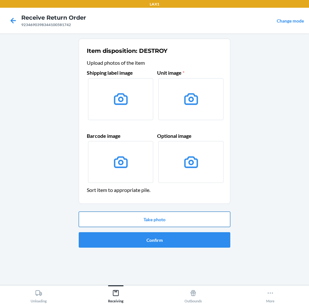
click at [189, 222] on button "Take photo" at bounding box center [155, 219] width 152 height 15
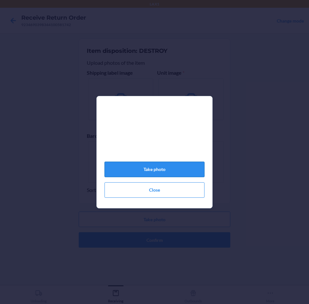
click at [179, 172] on button "Take photo" at bounding box center [154, 169] width 100 height 15
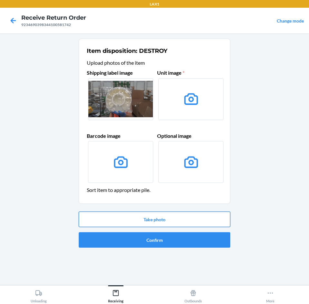
click at [188, 218] on button "Take photo" at bounding box center [155, 219] width 152 height 15
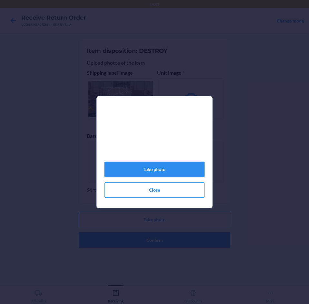
click at [173, 174] on button "Take photo" at bounding box center [154, 169] width 100 height 15
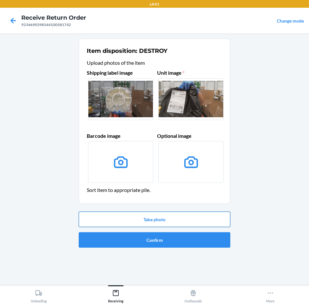
click at [182, 224] on button "Take photo" at bounding box center [155, 219] width 152 height 15
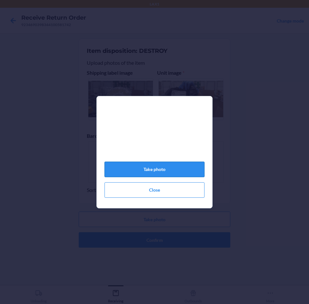
click at [162, 172] on button "Take photo" at bounding box center [154, 169] width 100 height 15
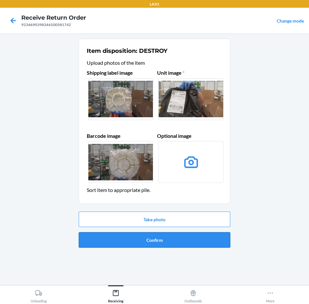
click at [173, 239] on button "Confirm" at bounding box center [155, 239] width 152 height 15
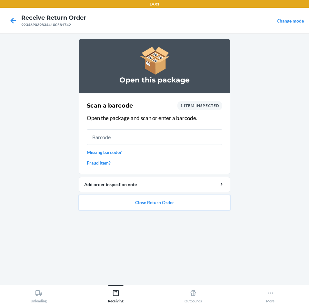
click at [173, 203] on button "Close Return Order" at bounding box center [155, 202] width 152 height 15
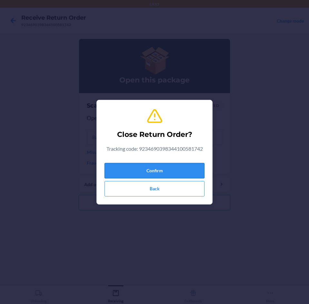
click at [180, 168] on button "Confirm" at bounding box center [154, 170] width 100 height 15
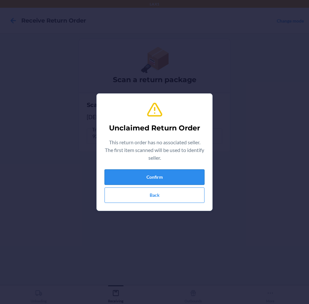
click at [178, 176] on button "Confirm" at bounding box center [154, 177] width 100 height 15
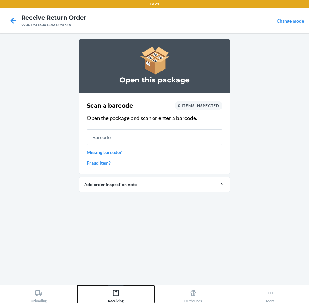
drag, startPoint x: 120, startPoint y: 293, endPoint x: 120, endPoint y: 286, distance: 7.1
click at [120, 290] on div "Receiving" at bounding box center [115, 295] width 15 height 16
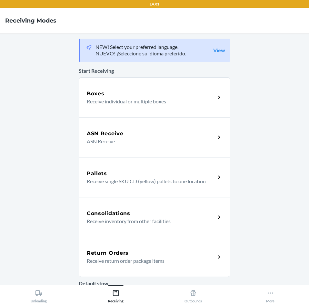
click at [170, 257] on div "Return Orders" at bounding box center [151, 254] width 129 height 8
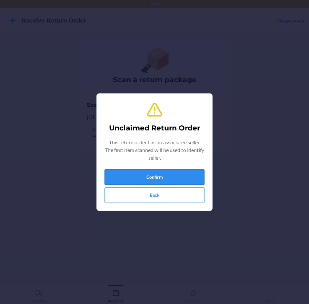
click at [166, 175] on button "Confirm" at bounding box center [154, 177] width 100 height 15
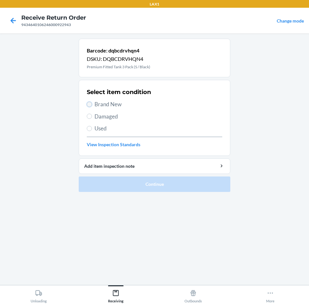
click at [89, 103] on input "Brand New" at bounding box center [89, 104] width 5 height 5
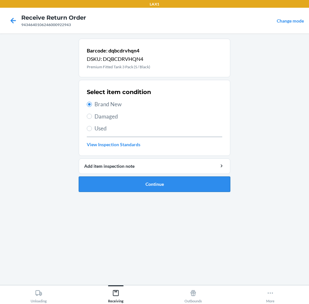
click at [175, 182] on button "Continue" at bounding box center [155, 184] width 152 height 15
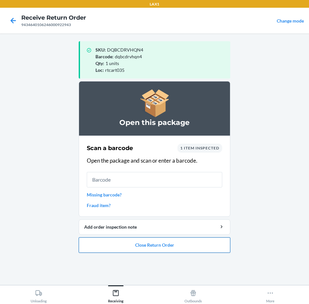
click at [180, 247] on button "Close Return Order" at bounding box center [155, 245] width 152 height 15
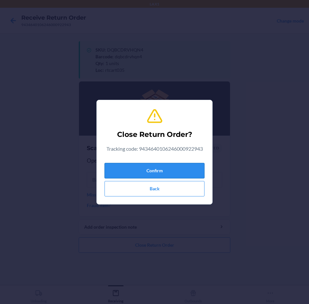
click at [173, 170] on button "Confirm" at bounding box center [154, 170] width 100 height 15
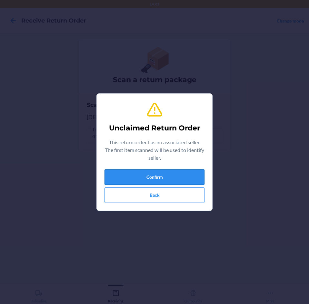
click at [174, 174] on button "Confirm" at bounding box center [154, 177] width 100 height 15
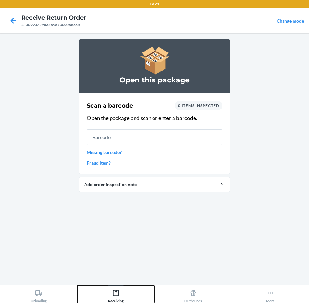
click at [115, 289] on div "Receiving" at bounding box center [115, 295] width 15 height 16
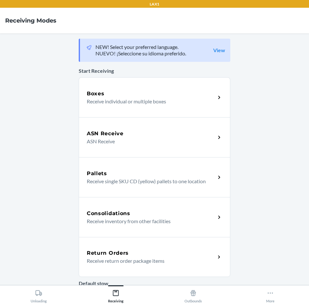
click at [161, 260] on p "Receive return order package items" at bounding box center [149, 261] width 124 height 8
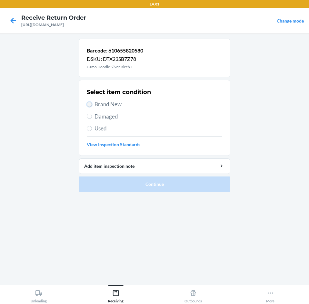
drag, startPoint x: 90, startPoint y: 104, endPoint x: 99, endPoint y: 114, distance: 13.7
click at [92, 105] on label "Brand New" at bounding box center [154, 104] width 135 height 8
click at [92, 105] on input "Brand New" at bounding box center [89, 104] width 5 height 5
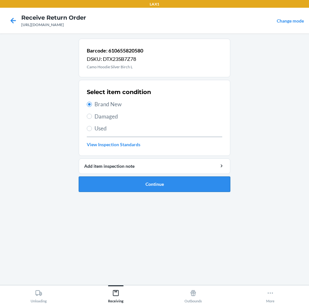
click at [183, 186] on button "Continue" at bounding box center [155, 184] width 152 height 15
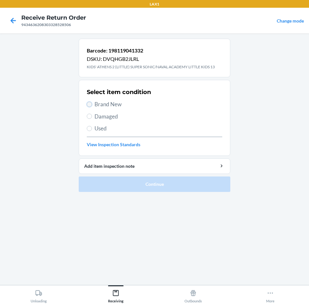
drag, startPoint x: 88, startPoint y: 102, endPoint x: 90, endPoint y: 105, distance: 3.8
click at [89, 104] on input "Brand New" at bounding box center [89, 104] width 5 height 5
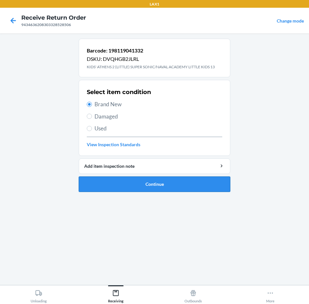
click at [183, 182] on button "Continue" at bounding box center [155, 184] width 152 height 15
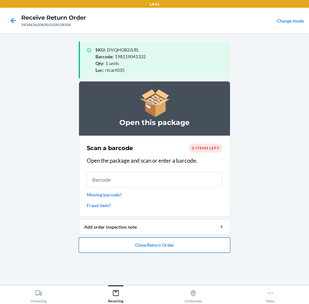
click at [167, 246] on button "Close Return Order" at bounding box center [155, 245] width 152 height 15
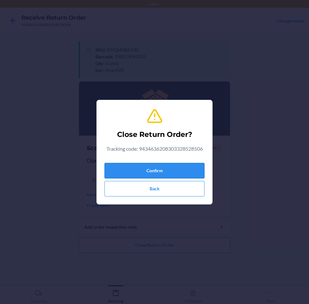
click at [168, 169] on button "Confirm" at bounding box center [154, 170] width 100 height 15
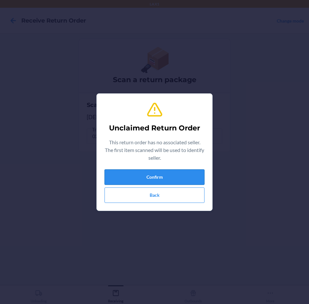
click at [162, 174] on button "Confirm" at bounding box center [154, 177] width 100 height 15
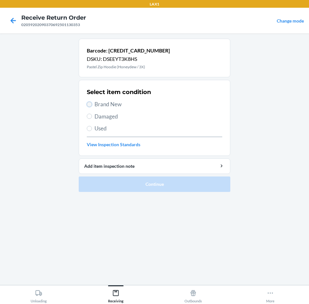
click at [91, 104] on input "Brand New" at bounding box center [89, 104] width 5 height 5
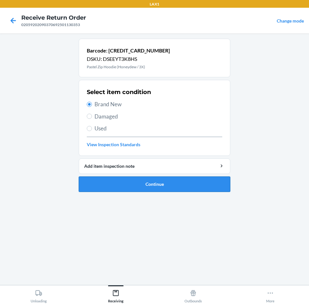
click at [185, 180] on button "Continue" at bounding box center [155, 184] width 152 height 15
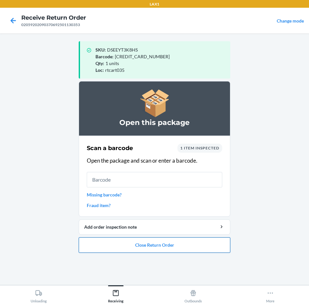
click at [197, 245] on button "Close Return Order" at bounding box center [155, 245] width 152 height 15
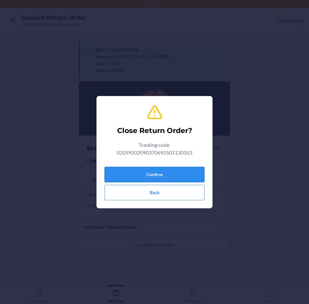
click at [178, 170] on button "Confirm" at bounding box center [154, 174] width 100 height 15
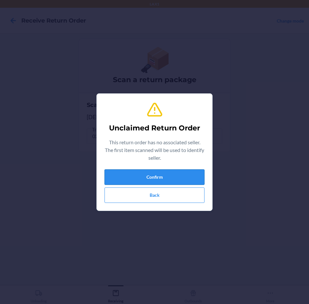
click at [169, 181] on button "Confirm" at bounding box center [154, 177] width 100 height 15
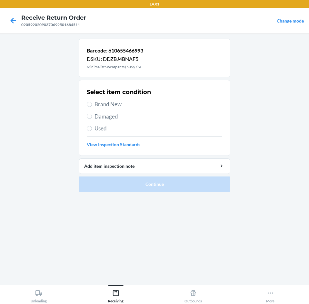
click at [92, 127] on label "Used" at bounding box center [154, 128] width 135 height 8
click at [92, 127] on input "Used" at bounding box center [89, 128] width 5 height 5
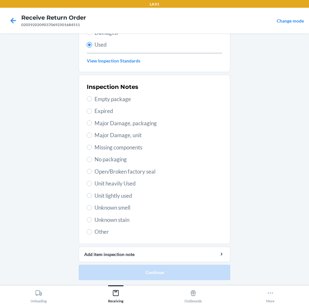
scroll to position [84, 0]
click at [87, 220] on input "Unknown stain" at bounding box center [89, 219] width 5 height 5
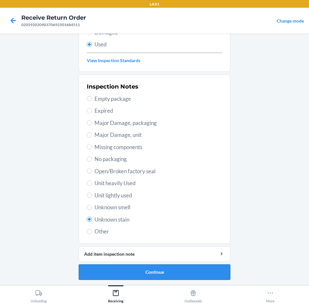
click at [189, 274] on button "Continue" at bounding box center [155, 272] width 152 height 15
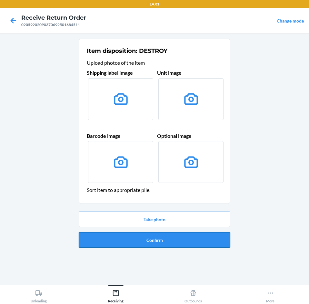
click at [190, 241] on button "Confirm" at bounding box center [155, 239] width 152 height 15
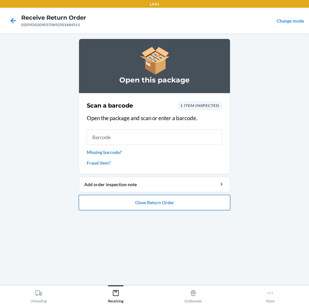
click at [185, 203] on button "Close Return Order" at bounding box center [155, 202] width 152 height 15
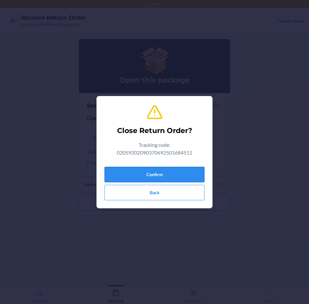
click at [186, 175] on button "Confirm" at bounding box center [154, 174] width 100 height 15
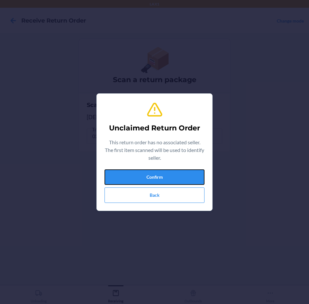
click at [186, 175] on button "Confirm" at bounding box center [154, 177] width 100 height 15
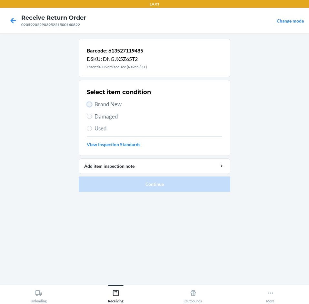
click at [88, 104] on input "Brand New" at bounding box center [89, 104] width 5 height 5
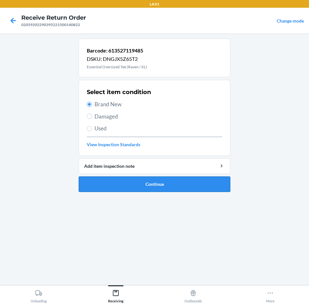
click at [188, 182] on button "Continue" at bounding box center [155, 184] width 152 height 15
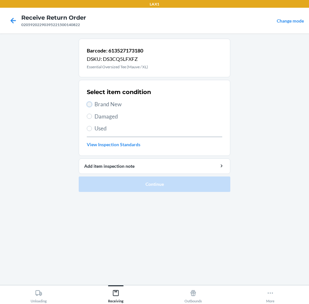
click at [91, 104] on input "Brand New" at bounding box center [89, 104] width 5 height 5
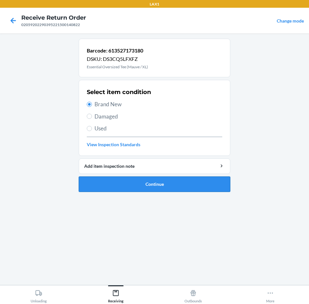
click at [200, 187] on button "Continue" at bounding box center [155, 184] width 152 height 15
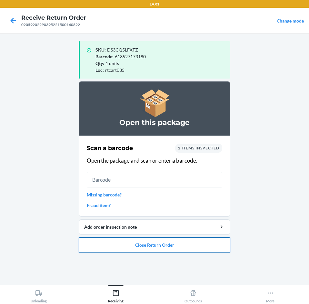
click at [160, 243] on button "Close Return Order" at bounding box center [155, 245] width 152 height 15
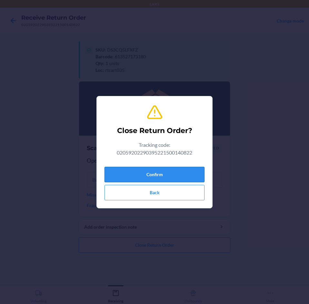
click at [162, 172] on button "Confirm" at bounding box center [154, 174] width 100 height 15
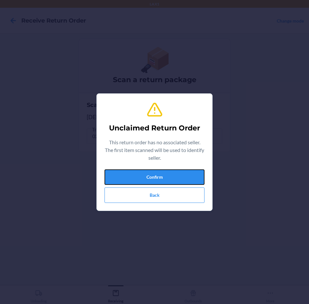
click at [162, 172] on button "Confirm" at bounding box center [154, 177] width 100 height 15
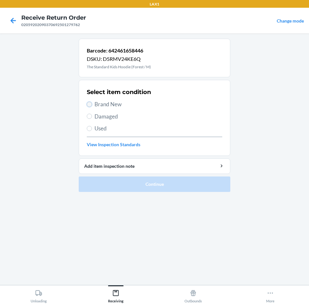
click at [90, 104] on input "Brand New" at bounding box center [89, 104] width 5 height 5
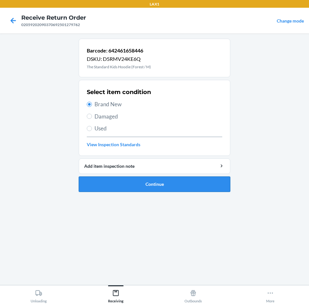
click at [194, 183] on button "Continue" at bounding box center [155, 184] width 152 height 15
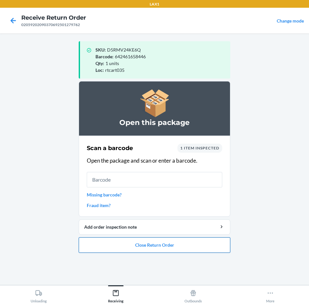
drag, startPoint x: 197, startPoint y: 244, endPoint x: 197, endPoint y: 239, distance: 5.8
click at [197, 240] on button "Close Return Order" at bounding box center [155, 245] width 152 height 15
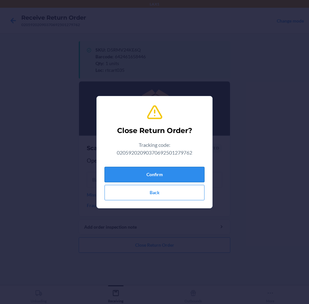
click at [181, 169] on button "Confirm" at bounding box center [154, 174] width 100 height 15
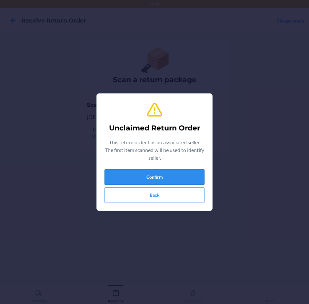
click at [176, 175] on button "Confirm" at bounding box center [154, 177] width 100 height 15
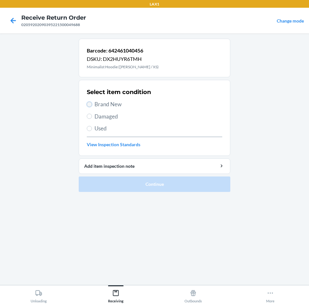
click at [91, 105] on input "Brand New" at bounding box center [89, 104] width 5 height 5
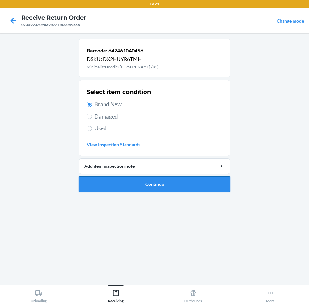
click at [195, 183] on button "Continue" at bounding box center [155, 184] width 152 height 15
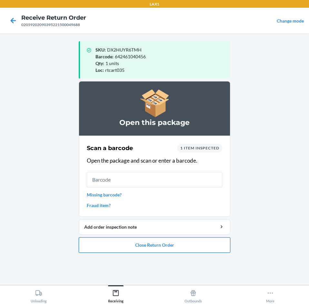
click at [189, 247] on button "Close Return Order" at bounding box center [155, 245] width 152 height 15
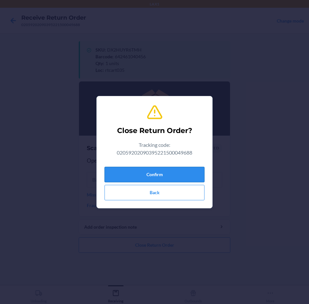
click at [177, 175] on button "Confirm" at bounding box center [154, 174] width 100 height 15
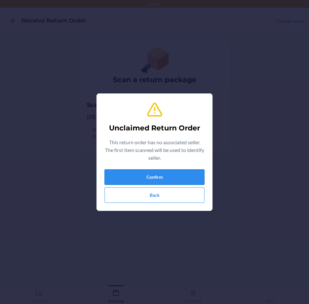
click at [164, 184] on button "Confirm" at bounding box center [154, 177] width 100 height 15
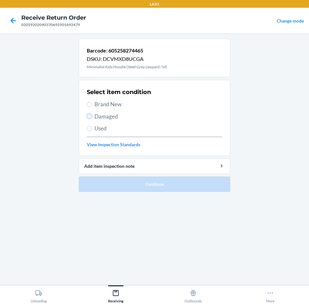
click at [88, 116] on input "Damaged" at bounding box center [89, 116] width 5 height 5
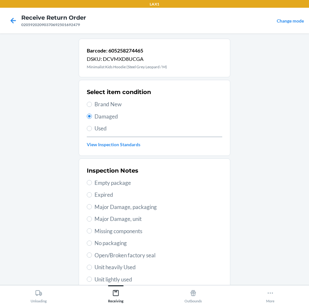
click at [89, 209] on label "Major Damage, packaging" at bounding box center [154, 207] width 135 height 8
click at [89, 209] on input "Major Damage, packaging" at bounding box center [89, 206] width 5 height 5
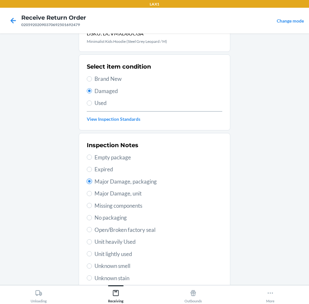
scroll to position [84, 0]
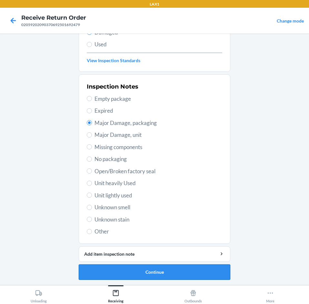
click at [190, 268] on button "Continue" at bounding box center [155, 272] width 152 height 15
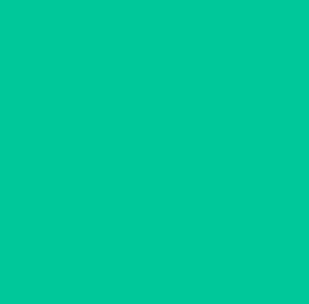
scroll to position [31, 0]
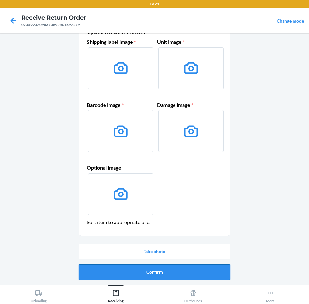
click at [190, 270] on button "Confirm" at bounding box center [155, 272] width 152 height 15
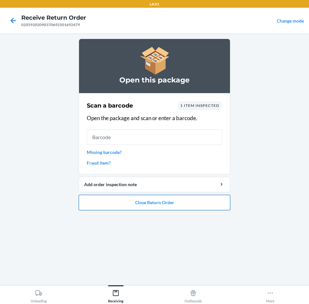
click at [195, 205] on button "Close Return Order" at bounding box center [155, 202] width 152 height 15
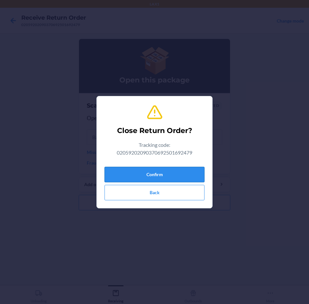
click at [178, 170] on button "Confirm" at bounding box center [154, 174] width 100 height 15
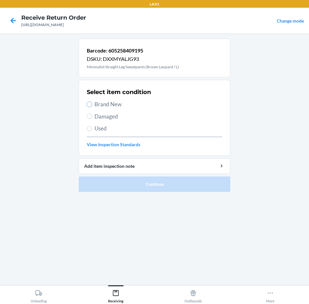
drag, startPoint x: 90, startPoint y: 103, endPoint x: 109, endPoint y: 136, distance: 38.9
click at [91, 105] on input "Brand New" at bounding box center [89, 104] width 5 height 5
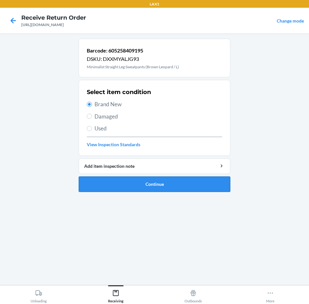
click at [195, 182] on button "Continue" at bounding box center [155, 184] width 152 height 15
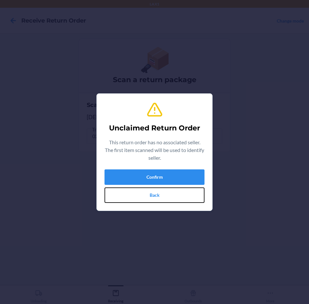
click at [195, 190] on button "Back" at bounding box center [154, 195] width 100 height 15
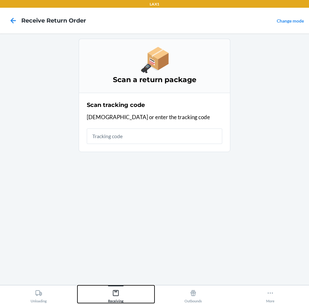
click at [117, 297] on icon at bounding box center [115, 293] width 7 height 7
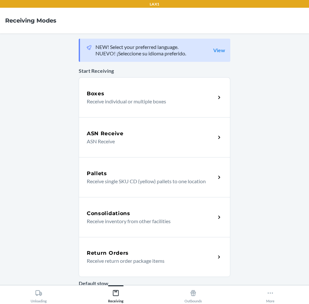
click at [165, 262] on p "Receive return order package items" at bounding box center [149, 261] width 124 height 8
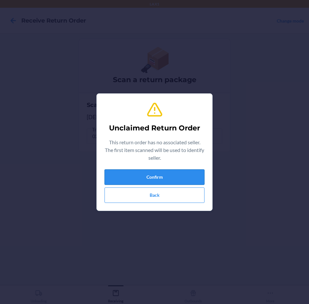
click at [165, 175] on button "Confirm" at bounding box center [154, 177] width 100 height 15
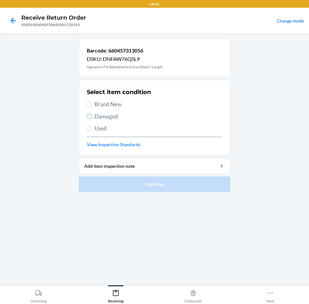
click at [91, 114] on input "Damaged" at bounding box center [89, 116] width 5 height 5
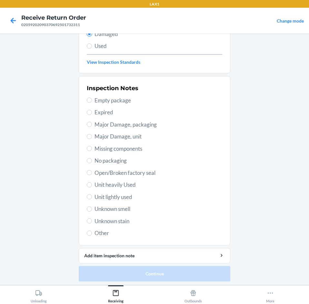
scroll to position [84, 0]
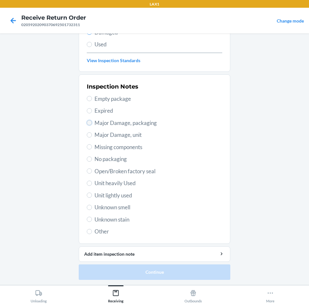
click at [87, 122] on input "Major Damage, packaging" at bounding box center [89, 122] width 5 height 5
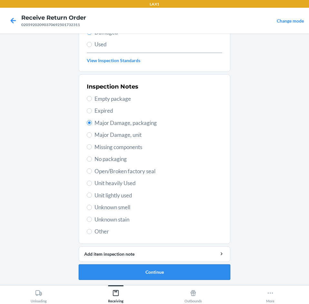
click at [215, 275] on button "Continue" at bounding box center [155, 272] width 152 height 15
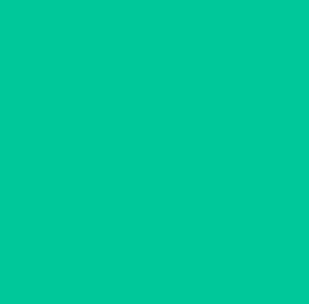
scroll to position [31, 0]
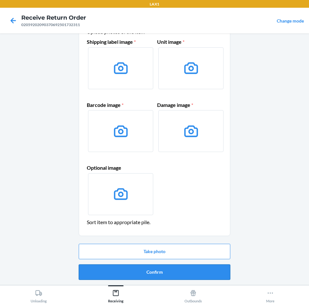
click at [211, 271] on button "Confirm" at bounding box center [155, 272] width 152 height 15
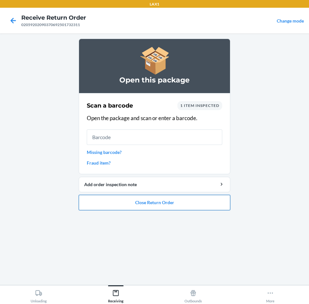
click at [184, 197] on button "Close Return Order" at bounding box center [155, 202] width 152 height 15
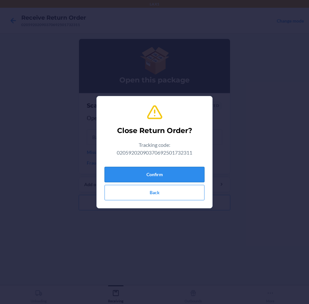
click at [177, 177] on button "Confirm" at bounding box center [154, 174] width 100 height 15
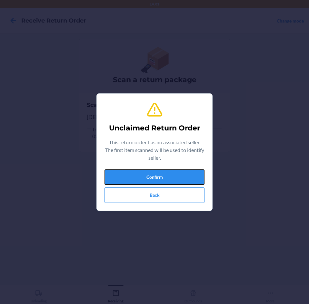
click at [180, 177] on button "Confirm" at bounding box center [154, 177] width 100 height 15
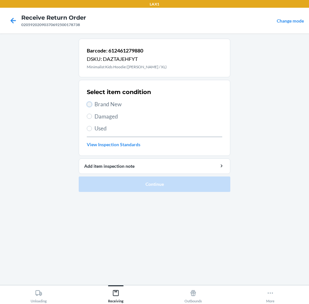
click at [90, 104] on input "Brand New" at bounding box center [89, 104] width 5 height 5
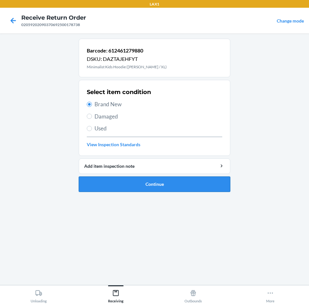
click at [180, 183] on button "Continue" at bounding box center [155, 184] width 152 height 15
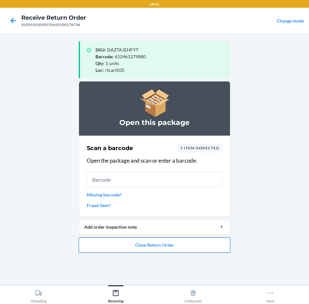
click at [194, 245] on button "Close Return Order" at bounding box center [155, 245] width 152 height 15
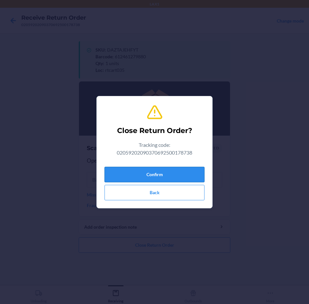
click at [187, 172] on button "Confirm" at bounding box center [154, 174] width 100 height 15
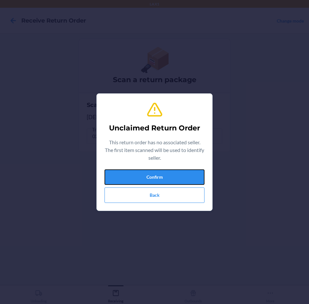
click at [187, 172] on button "Confirm" at bounding box center [154, 177] width 100 height 15
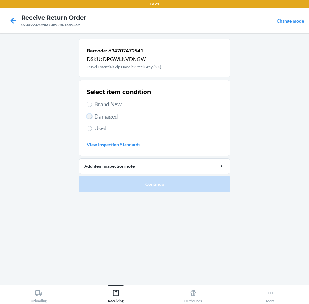
click at [90, 114] on input "Damaged" at bounding box center [89, 116] width 5 height 5
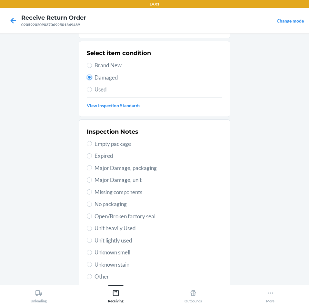
scroll to position [84, 0]
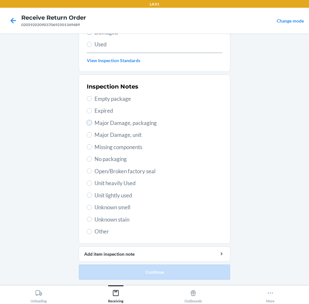
click at [88, 123] on input "Major Damage, packaging" at bounding box center [89, 122] width 5 height 5
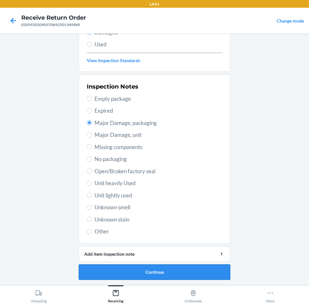
click at [192, 273] on button "Continue" at bounding box center [155, 272] width 152 height 15
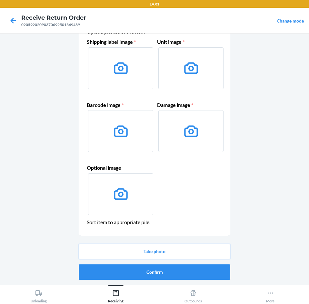
click at [194, 253] on button "Take photo" at bounding box center [155, 251] width 152 height 15
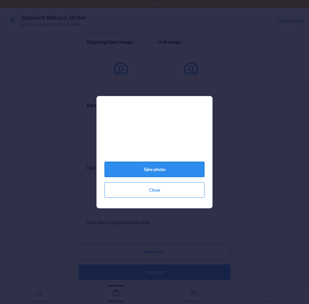
click at [184, 170] on button "Take photo" at bounding box center [154, 169] width 100 height 15
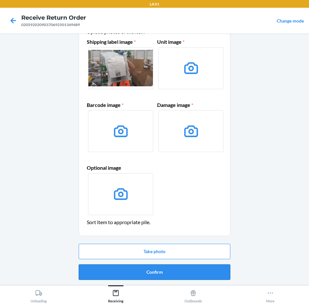
click at [194, 272] on button "Confirm" at bounding box center [155, 272] width 152 height 15
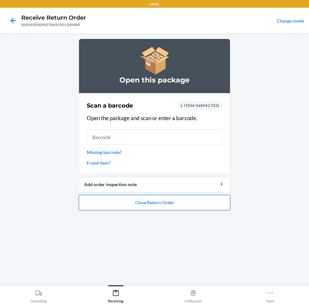
click at [193, 204] on button "Close Return Order" at bounding box center [155, 202] width 152 height 15
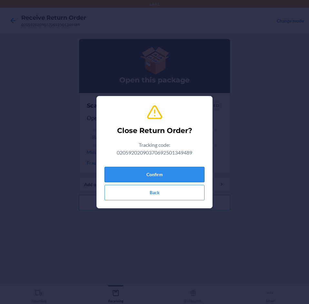
click at [195, 174] on button "Confirm" at bounding box center [154, 174] width 100 height 15
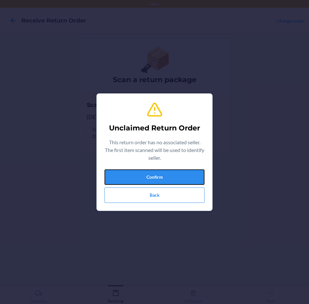
click at [195, 174] on button "Confirm" at bounding box center [154, 177] width 100 height 15
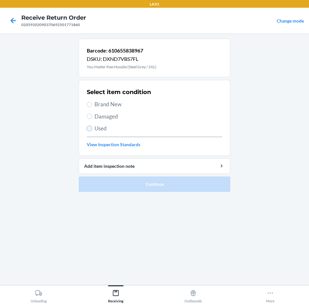
click at [89, 129] on input "Used" at bounding box center [89, 128] width 5 height 5
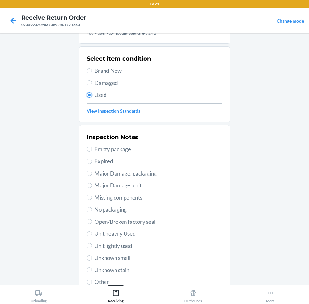
scroll to position [84, 0]
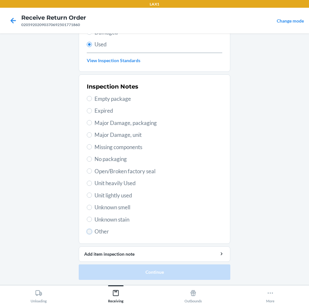
click at [89, 232] on input "Other" at bounding box center [89, 231] width 5 height 5
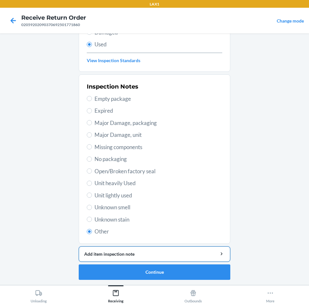
click at [152, 255] on div "Add item inspection note" at bounding box center [154, 254] width 141 height 7
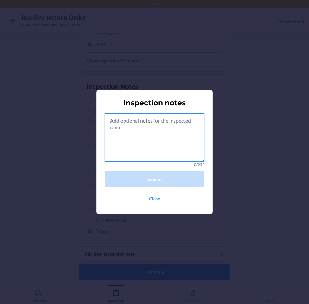
click at [181, 137] on textarea at bounding box center [154, 138] width 100 height 48
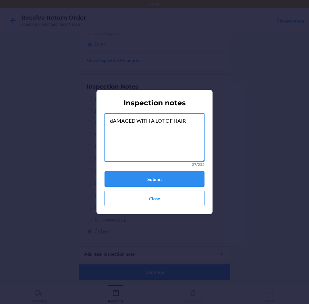
click at [189, 121] on textarea "dAMAGED WITH A LOT OF HAIR" at bounding box center [154, 138] width 100 height 48
click at [175, 177] on button "Submit" at bounding box center [154, 179] width 100 height 15
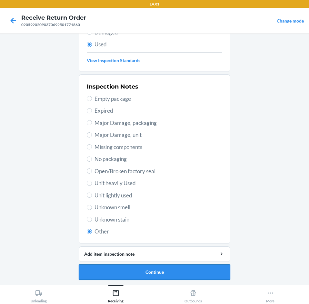
click at [176, 273] on button "Continue" at bounding box center [155, 272] width 152 height 15
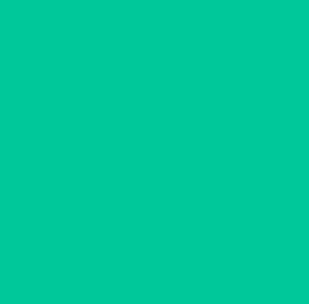
scroll to position [0, 0]
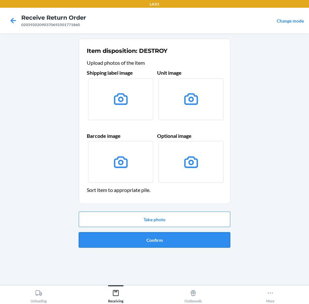
click at [186, 237] on button "Confirm" at bounding box center [155, 239] width 152 height 15
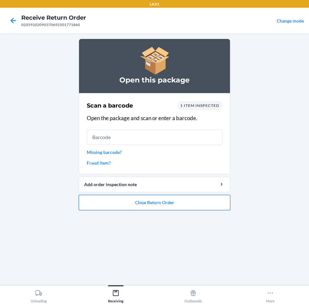
click at [198, 205] on button "Close Return Order" at bounding box center [155, 202] width 152 height 15
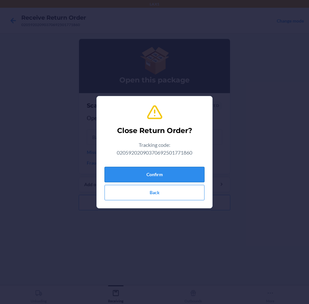
click at [189, 173] on button "Confirm" at bounding box center [154, 174] width 100 height 15
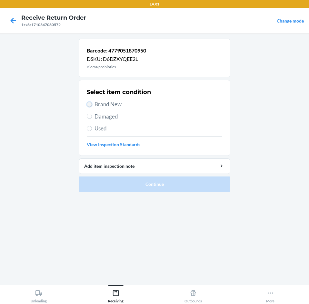
click at [91, 105] on input "Brand New" at bounding box center [89, 104] width 5 height 5
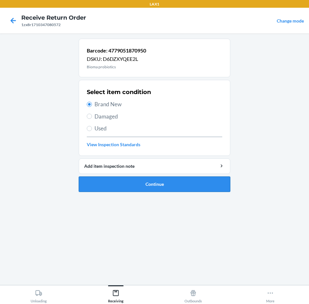
click at [170, 186] on button "Continue" at bounding box center [155, 184] width 152 height 15
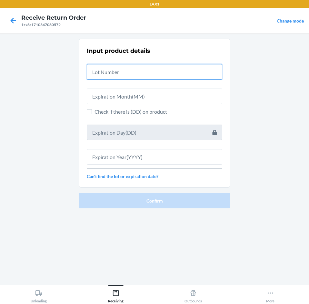
click at [149, 74] on input "text" at bounding box center [154, 71] width 135 height 15
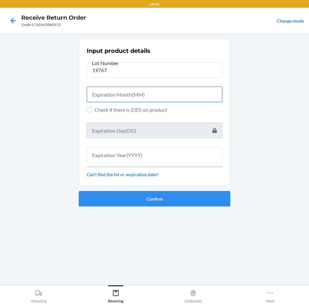
click at [158, 100] on input "text" at bounding box center [154, 94] width 135 height 15
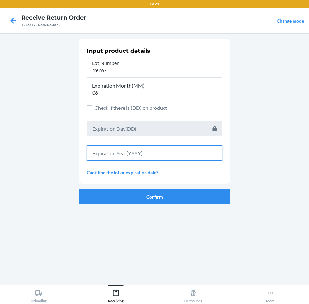
click at [164, 152] on input "text" at bounding box center [154, 152] width 135 height 15
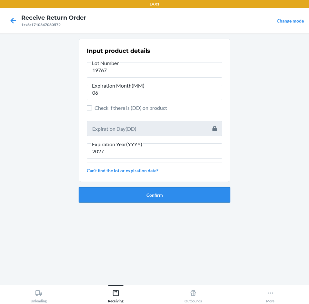
click at [173, 195] on button "Confirm" at bounding box center [155, 194] width 152 height 15
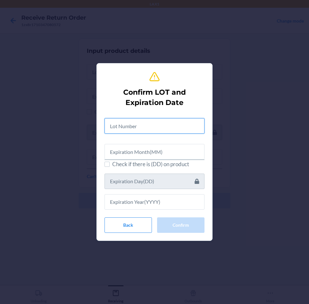
click at [157, 126] on input "text" at bounding box center [154, 125] width 100 height 15
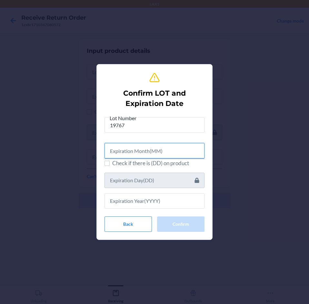
click at [163, 151] on input "text" at bounding box center [154, 150] width 100 height 15
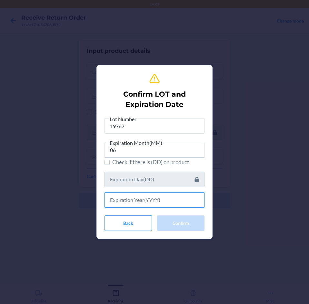
click at [139, 198] on input "text" at bounding box center [154, 200] width 100 height 15
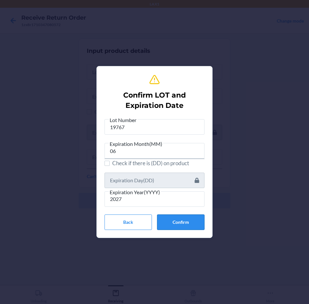
click at [191, 223] on button "Confirm" at bounding box center [180, 222] width 47 height 15
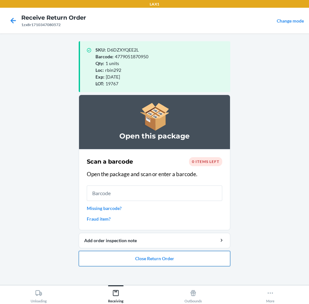
click at [190, 255] on button "Close Return Order" at bounding box center [155, 258] width 152 height 15
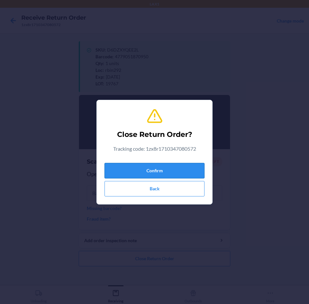
click at [182, 164] on button "Confirm" at bounding box center [154, 170] width 100 height 15
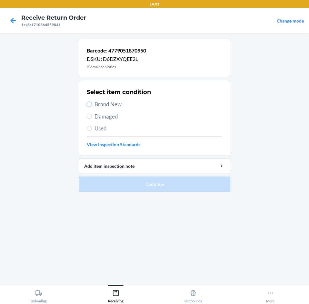
drag, startPoint x: 90, startPoint y: 103, endPoint x: 96, endPoint y: 120, distance: 18.2
click at [93, 109] on div "Select item condition Brand New Damaged Used View Inspection Standards" at bounding box center [154, 118] width 135 height 64
click at [88, 104] on input "Brand New" at bounding box center [89, 104] width 5 height 5
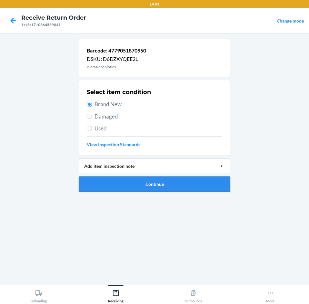
click at [215, 183] on button "Continue" at bounding box center [155, 184] width 152 height 15
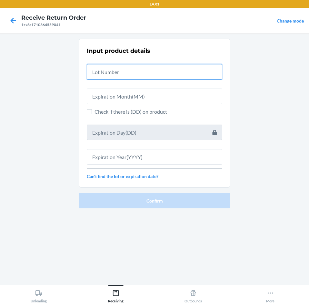
click at [173, 74] on input "text" at bounding box center [154, 71] width 135 height 15
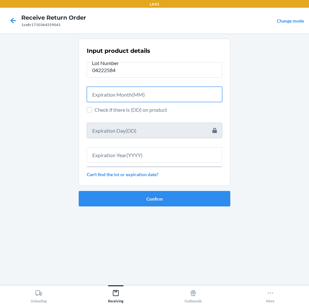
click at [153, 96] on input "text" at bounding box center [154, 94] width 135 height 15
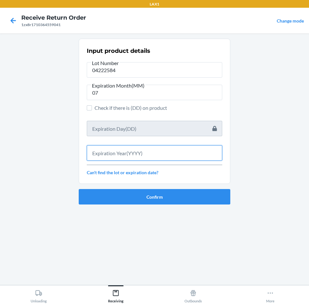
click at [155, 155] on input "text" at bounding box center [154, 152] width 135 height 15
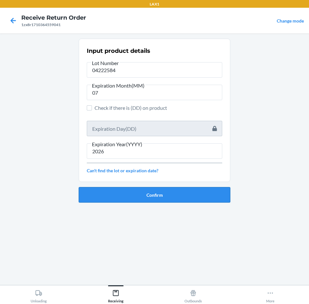
click at [171, 197] on button "Confirm" at bounding box center [155, 194] width 152 height 15
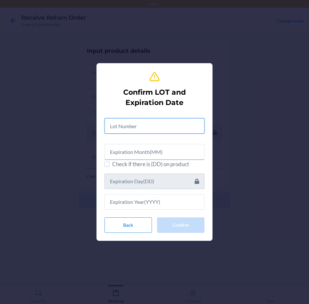
click at [169, 123] on input "text" at bounding box center [154, 125] width 100 height 15
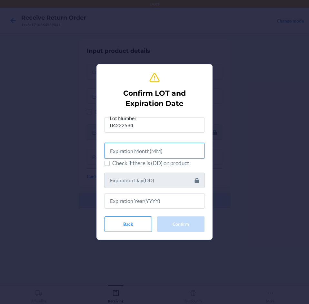
click at [183, 152] on input "text" at bounding box center [154, 150] width 100 height 15
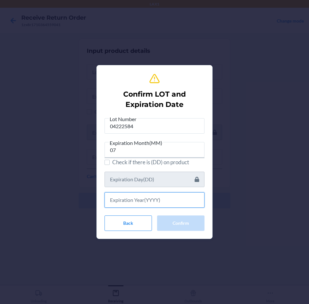
click at [179, 202] on input "text" at bounding box center [154, 200] width 100 height 15
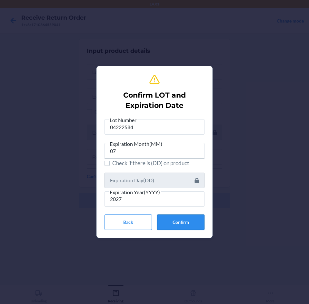
click at [183, 222] on button "Confirm" at bounding box center [180, 222] width 47 height 15
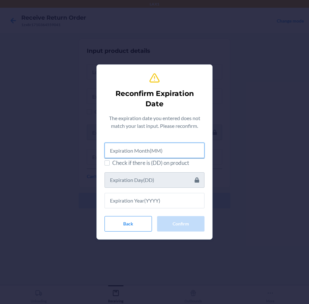
click at [175, 146] on input "text" at bounding box center [154, 150] width 100 height 15
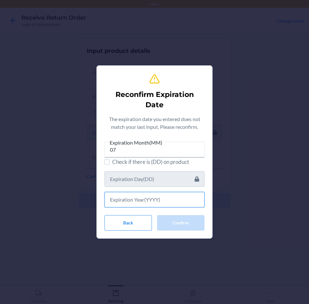
click at [167, 198] on input "text" at bounding box center [154, 199] width 100 height 15
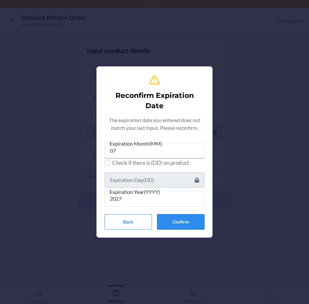
click at [184, 225] on button "Confirm" at bounding box center [180, 221] width 47 height 15
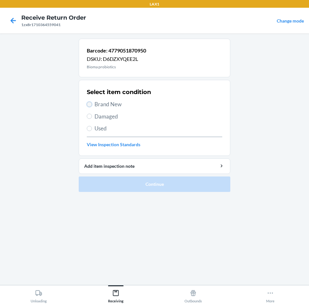
click at [87, 103] on input "Brand New" at bounding box center [89, 104] width 5 height 5
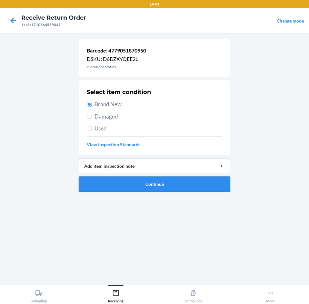
click at [182, 181] on button "Continue" at bounding box center [155, 184] width 152 height 15
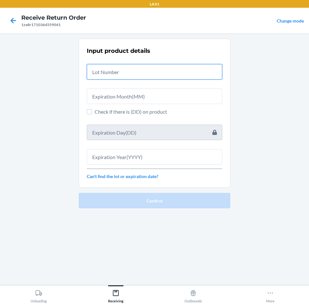
click at [163, 76] on input "text" at bounding box center [154, 71] width 135 height 15
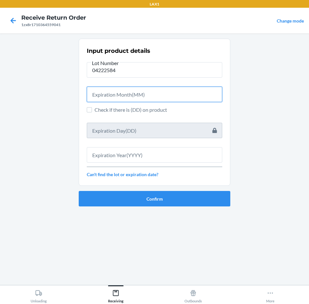
click at [149, 96] on input "text" at bounding box center [154, 94] width 135 height 15
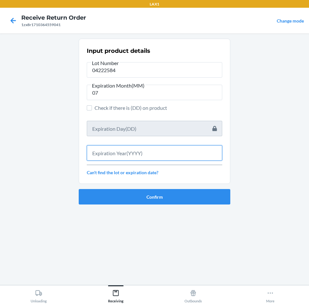
click at [144, 155] on input "text" at bounding box center [154, 152] width 135 height 15
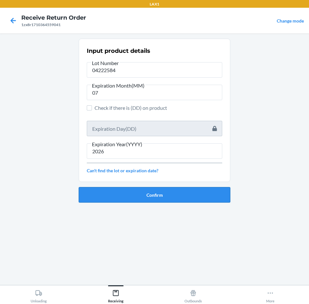
click at [156, 198] on button "Confirm" at bounding box center [155, 194] width 152 height 15
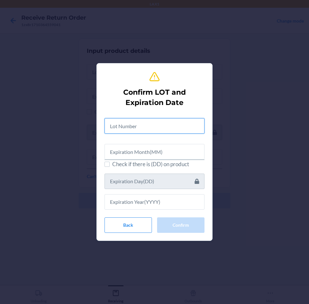
click at [161, 125] on input "text" at bounding box center [154, 125] width 100 height 15
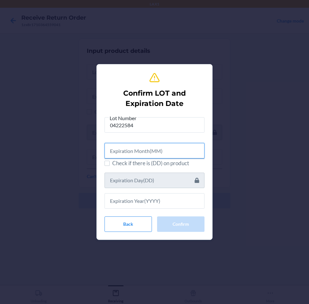
click at [164, 148] on input "text" at bounding box center [154, 150] width 100 height 15
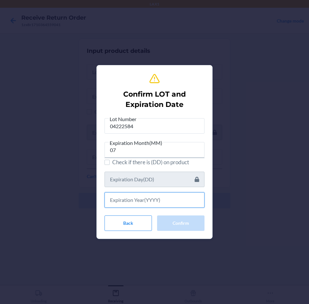
click at [166, 200] on input "text" at bounding box center [154, 200] width 100 height 15
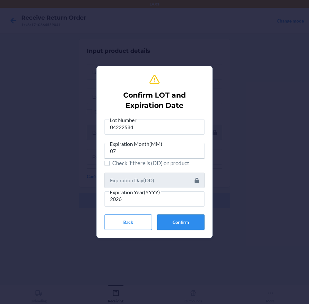
click at [178, 226] on button "Confirm" at bounding box center [180, 222] width 47 height 15
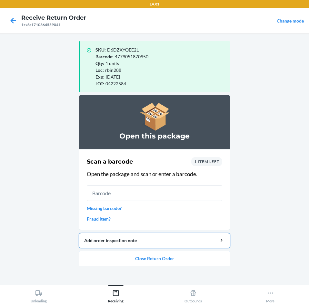
click at [120, 239] on div "Add order inspection note" at bounding box center [154, 240] width 141 height 7
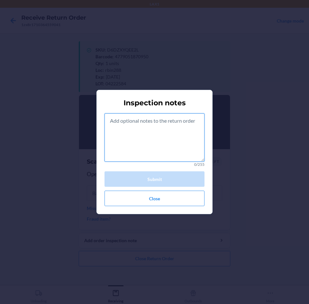
click at [148, 136] on textarea at bounding box center [154, 138] width 100 height 48
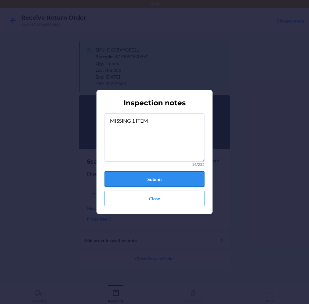
click at [166, 177] on button "Submit" at bounding box center [154, 179] width 100 height 15
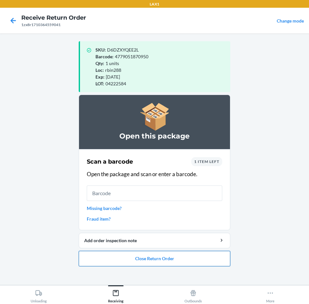
click at [186, 259] on button "Close Return Order" at bounding box center [155, 258] width 152 height 15
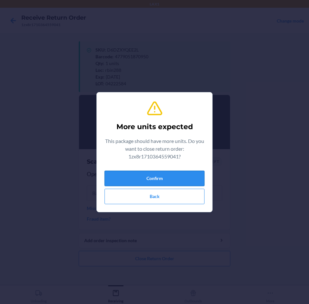
click at [184, 172] on button "Confirm" at bounding box center [154, 178] width 100 height 15
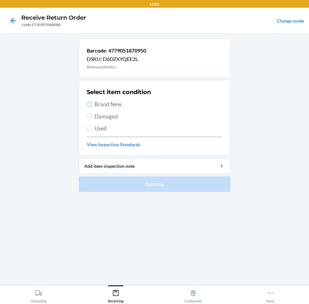
click at [91, 104] on input "Brand New" at bounding box center [89, 104] width 5 height 5
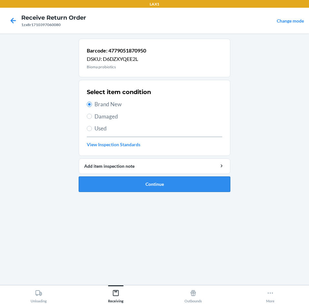
click at [194, 182] on button "Continue" at bounding box center [155, 184] width 152 height 15
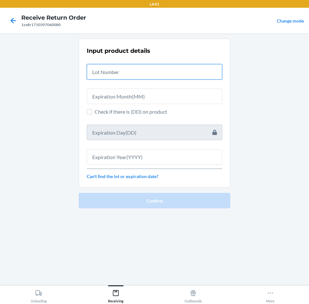
click at [176, 71] on input "text" at bounding box center [154, 71] width 135 height 15
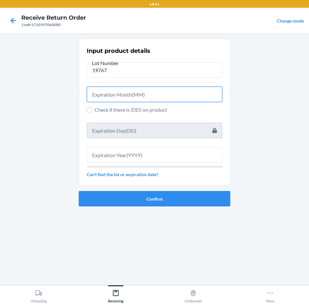
click at [178, 92] on input "text" at bounding box center [154, 94] width 135 height 15
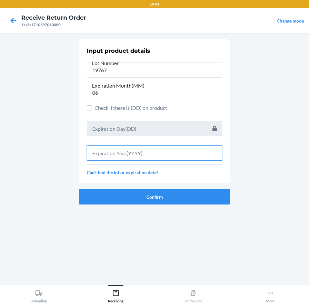
click at [179, 147] on input "text" at bounding box center [154, 152] width 135 height 15
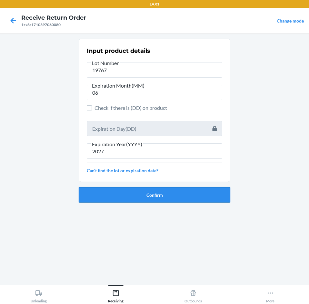
click at [183, 192] on button "Confirm" at bounding box center [155, 194] width 152 height 15
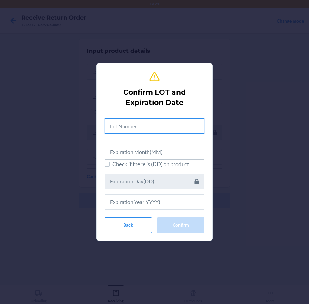
click at [172, 119] on input "text" at bounding box center [154, 125] width 100 height 15
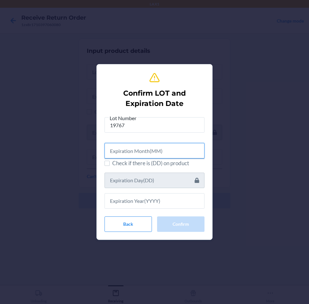
click at [178, 150] on input "text" at bounding box center [154, 150] width 100 height 15
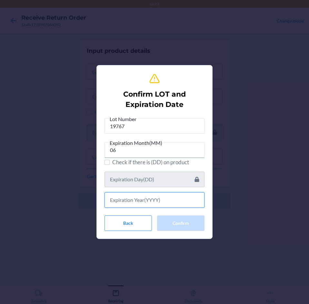
click at [165, 198] on input "text" at bounding box center [154, 200] width 100 height 15
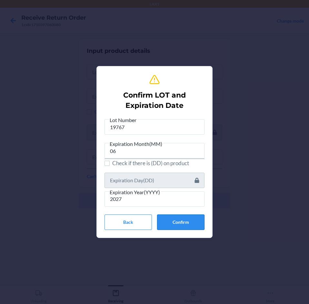
click at [185, 221] on button "Confirm" at bounding box center [180, 222] width 47 height 15
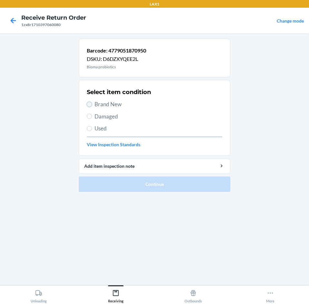
click at [92, 103] on input "Brand New" at bounding box center [89, 104] width 5 height 5
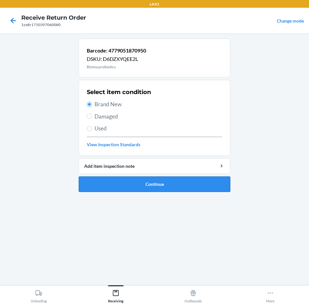
click at [204, 183] on button "Continue" at bounding box center [155, 184] width 152 height 15
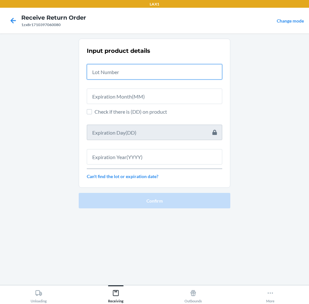
click at [166, 69] on input "text" at bounding box center [154, 71] width 135 height 15
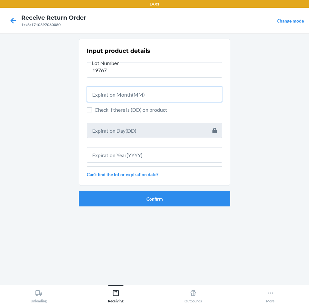
click at [168, 90] on input "text" at bounding box center [154, 94] width 135 height 15
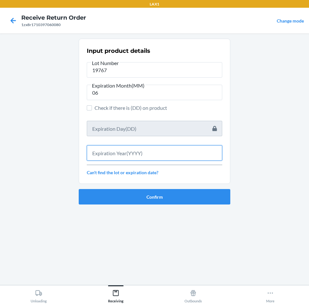
click at [166, 157] on input "text" at bounding box center [154, 152] width 135 height 15
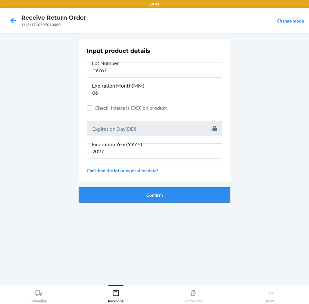
click at [185, 195] on button "Confirm" at bounding box center [155, 194] width 152 height 15
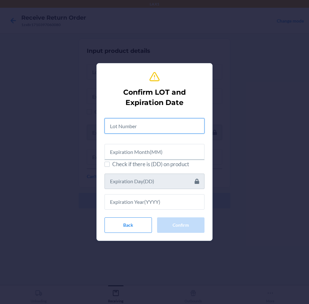
click at [174, 121] on input "text" at bounding box center [154, 125] width 100 height 15
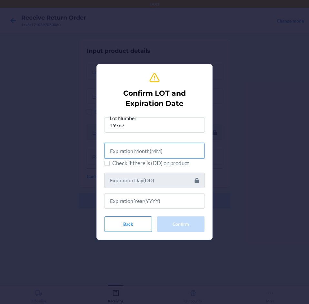
click at [173, 152] on input "text" at bounding box center [154, 150] width 100 height 15
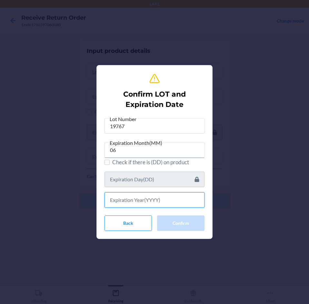
click at [172, 199] on input "text" at bounding box center [154, 200] width 100 height 15
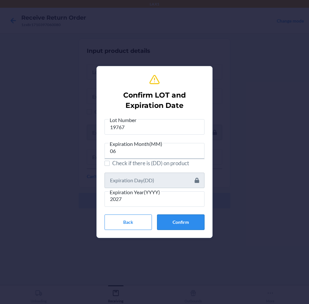
click at [187, 220] on button "Confirm" at bounding box center [180, 222] width 47 height 15
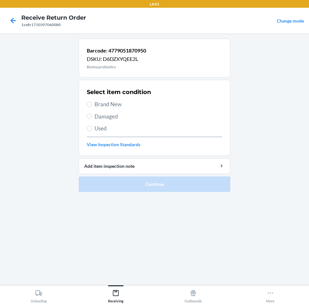
click at [87, 102] on label "Brand New" at bounding box center [154, 104] width 135 height 8
click at [87, 102] on input "Brand New" at bounding box center [89, 104] width 5 height 5
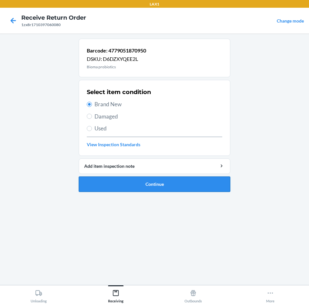
click at [209, 187] on button "Continue" at bounding box center [155, 184] width 152 height 15
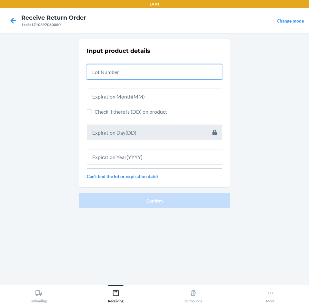
click at [178, 72] on input "text" at bounding box center [154, 71] width 135 height 15
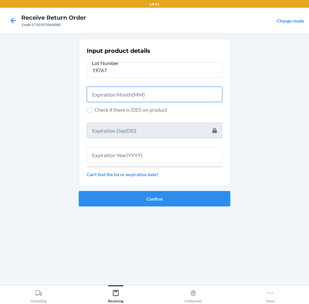
click at [170, 97] on input "text" at bounding box center [154, 94] width 135 height 15
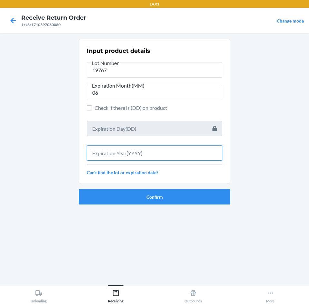
click at [192, 156] on input "text" at bounding box center [154, 152] width 135 height 15
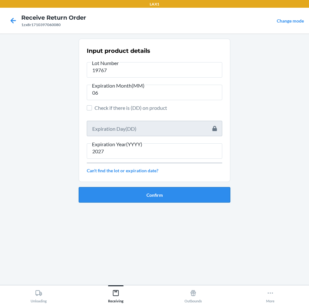
click at [198, 192] on button "Confirm" at bounding box center [155, 194] width 152 height 15
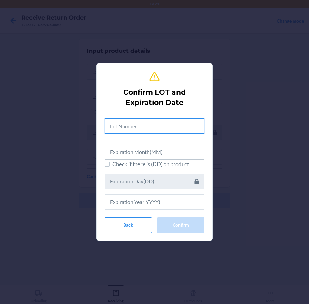
click at [171, 121] on input "text" at bounding box center [154, 125] width 100 height 15
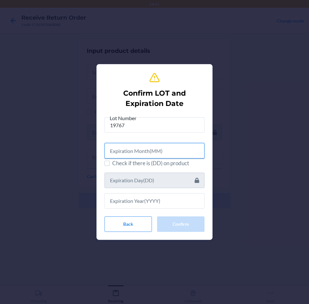
click at [161, 150] on input "text" at bounding box center [154, 150] width 100 height 15
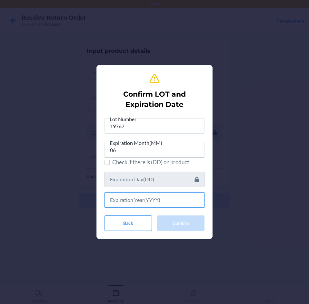
click at [176, 200] on input "text" at bounding box center [154, 200] width 100 height 15
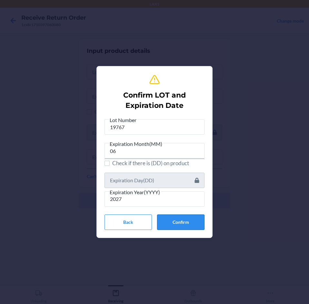
click at [183, 223] on button "Confirm" at bounding box center [180, 222] width 47 height 15
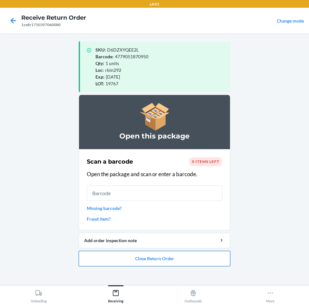
click at [206, 263] on button "Close Return Order" at bounding box center [155, 258] width 152 height 15
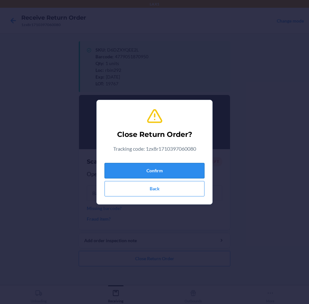
click at [174, 168] on button "Confirm" at bounding box center [154, 170] width 100 height 15
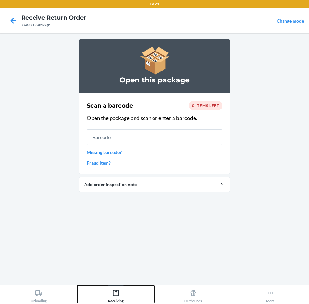
click at [117, 299] on div "Receiving" at bounding box center [115, 295] width 15 height 16
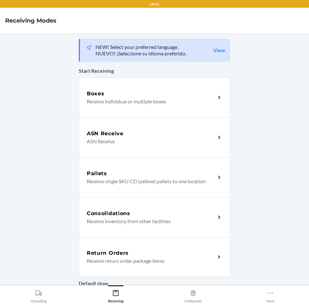
click at [162, 256] on div "Return Orders" at bounding box center [151, 254] width 129 height 8
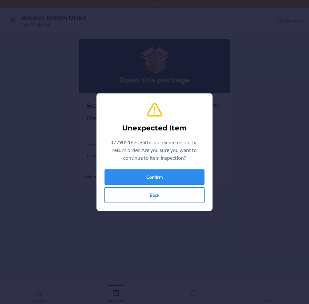
click at [163, 198] on button "Back" at bounding box center [154, 195] width 100 height 15
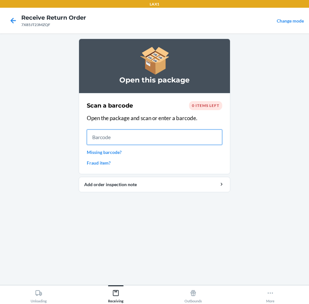
click at [154, 139] on input "text" at bounding box center [154, 137] width 135 height 15
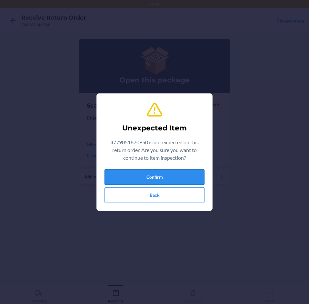
click at [179, 178] on button "Confirm" at bounding box center [154, 177] width 100 height 15
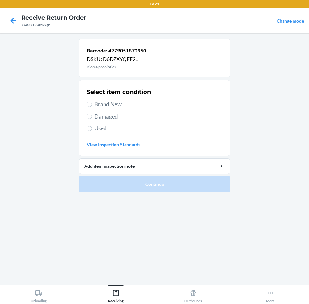
click at [92, 106] on label "Brand New" at bounding box center [154, 104] width 135 height 8
click at [92, 106] on input "Brand New" at bounding box center [89, 104] width 5 height 5
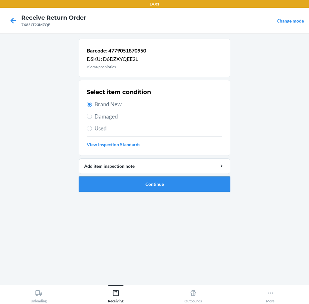
click at [205, 181] on button "Continue" at bounding box center [155, 184] width 152 height 15
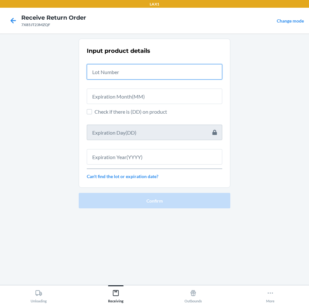
click at [190, 68] on input "text" at bounding box center [154, 71] width 135 height 15
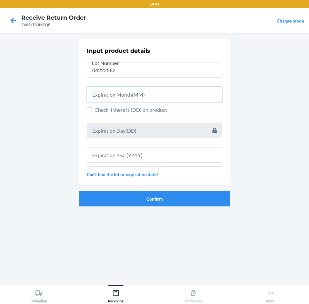
click at [193, 96] on input "text" at bounding box center [154, 94] width 135 height 15
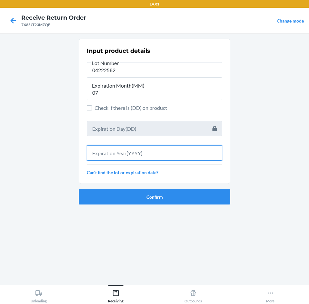
click at [186, 156] on input "text" at bounding box center [154, 152] width 135 height 15
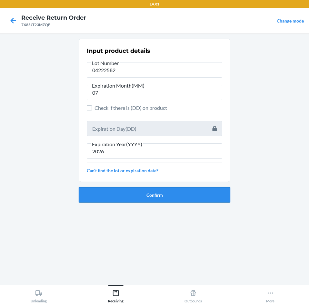
click at [191, 197] on button "Confirm" at bounding box center [155, 194] width 152 height 15
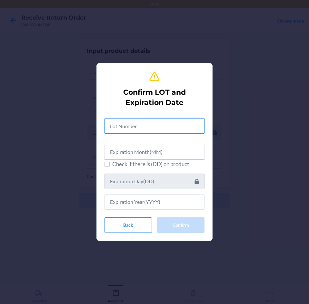
click at [167, 128] on input "text" at bounding box center [154, 125] width 100 height 15
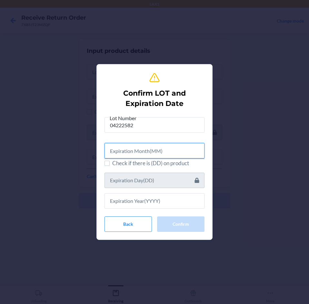
click at [165, 153] on input "text" at bounding box center [154, 150] width 100 height 15
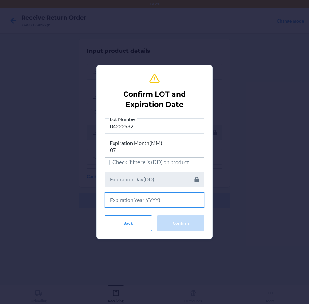
click at [143, 202] on input "text" at bounding box center [154, 200] width 100 height 15
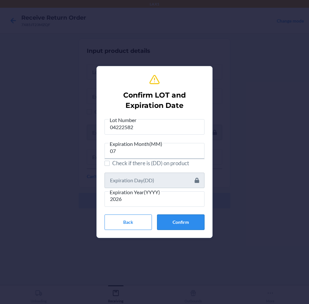
click at [181, 220] on button "Confirm" at bounding box center [180, 222] width 47 height 15
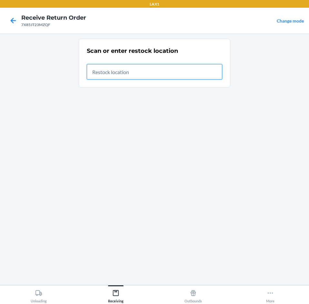
click at [172, 78] on input "text" at bounding box center [154, 71] width 135 height 15
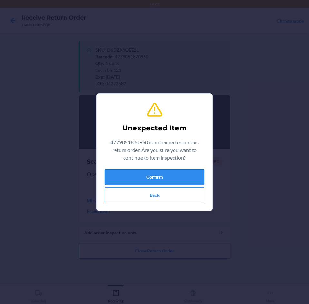
click at [159, 177] on button "Confirm" at bounding box center [154, 177] width 100 height 15
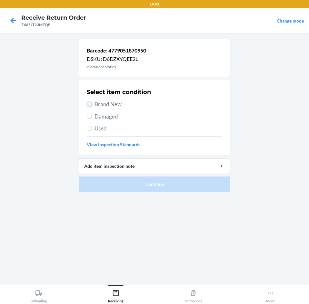
click at [87, 104] on input "Brand New" at bounding box center [89, 104] width 5 height 5
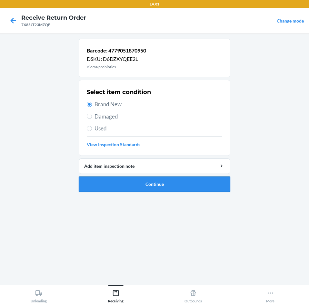
click at [193, 185] on button "Continue" at bounding box center [155, 184] width 152 height 15
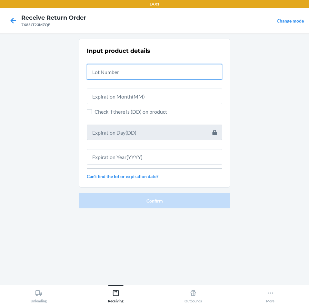
click at [173, 68] on input "text" at bounding box center [154, 71] width 135 height 15
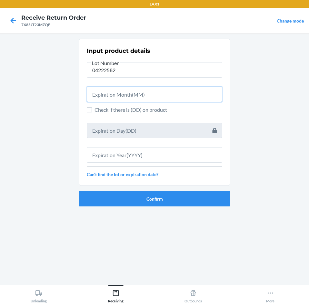
click at [160, 92] on input "text" at bounding box center [154, 94] width 135 height 15
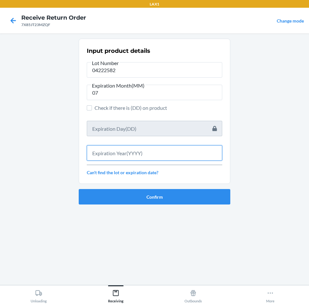
click at [155, 151] on input "text" at bounding box center [154, 152] width 135 height 15
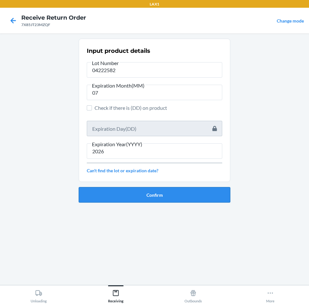
click at [169, 194] on button "Confirm" at bounding box center [155, 194] width 152 height 15
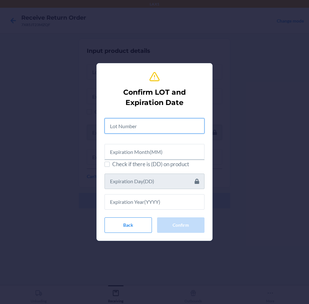
click at [161, 134] on input "text" at bounding box center [154, 125] width 100 height 15
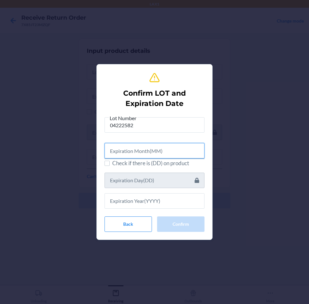
click at [169, 152] on input "text" at bounding box center [154, 150] width 100 height 15
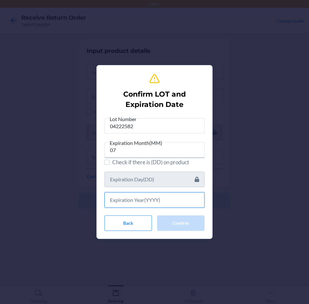
click at [174, 196] on input "text" at bounding box center [154, 200] width 100 height 15
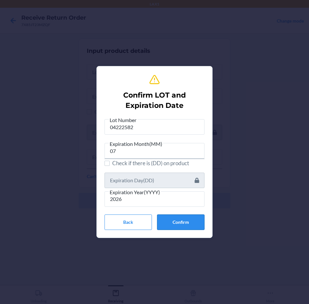
click at [183, 219] on button "Confirm" at bounding box center [180, 222] width 47 height 15
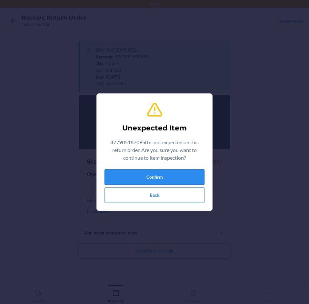
click at [174, 181] on button "Confirm" at bounding box center [154, 177] width 100 height 15
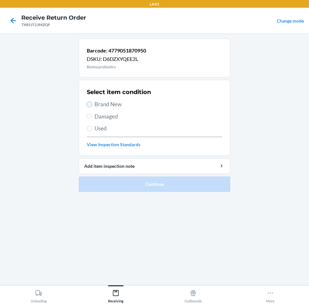
click at [88, 103] on input "Brand New" at bounding box center [89, 104] width 5 height 5
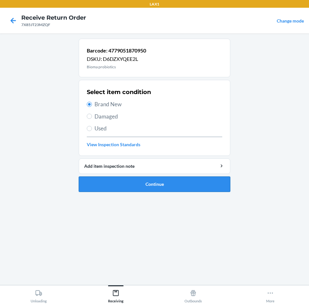
click at [184, 183] on button "Continue" at bounding box center [155, 184] width 152 height 15
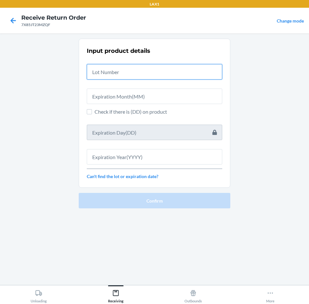
click at [128, 68] on input "text" at bounding box center [154, 71] width 135 height 15
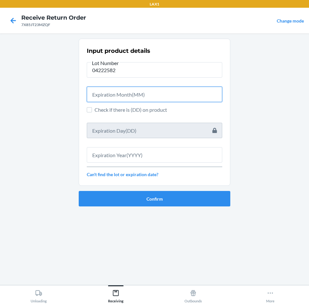
click at [155, 97] on input "text" at bounding box center [154, 94] width 135 height 15
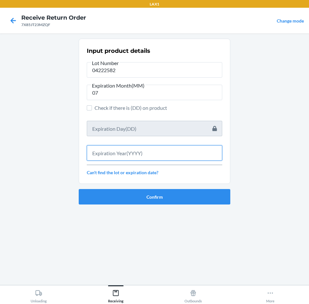
click at [156, 154] on input "text" at bounding box center [154, 152] width 135 height 15
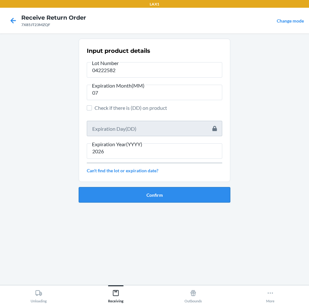
click at [203, 199] on button "Confirm" at bounding box center [155, 194] width 152 height 15
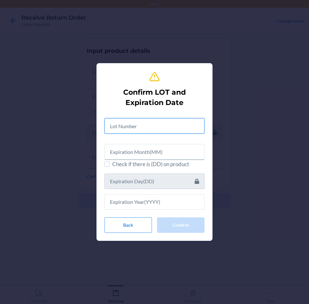
click at [155, 126] on input "text" at bounding box center [154, 125] width 100 height 15
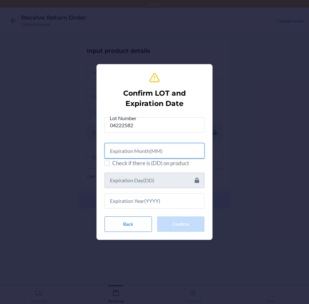
click at [183, 147] on input "text" at bounding box center [154, 150] width 100 height 15
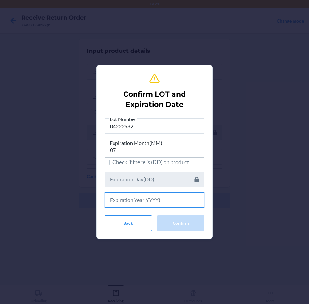
click at [162, 200] on input "text" at bounding box center [154, 200] width 100 height 15
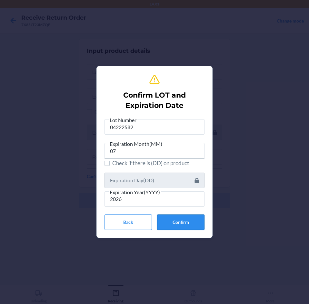
click at [190, 224] on button "Confirm" at bounding box center [180, 222] width 47 height 15
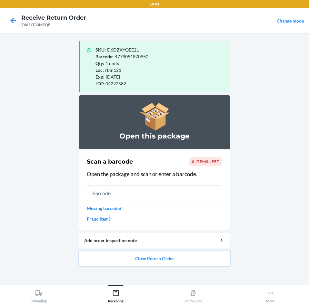
click at [174, 261] on button "Close Return Order" at bounding box center [155, 258] width 152 height 15
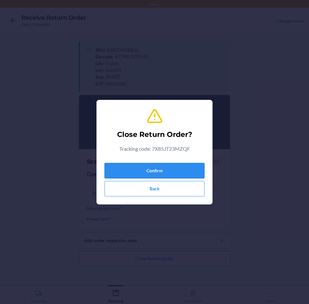
click at [184, 169] on button "Confirm" at bounding box center [154, 170] width 100 height 15
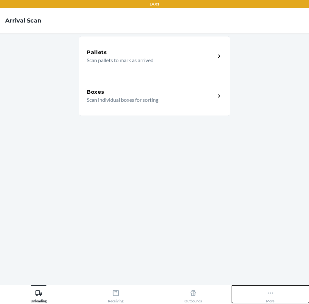
click at [269, 294] on icon at bounding box center [270, 293] width 7 height 7
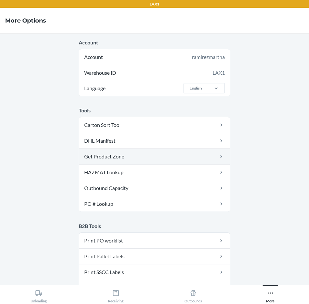
click at [186, 159] on link "Get Product Zone" at bounding box center [154, 156] width 151 height 15
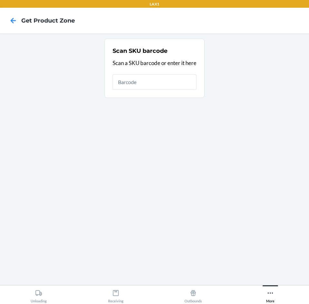
click at [156, 81] on input "text" at bounding box center [155, 81] width 84 height 15
type input "9622001900001569479000"
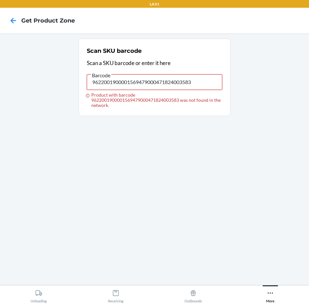
click at [197, 82] on input "9622001900001569479000471824003583" at bounding box center [154, 81] width 135 height 15
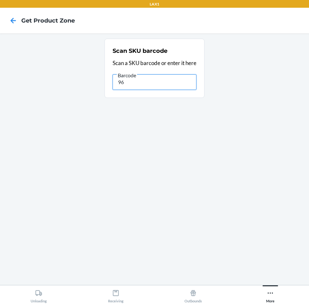
type input "9"
